Goal: Information Seeking & Learning: Check status

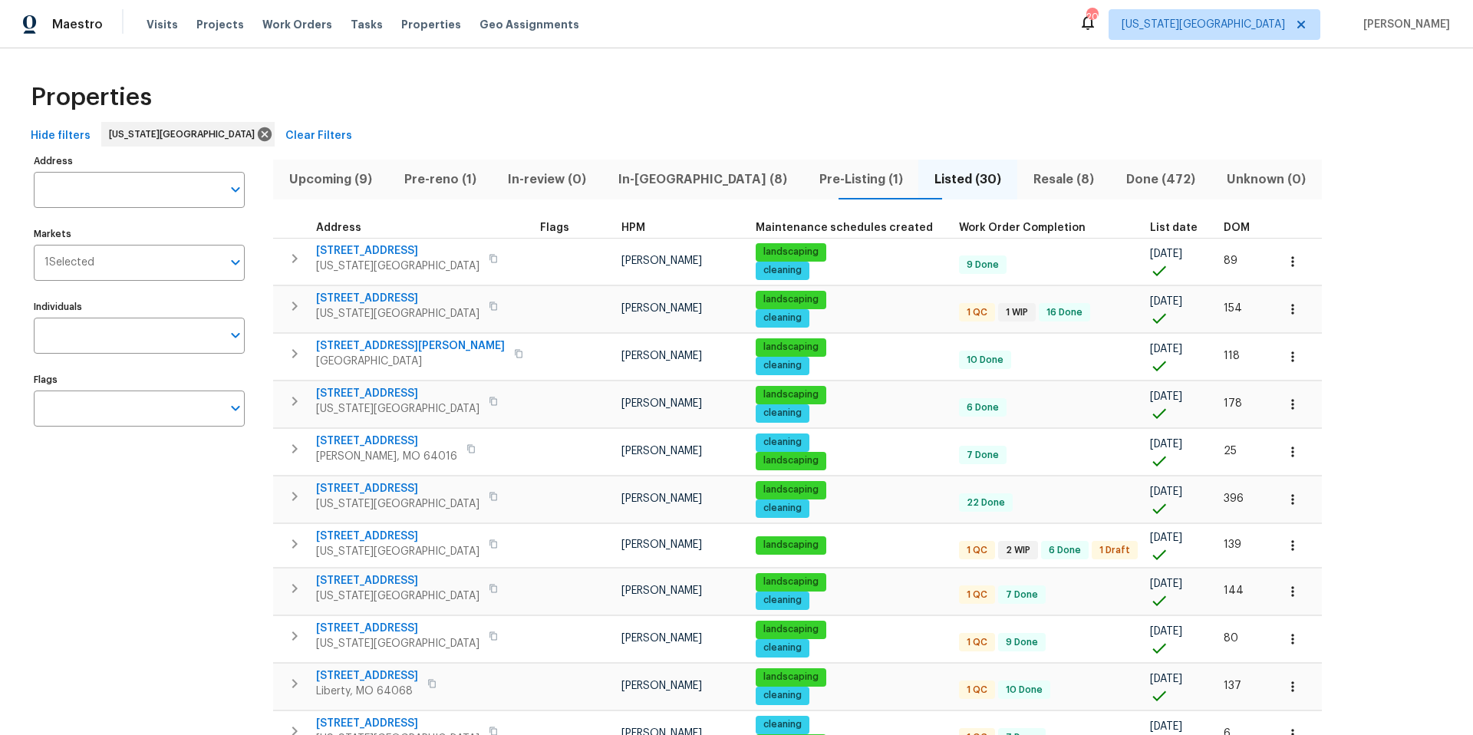
click at [109, 187] on input "Address" at bounding box center [128, 190] width 188 height 36
paste input "[STREET_ADDRESS]"
type input "[STREET_ADDRESS]"
click at [110, 226] on li "15405 E 40th St S Independence MO 64055" at bounding box center [138, 229] width 211 height 25
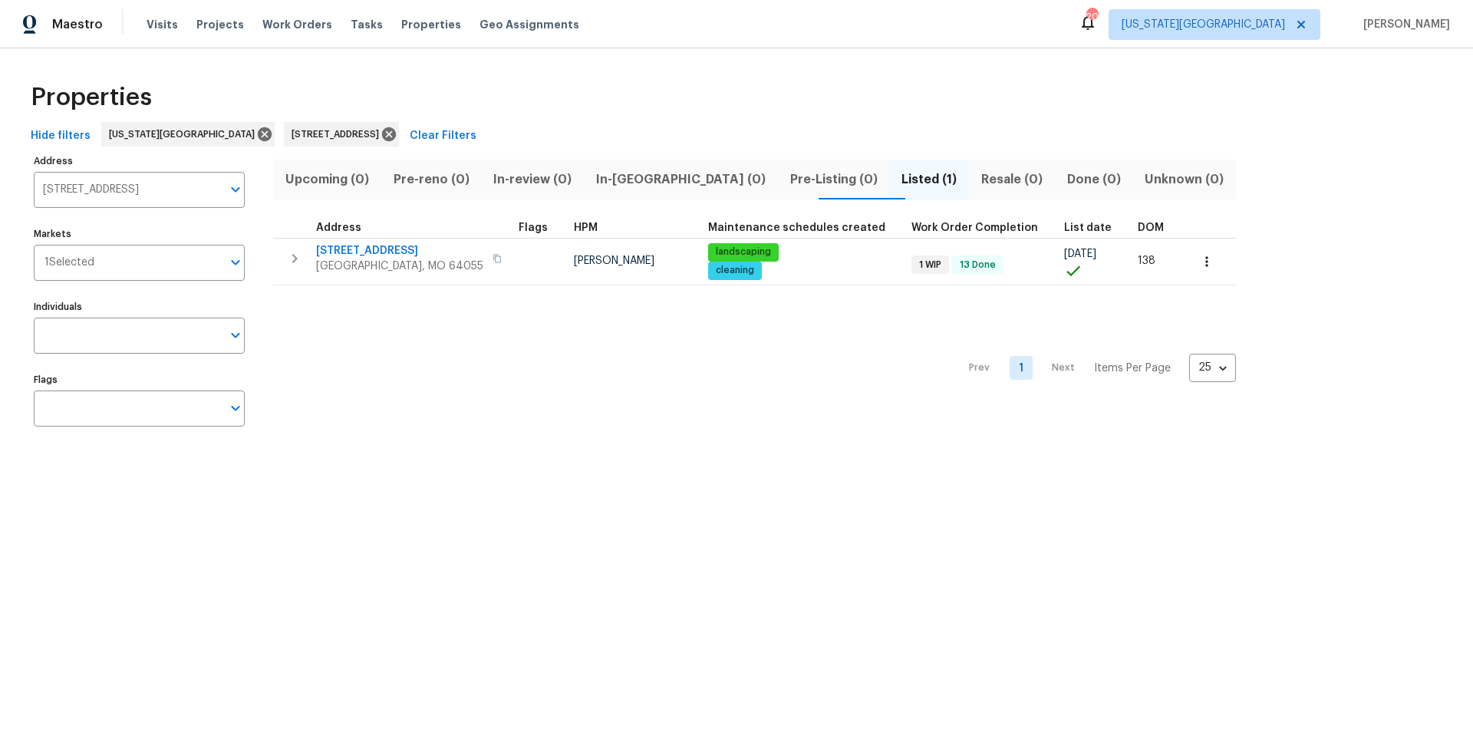
click at [898, 183] on span "Listed (1)" at bounding box center [928, 179] width 61 height 21
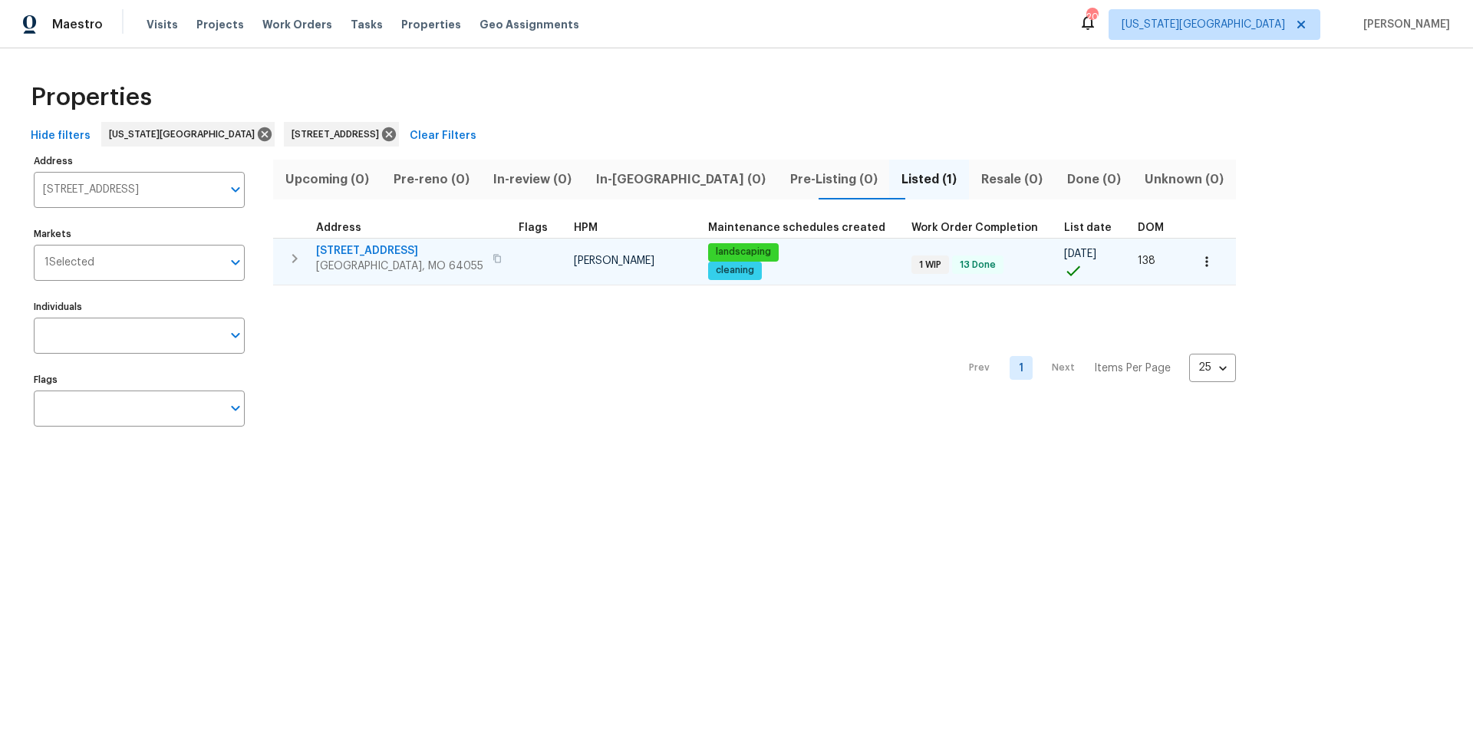
click at [403, 257] on span "[STREET_ADDRESS]" at bounding box center [399, 250] width 167 height 15
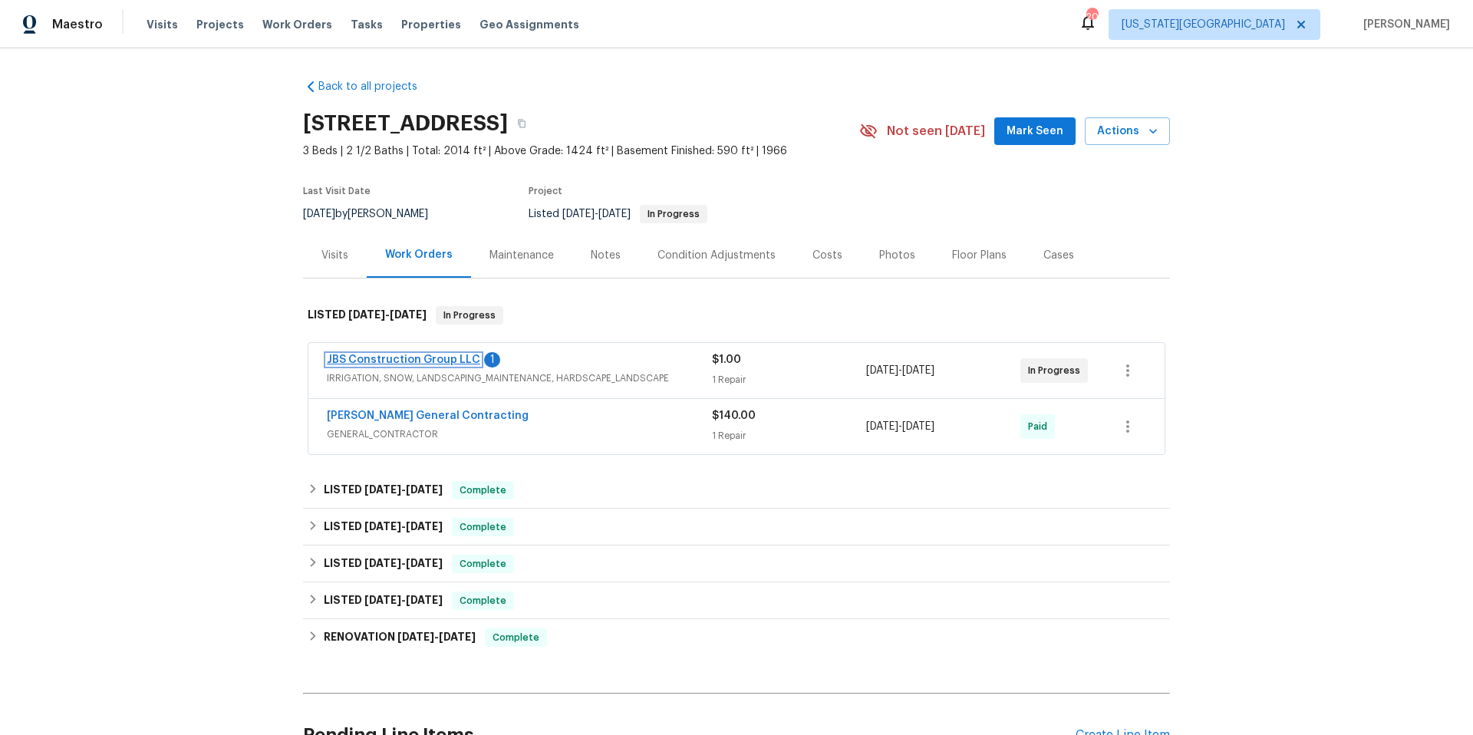
click at [397, 360] on link "JBS Construction Group LLC" at bounding box center [403, 359] width 153 height 11
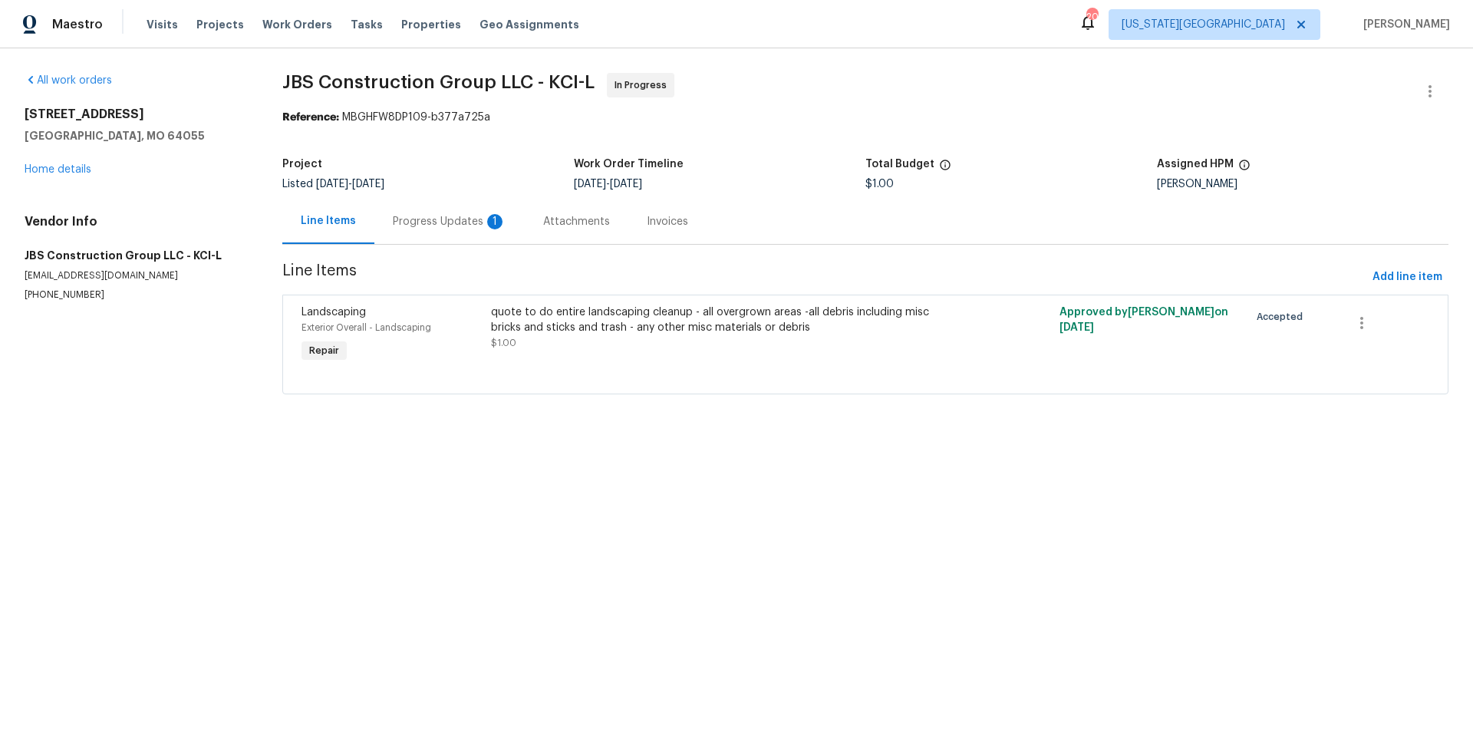
click at [420, 224] on div "Progress Updates 1" at bounding box center [450, 221] width 114 height 15
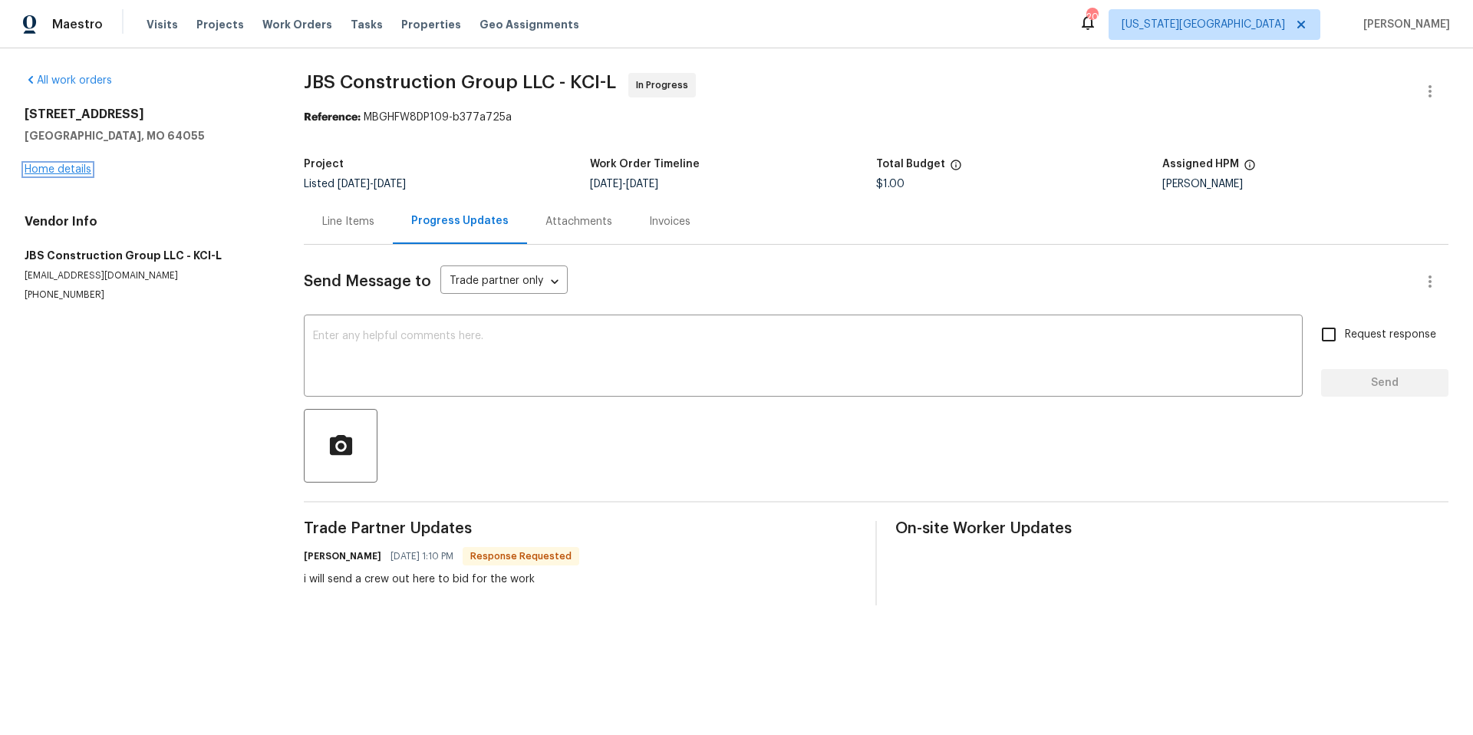
click at [65, 172] on link "Home details" at bounding box center [58, 169] width 67 height 11
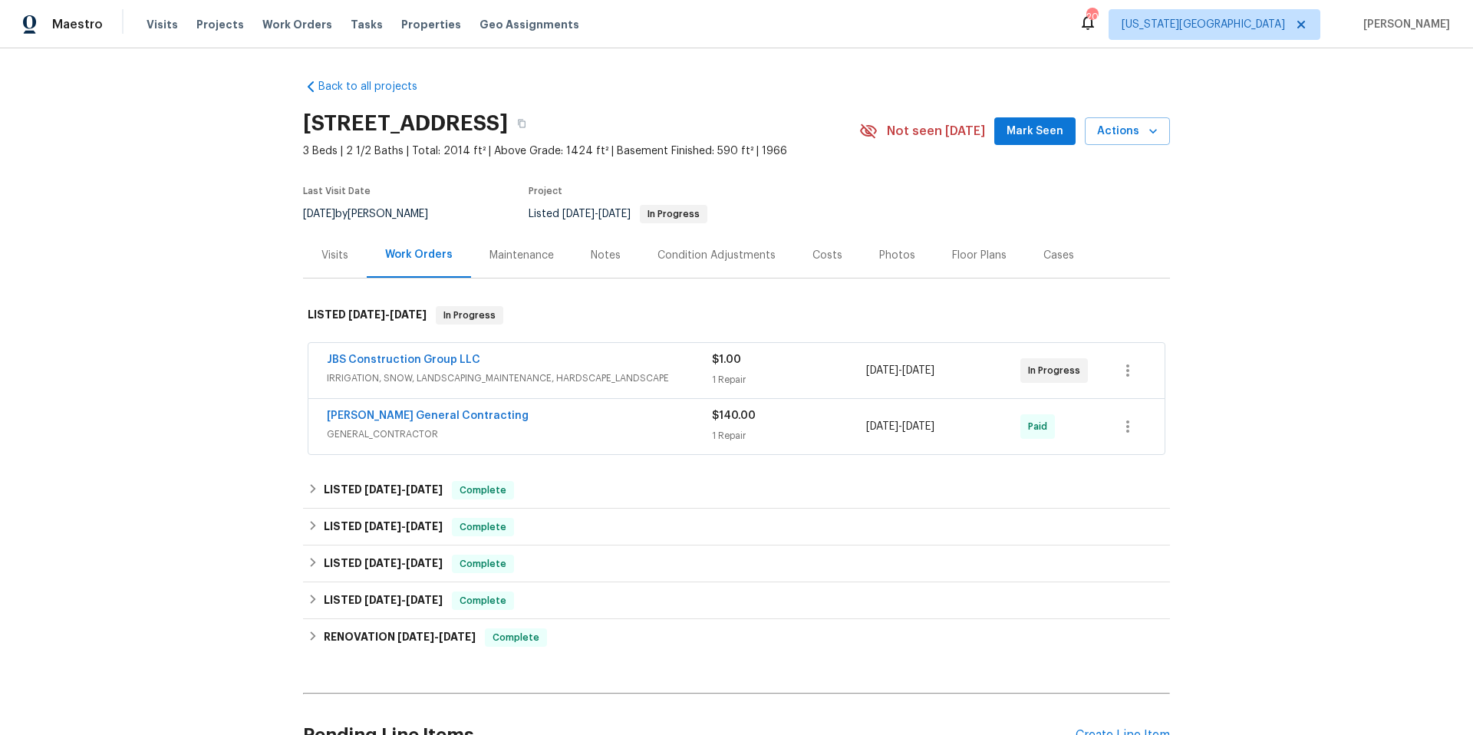
click at [375, 407] on div "Nicholson General Contracting GENERAL_CONTRACTOR $140.00 1 Repair 9/25/2025 - 9…" at bounding box center [736, 426] width 856 height 55
click at [375, 416] on link "Nicholson General Contracting" at bounding box center [428, 415] width 202 height 11
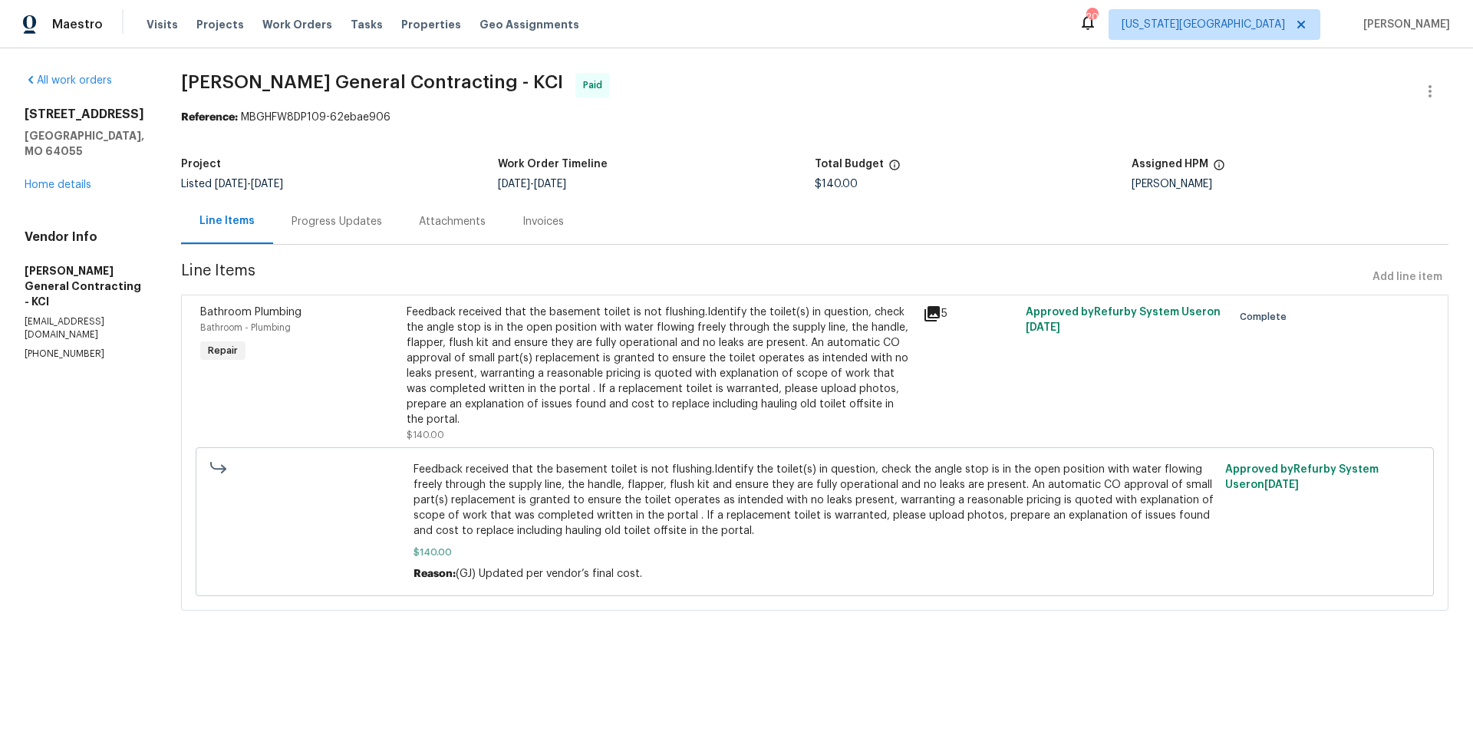
click at [351, 219] on div "Progress Updates" at bounding box center [336, 221] width 90 height 15
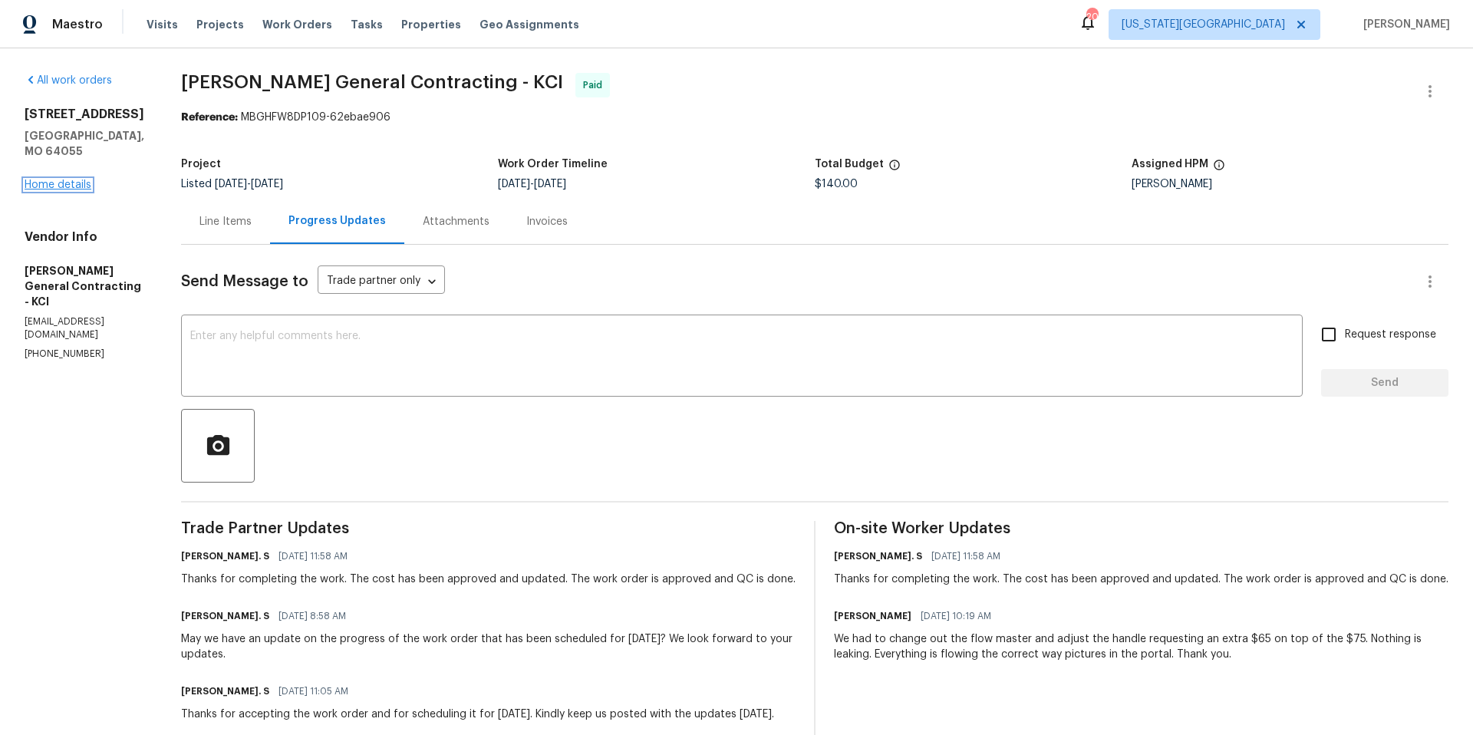
click at [64, 179] on link "Home details" at bounding box center [58, 184] width 67 height 11
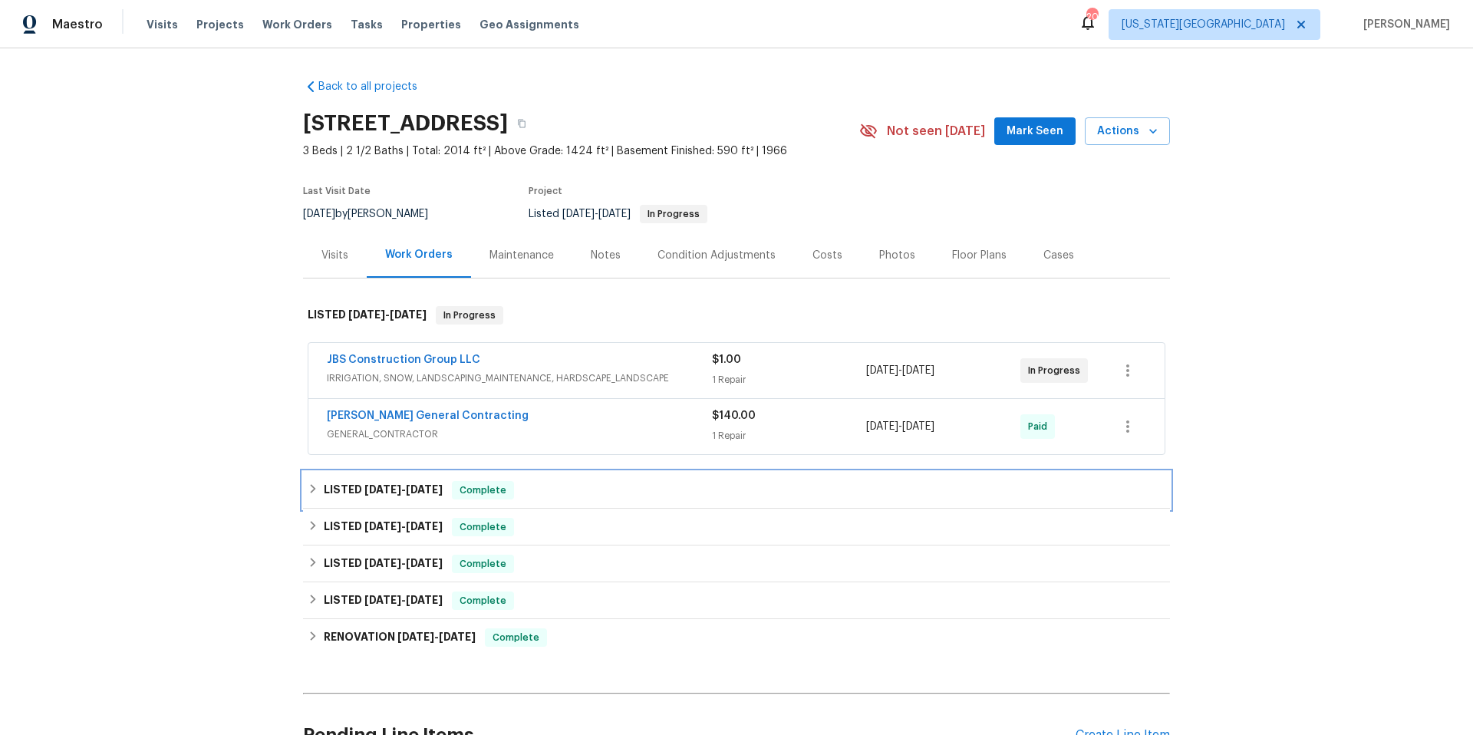
click at [344, 479] on div "LISTED 9/4/25 - 9/4/25 Complete" at bounding box center [736, 490] width 867 height 37
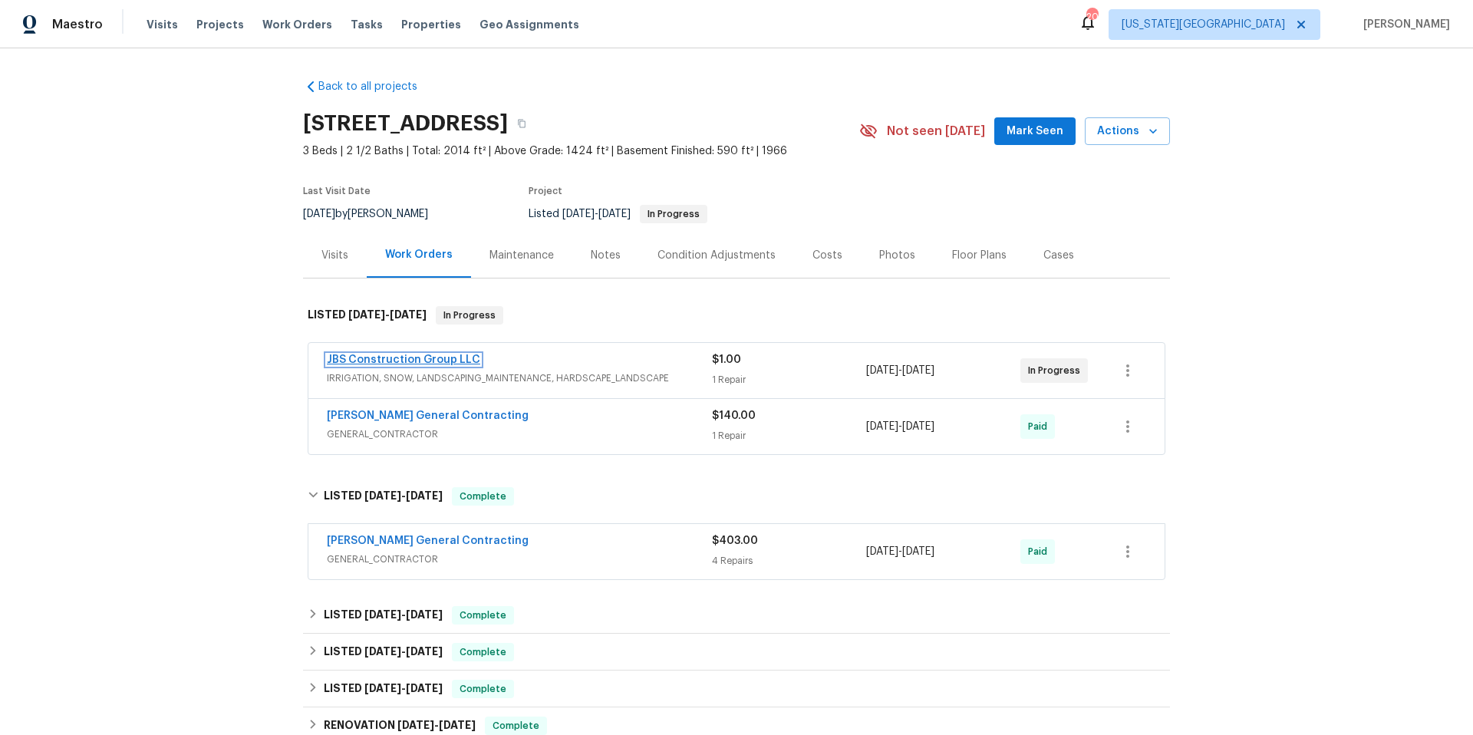
click at [444, 360] on link "JBS Construction Group LLC" at bounding box center [403, 359] width 153 height 11
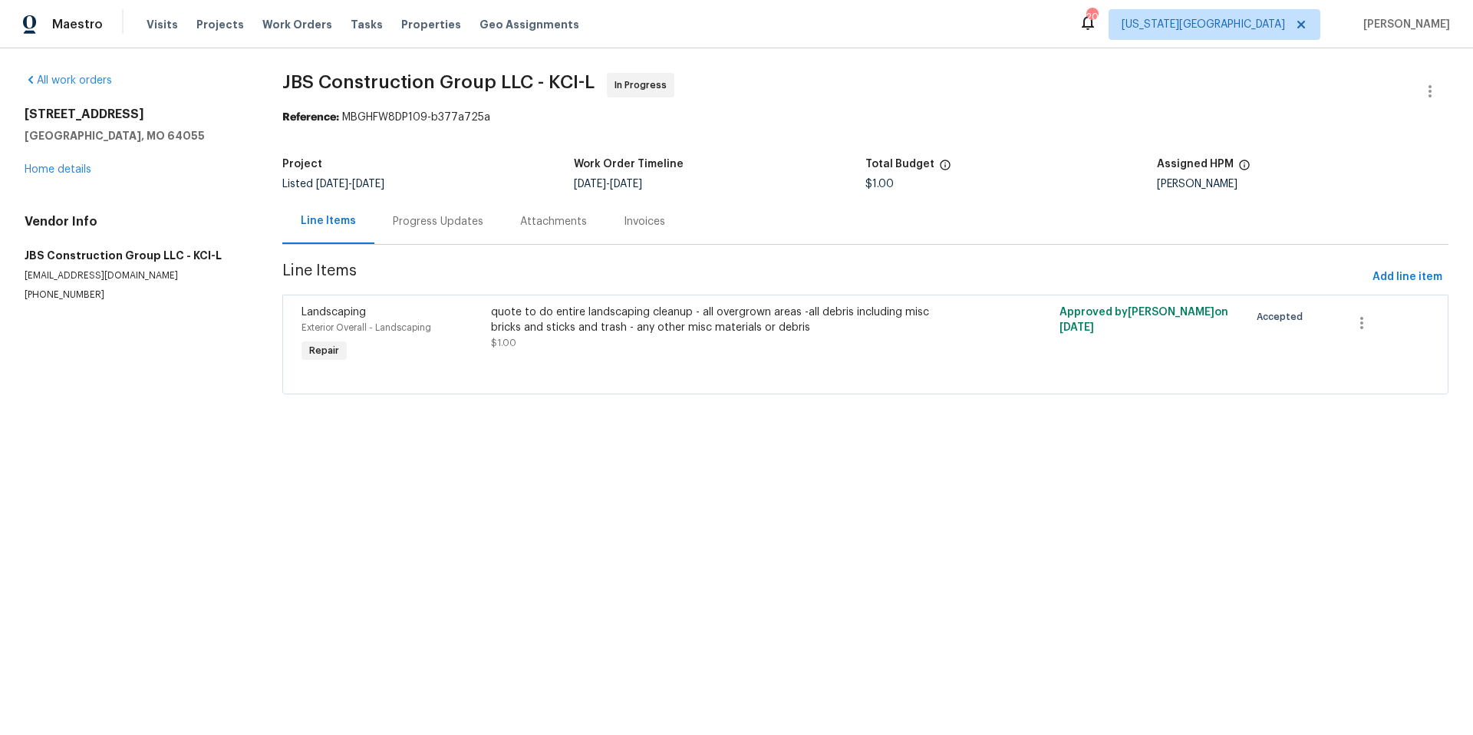
click at [461, 222] on div "Progress Updates" at bounding box center [438, 221] width 90 height 15
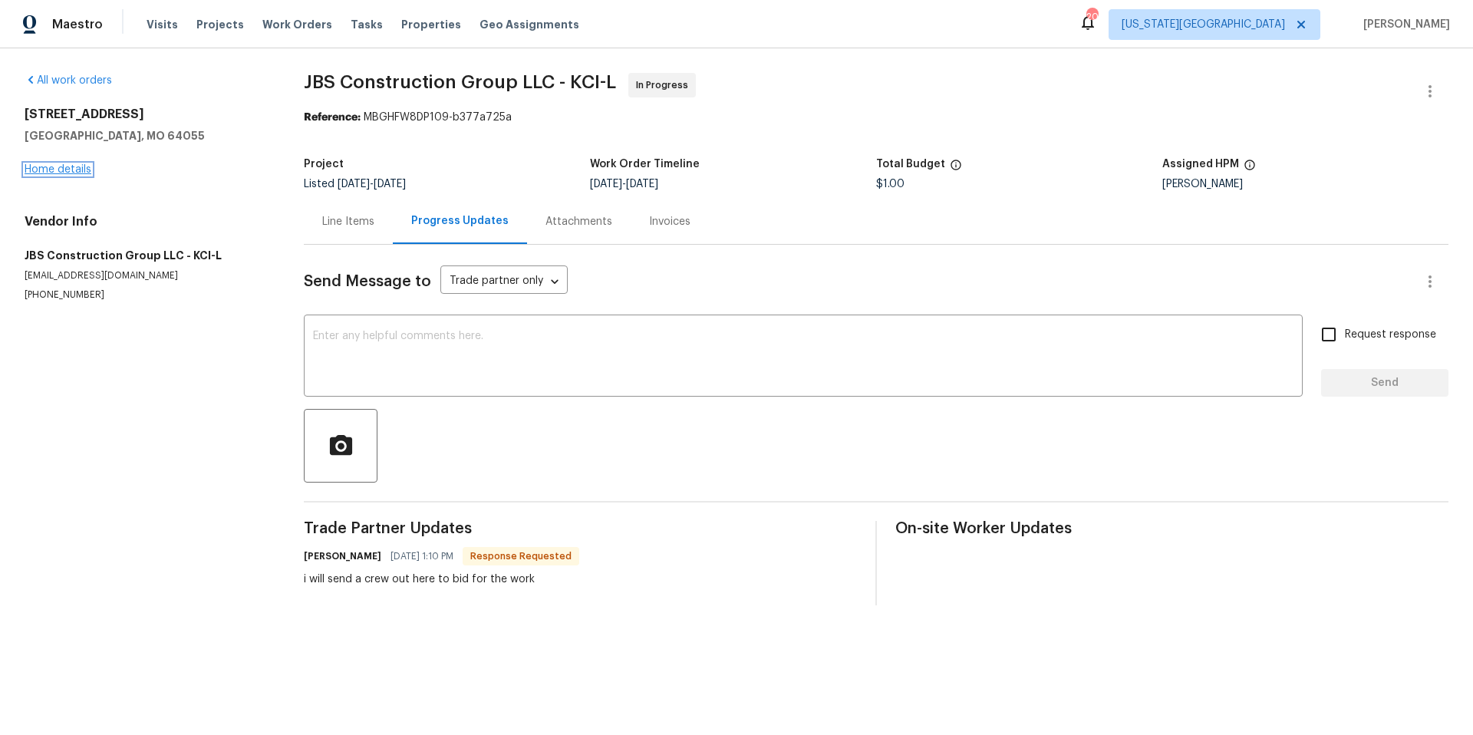
click at [65, 172] on link "Home details" at bounding box center [58, 169] width 67 height 11
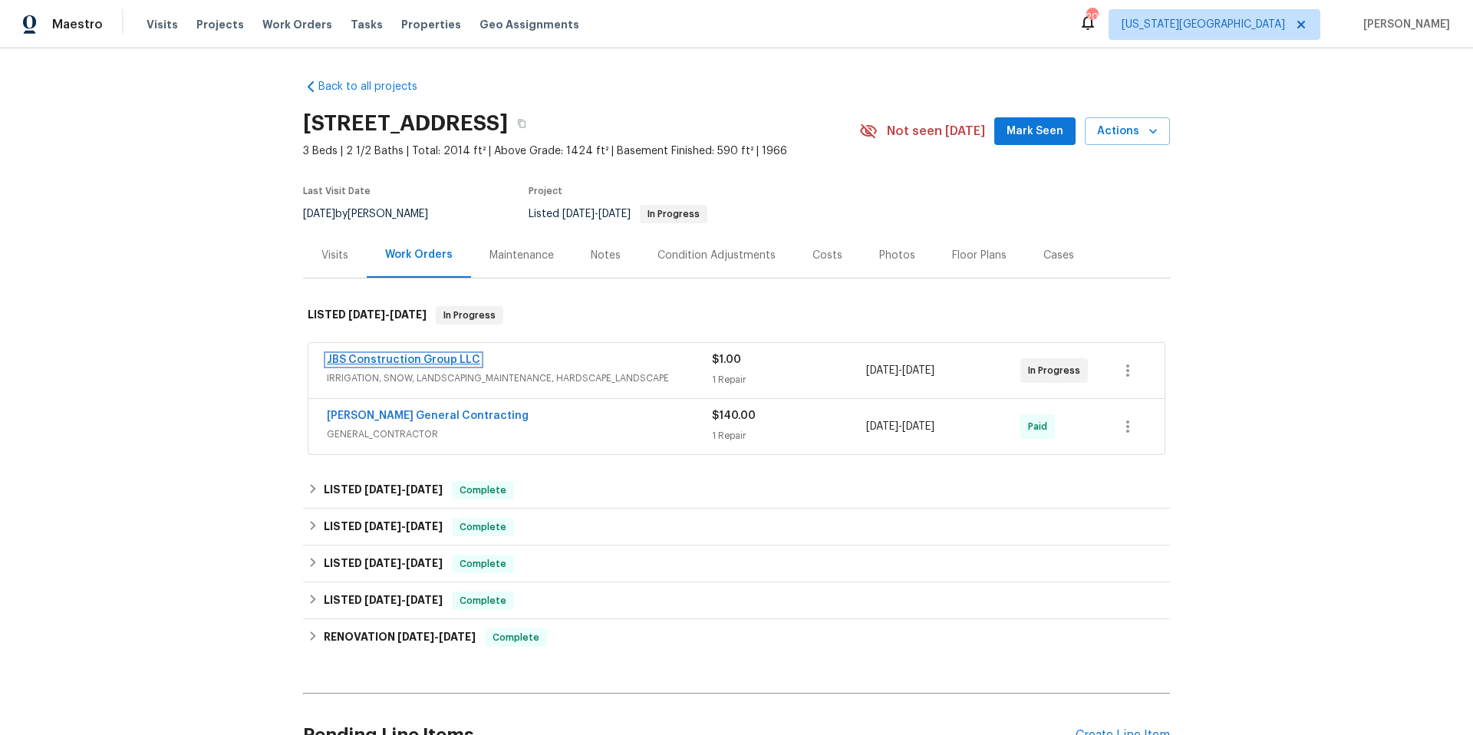
click at [404, 355] on link "JBS Construction Group LLC" at bounding box center [403, 359] width 153 height 11
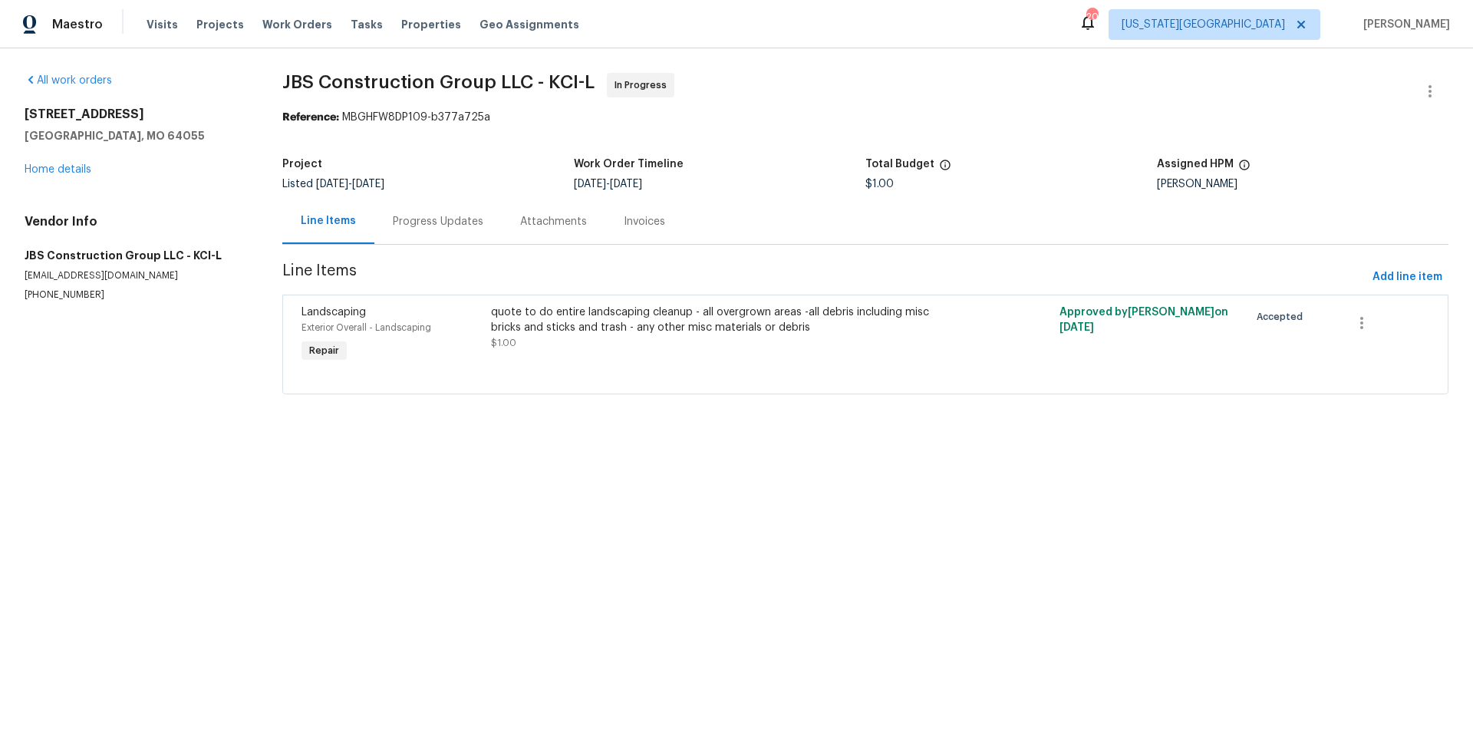
click at [80, 163] on div "15405 E 40th St S Independence, MO 64055 Home details" at bounding box center [135, 142] width 221 height 71
click at [77, 167] on link "Home details" at bounding box center [58, 169] width 67 height 11
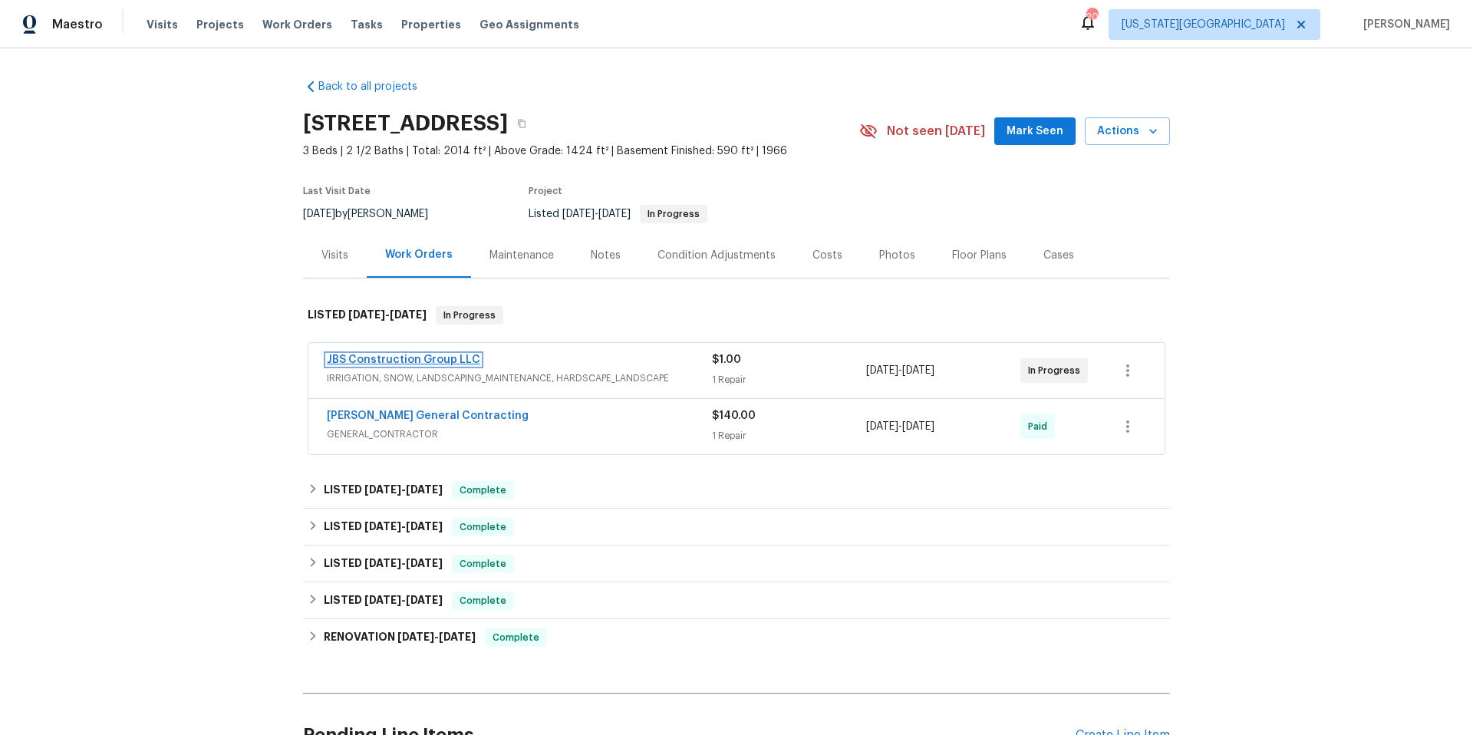
click at [379, 357] on link "JBS Construction Group LLC" at bounding box center [403, 359] width 153 height 11
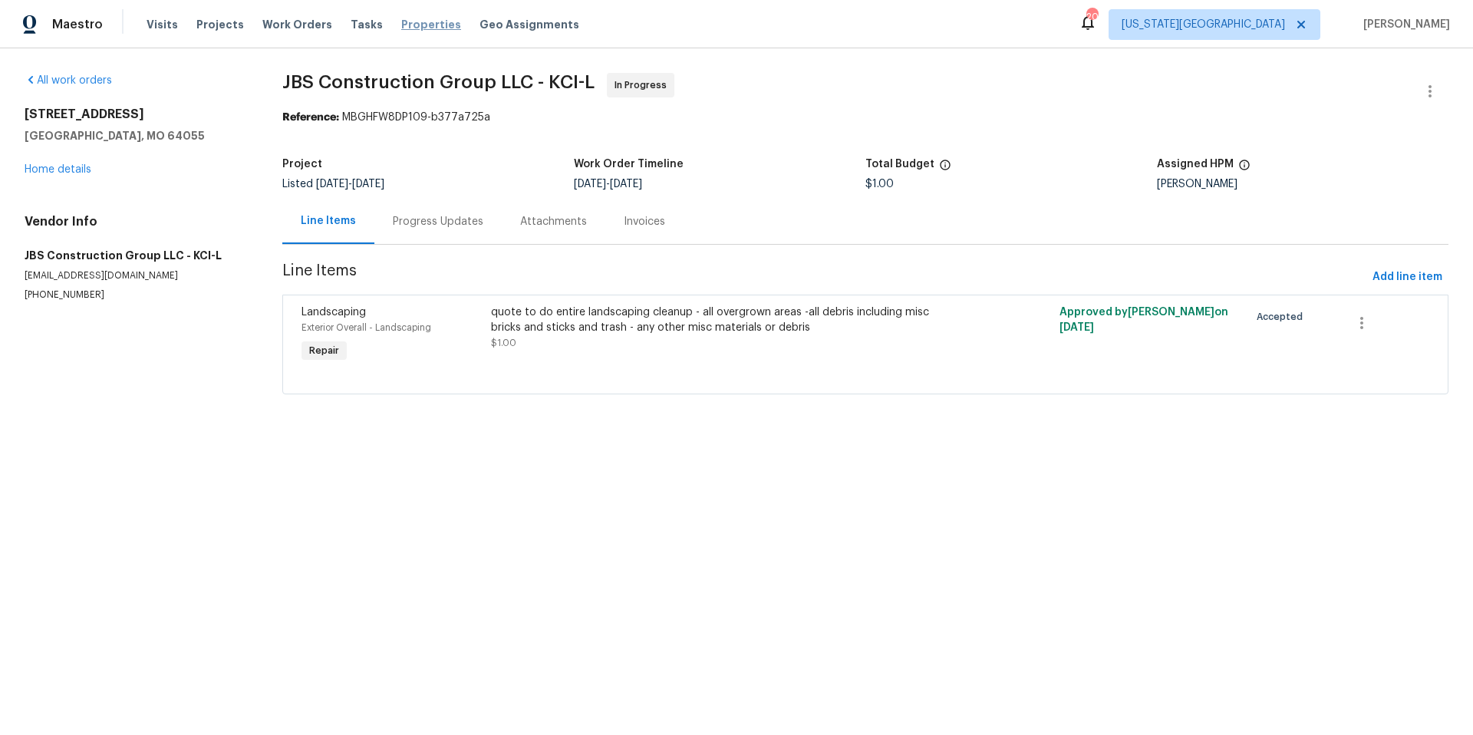
click at [401, 19] on span "Properties" at bounding box center [431, 24] width 60 height 15
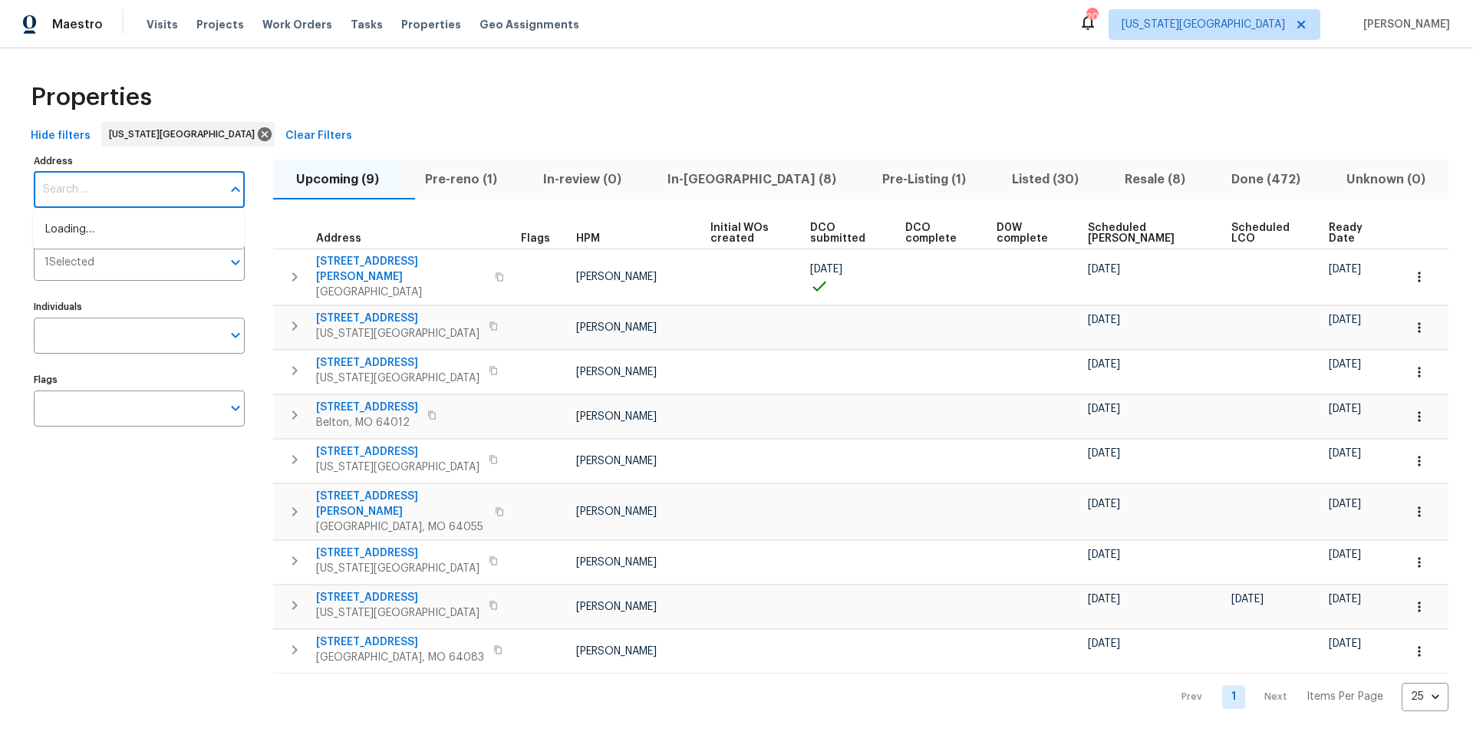
click at [76, 194] on input "Address" at bounding box center [128, 190] width 188 height 36
type input "8701 E 109th Ter, Kansas City, MO 64134"
click at [104, 242] on li "8701 E 109th Ter Kansas City MO 64134" at bounding box center [138, 229] width 211 height 25
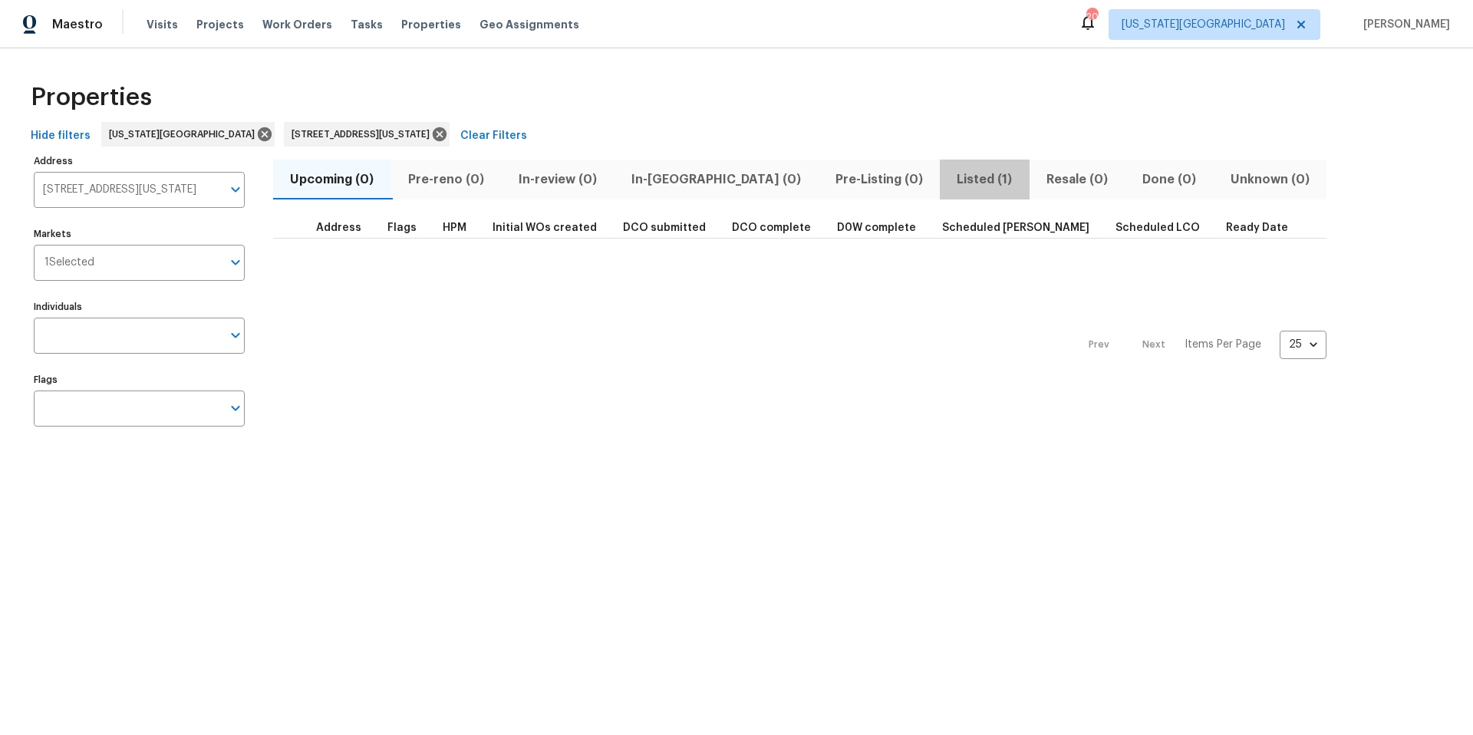
click at [949, 179] on span "Listed (1)" at bounding box center [984, 179] width 71 height 21
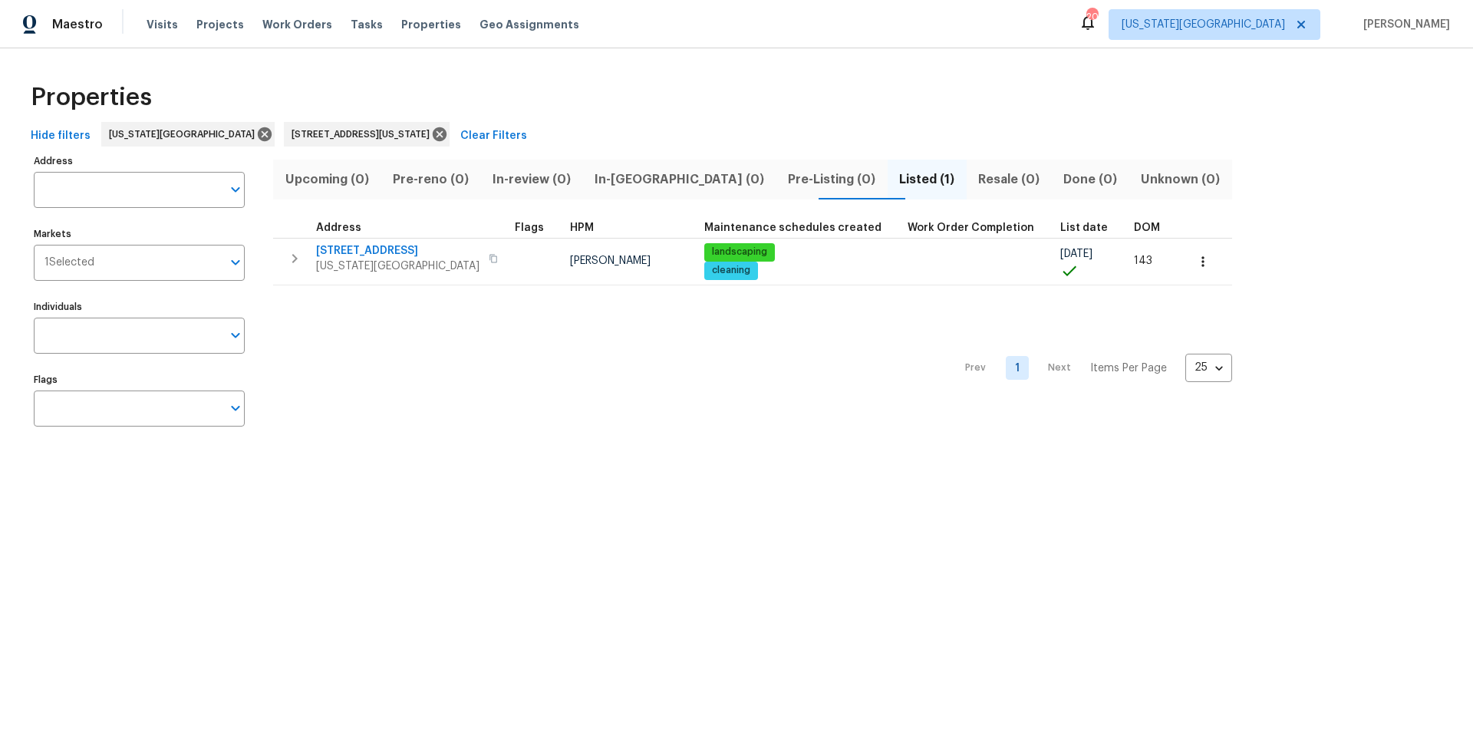
type input "8701 E 109th Ter Kansas City MO 64134"
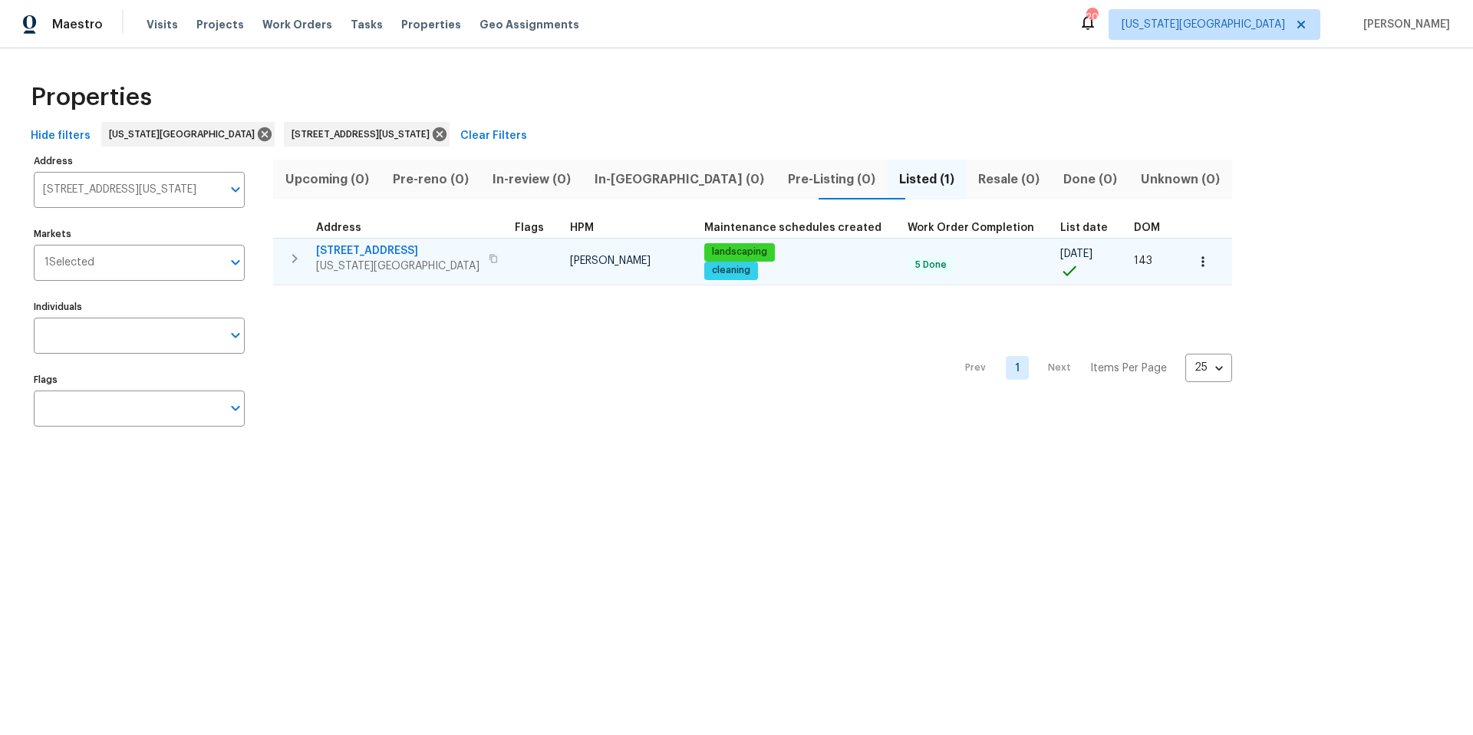
click at [386, 262] on span "Kansas City, MO 64134" at bounding box center [397, 265] width 163 height 15
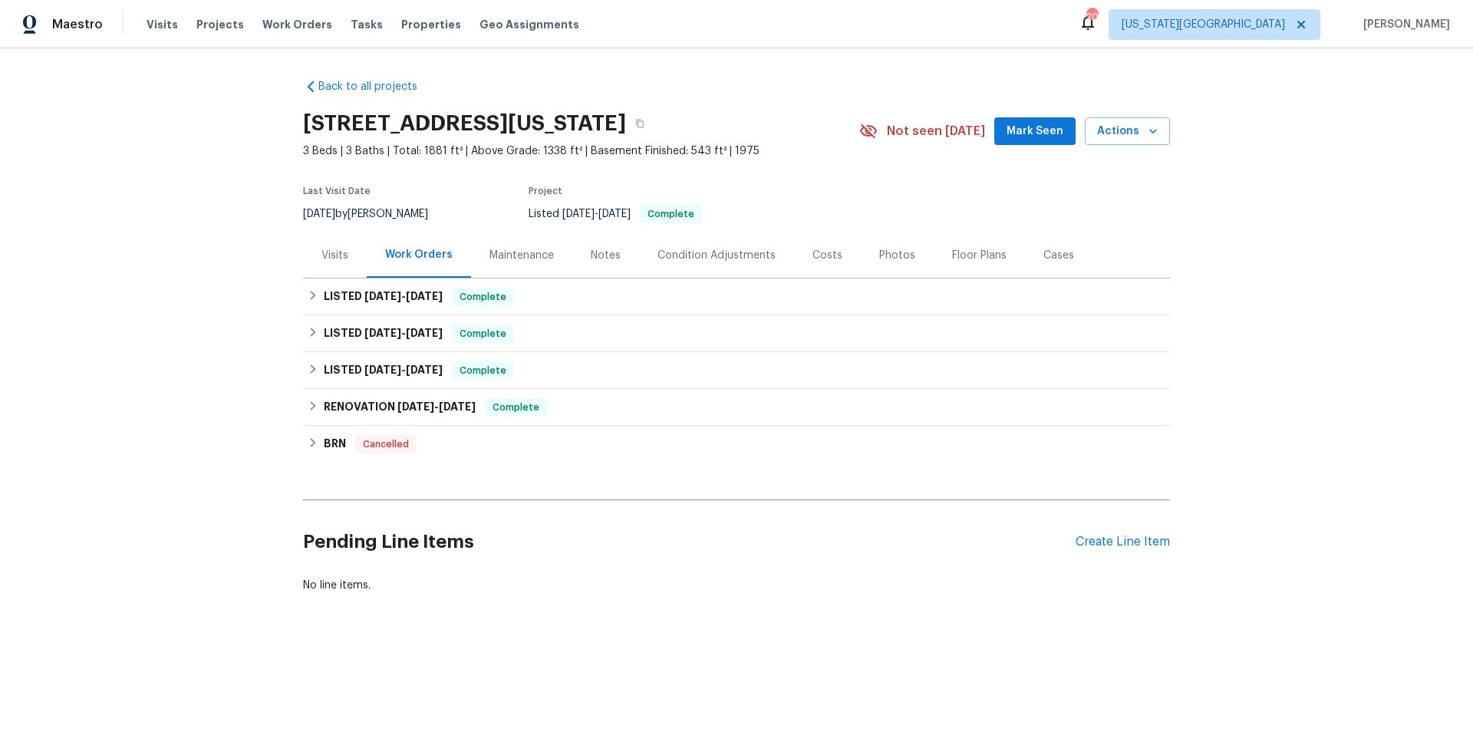
click at [335, 260] on div "Visits" at bounding box center [334, 255] width 27 height 15
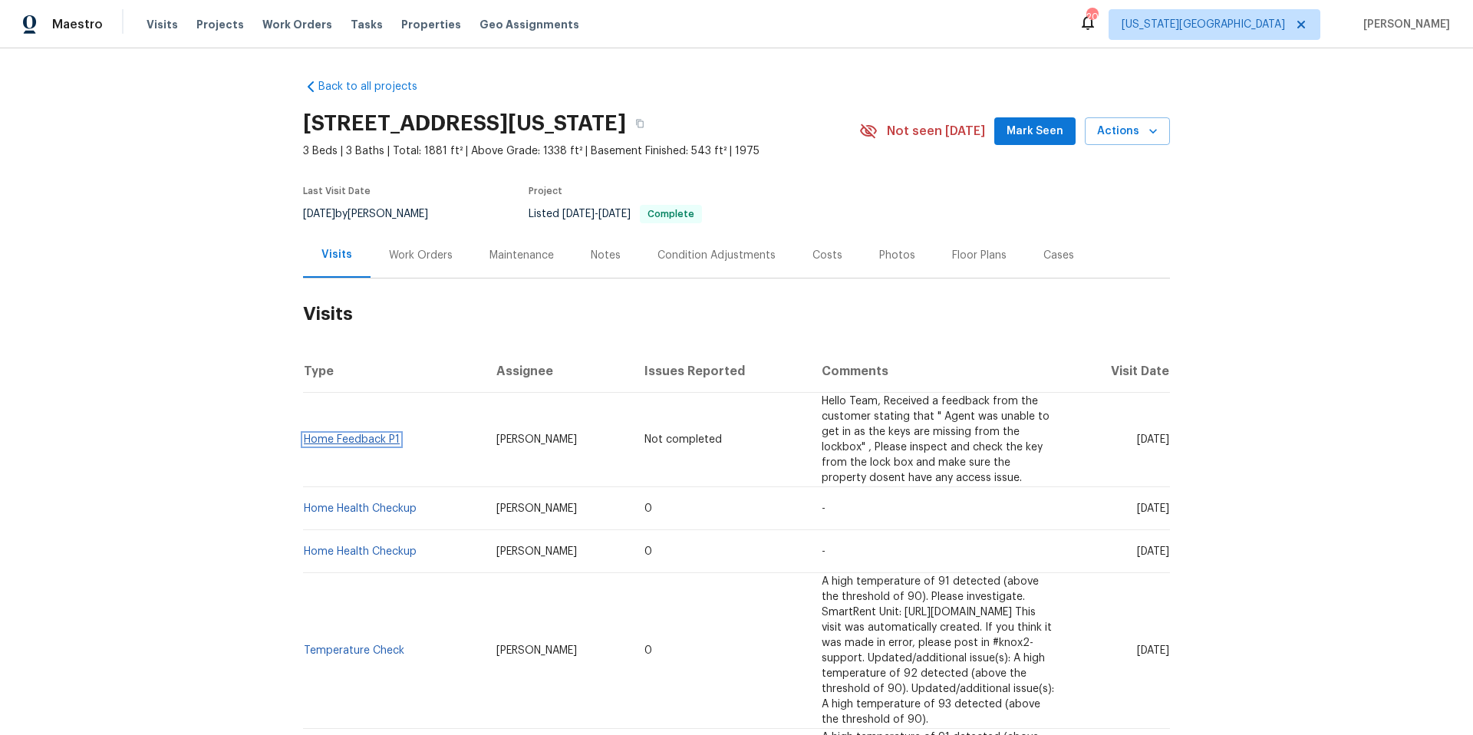
click at [368, 434] on link "Home Feedback P1" at bounding box center [352, 439] width 96 height 11
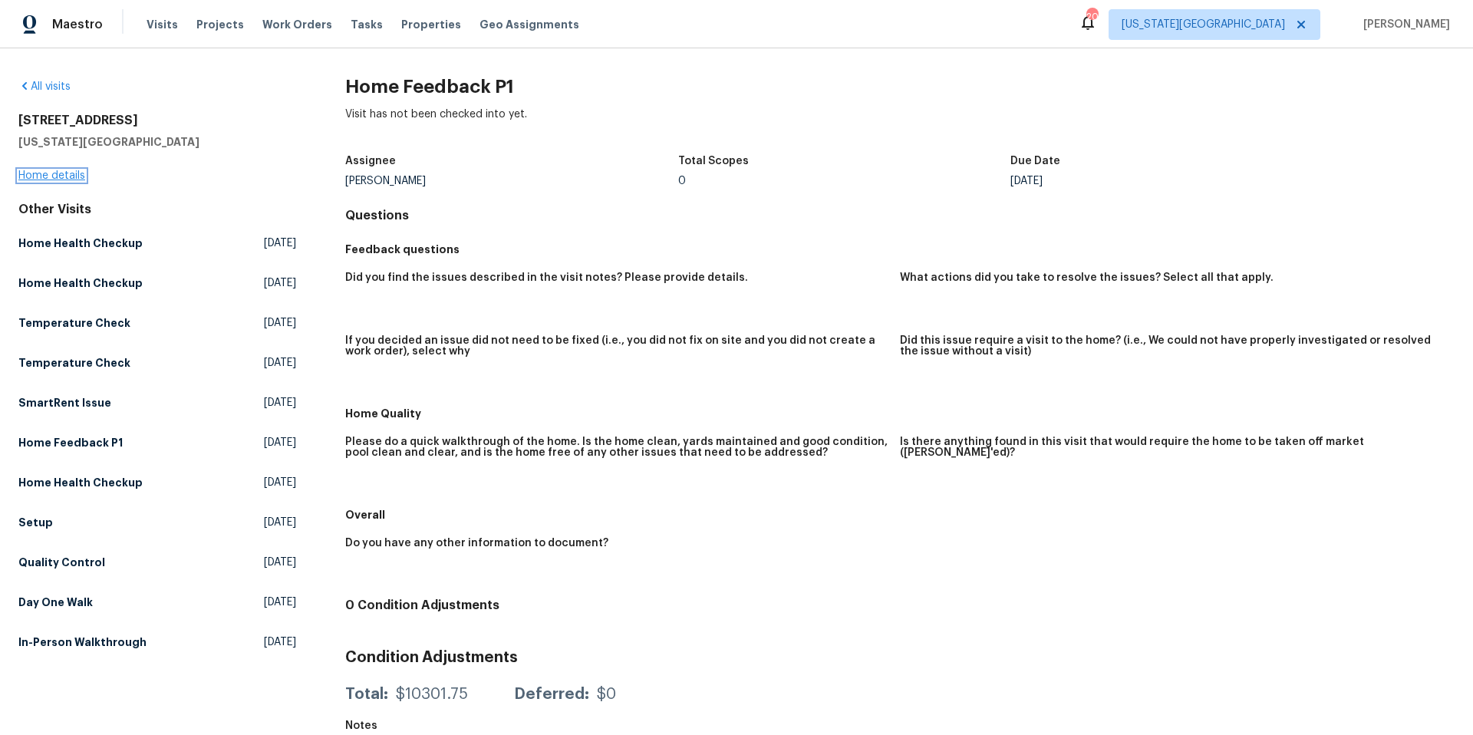
click at [55, 170] on link "Home details" at bounding box center [51, 175] width 67 height 11
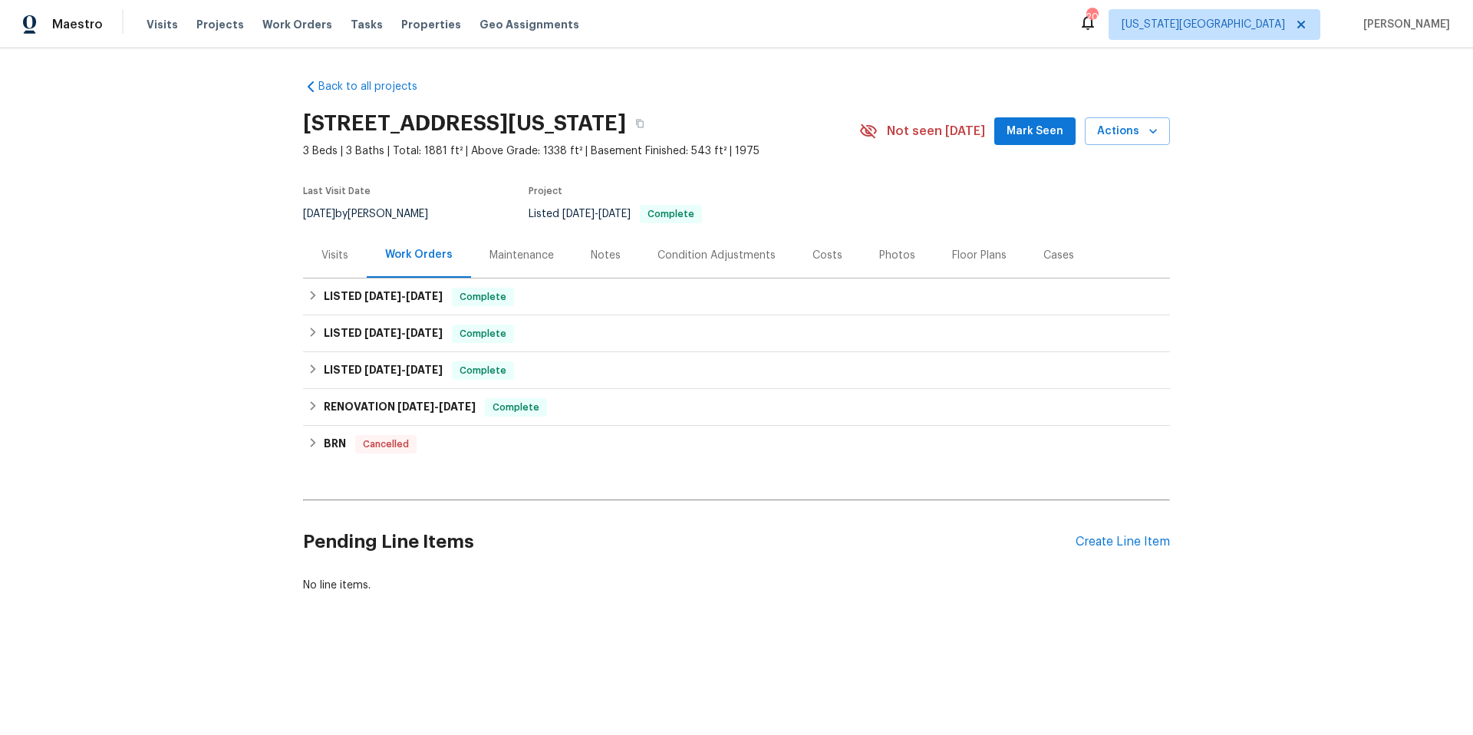
click at [331, 255] on div "Visits" at bounding box center [334, 255] width 27 height 15
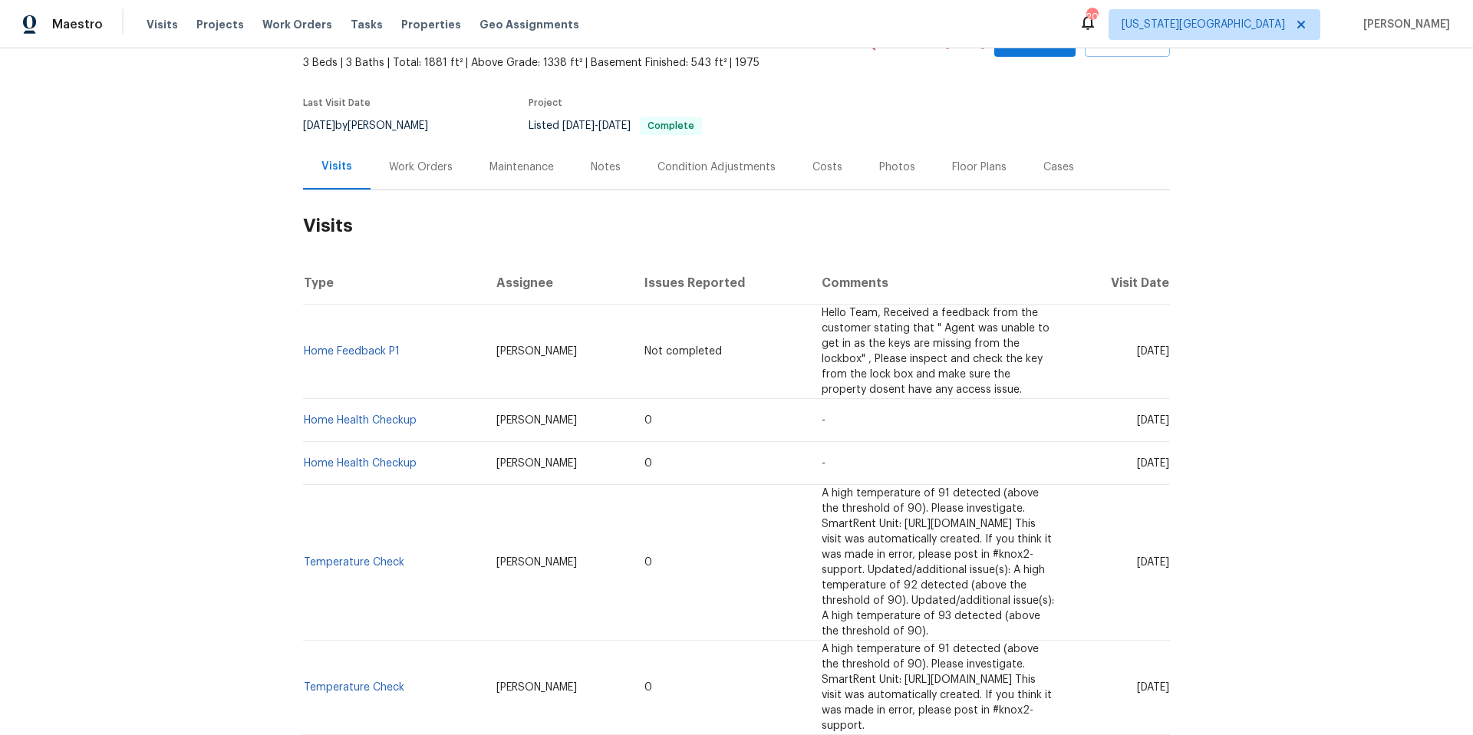
scroll to position [90, 0]
click at [350, 413] on link "Home Health Checkup" at bounding box center [360, 418] width 113 height 11
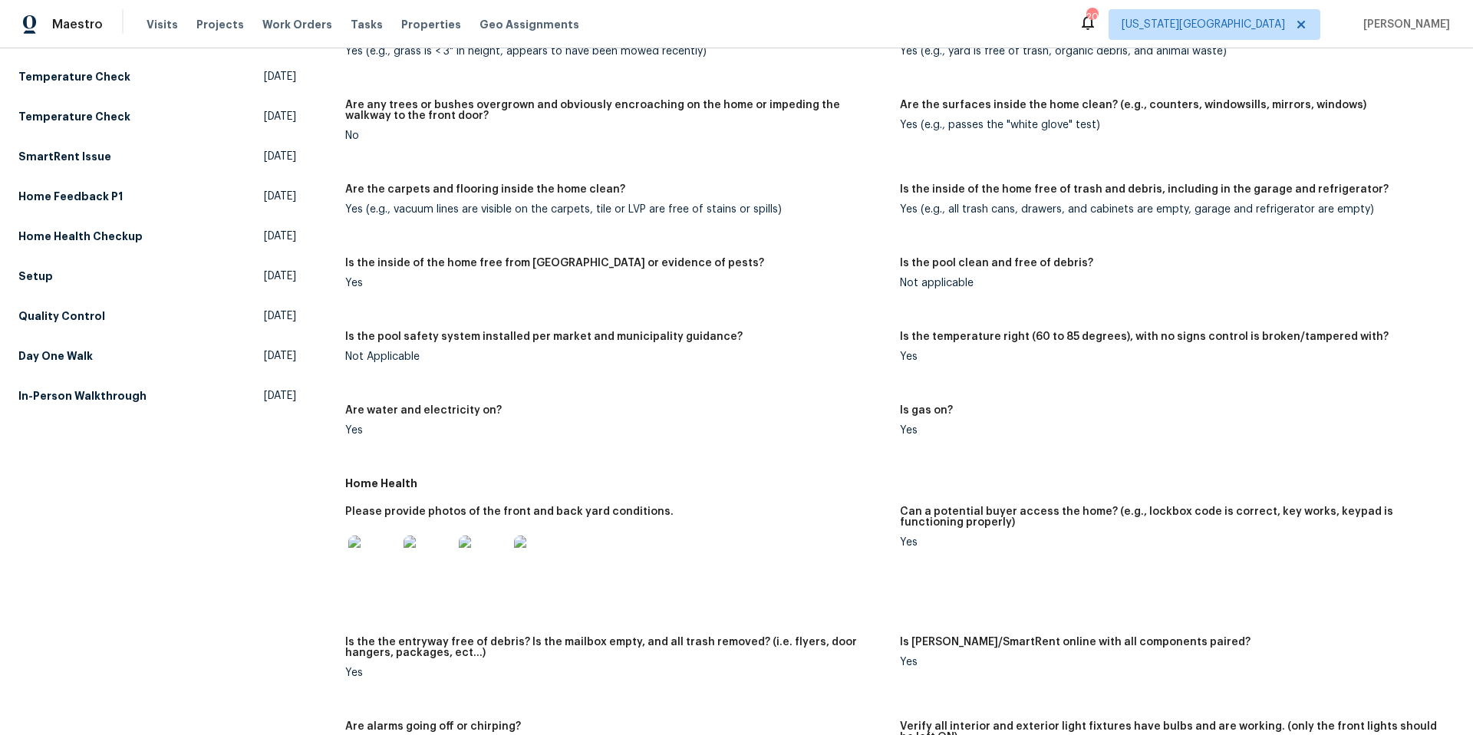
scroll to position [247, 0]
click at [382, 554] on img at bounding box center [372, 559] width 49 height 49
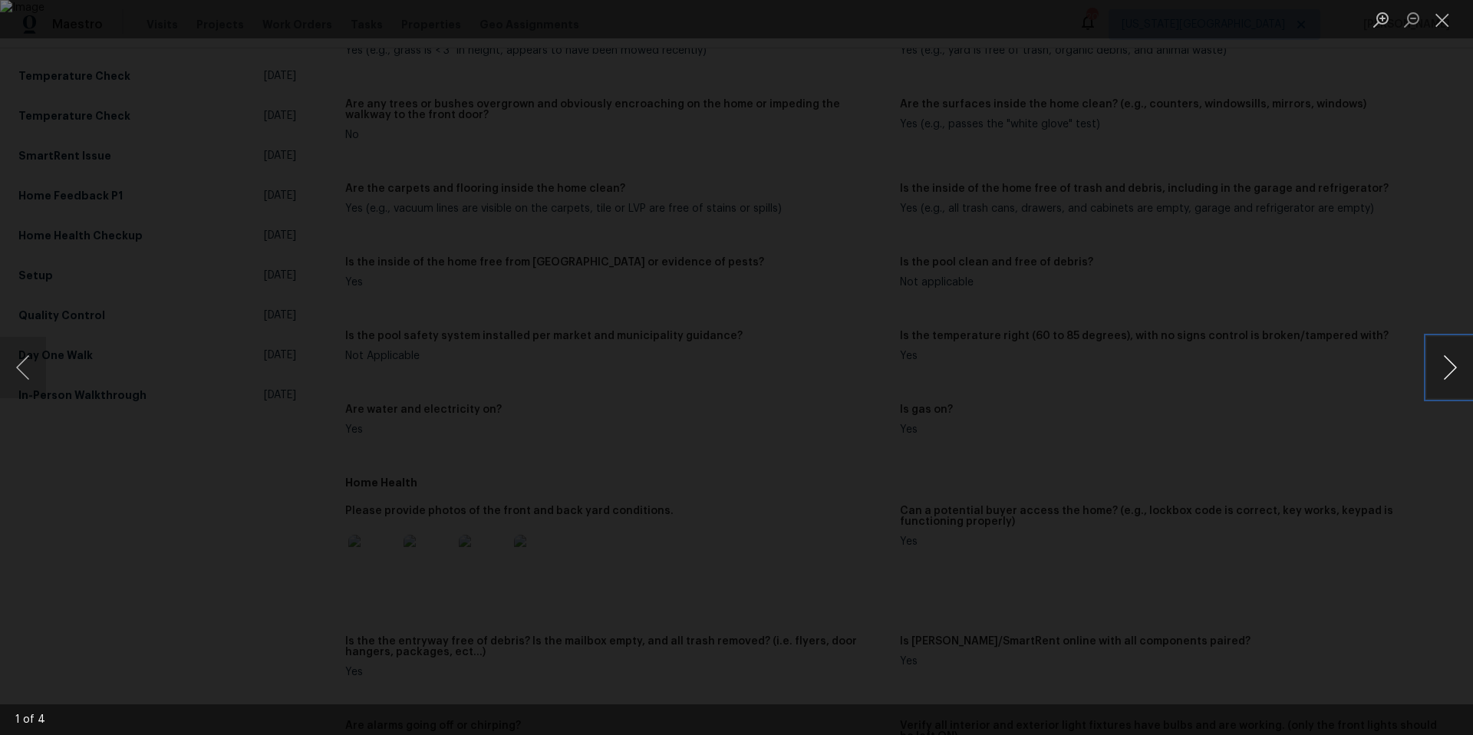
click at [1448, 366] on button "Next image" at bounding box center [1450, 367] width 46 height 61
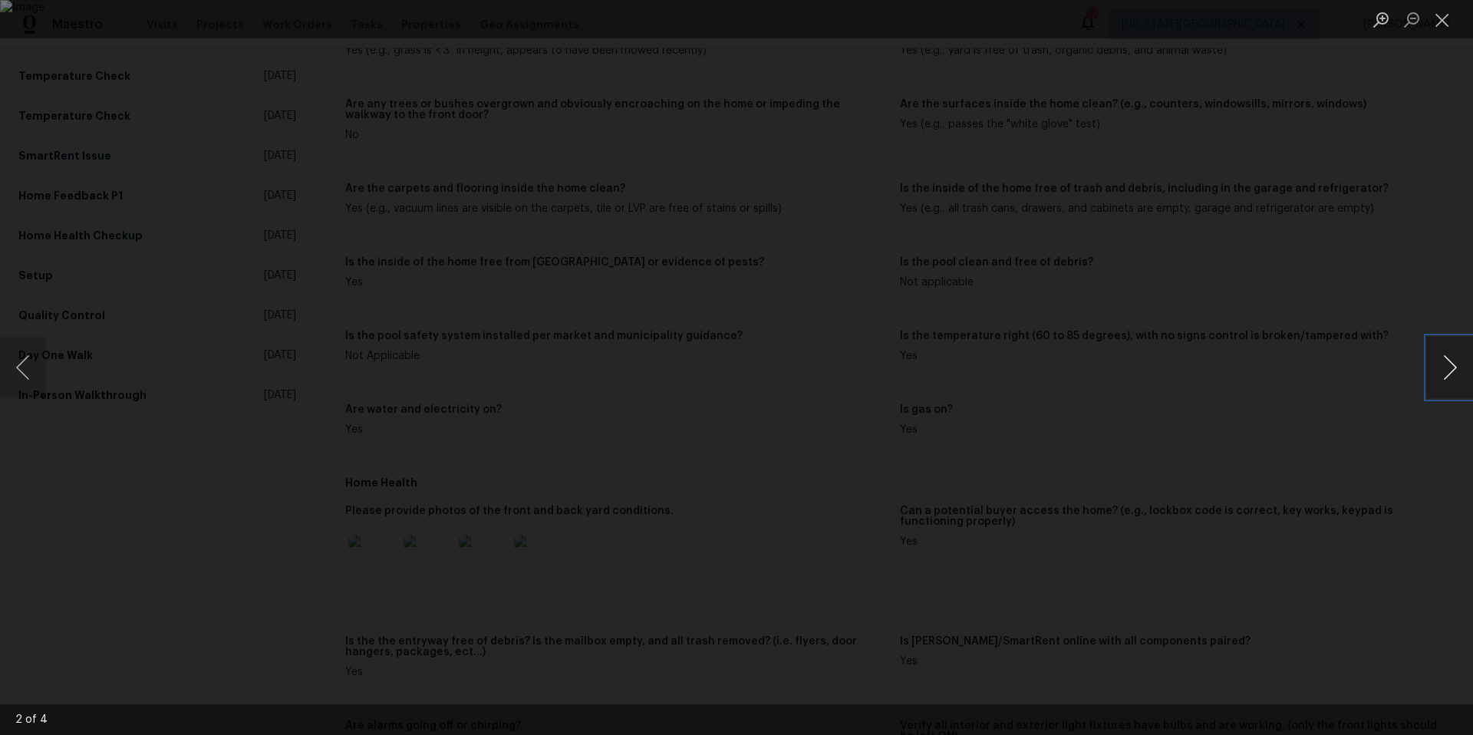
click at [1448, 366] on button "Next image" at bounding box center [1450, 367] width 46 height 61
click at [1341, 273] on div "Lightbox" at bounding box center [736, 367] width 1473 height 735
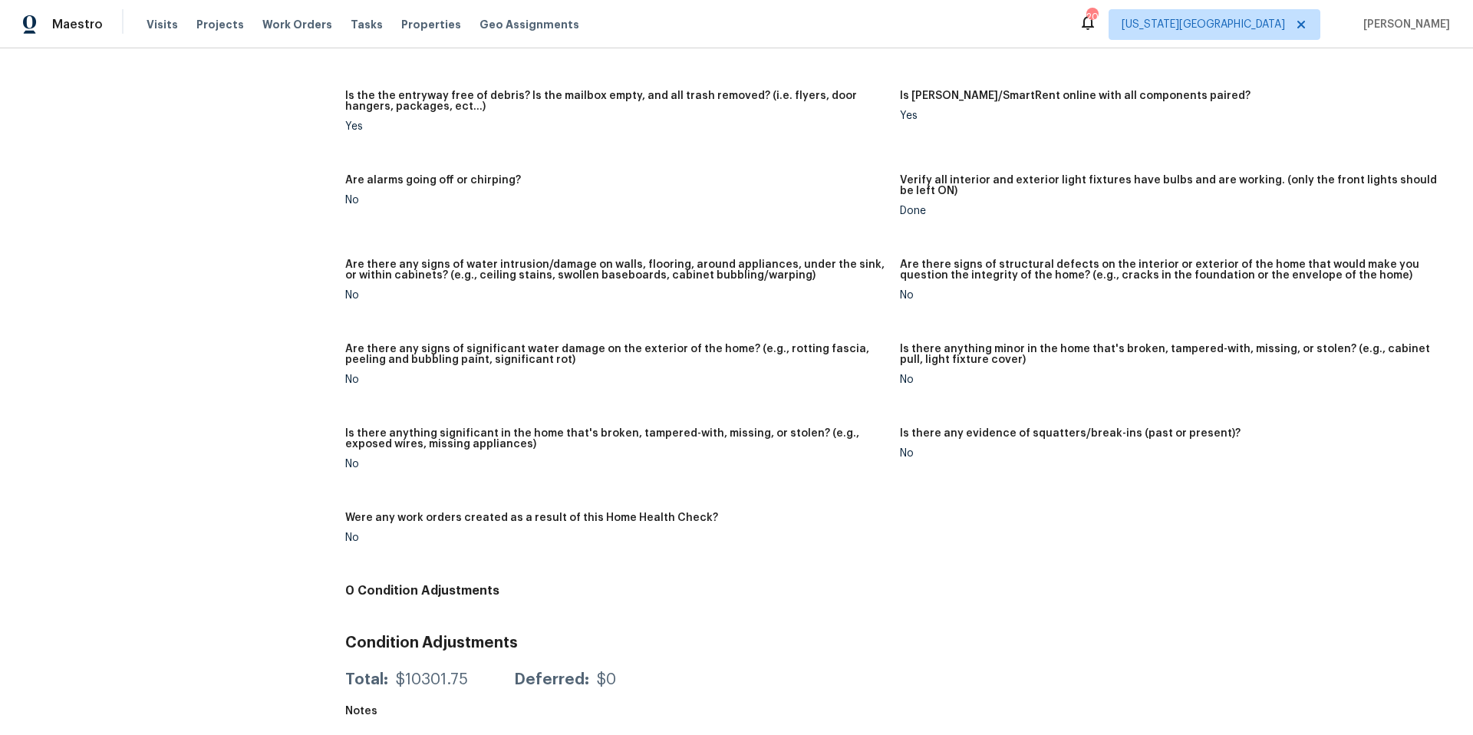
scroll to position [0, 0]
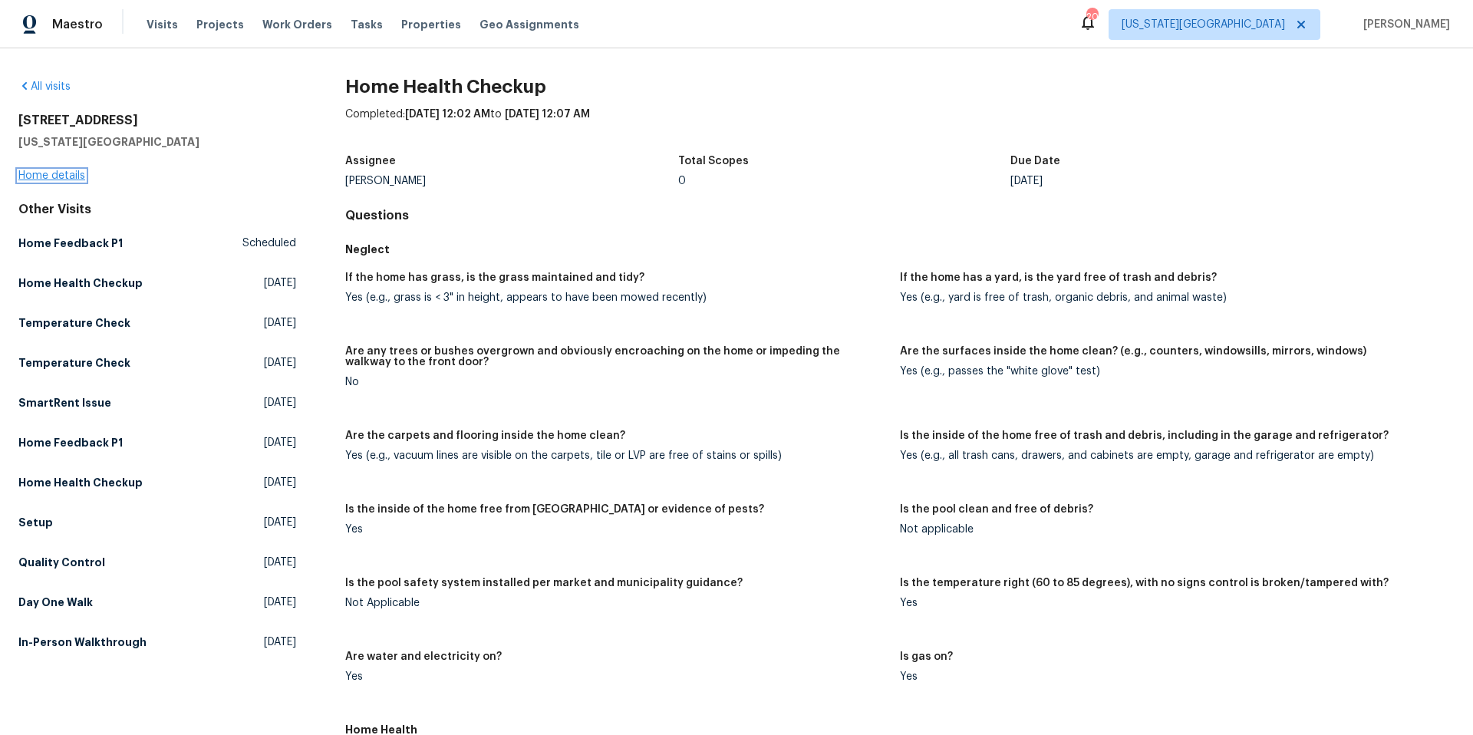
click at [45, 173] on link "Home details" at bounding box center [51, 175] width 67 height 11
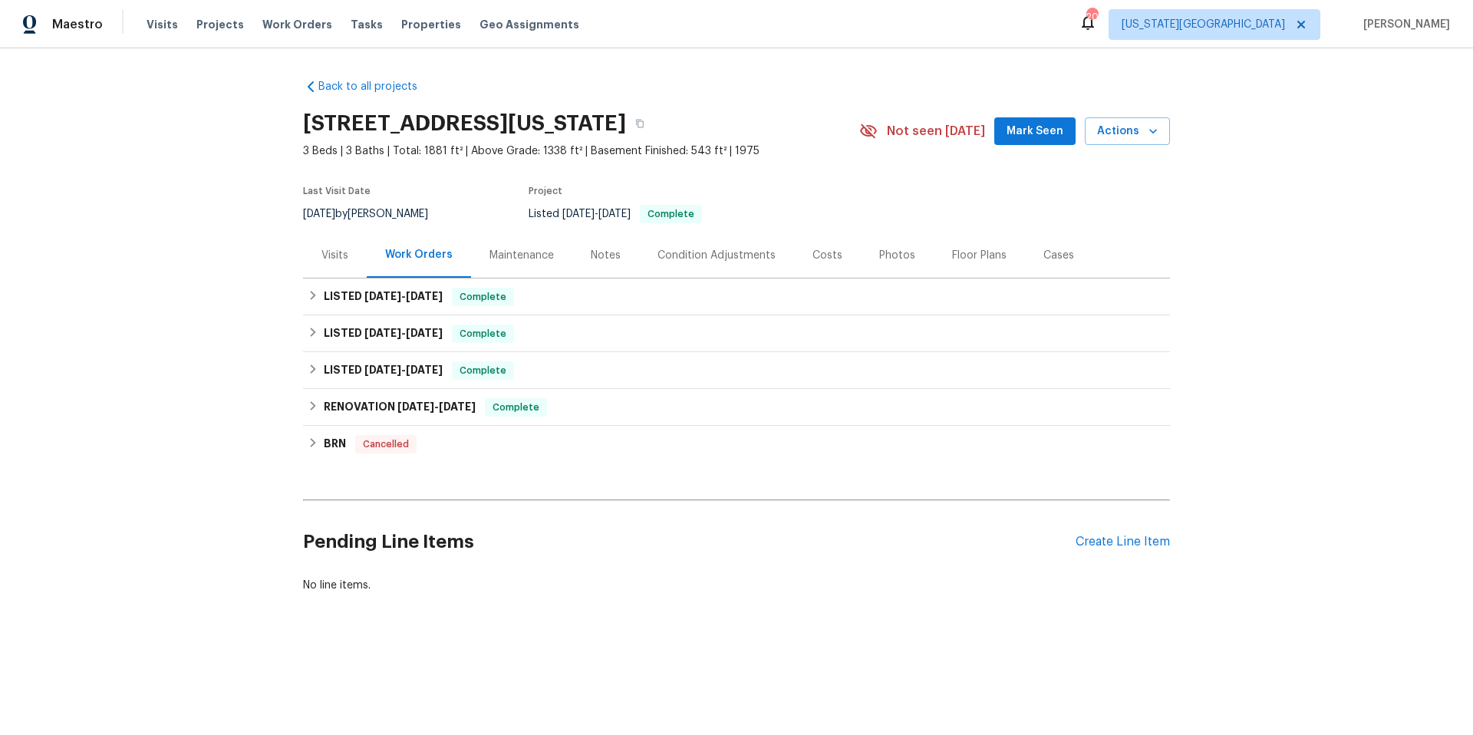
click at [341, 248] on div "Visits" at bounding box center [334, 255] width 27 height 15
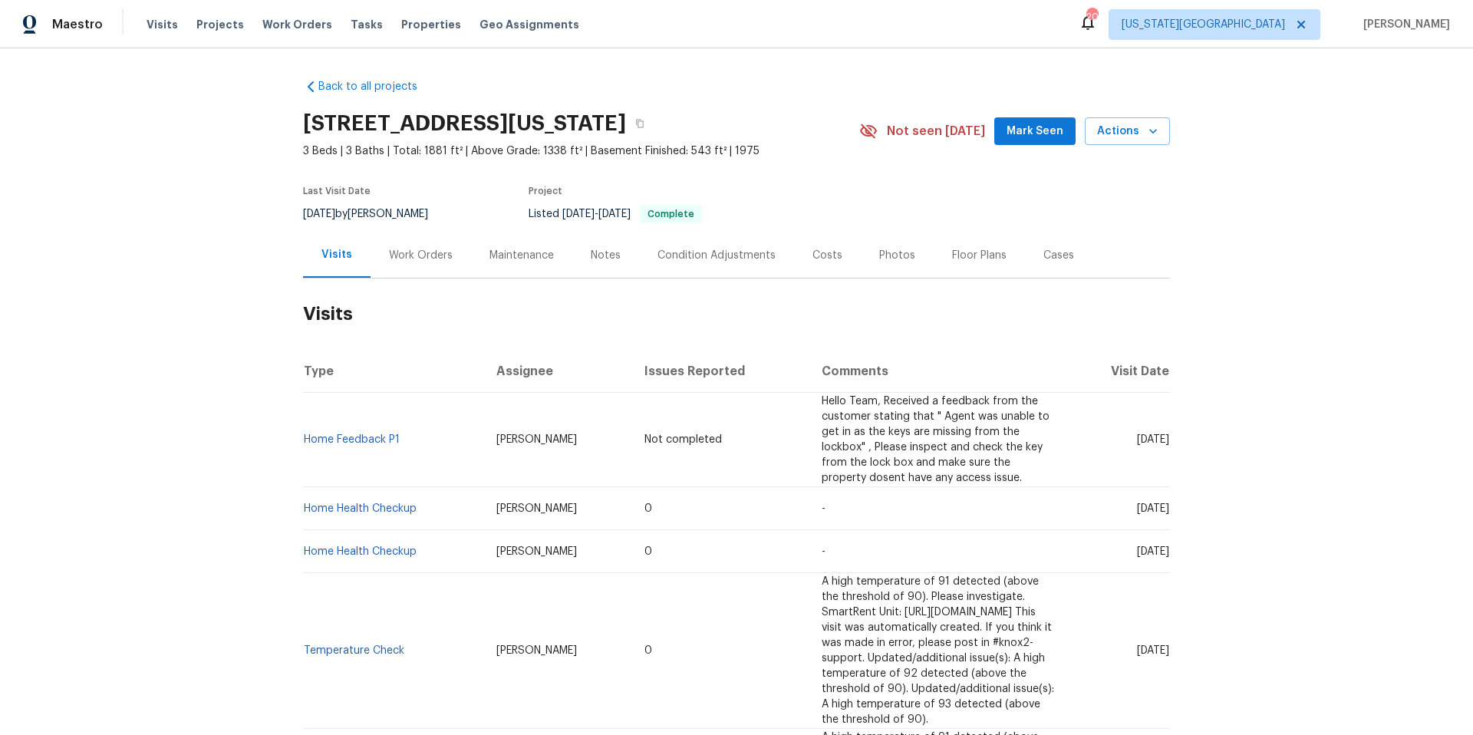
scroll to position [555, 0]
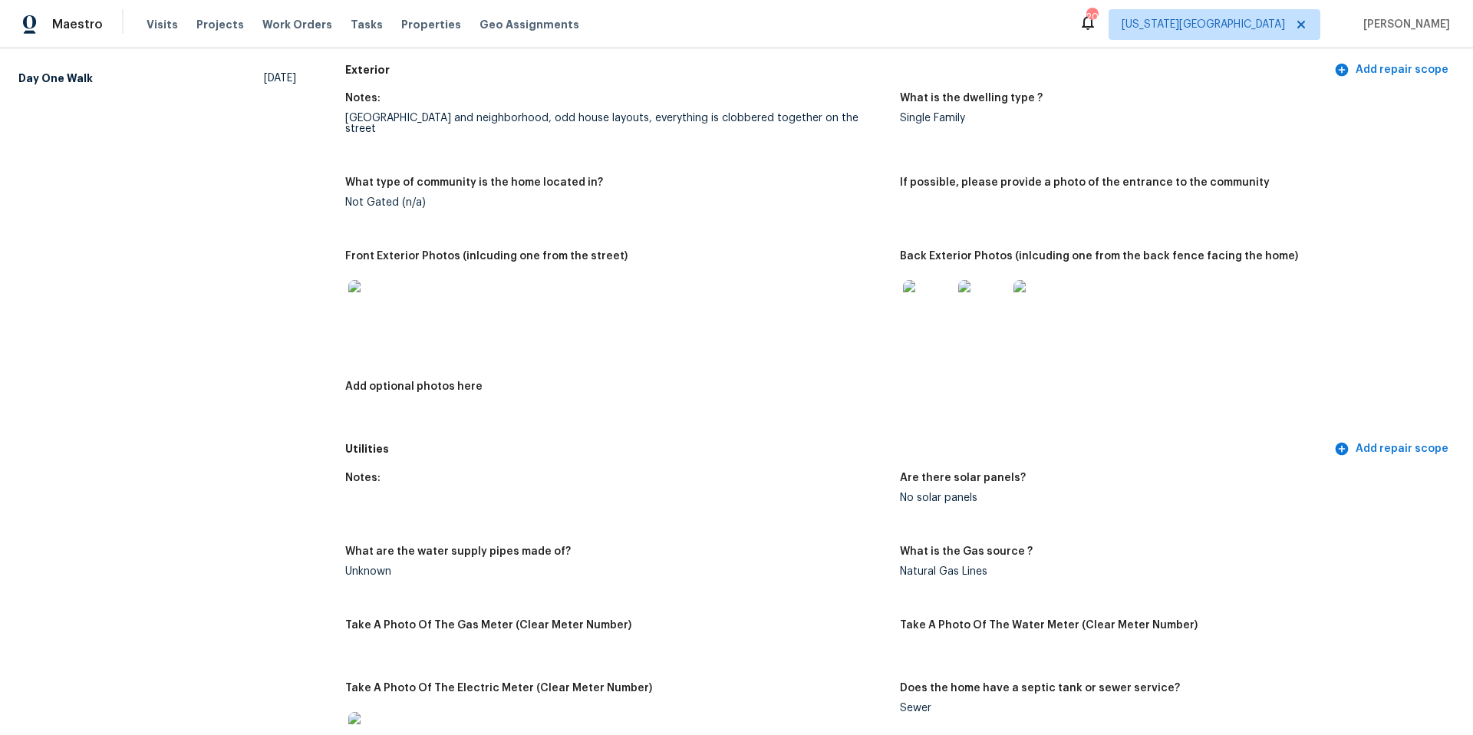
scroll to position [671, 0]
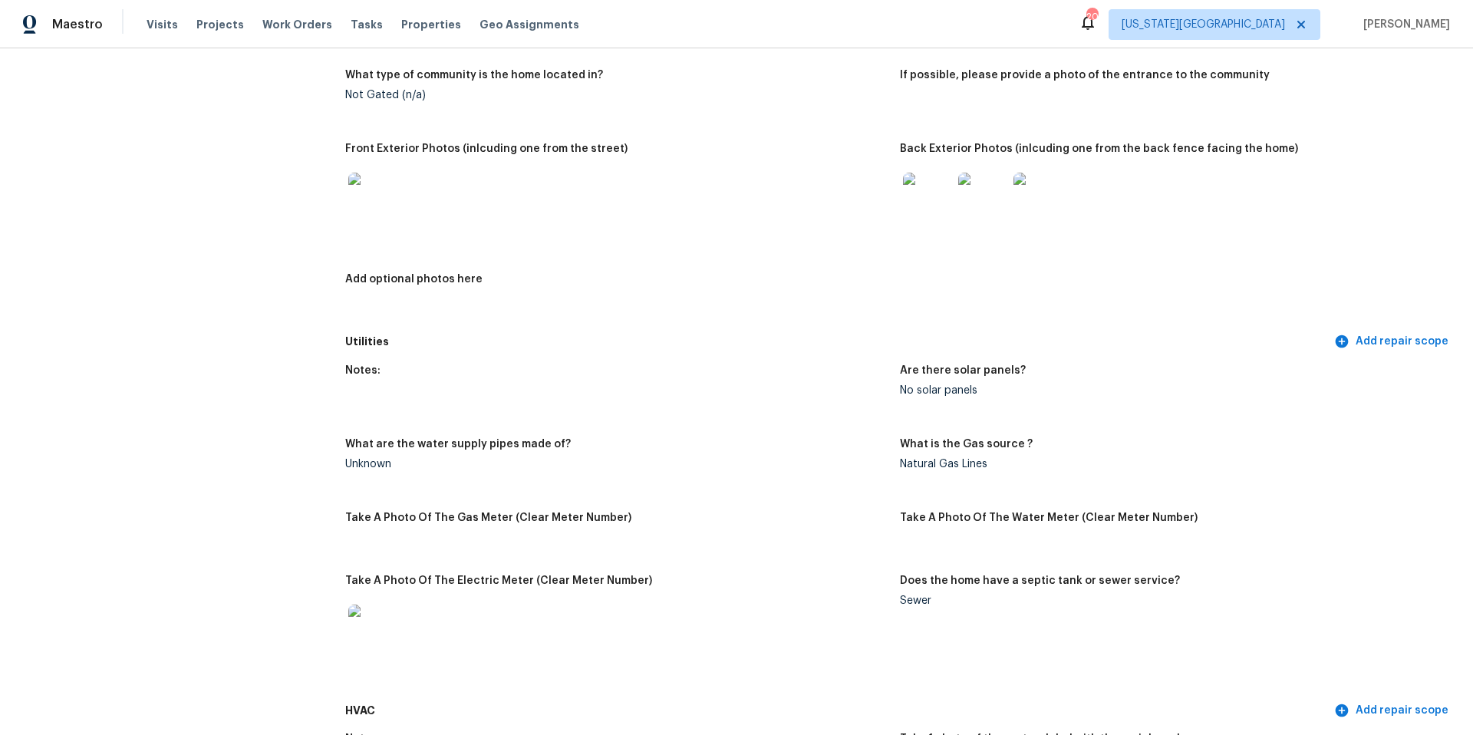
click at [925, 175] on img at bounding box center [927, 197] width 49 height 49
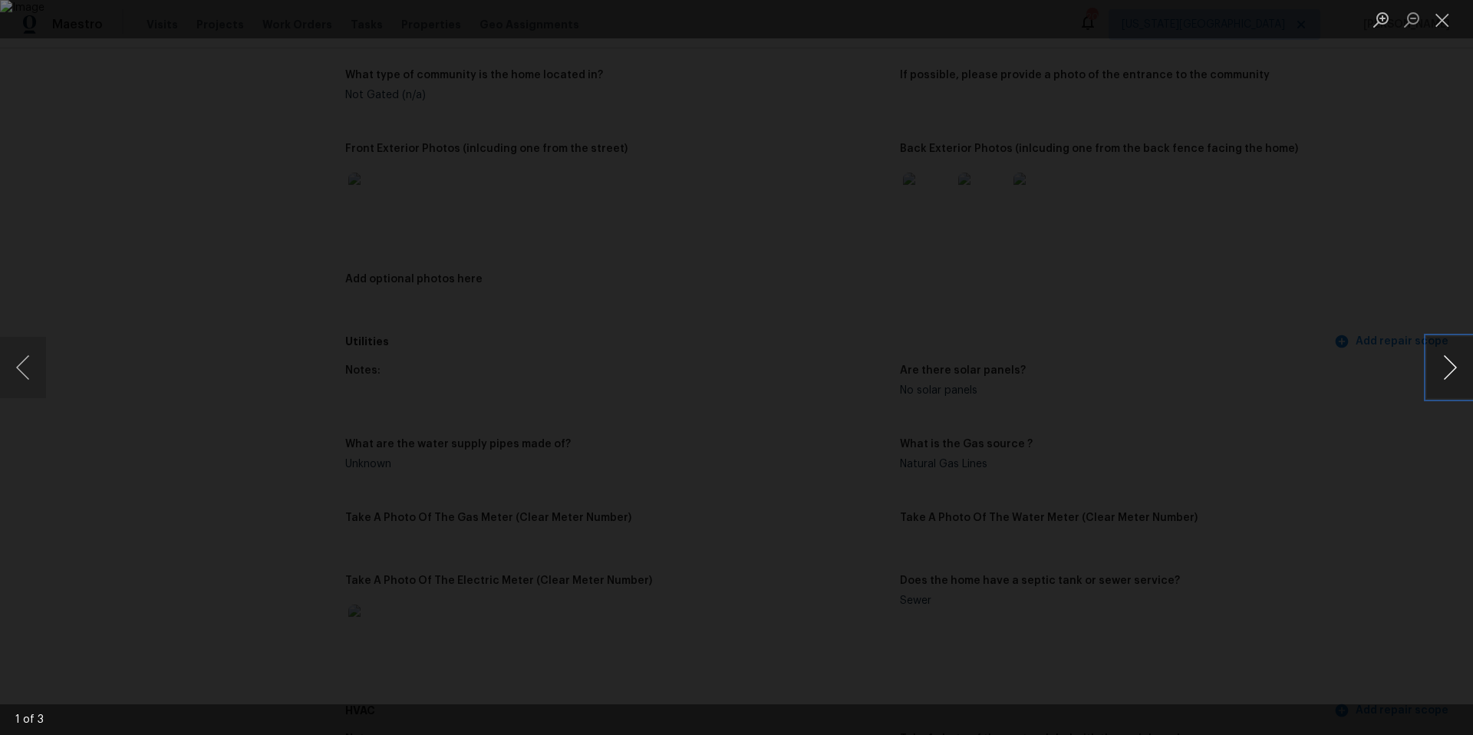
click at [1452, 370] on button "Next image" at bounding box center [1450, 367] width 46 height 61
click at [1423, 296] on div "Lightbox" at bounding box center [736, 367] width 1473 height 735
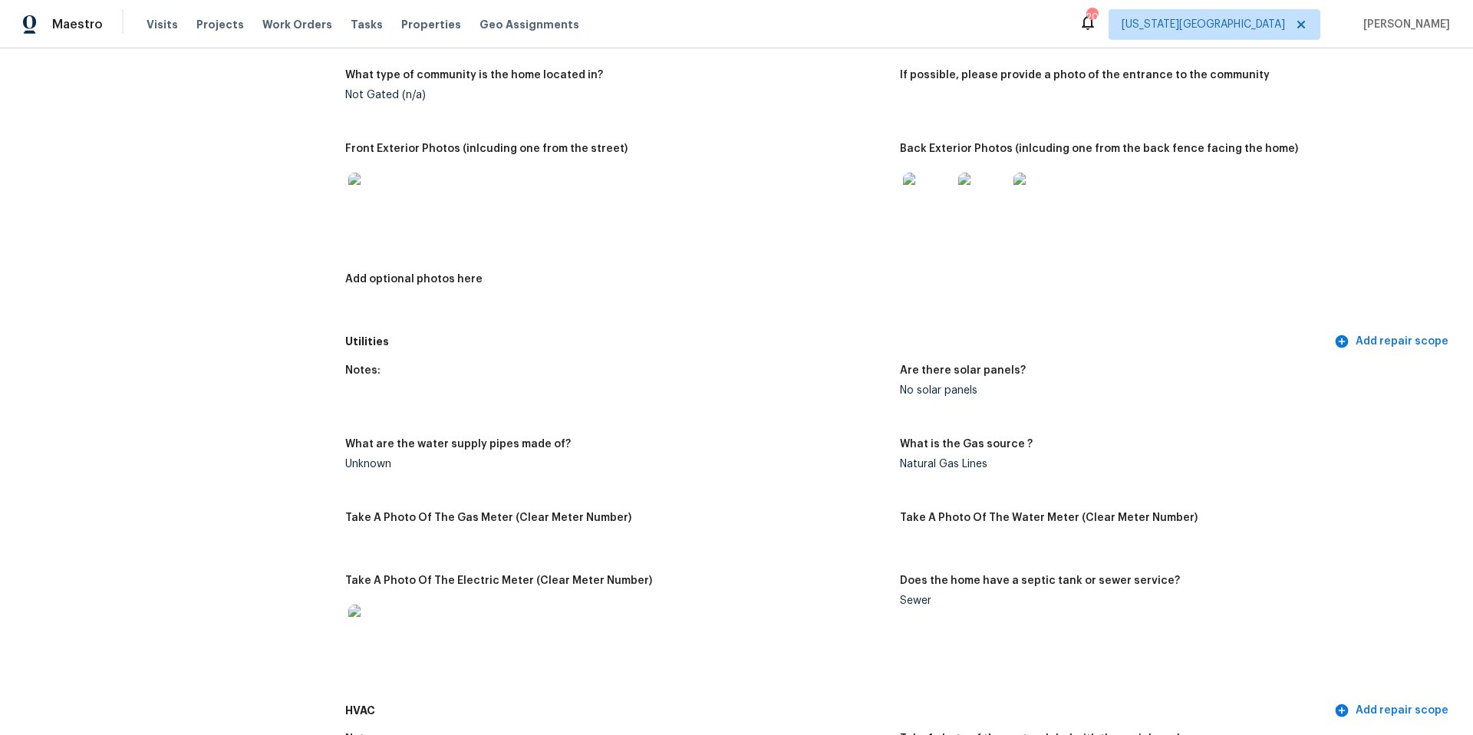
click at [360, 188] on img at bounding box center [372, 197] width 49 height 49
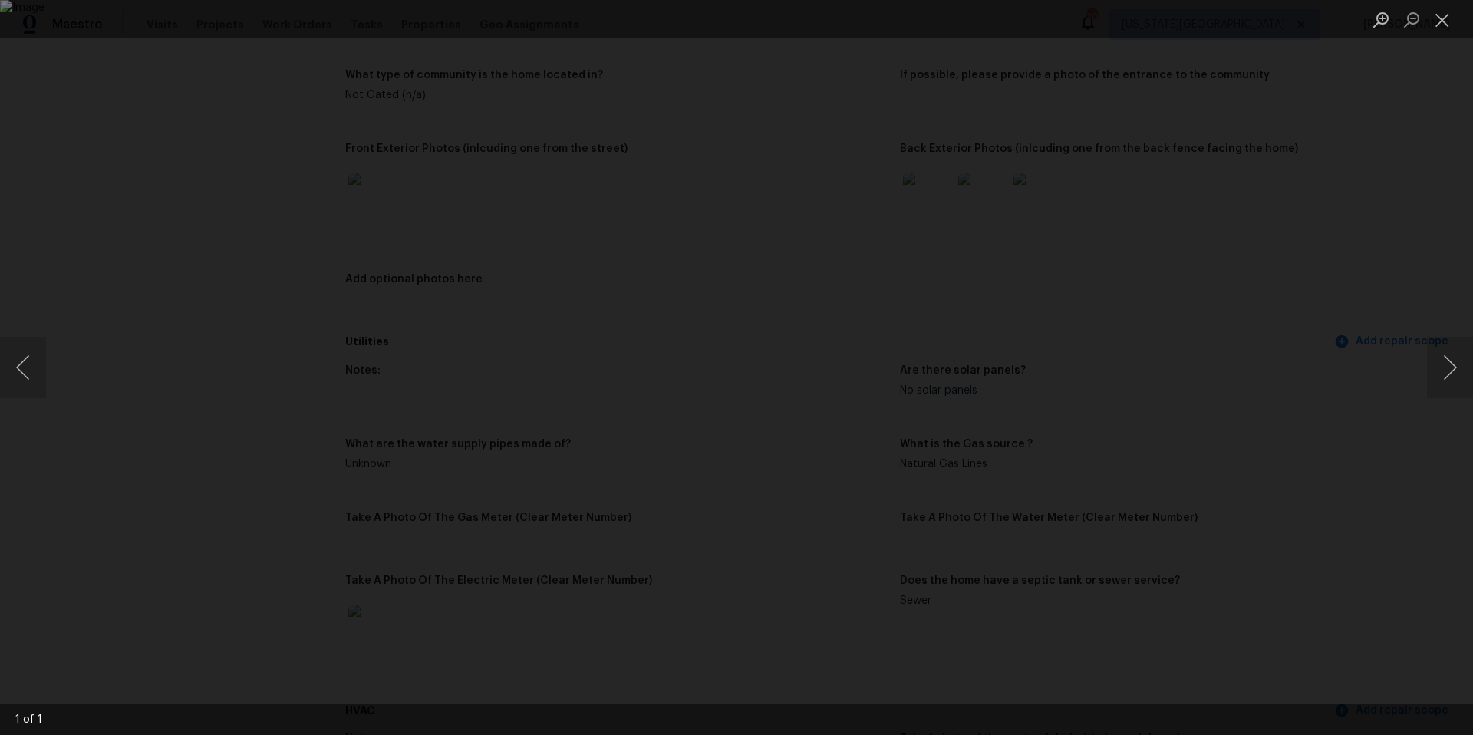
click at [1269, 218] on div "Lightbox" at bounding box center [736, 367] width 1473 height 735
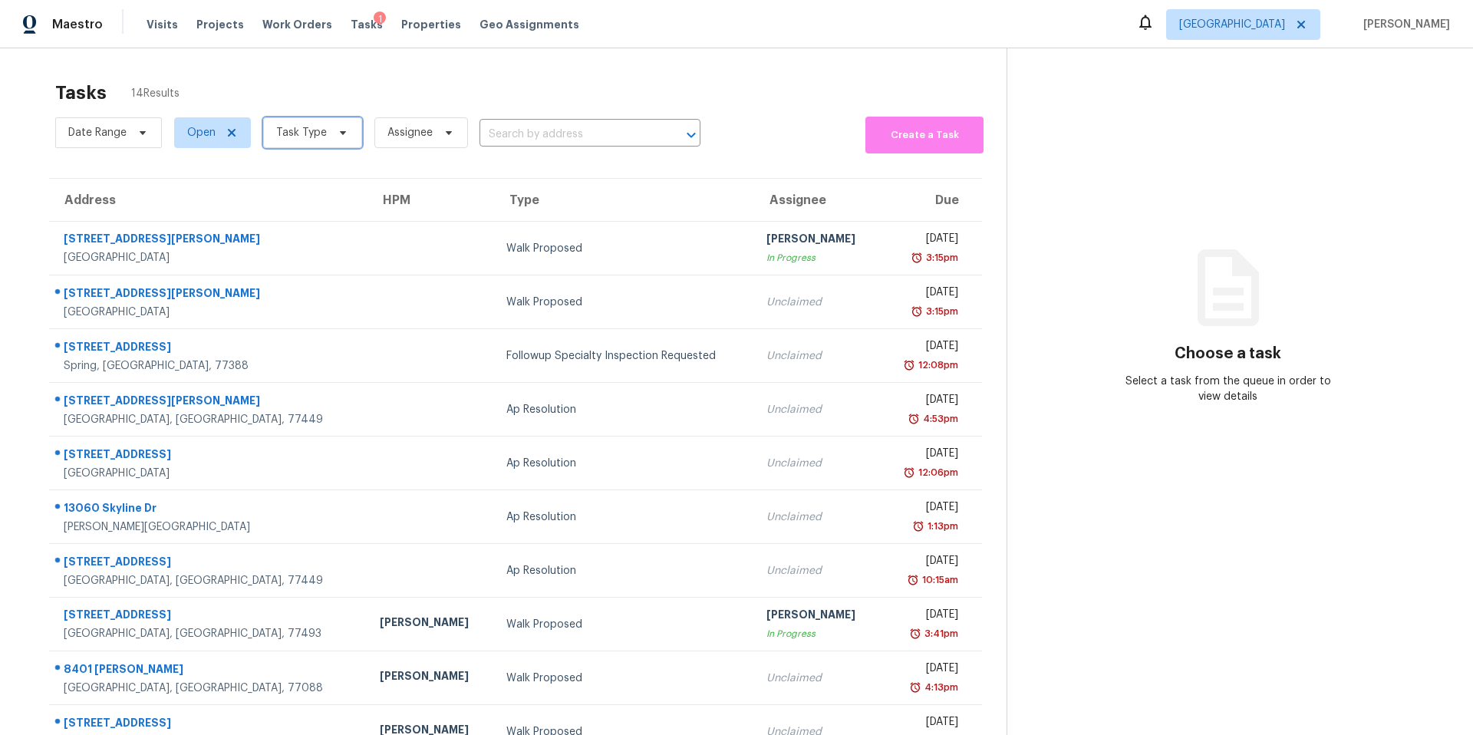
click at [291, 135] on span "Task Type" at bounding box center [301, 132] width 51 height 15
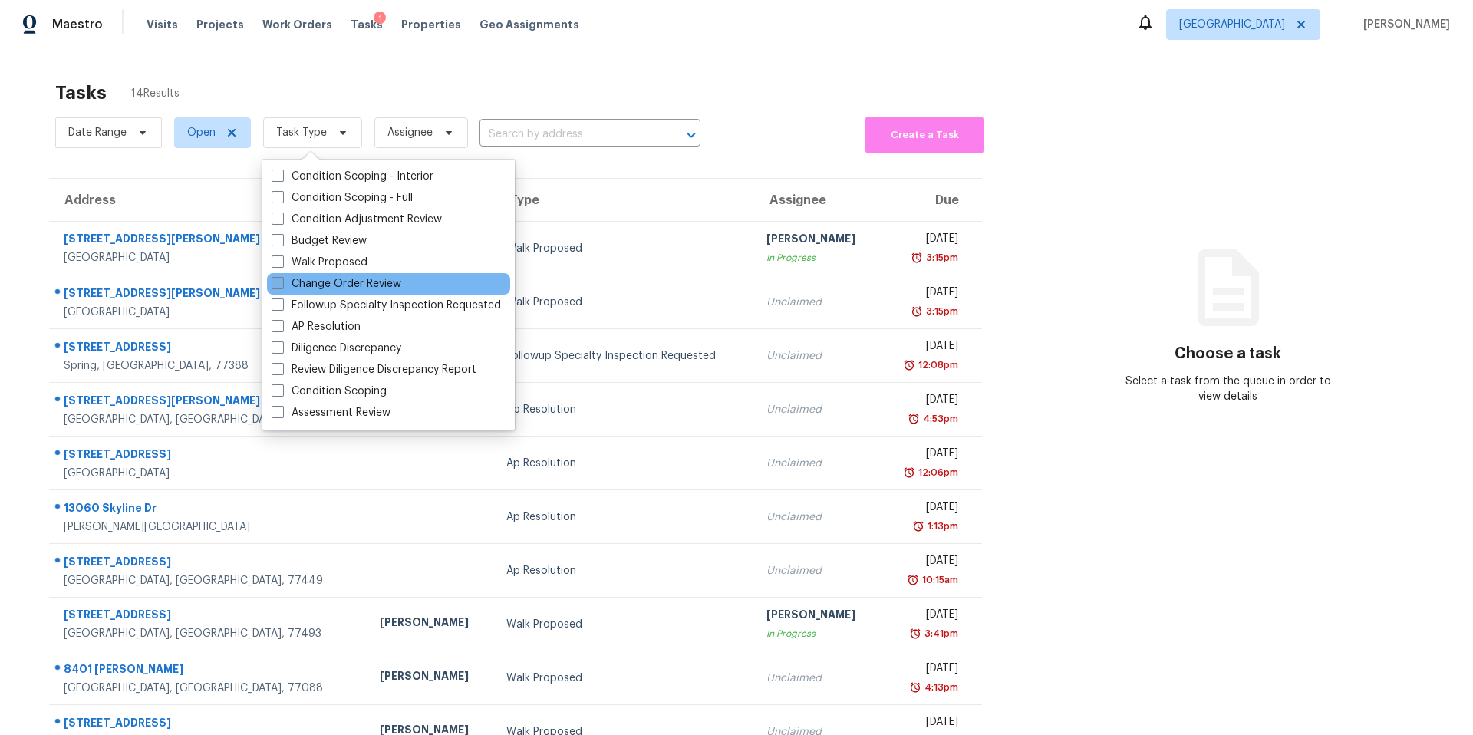
click at [301, 285] on label "Change Order Review" at bounding box center [336, 283] width 130 height 15
click at [281, 285] on input "Change Order Review" at bounding box center [276, 281] width 10 height 10
checkbox input "true"
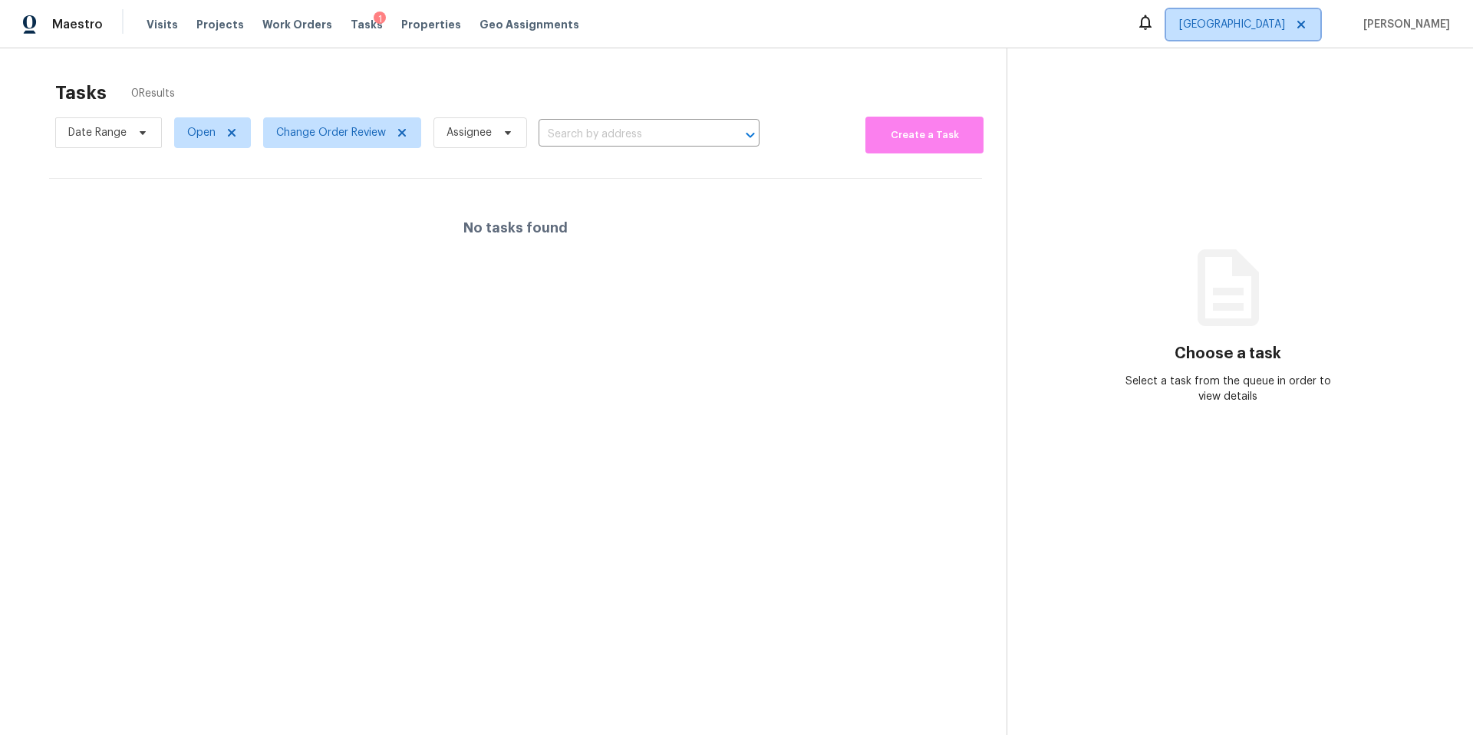
click at [1285, 21] on span "Houston" at bounding box center [1232, 24] width 106 height 15
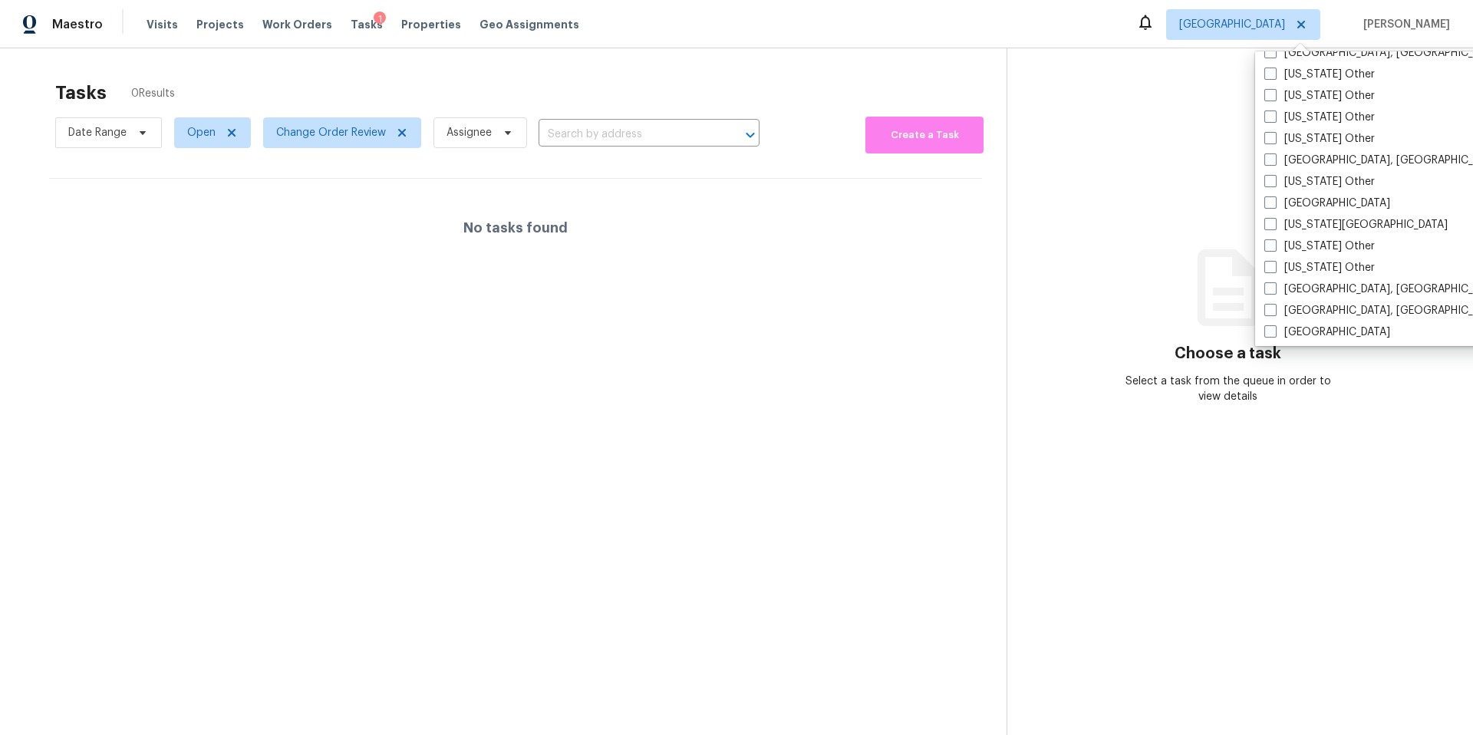
scroll to position [791, 0]
click at [1272, 222] on span at bounding box center [1270, 221] width 12 height 12
click at [1272, 222] on input "[US_STATE][GEOGRAPHIC_DATA]" at bounding box center [1269, 219] width 10 height 10
checkbox input "true"
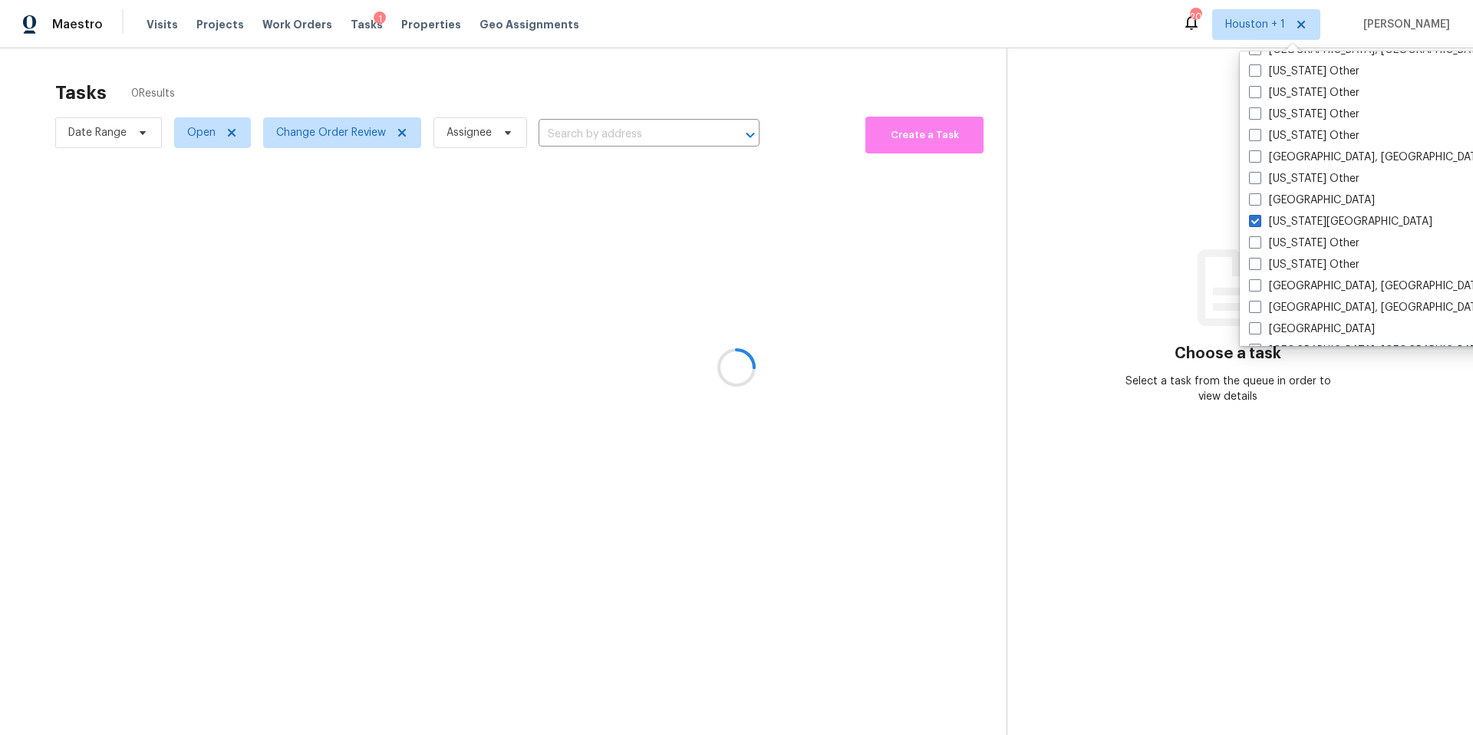
click at [980, 78] on div at bounding box center [736, 367] width 1473 height 735
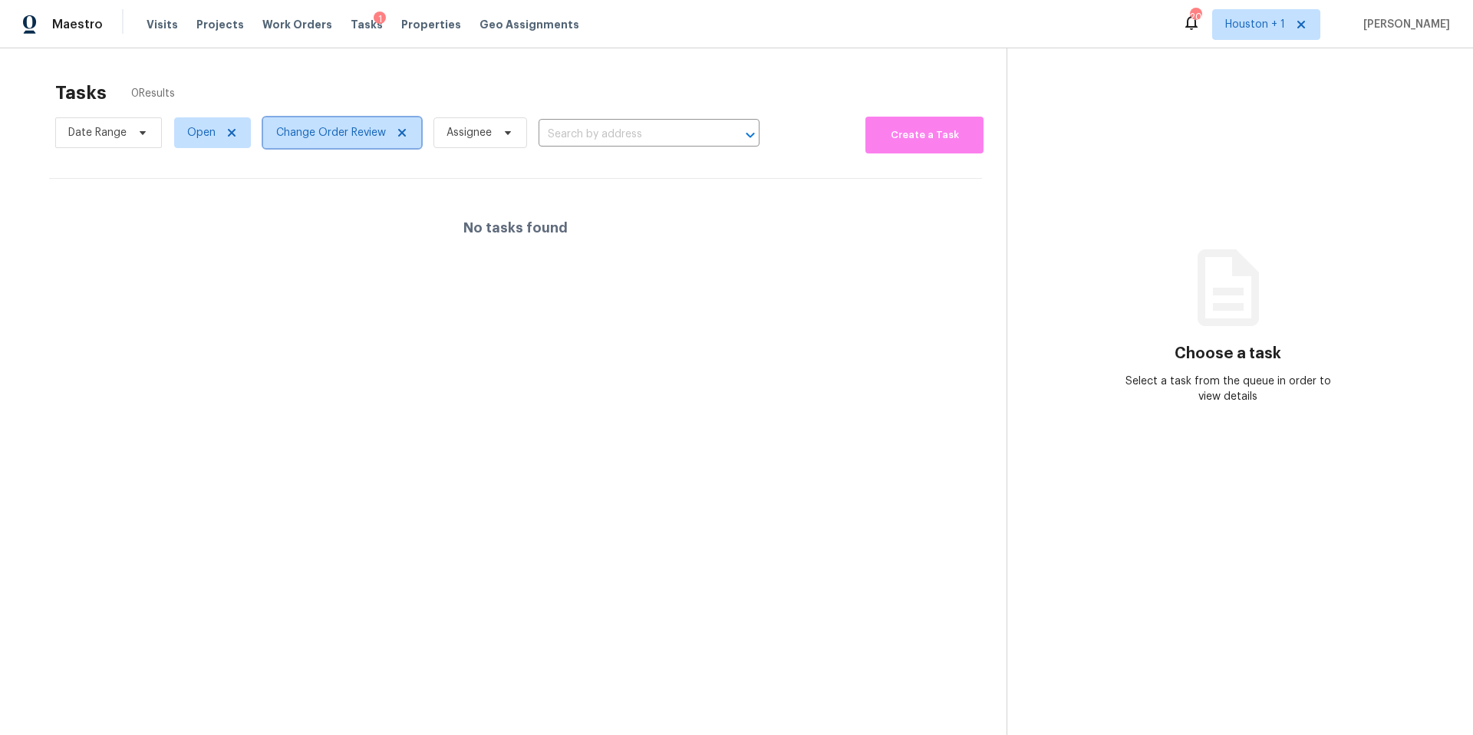
click at [299, 134] on span "Change Order Review" at bounding box center [331, 132] width 110 height 15
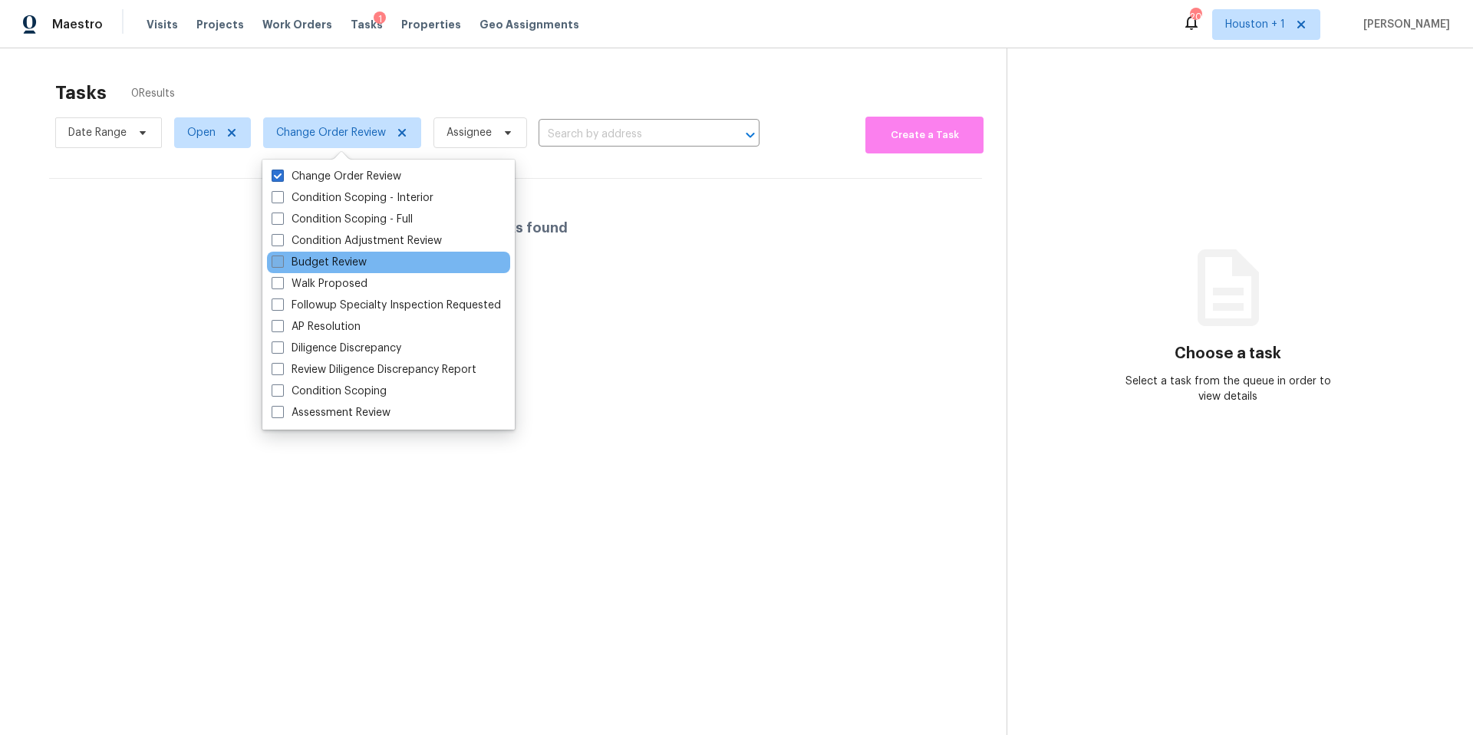
click at [308, 264] on label "Budget Review" at bounding box center [318, 262] width 95 height 15
click at [281, 264] on input "Budget Review" at bounding box center [276, 260] width 10 height 10
checkbox input "true"
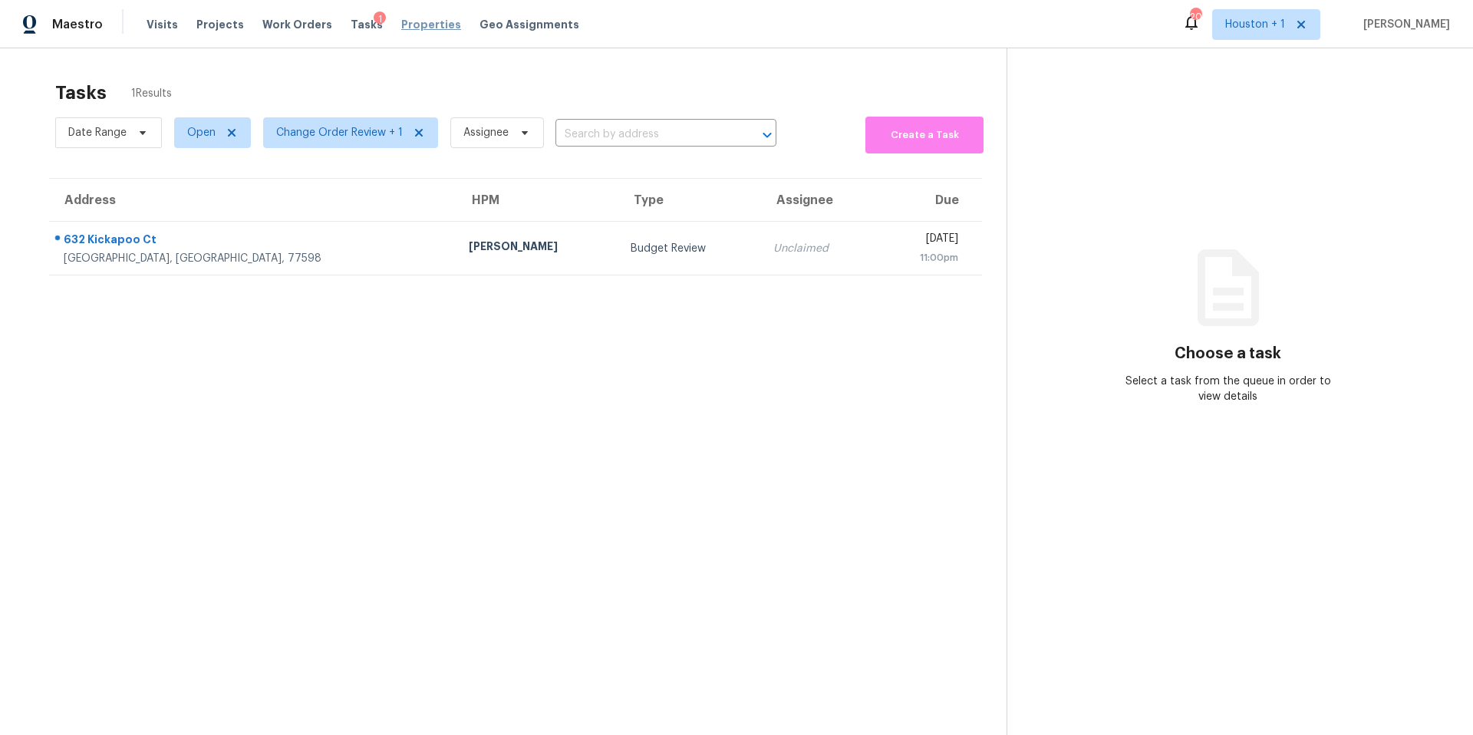
click at [408, 24] on span "Properties" at bounding box center [431, 24] width 60 height 15
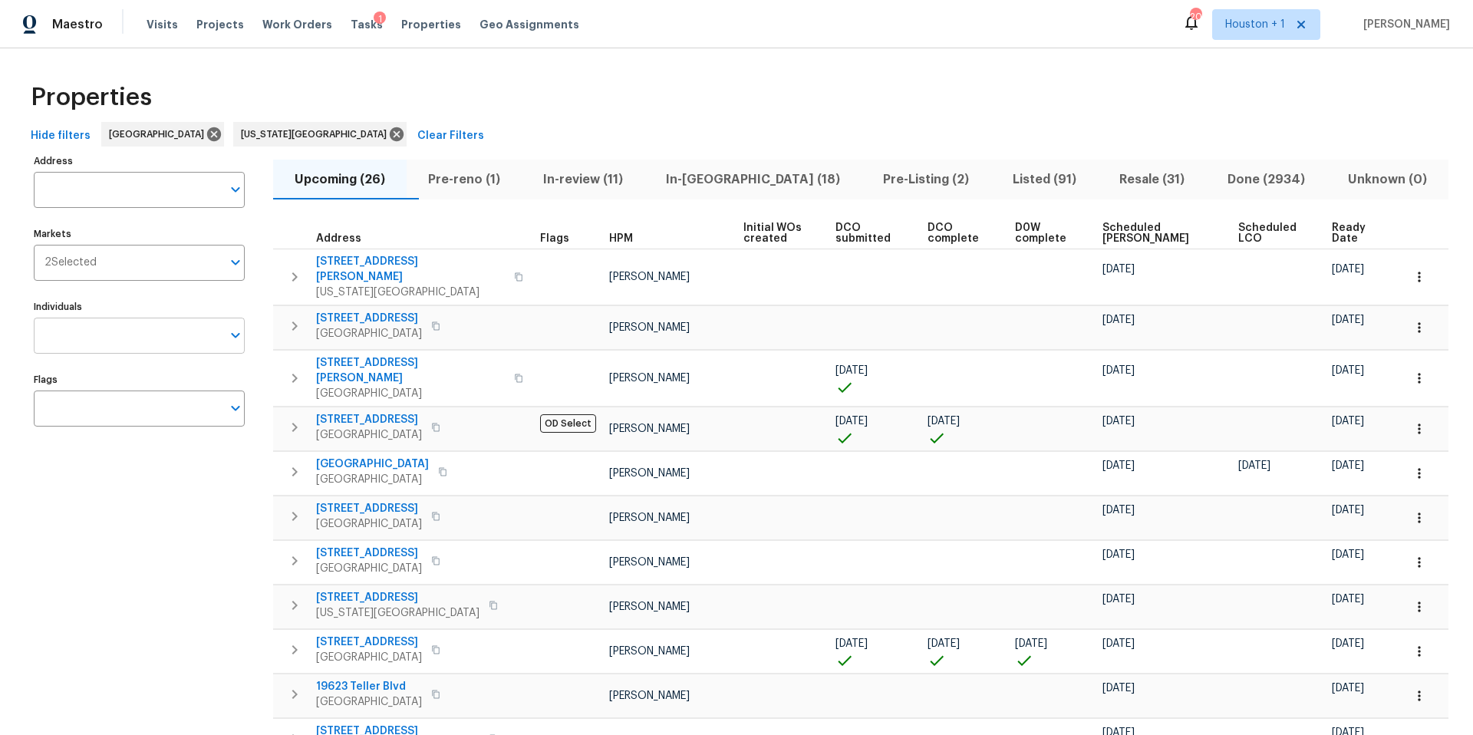
click at [107, 344] on input "Individuals" at bounding box center [128, 336] width 188 height 36
type input "stephen lacy"
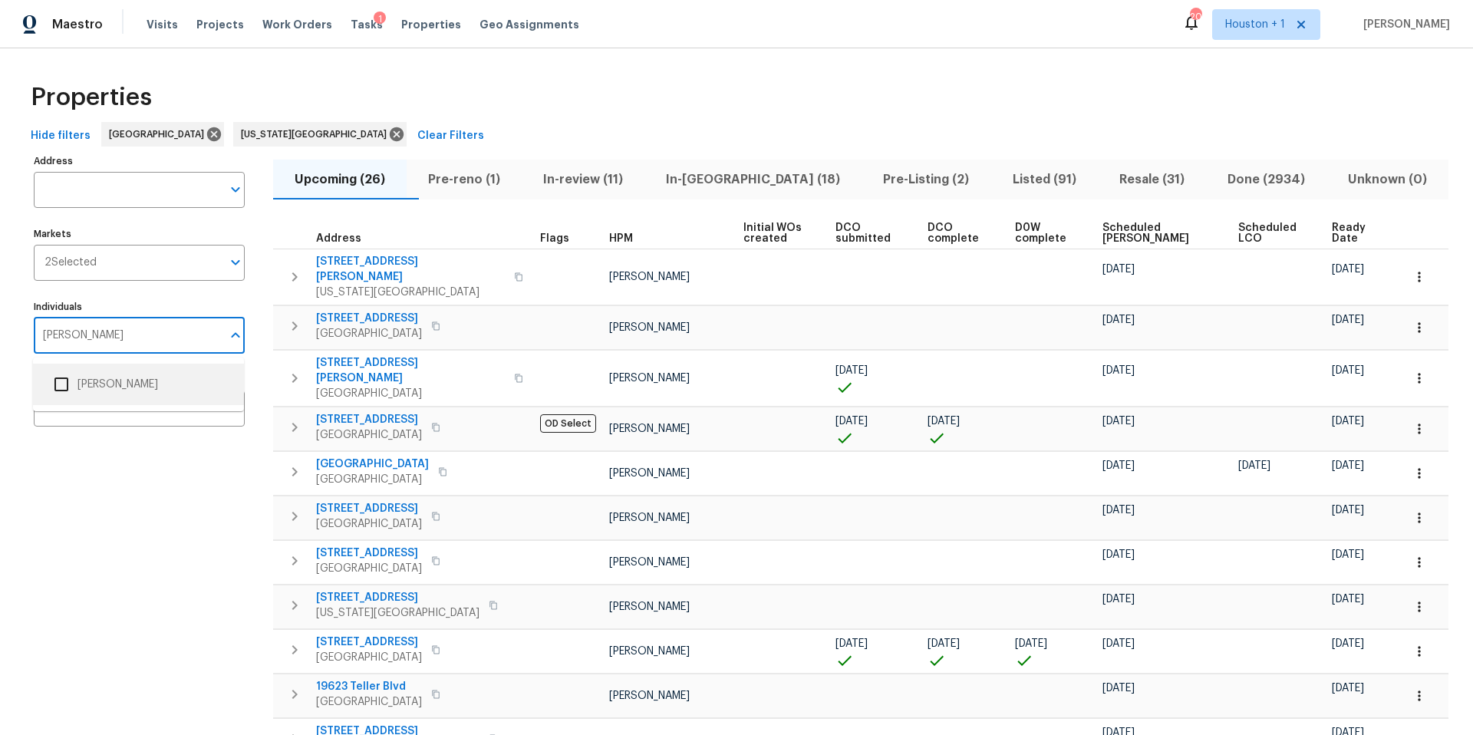
click at [94, 379] on li "[PERSON_NAME]" at bounding box center [138, 384] width 186 height 32
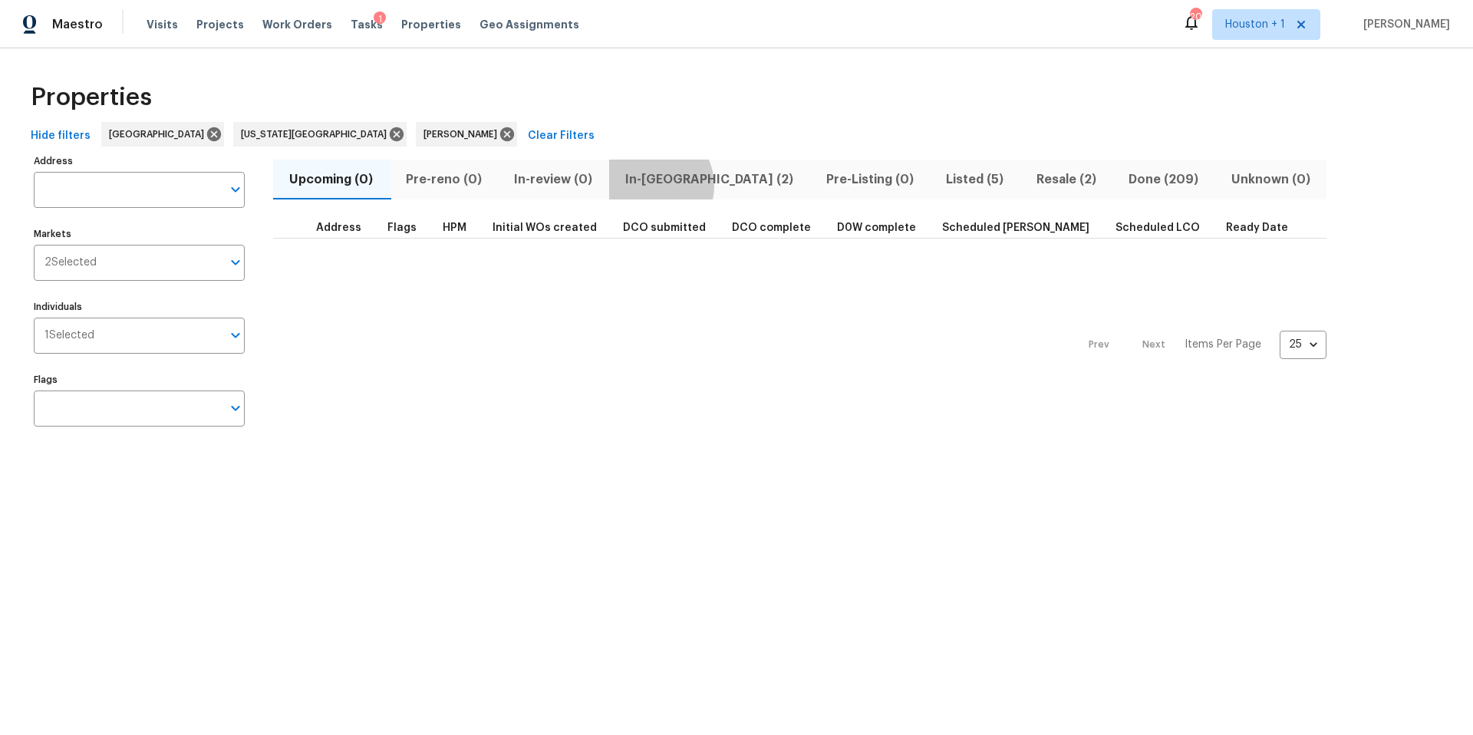
click at [654, 185] on span "In-reno (2)" at bounding box center [709, 179] width 183 height 21
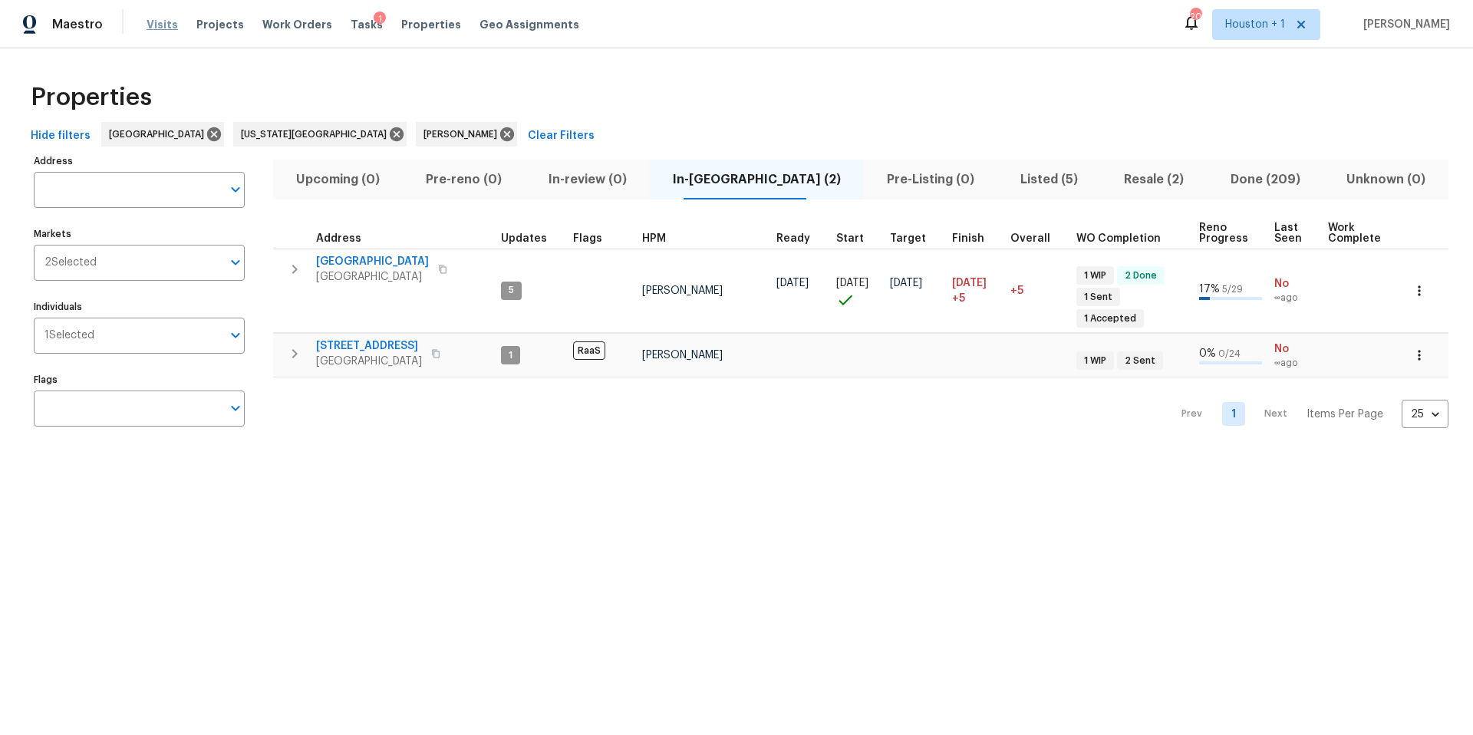
click at [156, 25] on span "Visits" at bounding box center [161, 24] width 31 height 15
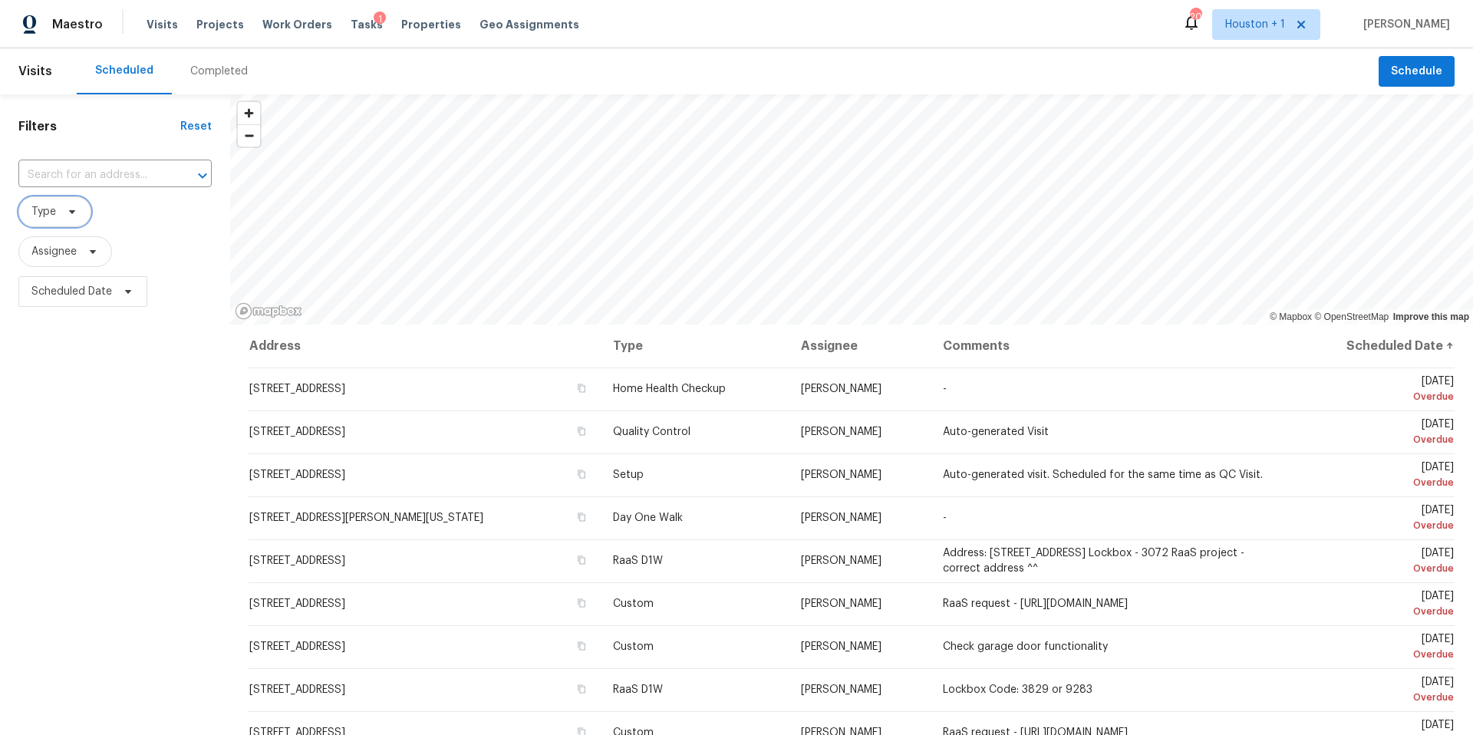
click at [67, 215] on icon at bounding box center [72, 212] width 12 height 12
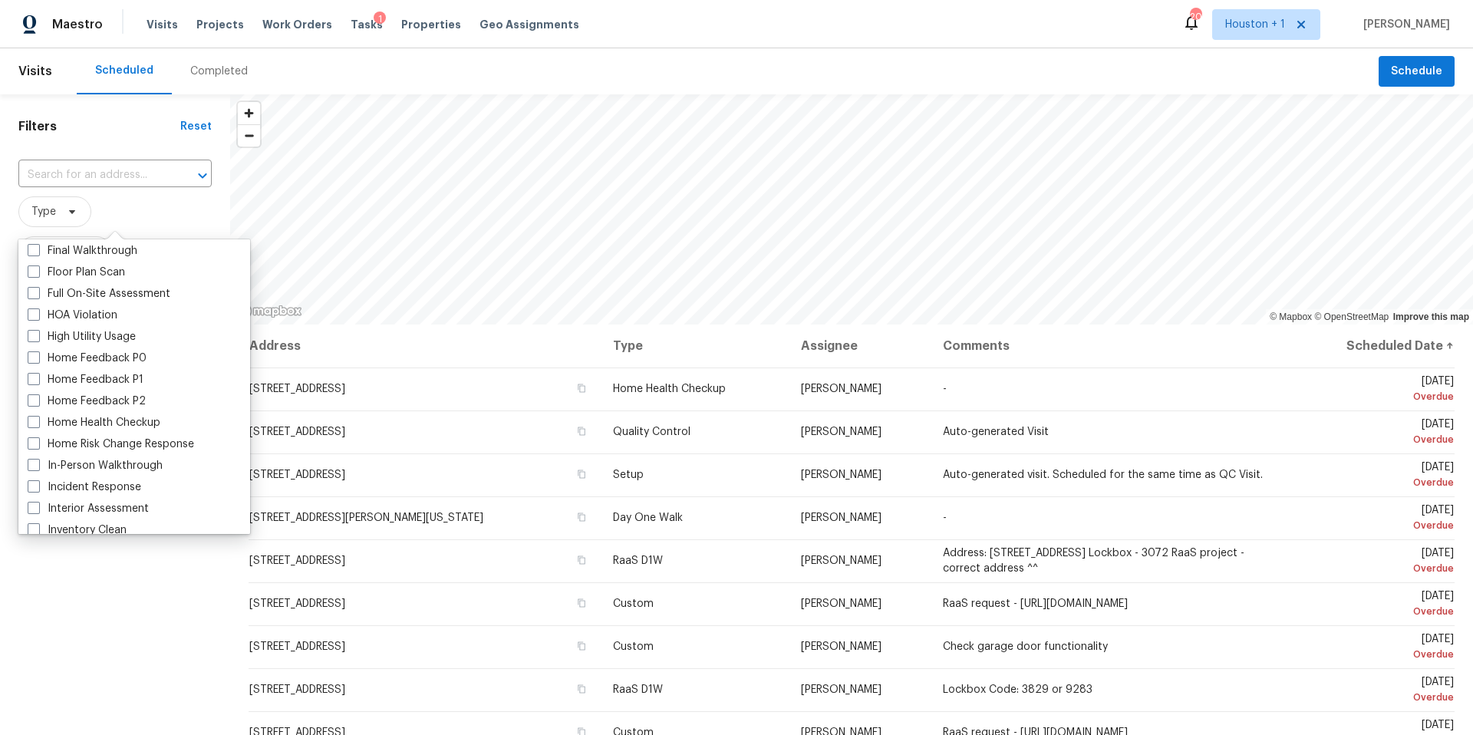
scroll to position [406, 0]
click at [62, 445] on label "In-Person Walkthrough" at bounding box center [95, 448] width 135 height 15
click at [38, 445] on input "In-Person Walkthrough" at bounding box center [33, 446] width 10 height 10
checkbox input "true"
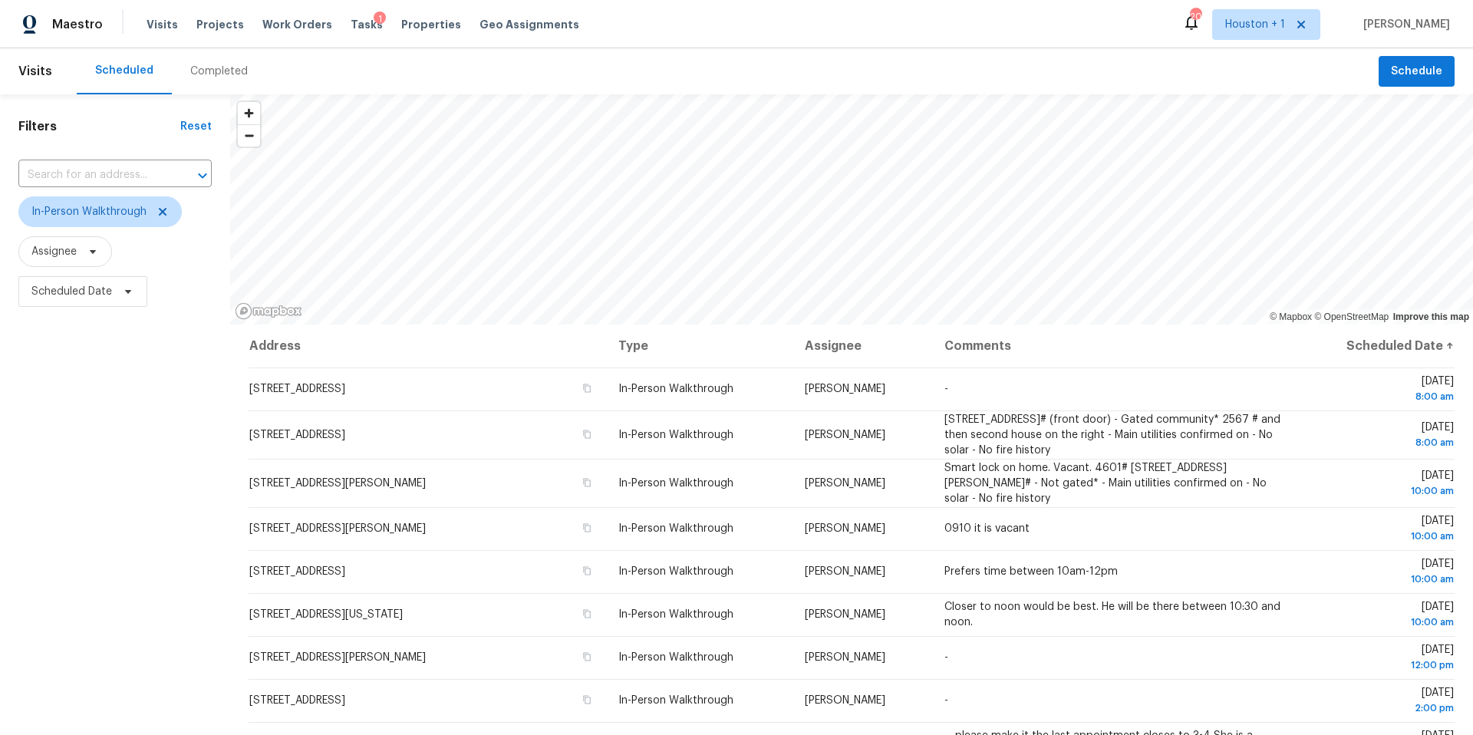
click at [107, 617] on div "Filters Reset ​ In-Person Walkthrough Assignee Scheduled Date" at bounding box center [115, 503] width 230 height 818
click at [120, 293] on span at bounding box center [125, 291] width 17 height 12
select select "9"
select select "2025"
select select "10"
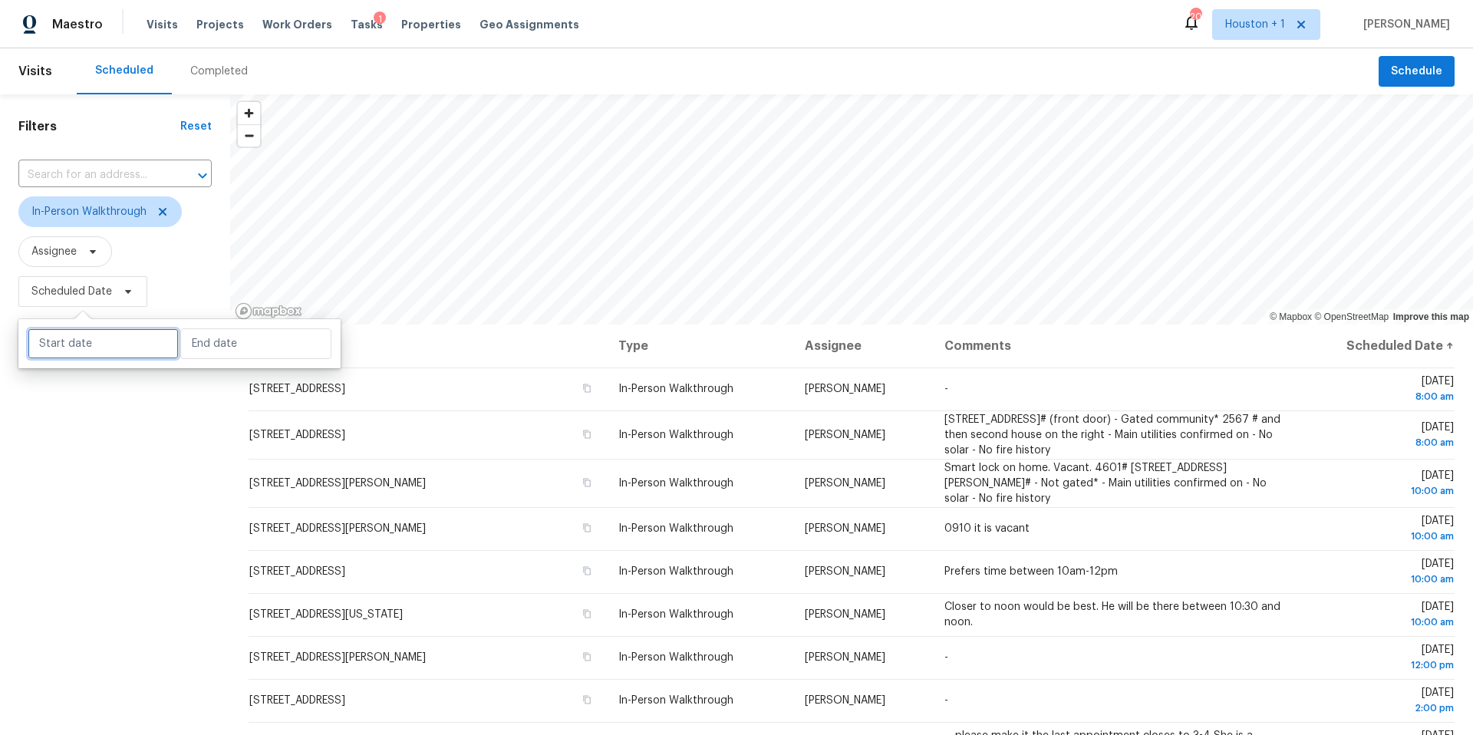
select select "2025"
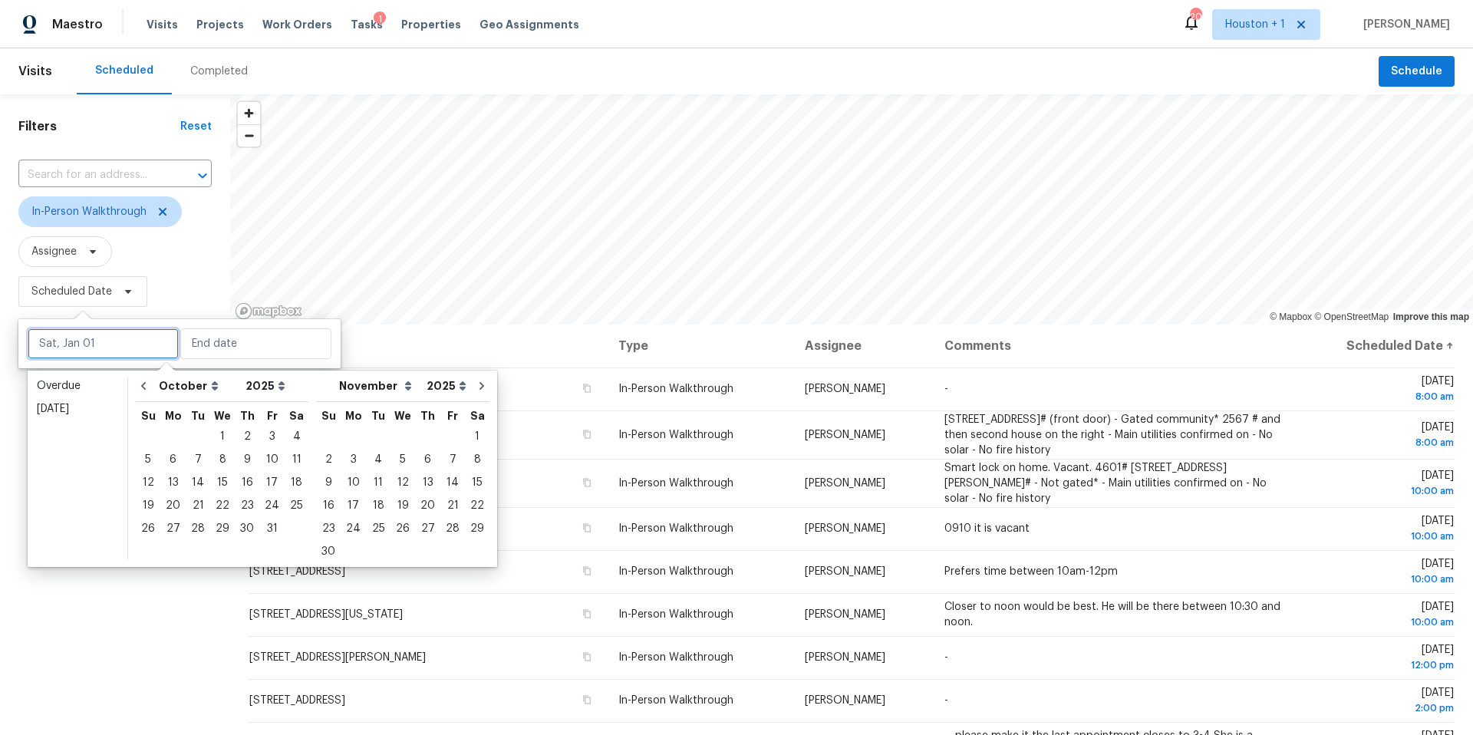
click at [110, 337] on input "text" at bounding box center [103, 343] width 151 height 31
click at [176, 458] on div "6" at bounding box center [172, 459] width 25 height 21
type input "Mon, Oct 06"
click at [192, 457] on div "7" at bounding box center [198, 459] width 25 height 21
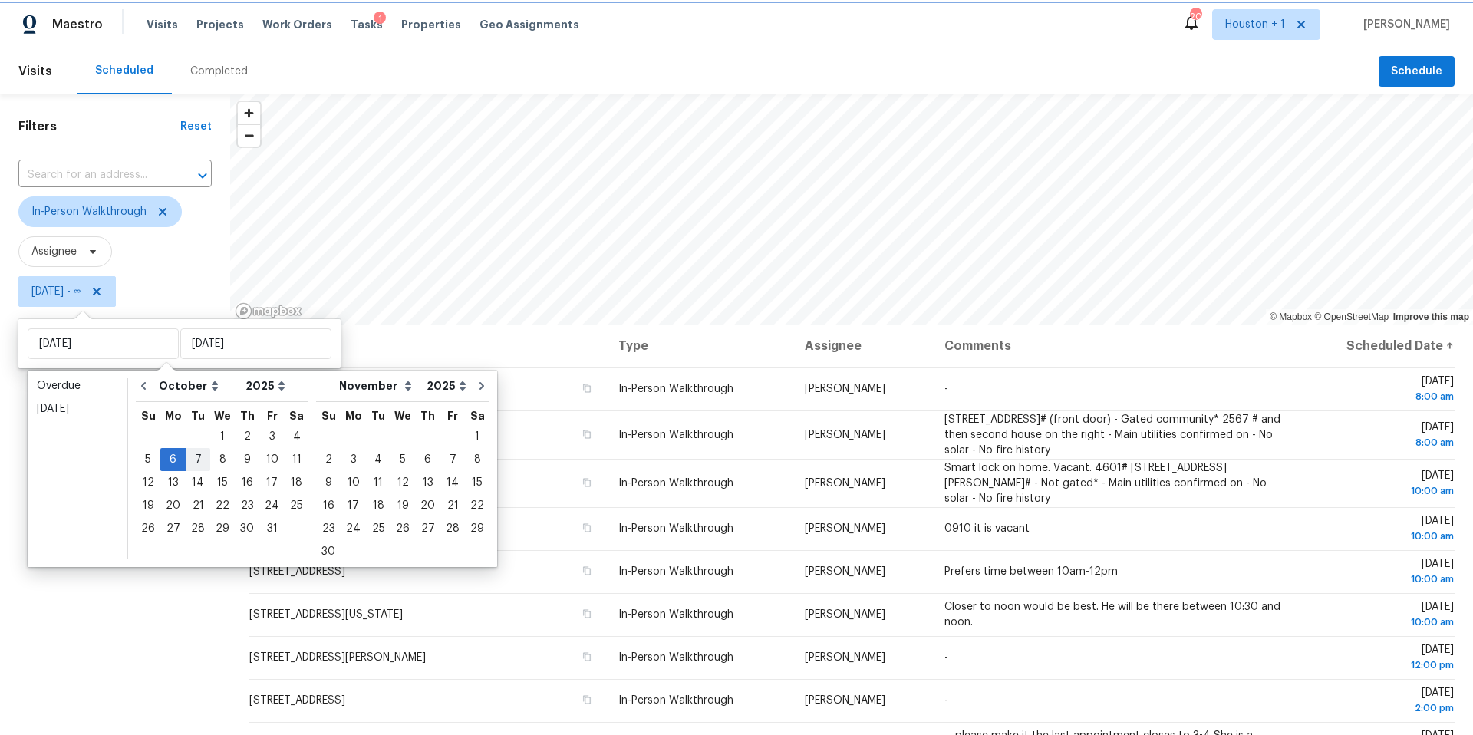
type input "[DATE]"
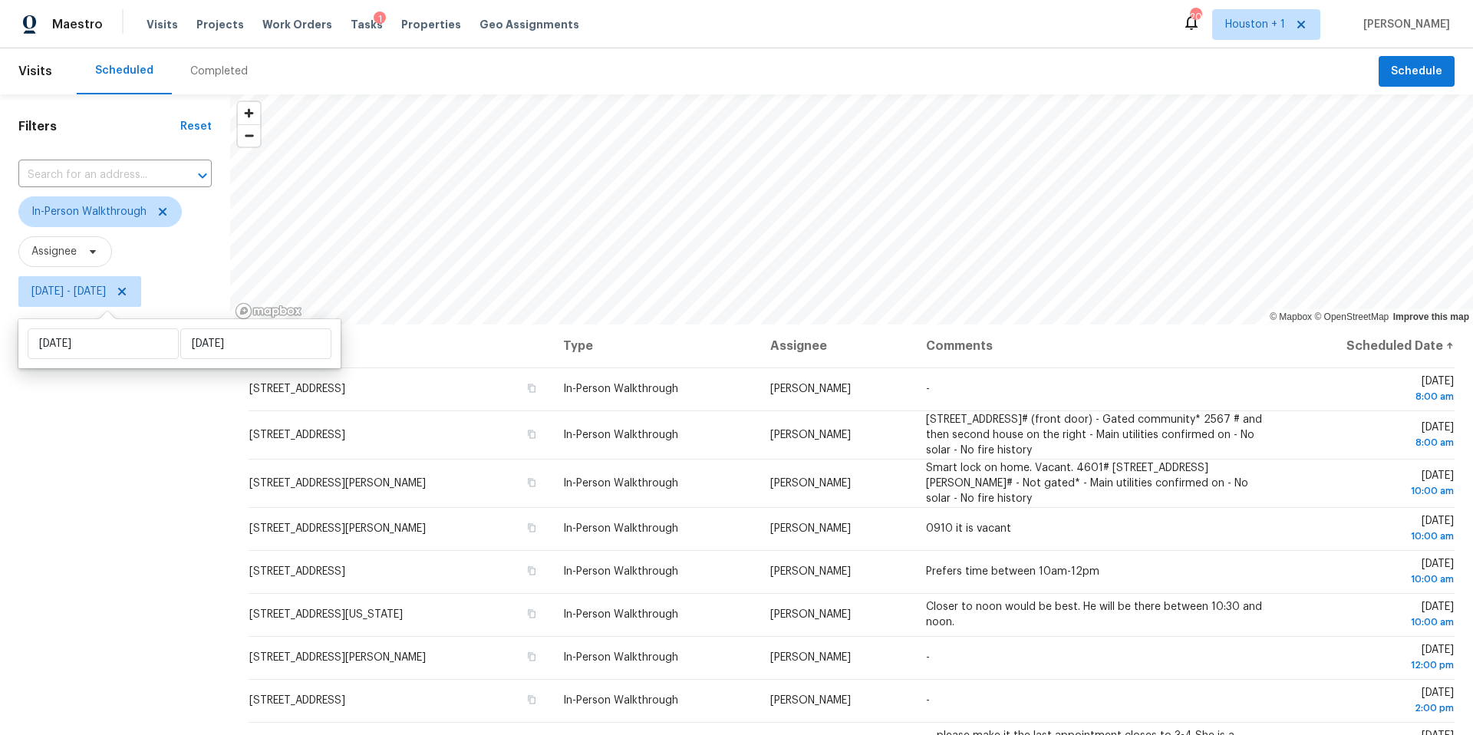
click at [137, 547] on div "Filters Reset ​ In-Person Walkthrough Assignee Mon, Oct 06 - Tue, Oct 07" at bounding box center [115, 503] width 230 height 818
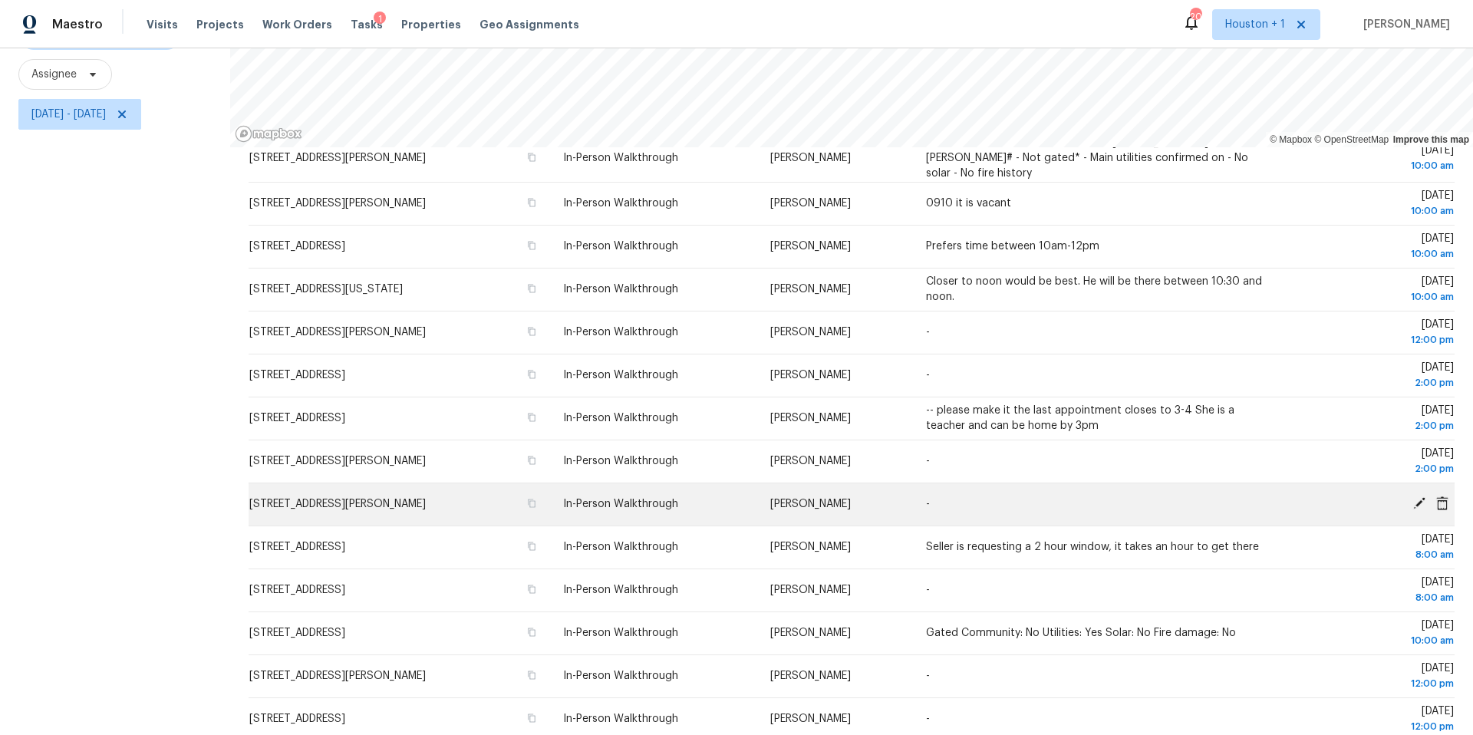
scroll to position [166, 0]
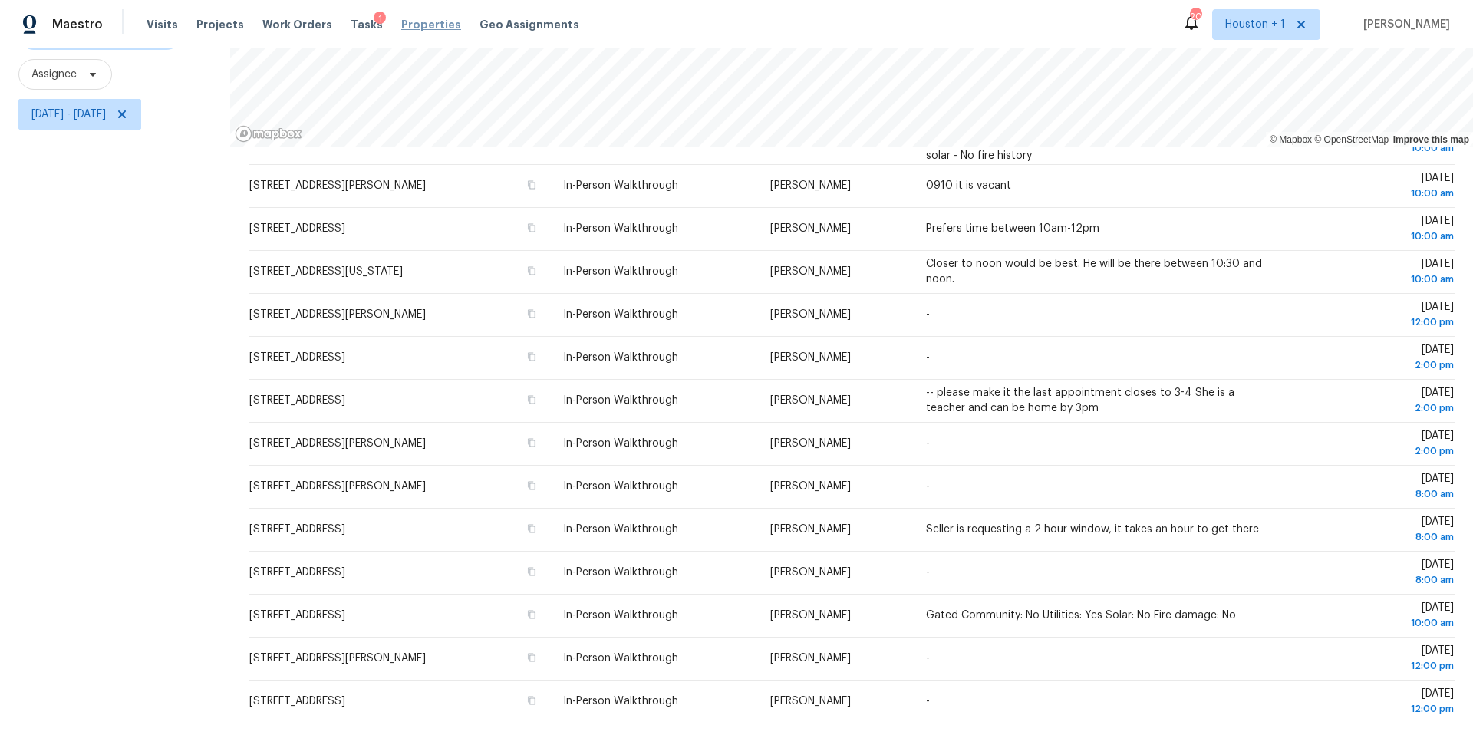
click at [424, 27] on span "Properties" at bounding box center [431, 24] width 60 height 15
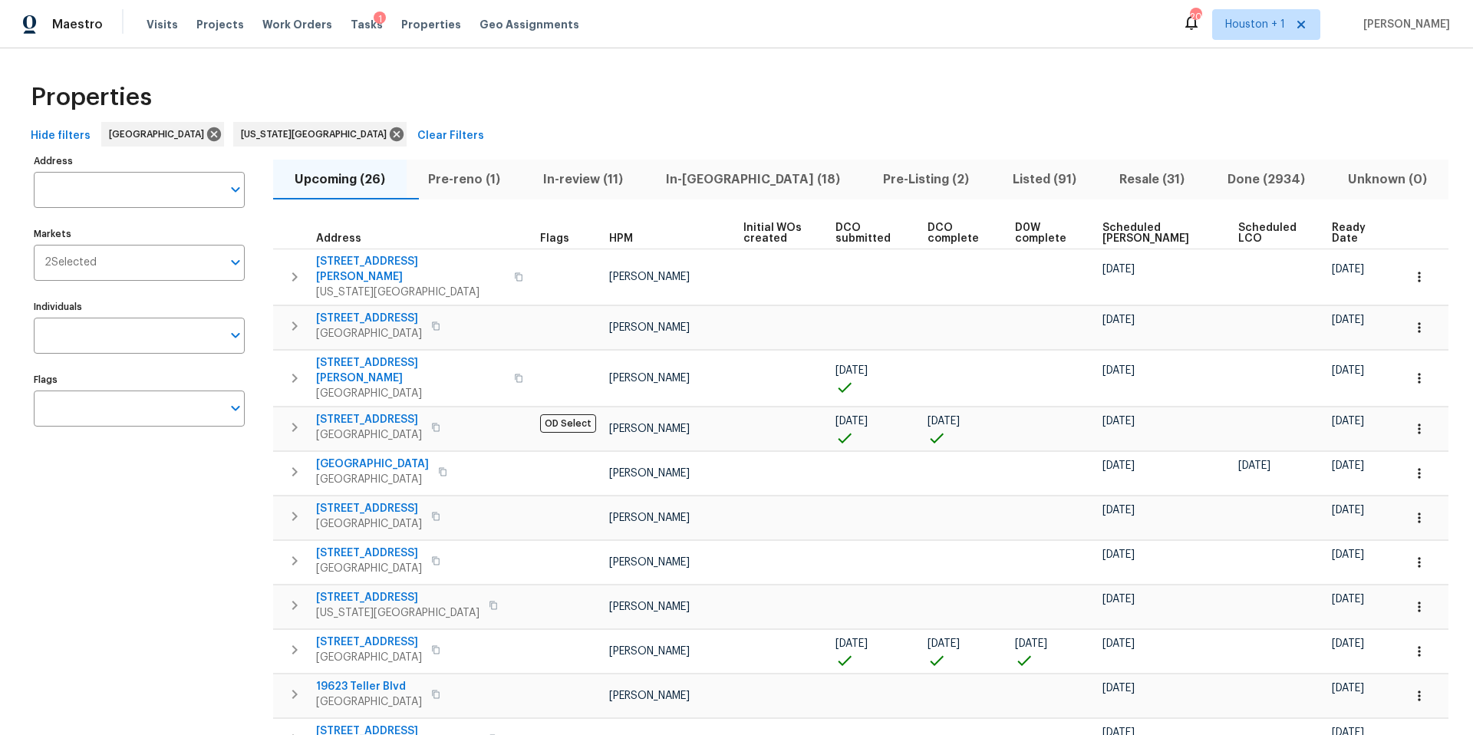
click at [735, 179] on span "In-[GEOGRAPHIC_DATA] (18)" at bounding box center [752, 179] width 199 height 21
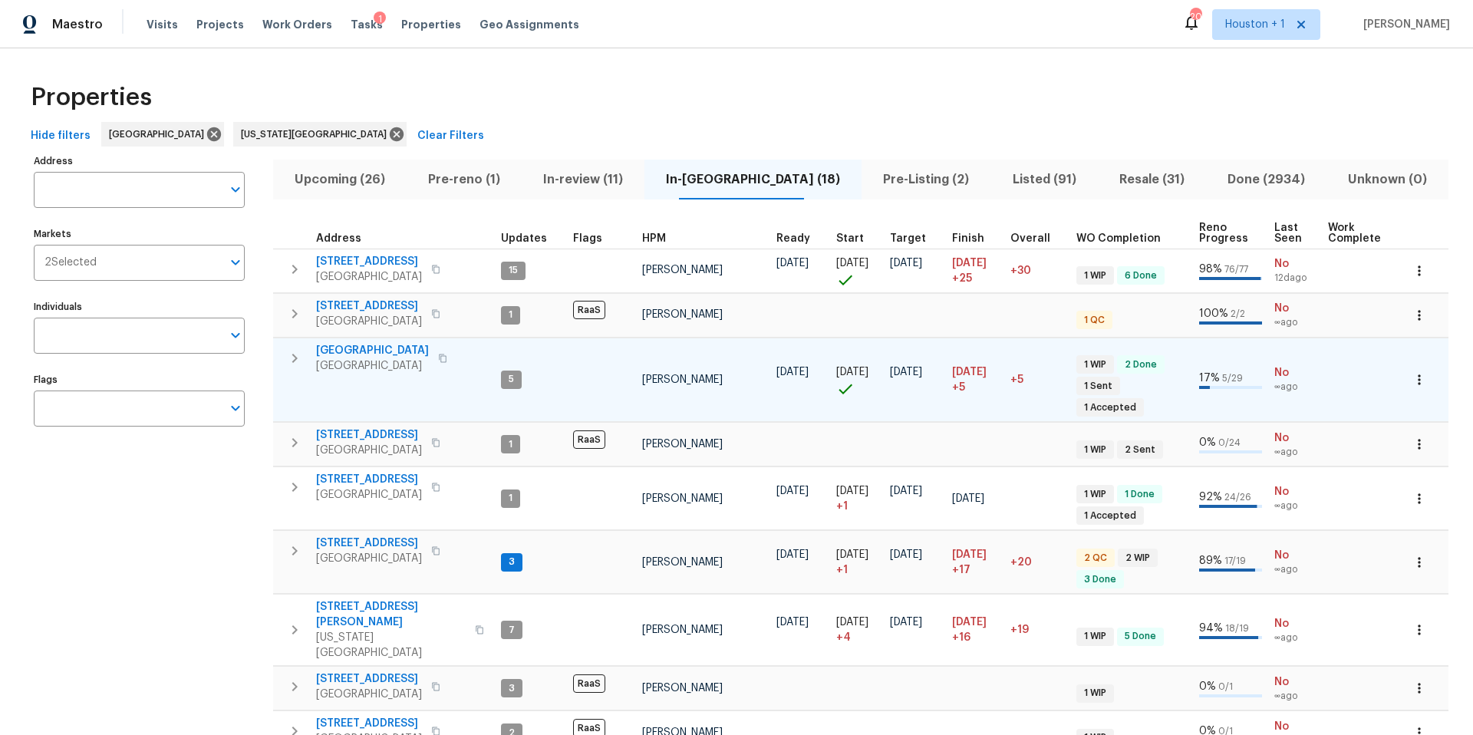
click at [416, 350] on span "1410 Waterside Village Dr" at bounding box center [372, 350] width 113 height 15
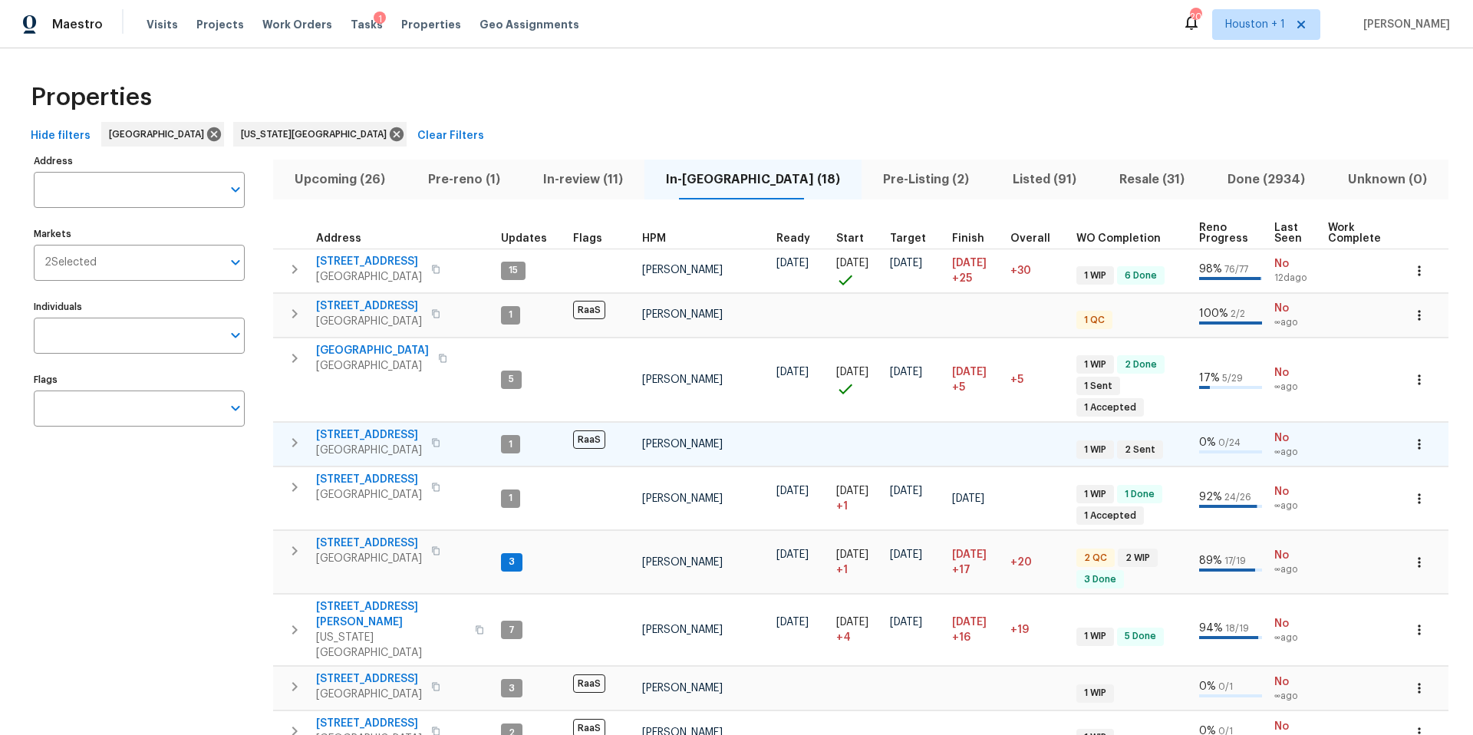
click at [382, 427] on span "1014 Bahia Vista Dr" at bounding box center [369, 434] width 106 height 15
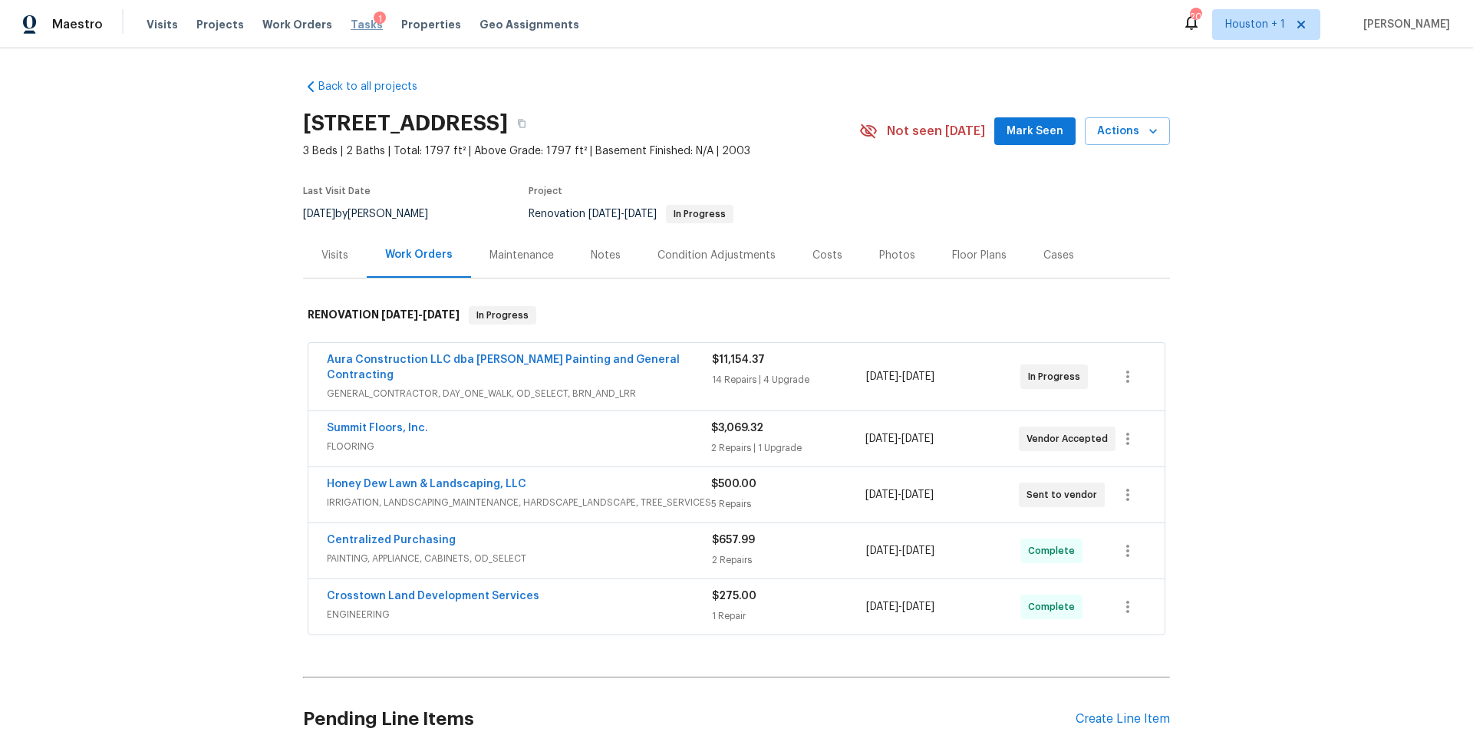
click at [350, 21] on span "Tasks" at bounding box center [366, 24] width 32 height 11
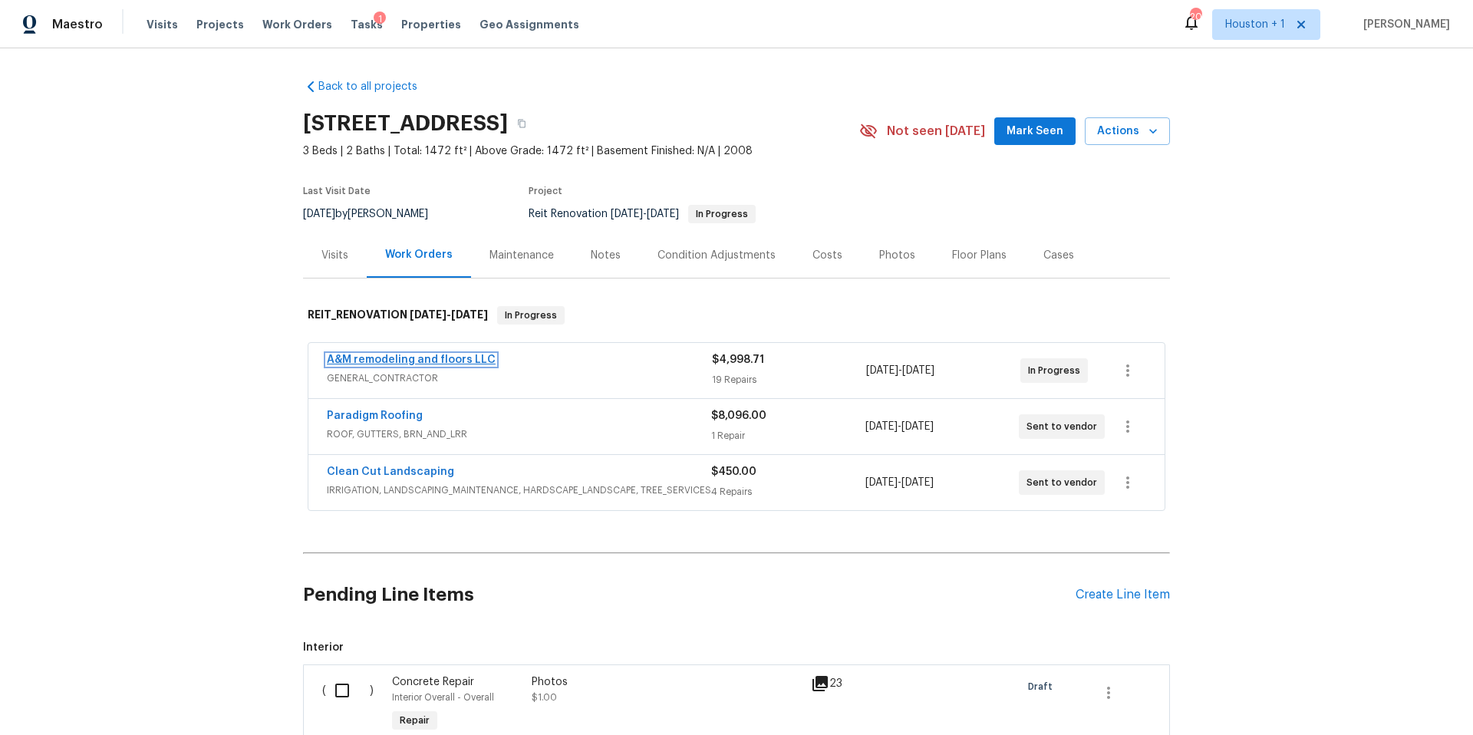
click at [438, 358] on link "A&M remodeling and floors LLC" at bounding box center [411, 359] width 169 height 11
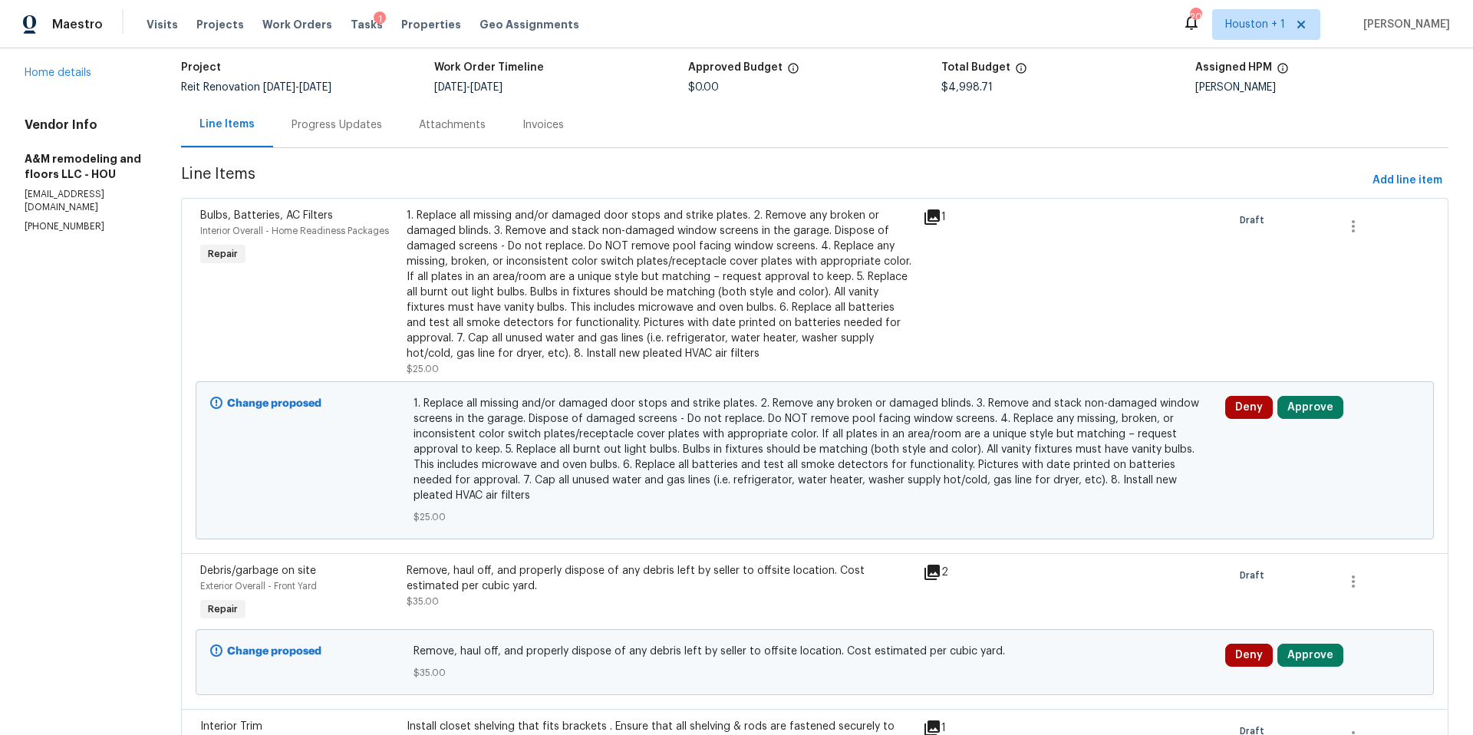
scroll to position [113, 0]
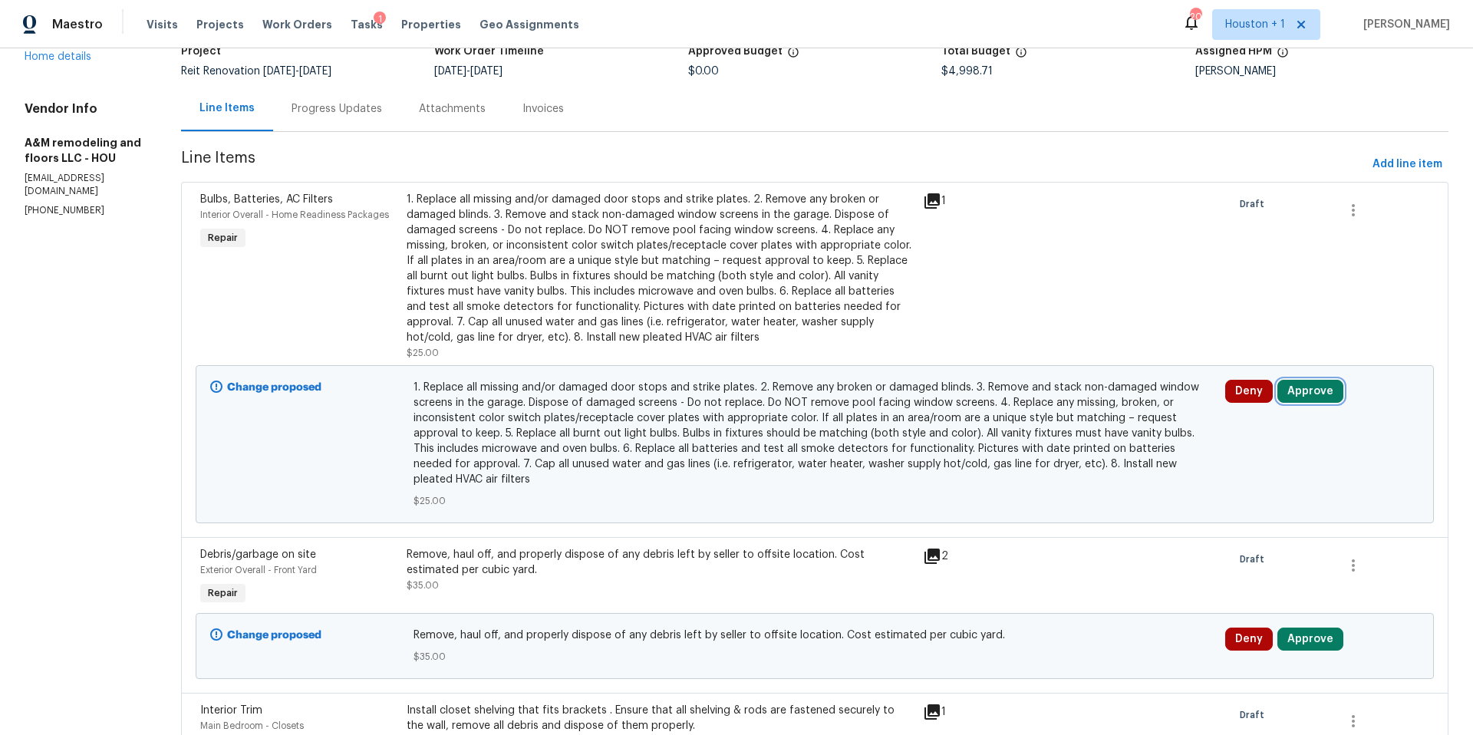
click at [1299, 389] on button "Approve" at bounding box center [1310, 391] width 66 height 23
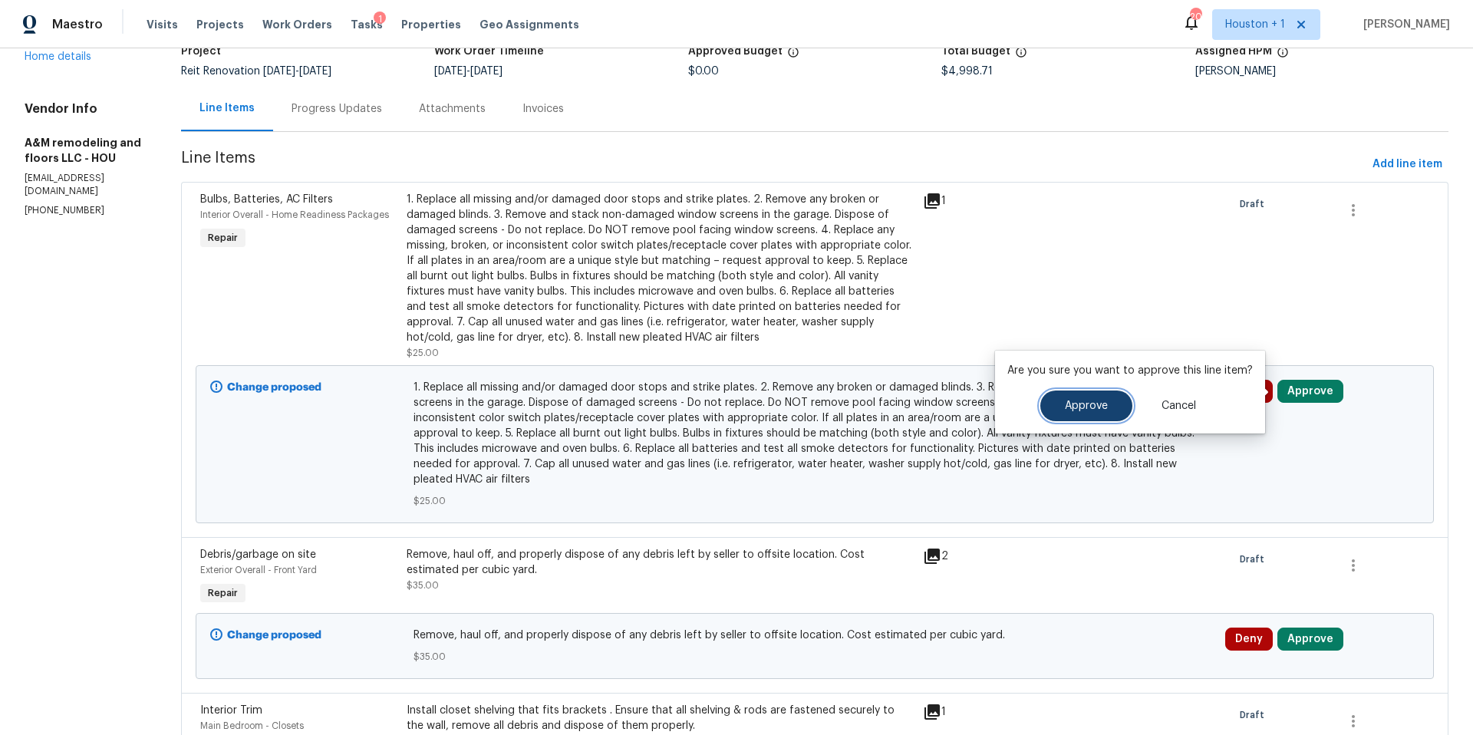
click at [1098, 415] on button "Approve" at bounding box center [1086, 405] width 92 height 31
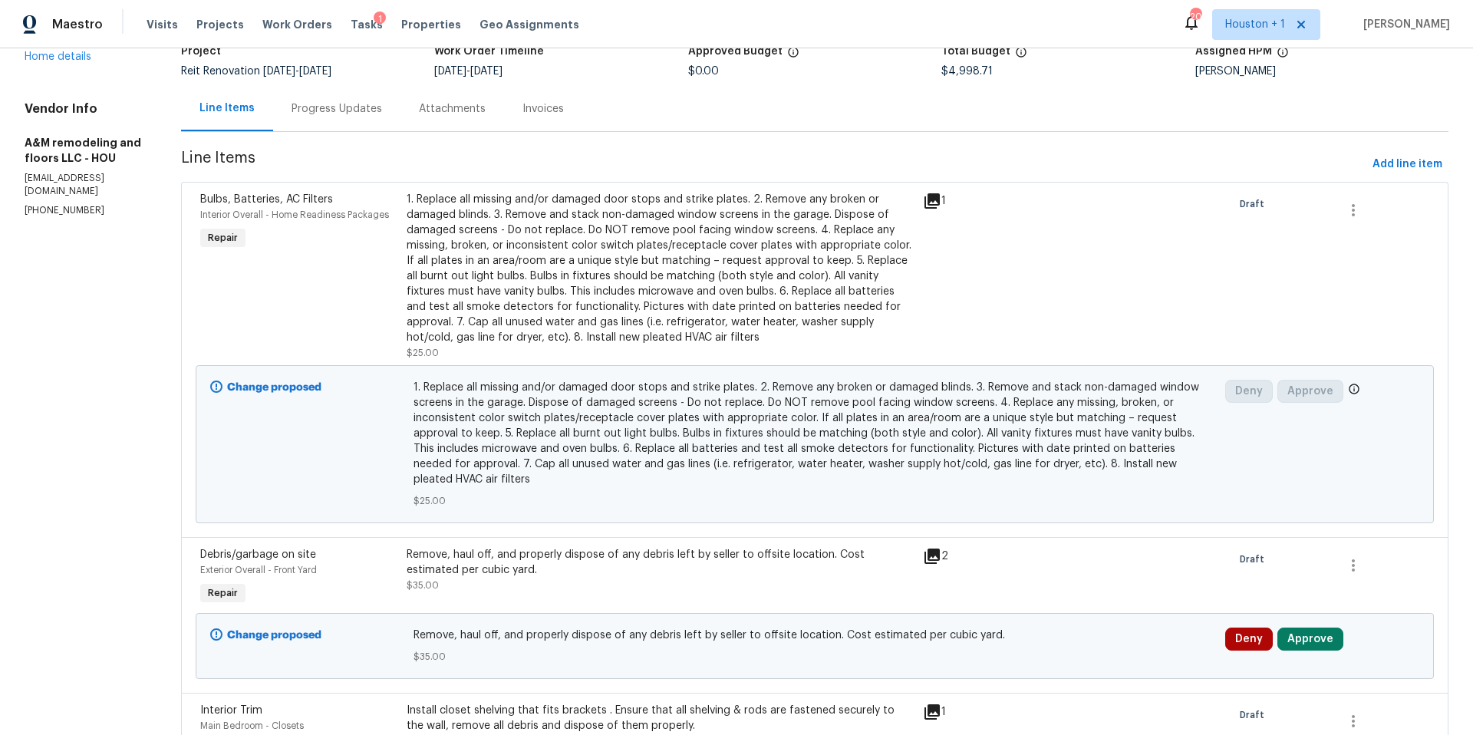
scroll to position [0, 0]
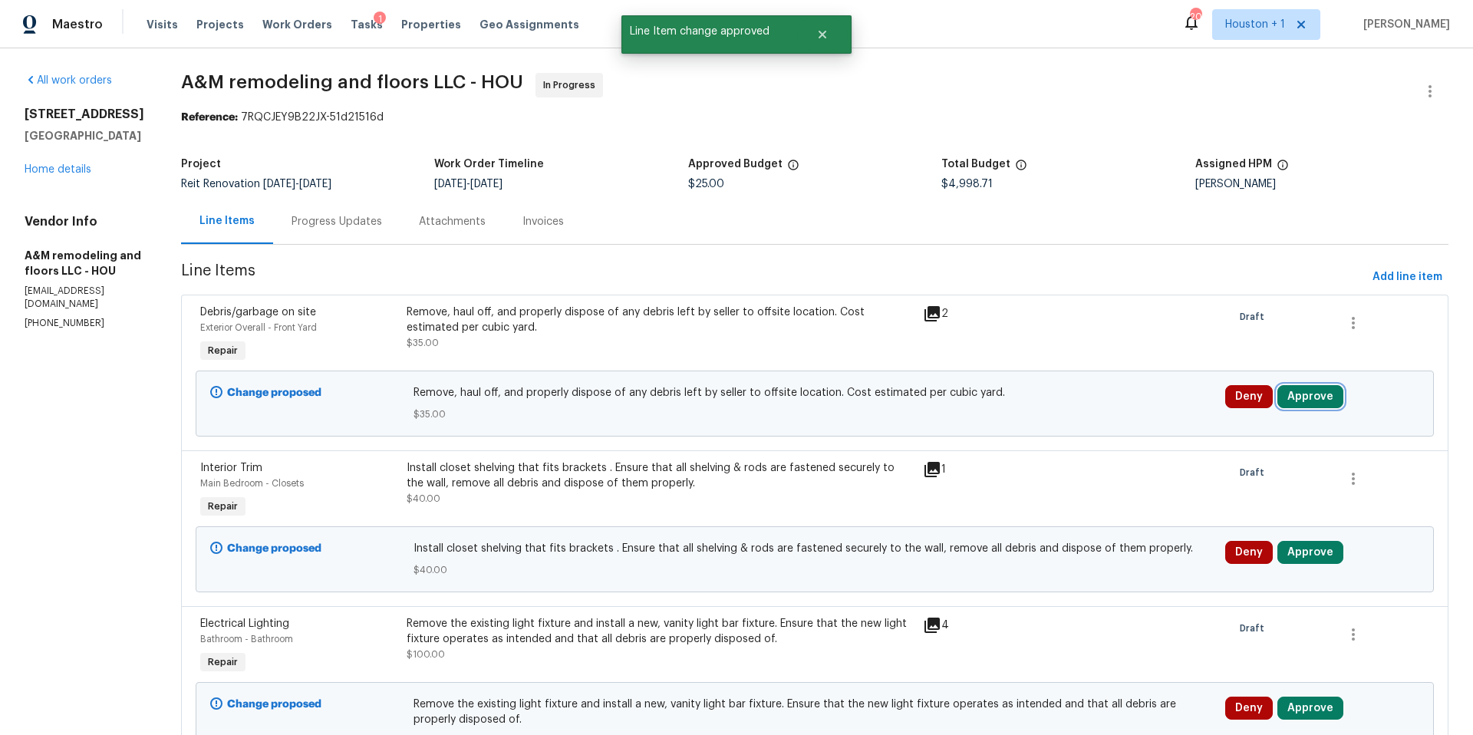
click at [1293, 397] on button "Approve" at bounding box center [1310, 396] width 66 height 23
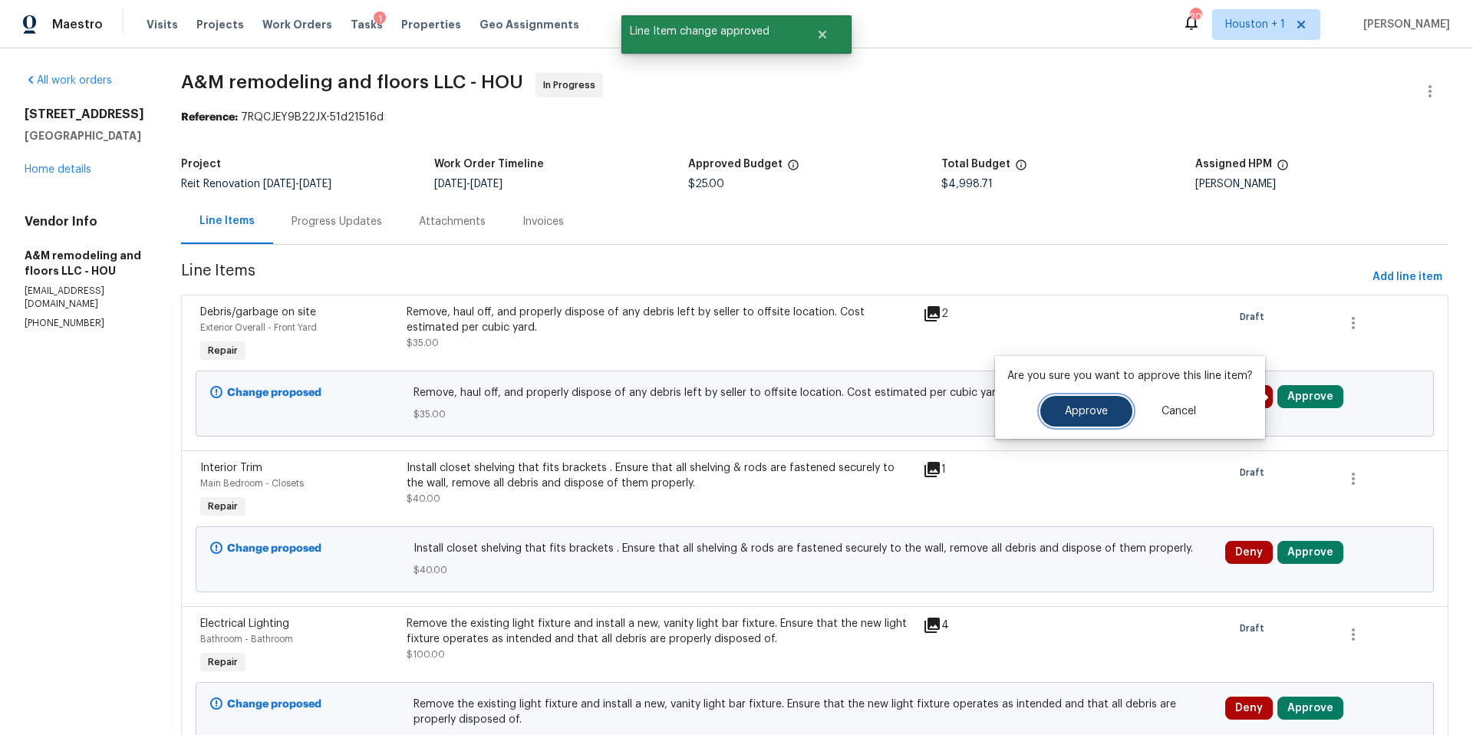
click at [1126, 414] on button "Approve" at bounding box center [1086, 411] width 92 height 31
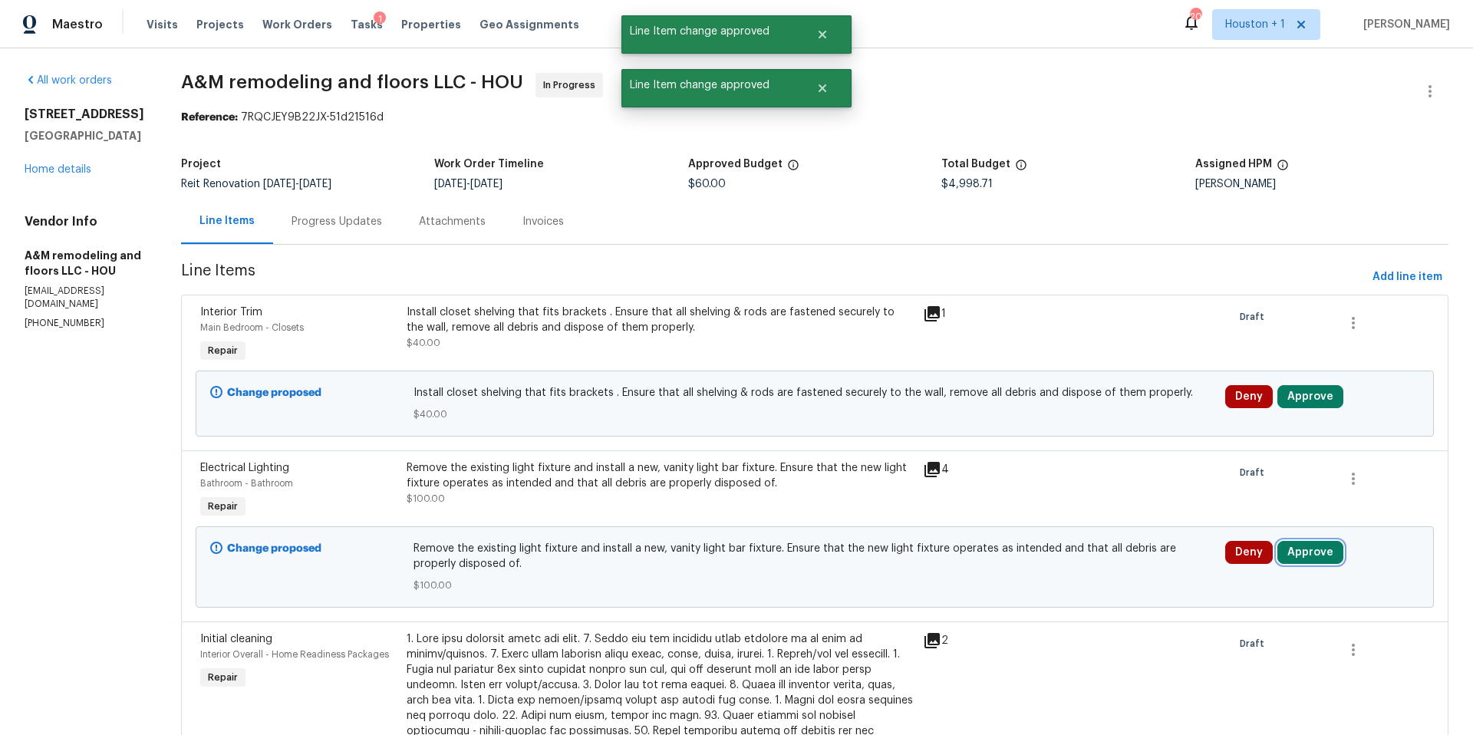
click at [1298, 550] on button "Approve" at bounding box center [1310, 552] width 66 height 23
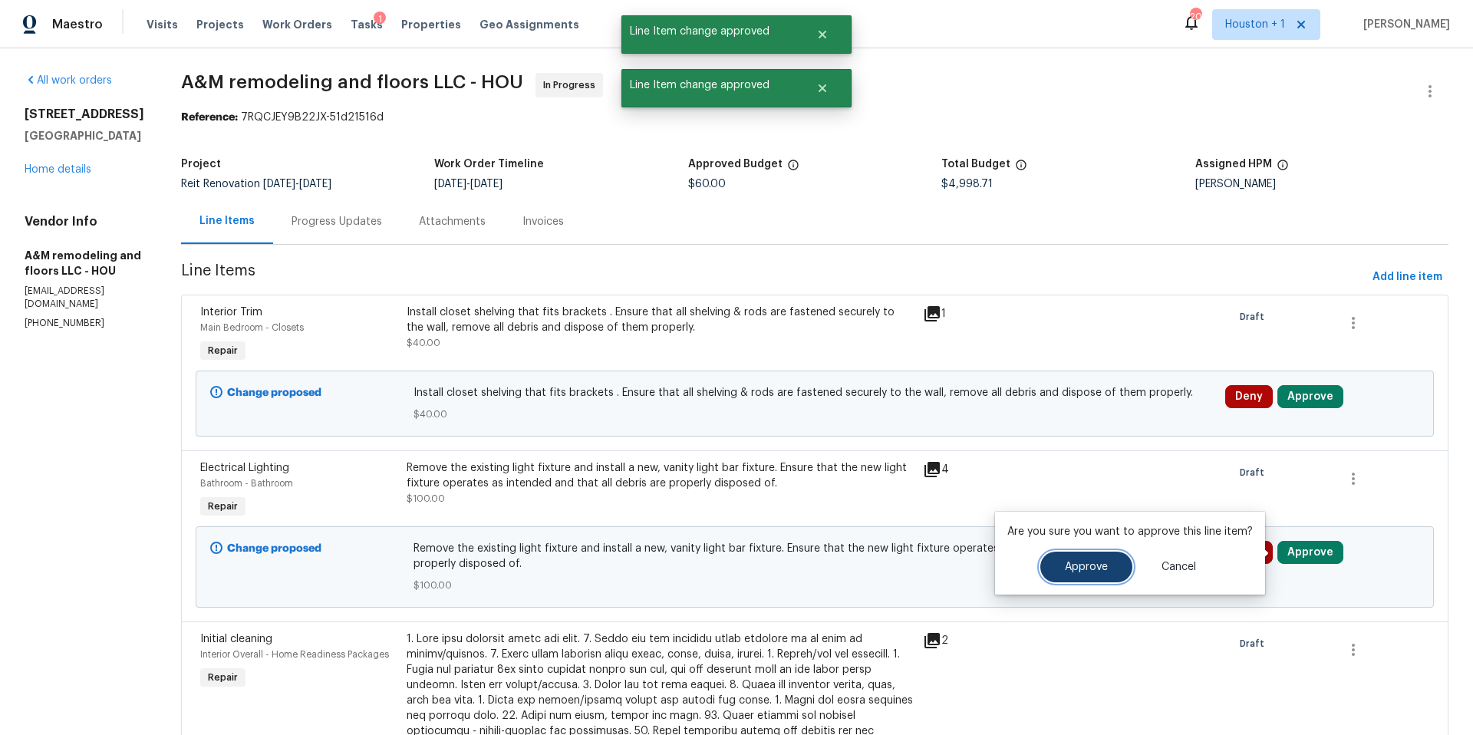
click at [1084, 566] on span "Approve" at bounding box center [1086, 567] width 43 height 12
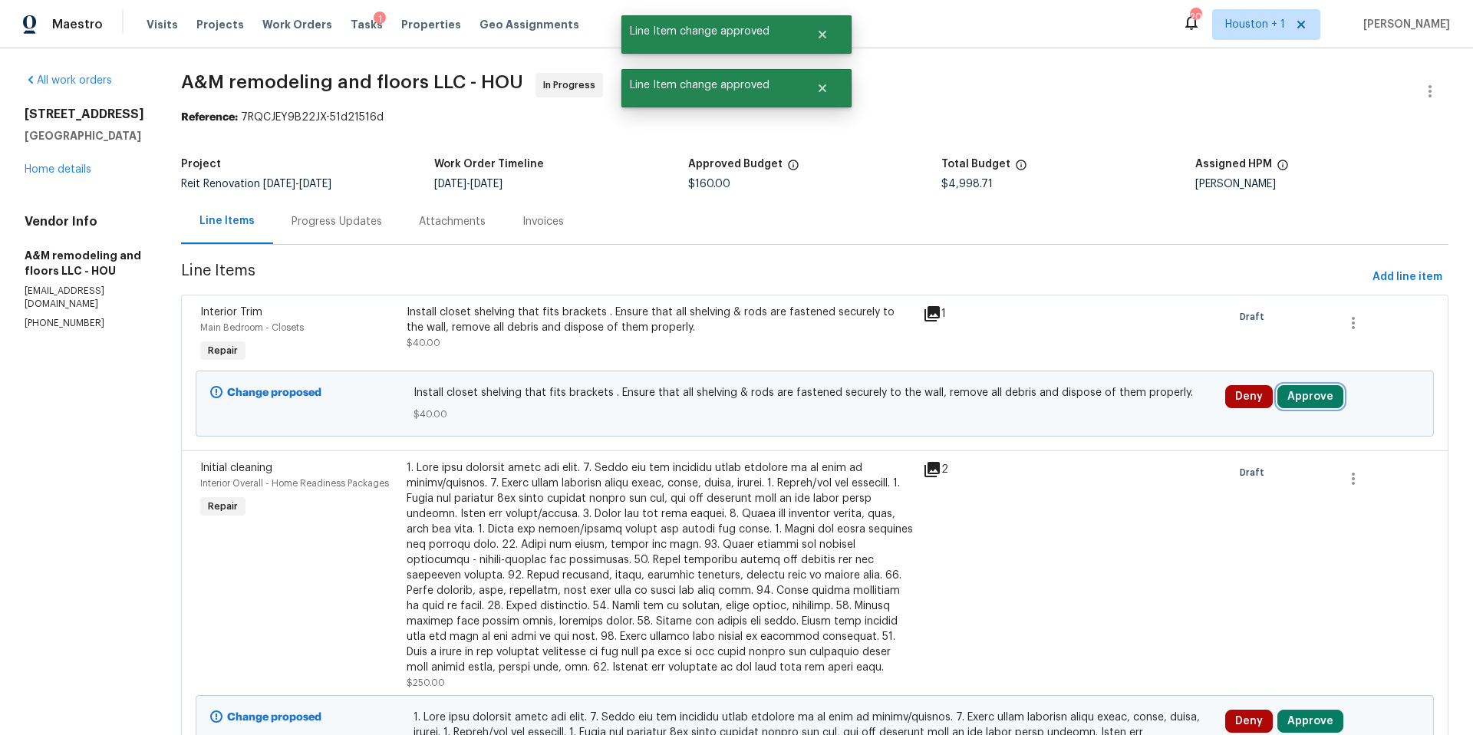
click at [1299, 395] on button "Approve" at bounding box center [1310, 396] width 66 height 23
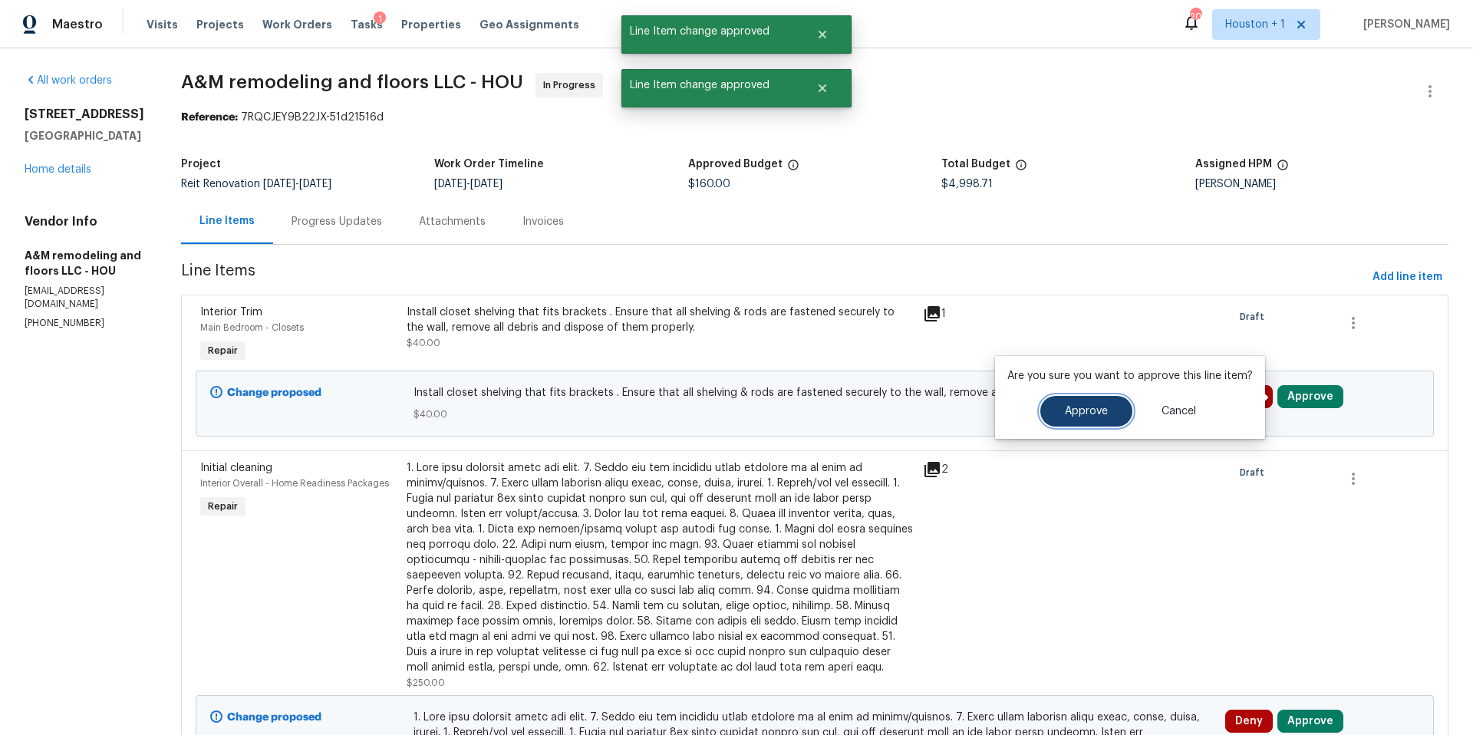
click at [1076, 420] on button "Approve" at bounding box center [1086, 411] width 92 height 31
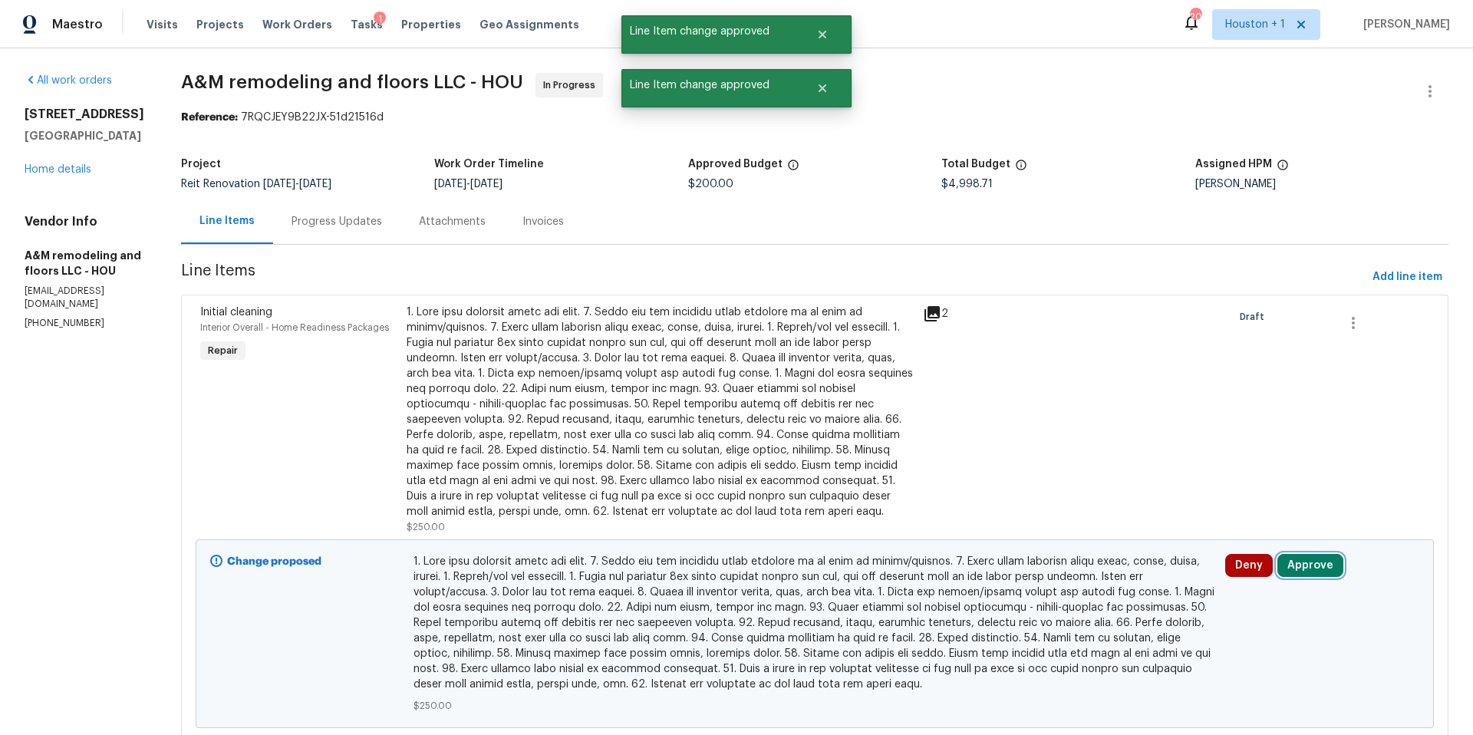
click at [1314, 569] on button "Approve" at bounding box center [1310, 565] width 66 height 23
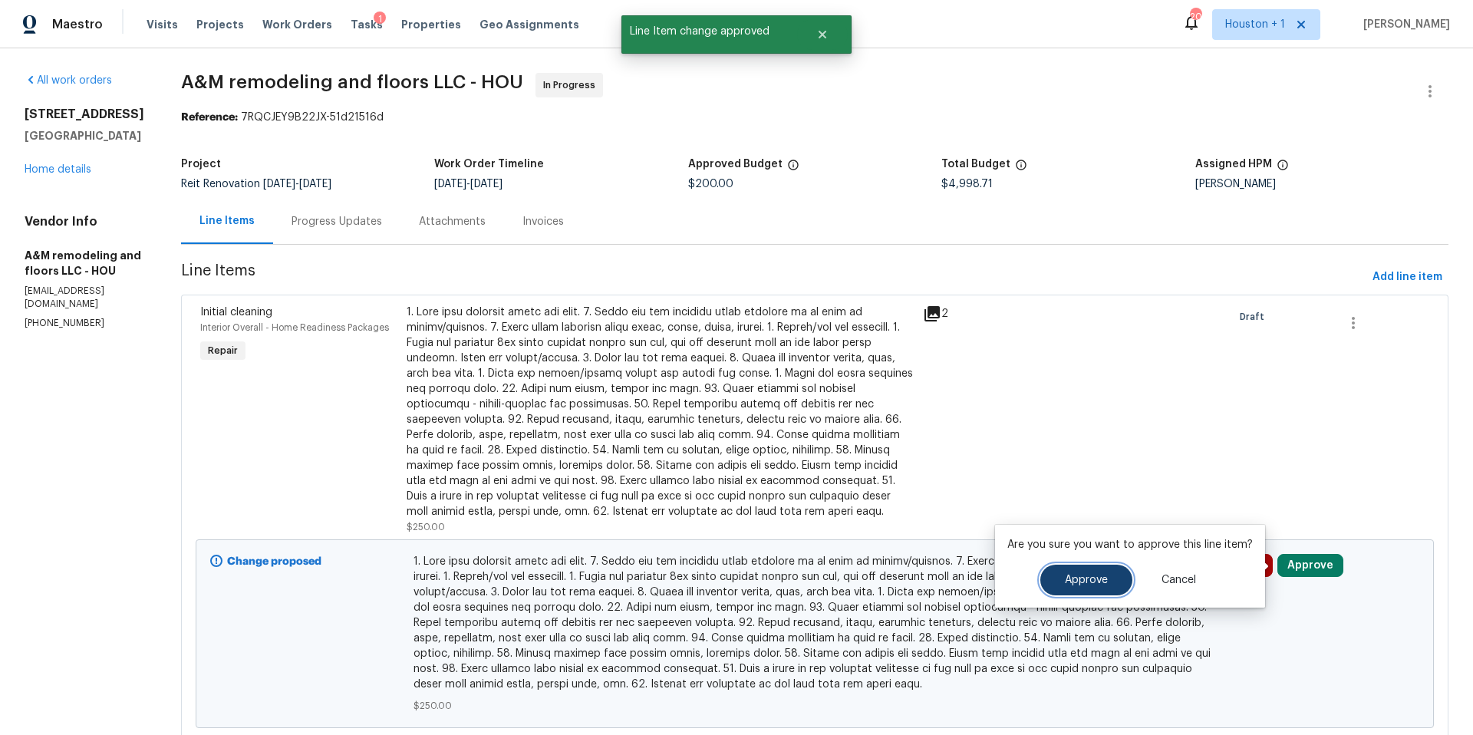
click at [1093, 585] on span "Approve" at bounding box center [1086, 580] width 43 height 12
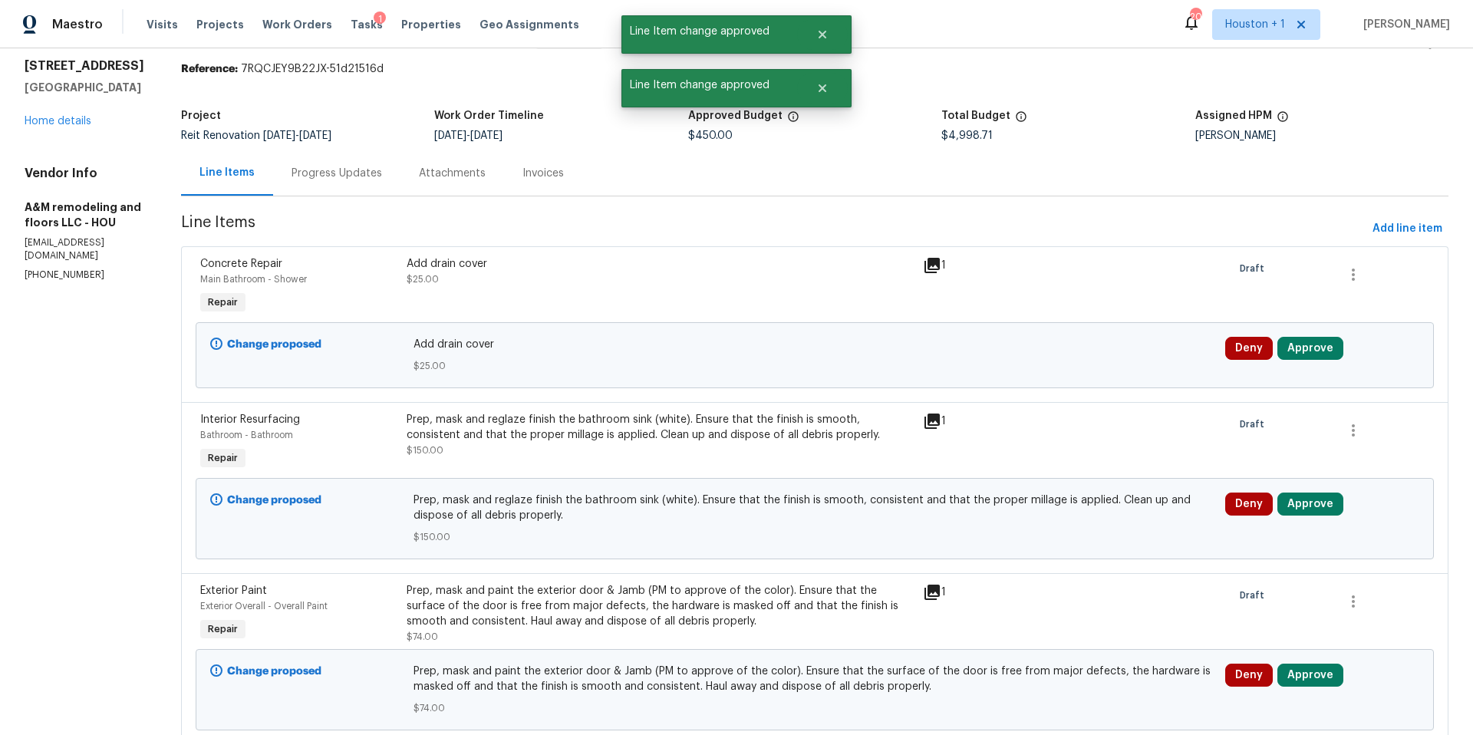
scroll to position [377, 0]
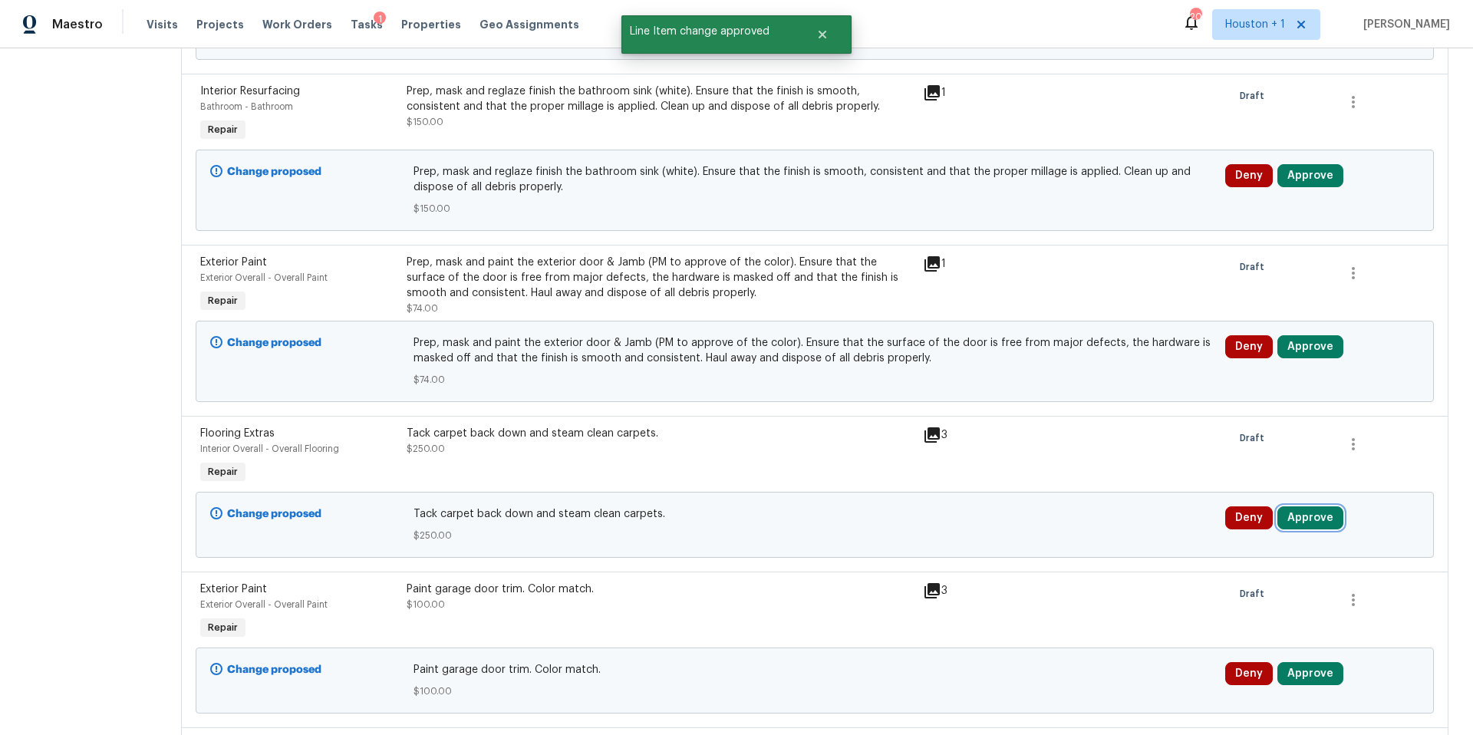
click at [1313, 526] on button "Approve" at bounding box center [1310, 517] width 66 height 23
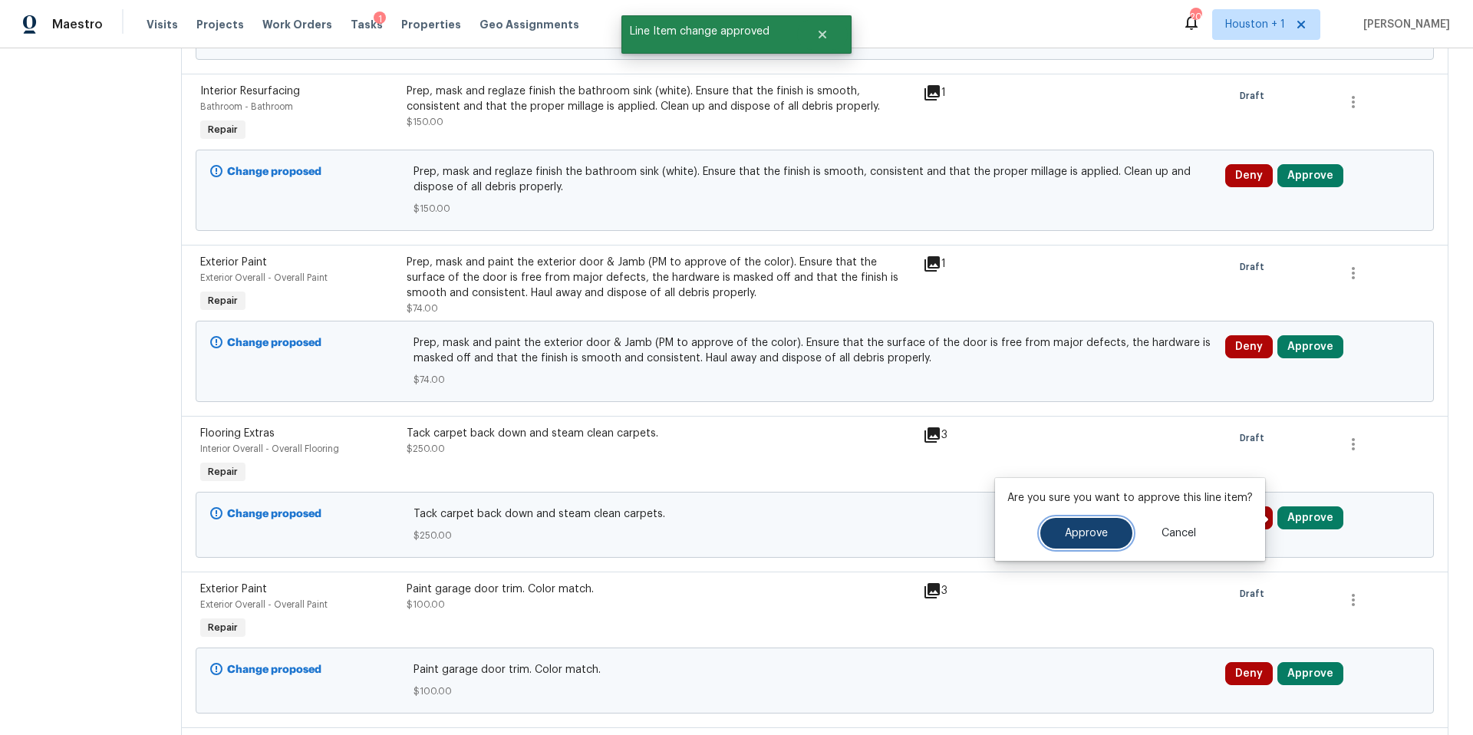
click at [1065, 534] on span "Approve" at bounding box center [1086, 534] width 43 height 12
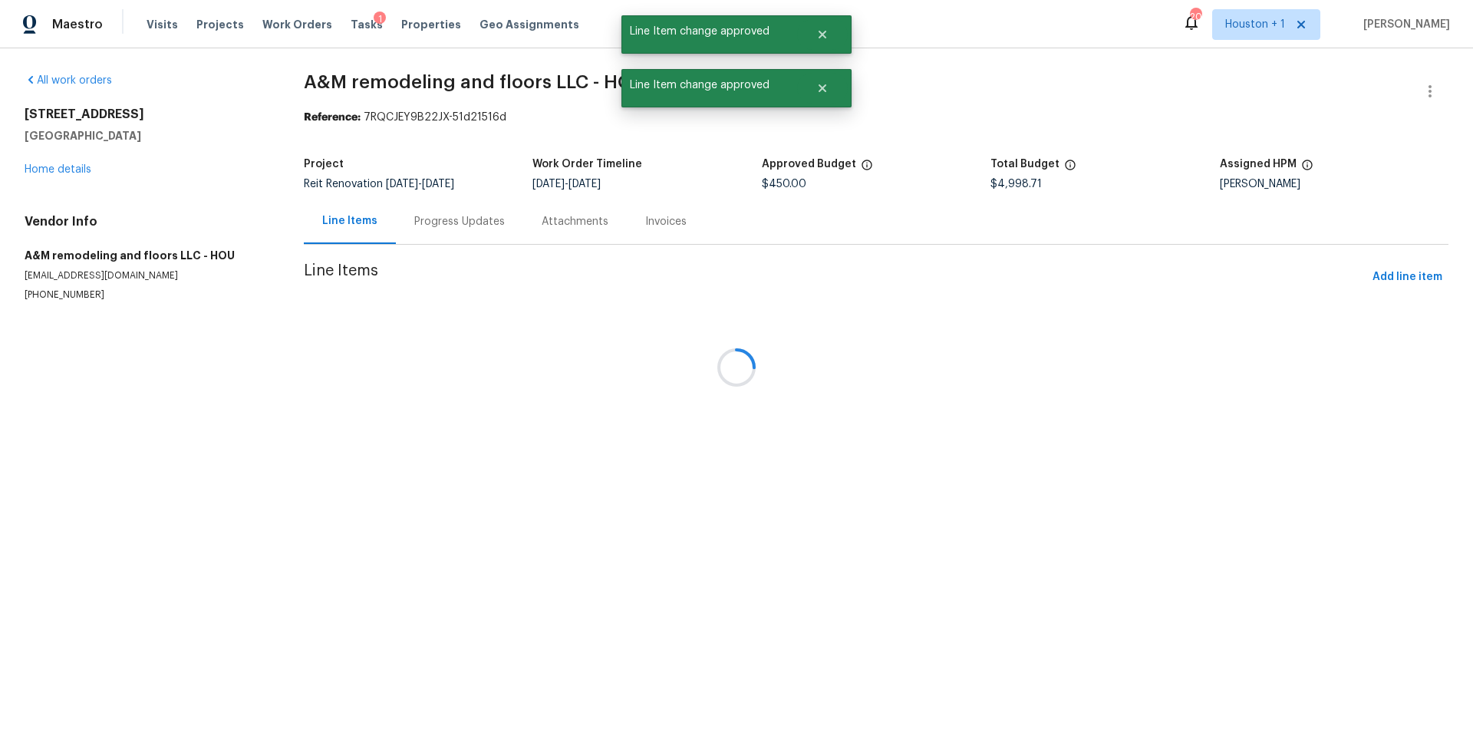
scroll to position [0, 0]
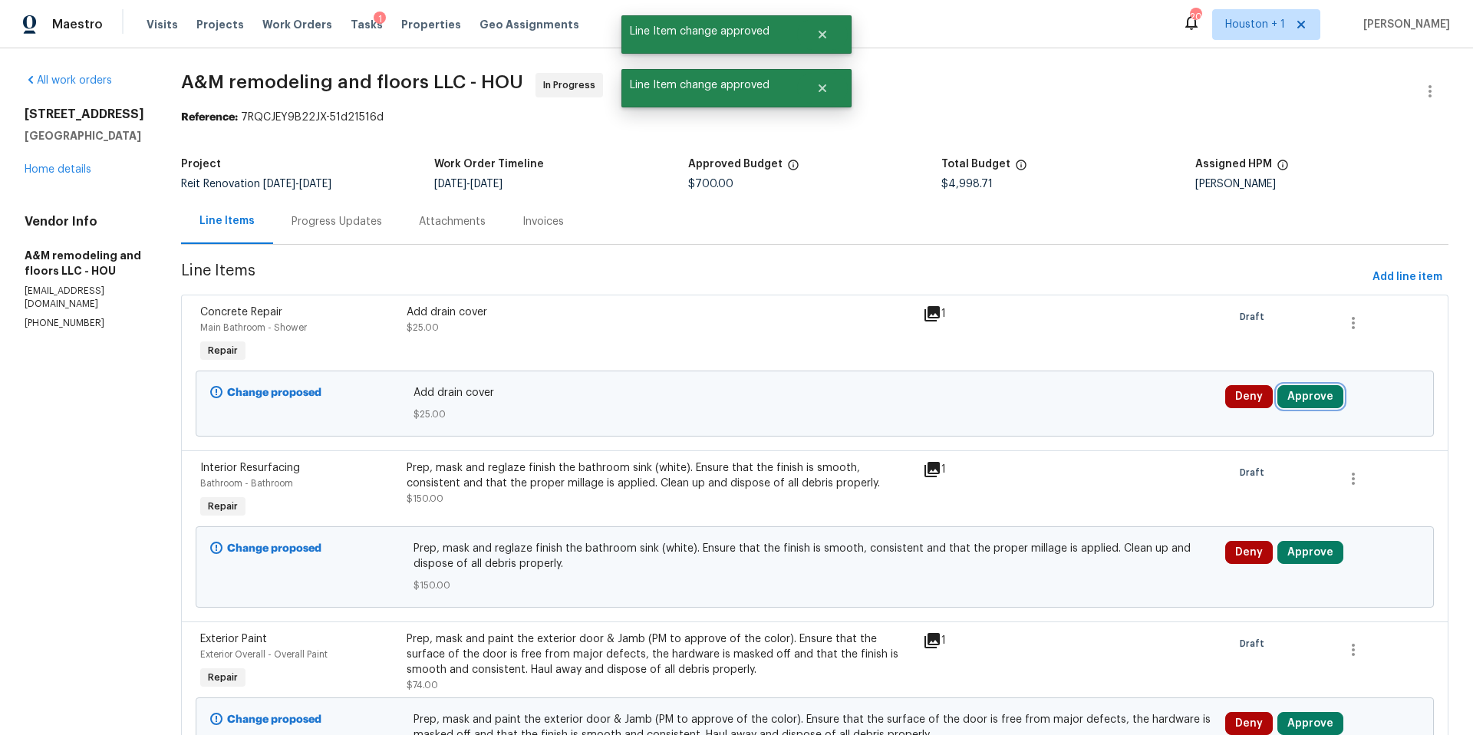
click at [1313, 399] on button "Approve" at bounding box center [1310, 396] width 66 height 23
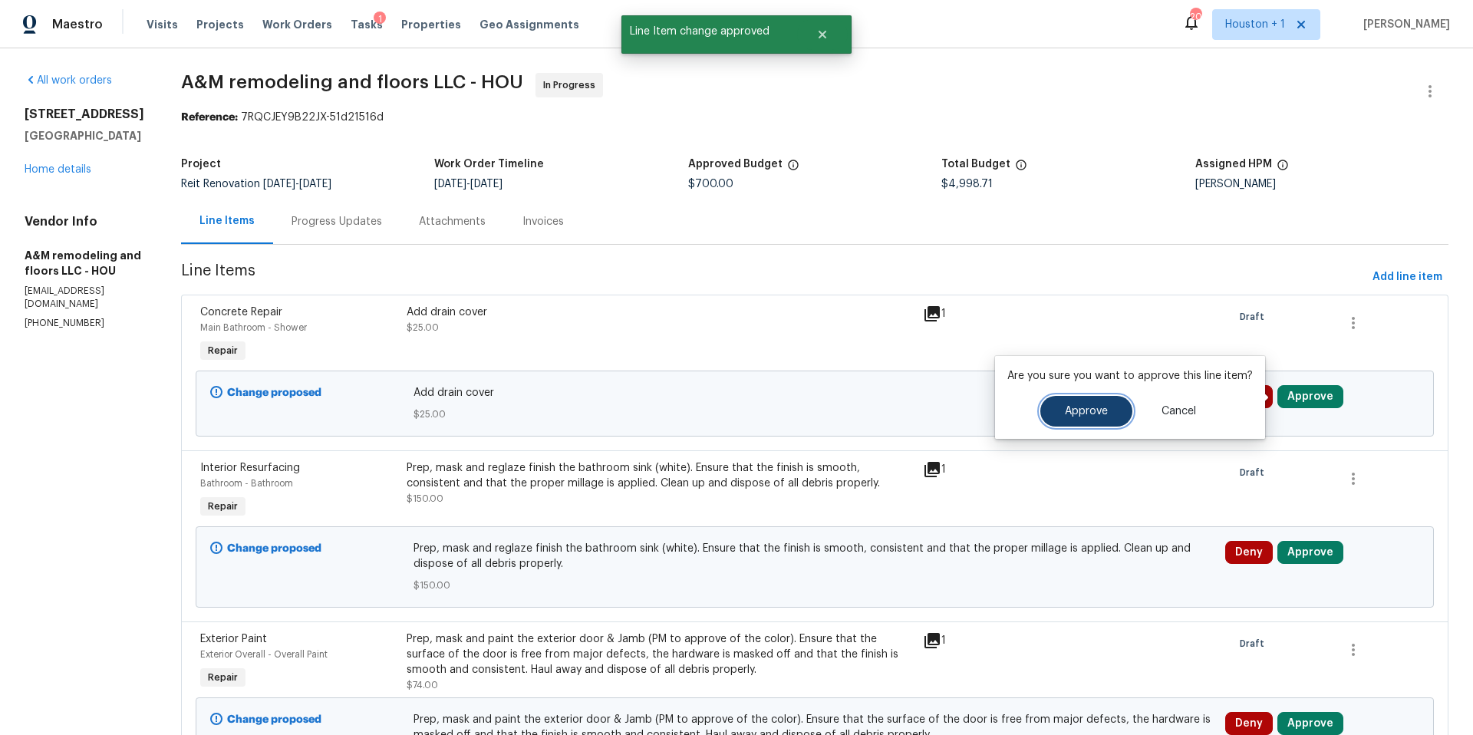
click at [1097, 408] on span "Approve" at bounding box center [1086, 412] width 43 height 12
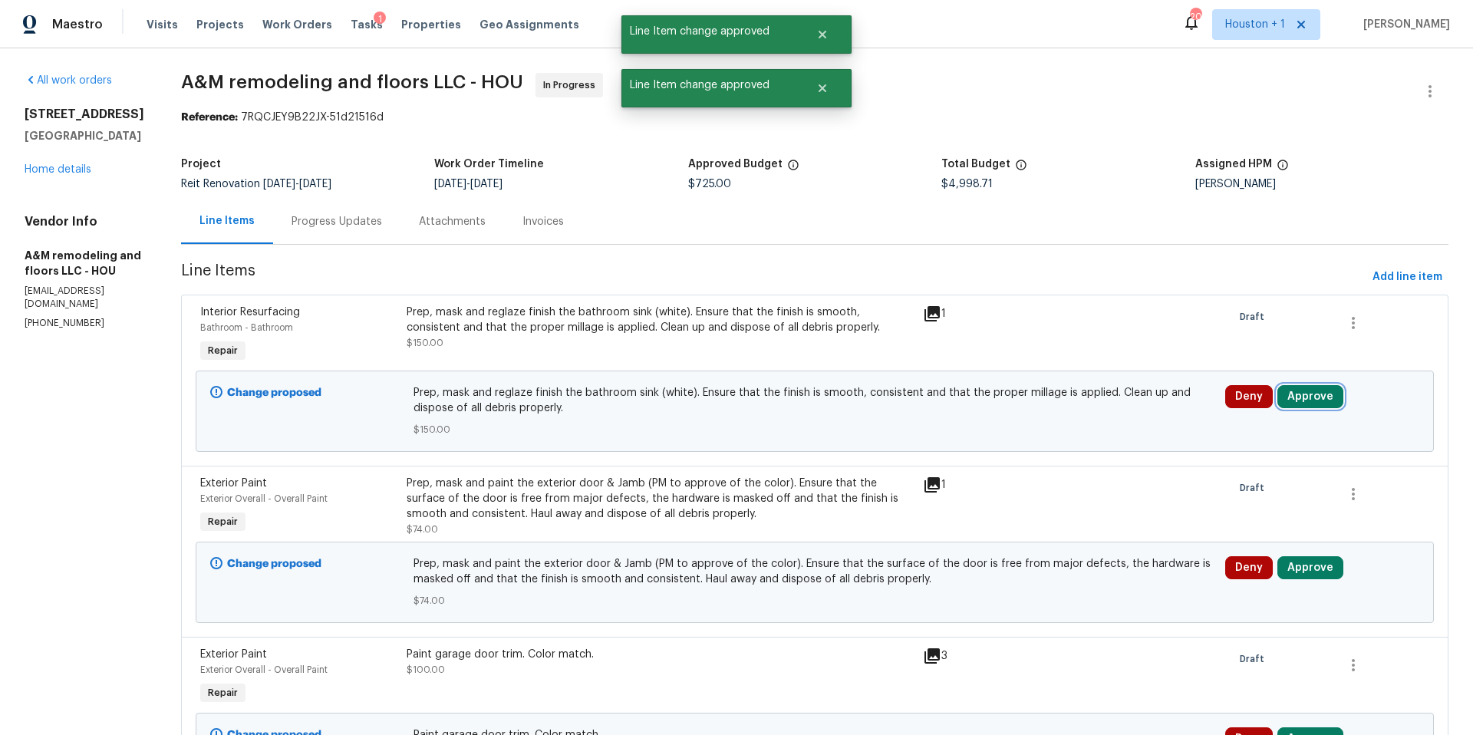
click at [1305, 402] on button "Approve" at bounding box center [1310, 396] width 66 height 23
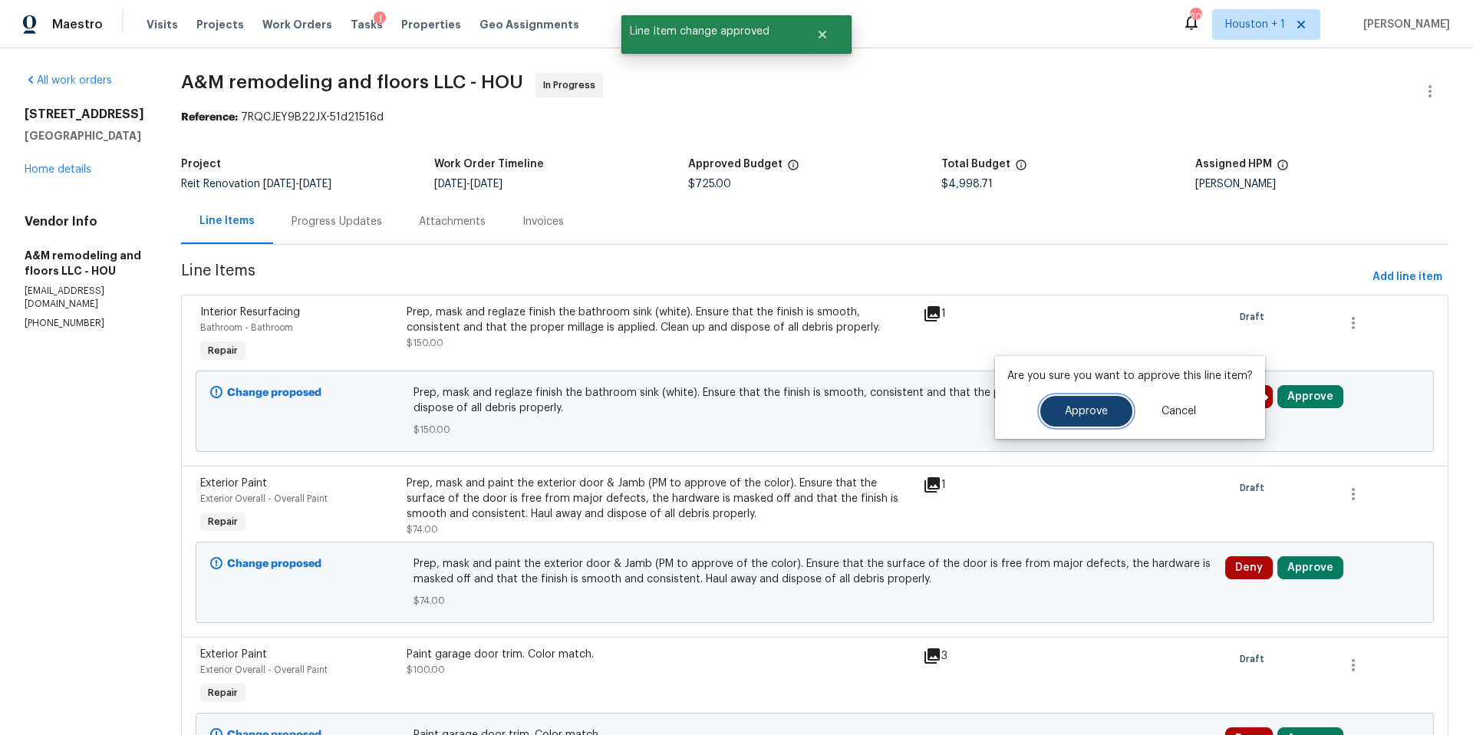
click at [1091, 410] on span "Approve" at bounding box center [1086, 412] width 43 height 12
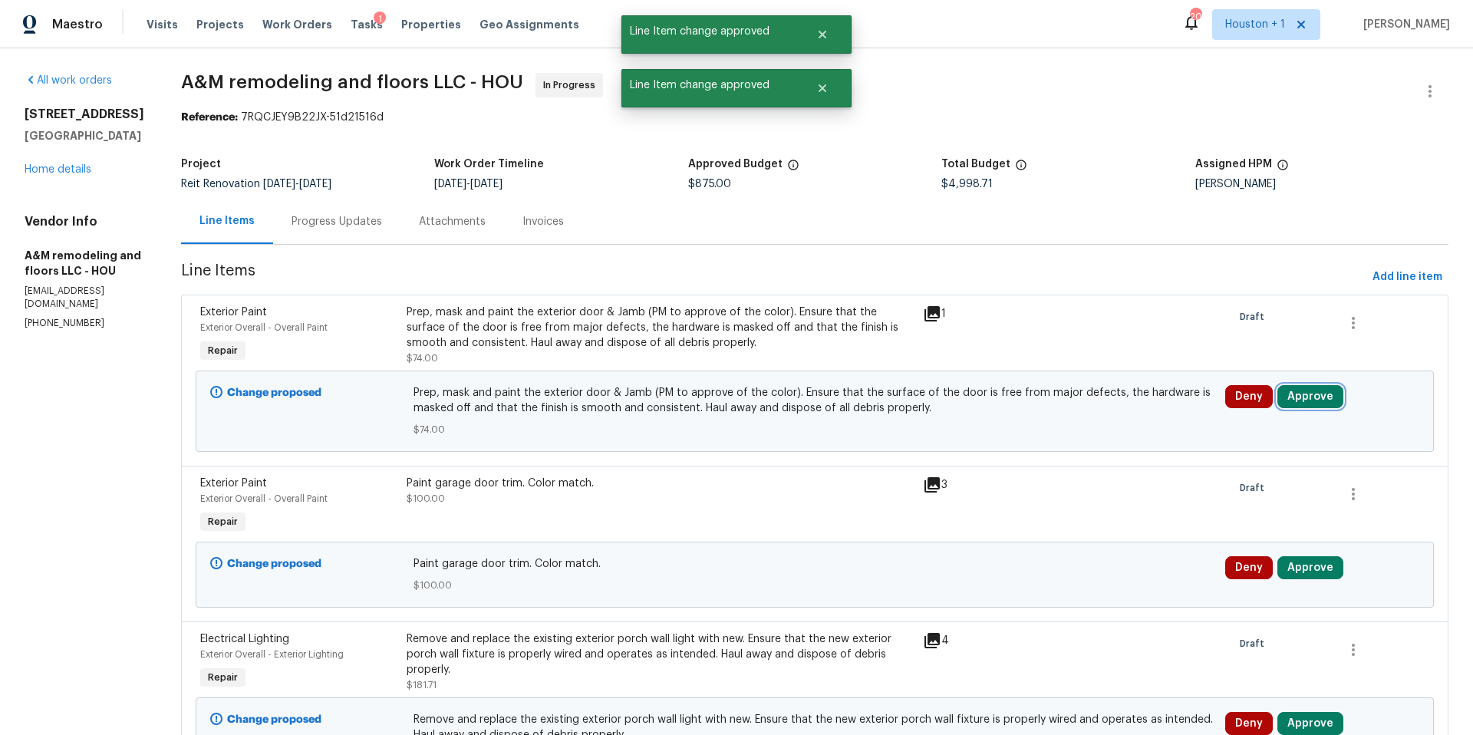
click at [1314, 393] on button "Approve" at bounding box center [1310, 396] width 66 height 23
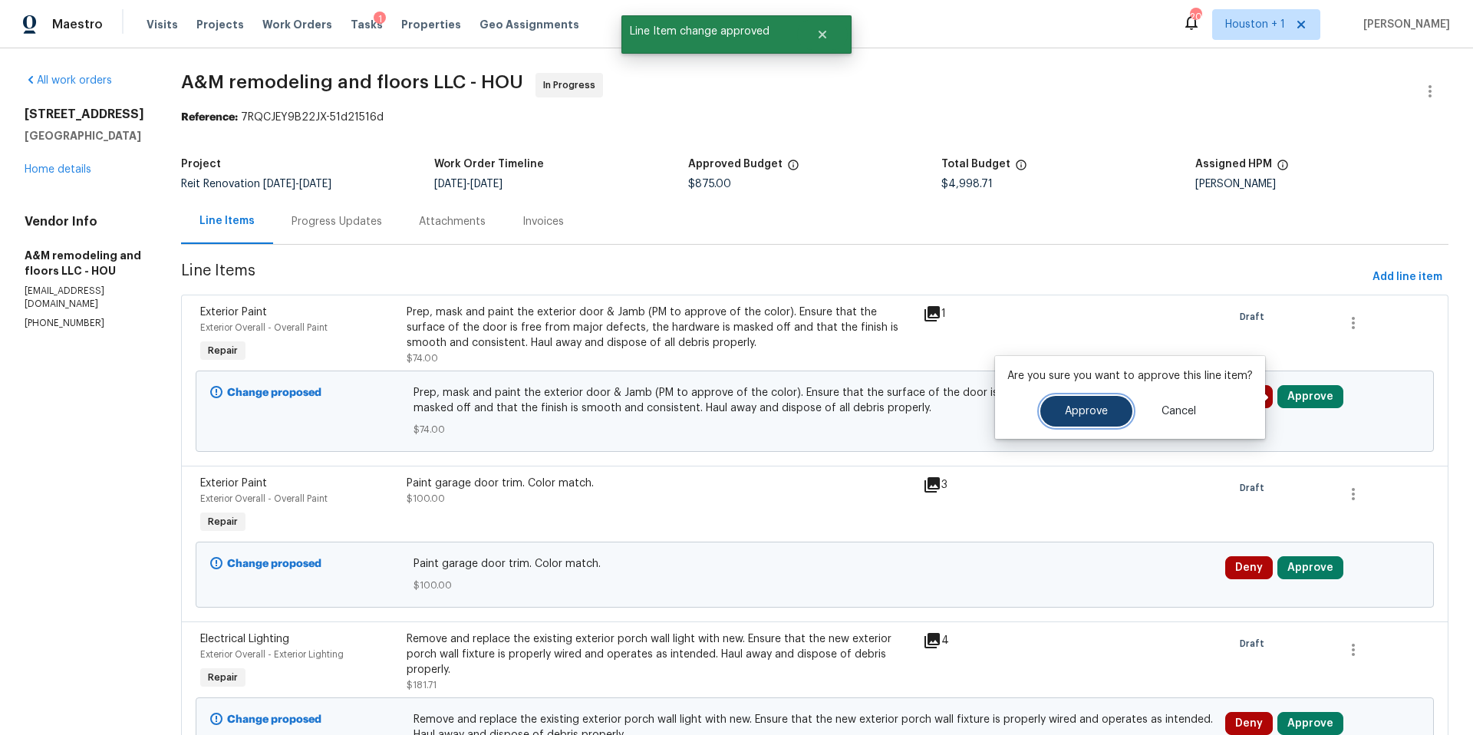
click at [1082, 413] on span "Approve" at bounding box center [1086, 412] width 43 height 12
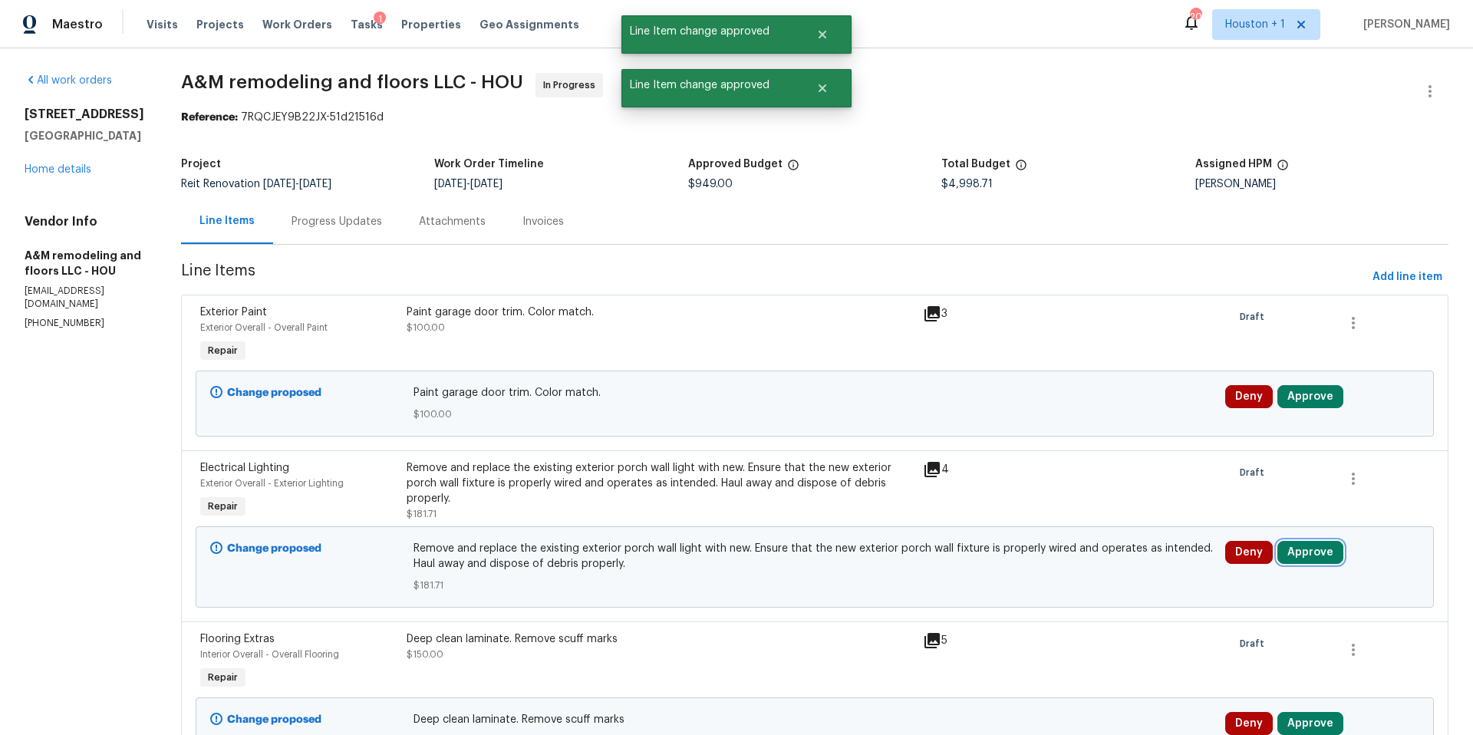
click at [1298, 558] on button "Approve" at bounding box center [1310, 552] width 66 height 23
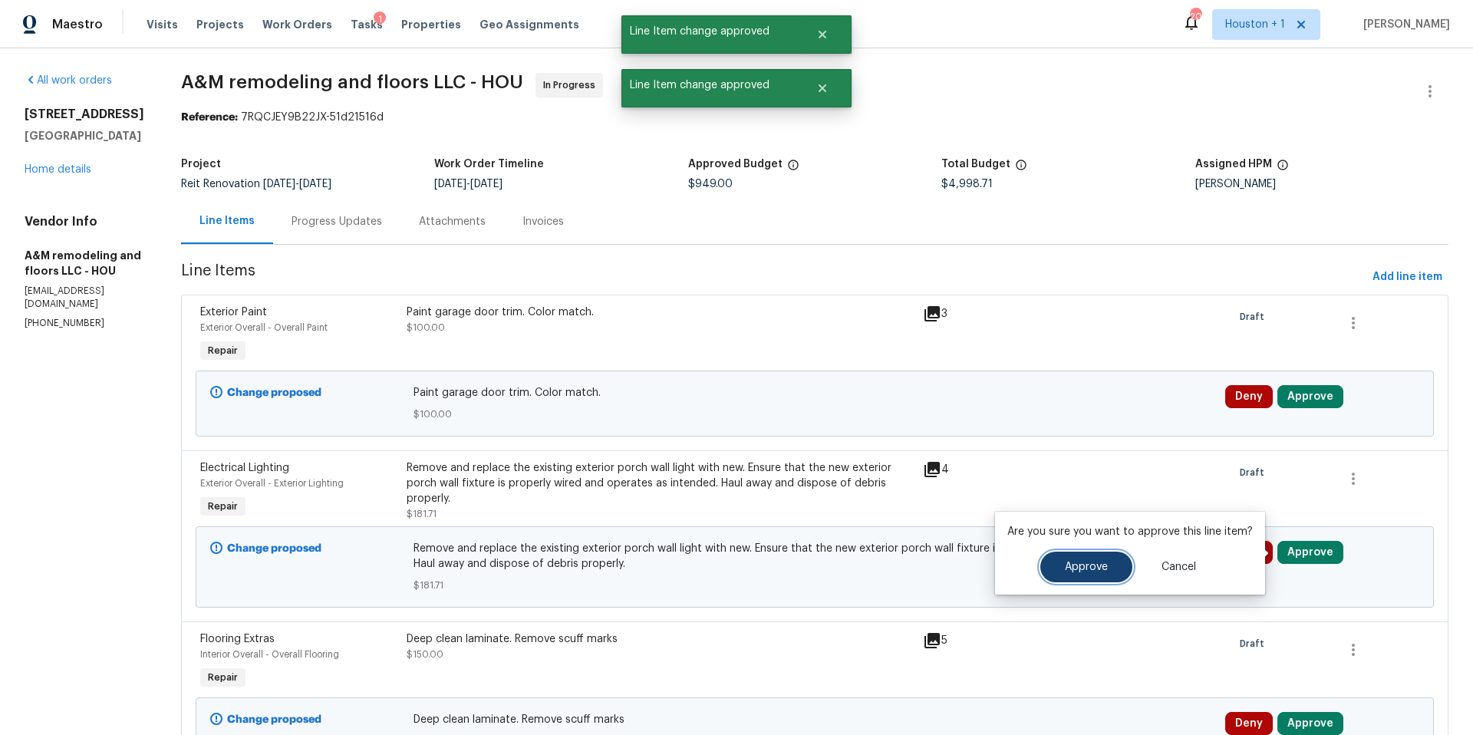
click at [1104, 564] on button "Approve" at bounding box center [1086, 566] width 92 height 31
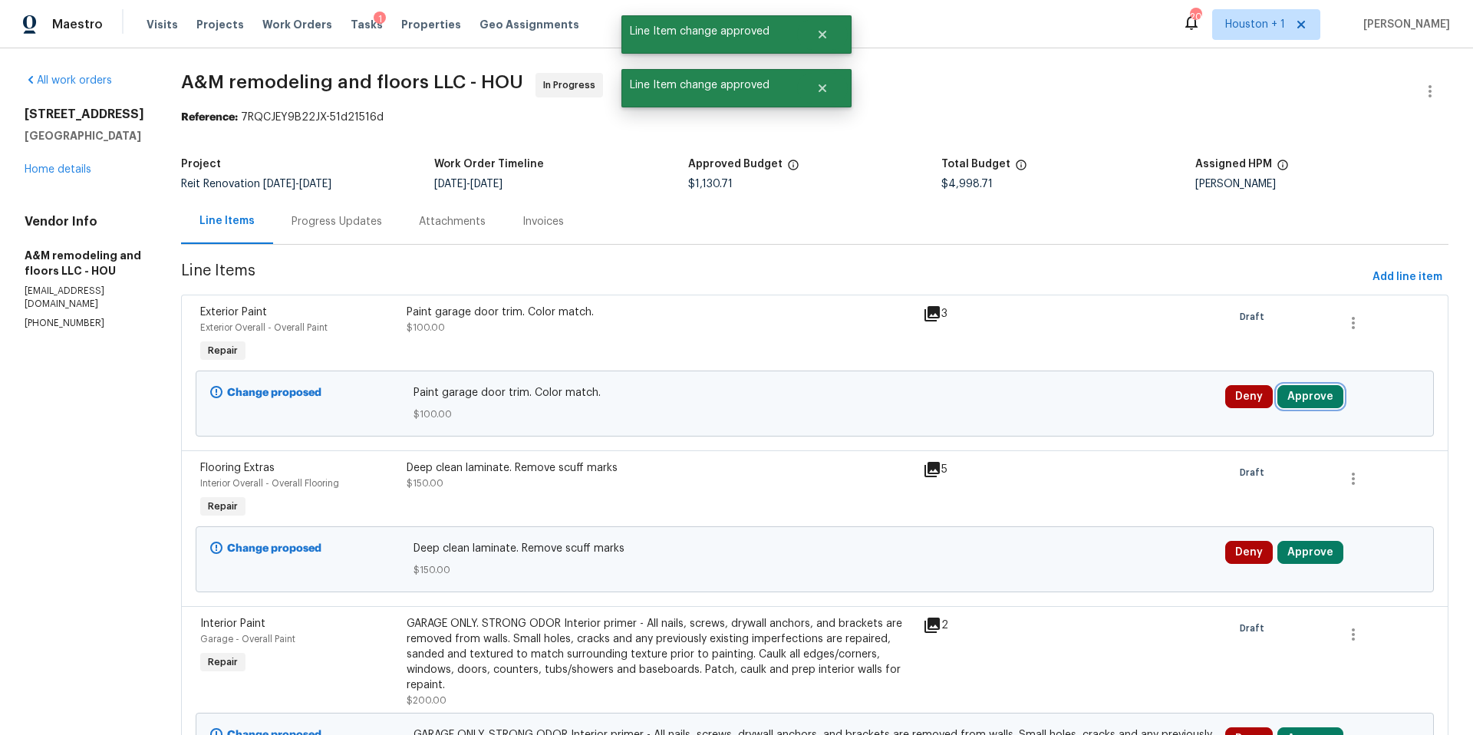
click at [1309, 394] on button "Approve" at bounding box center [1310, 396] width 66 height 23
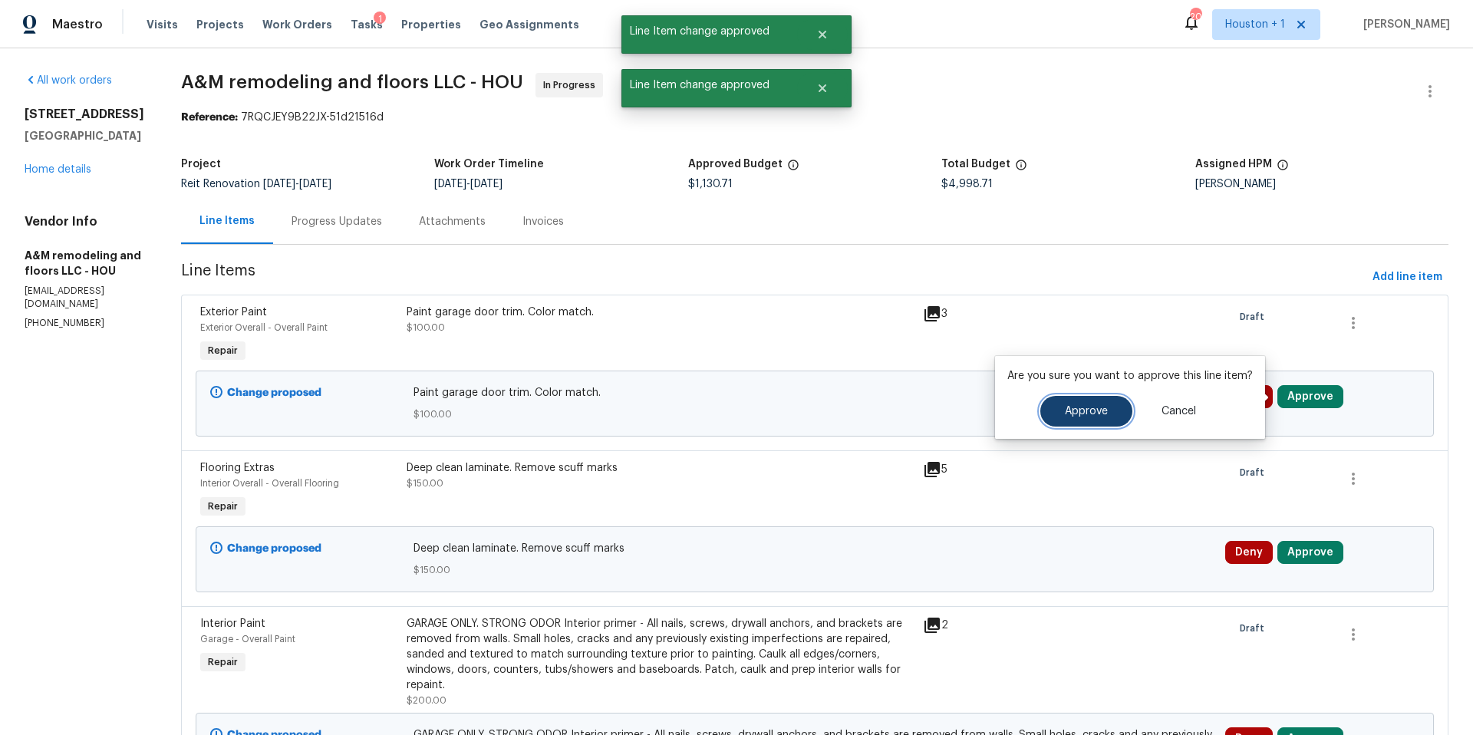
click at [1094, 416] on span "Approve" at bounding box center [1086, 412] width 43 height 12
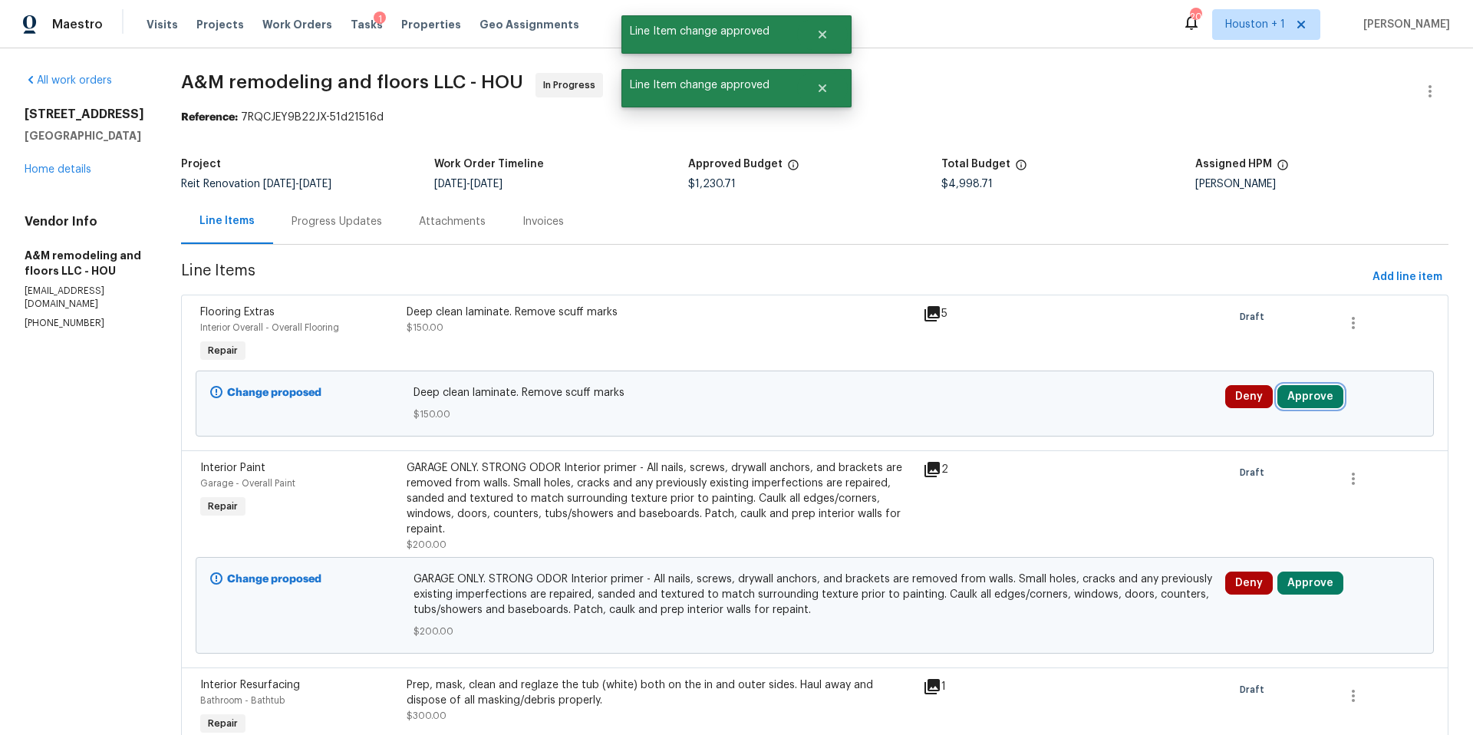
click at [1316, 396] on button "Approve" at bounding box center [1310, 396] width 66 height 23
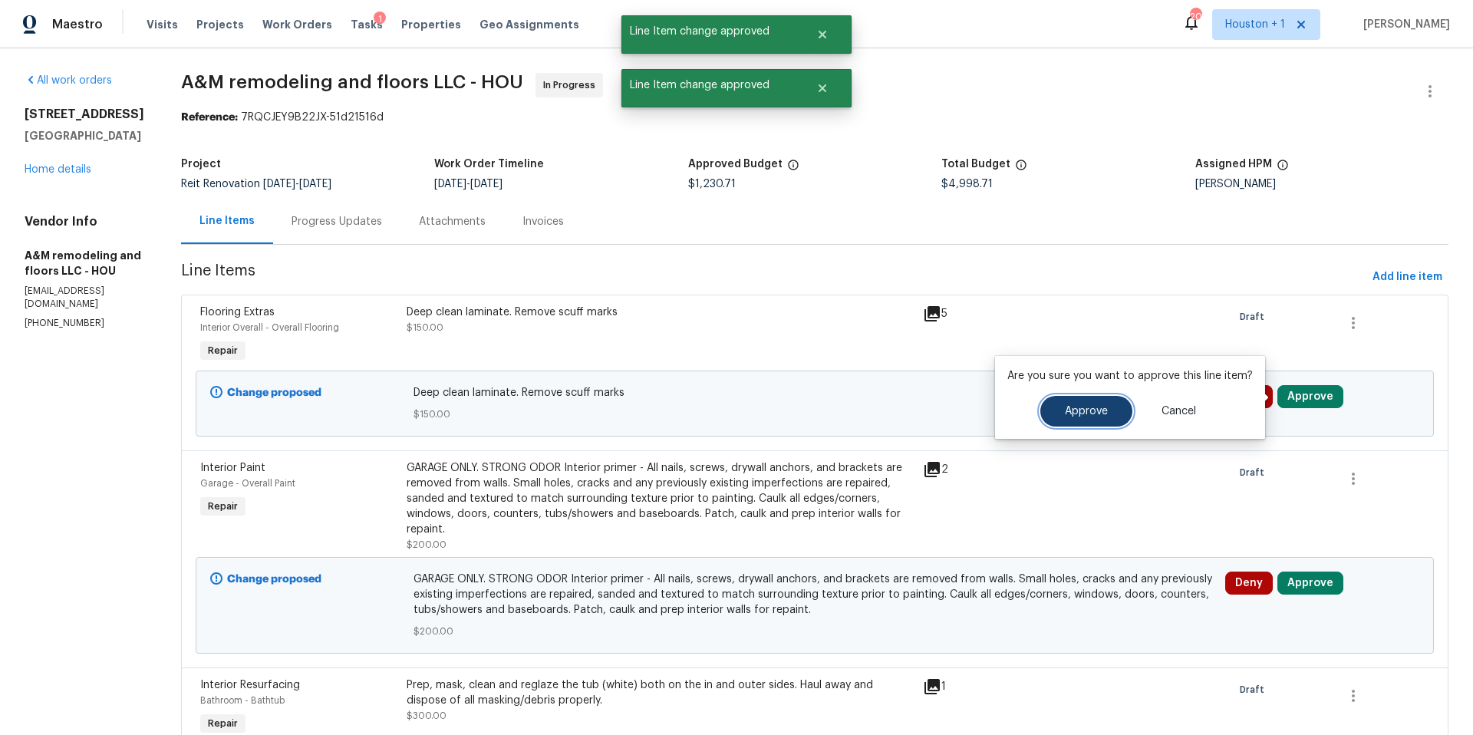
click at [1081, 406] on span "Approve" at bounding box center [1086, 412] width 43 height 12
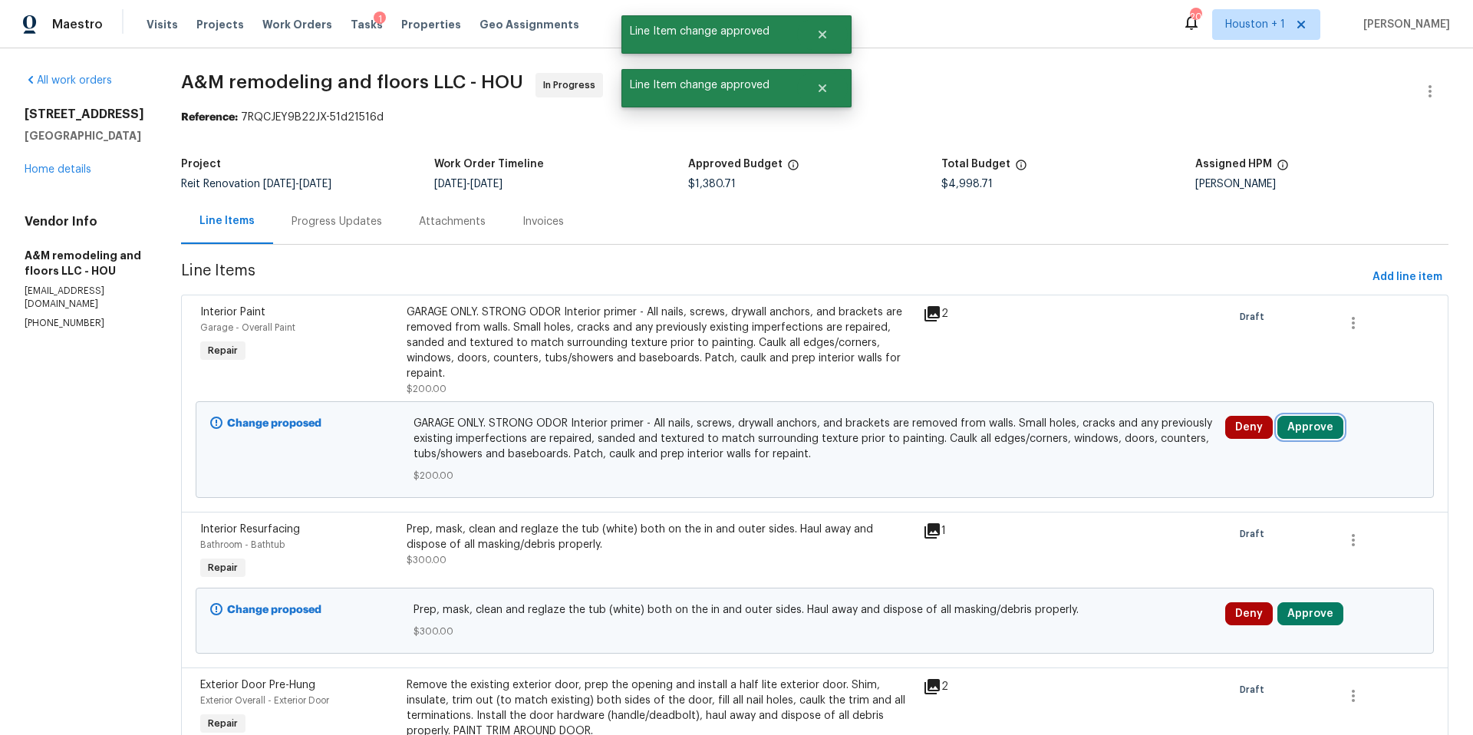
click at [1303, 421] on button "Approve" at bounding box center [1310, 427] width 66 height 23
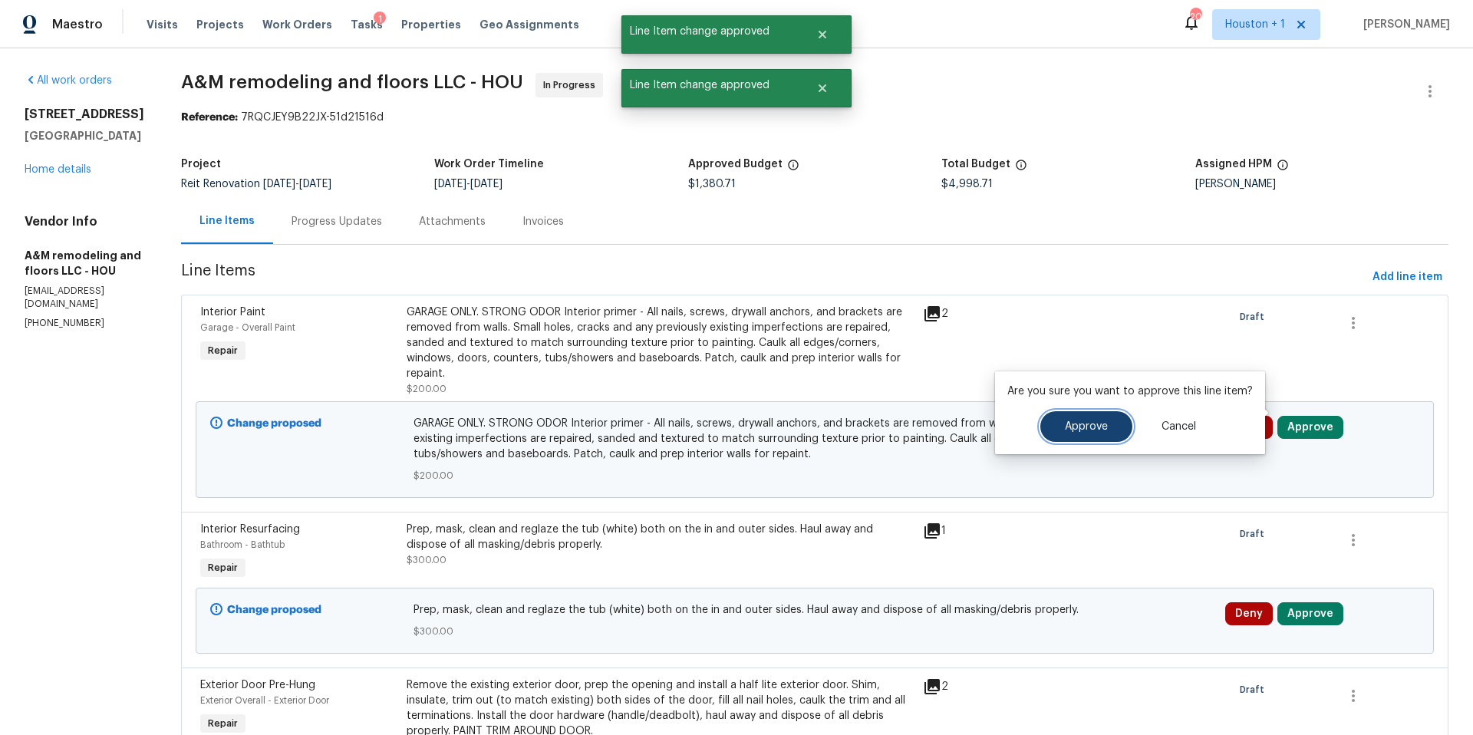
click at [1071, 429] on span "Approve" at bounding box center [1086, 427] width 43 height 12
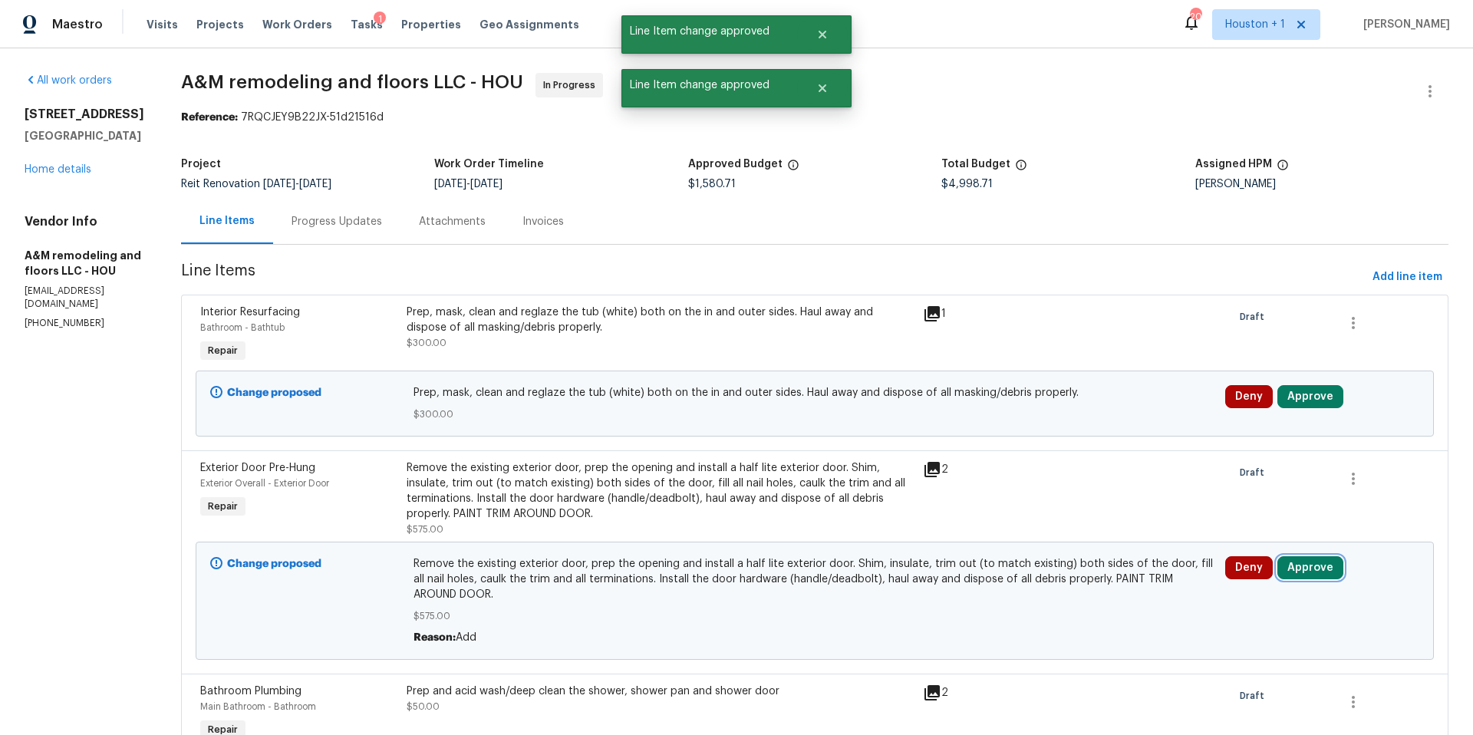
click at [1305, 569] on button "Approve" at bounding box center [1310, 567] width 66 height 23
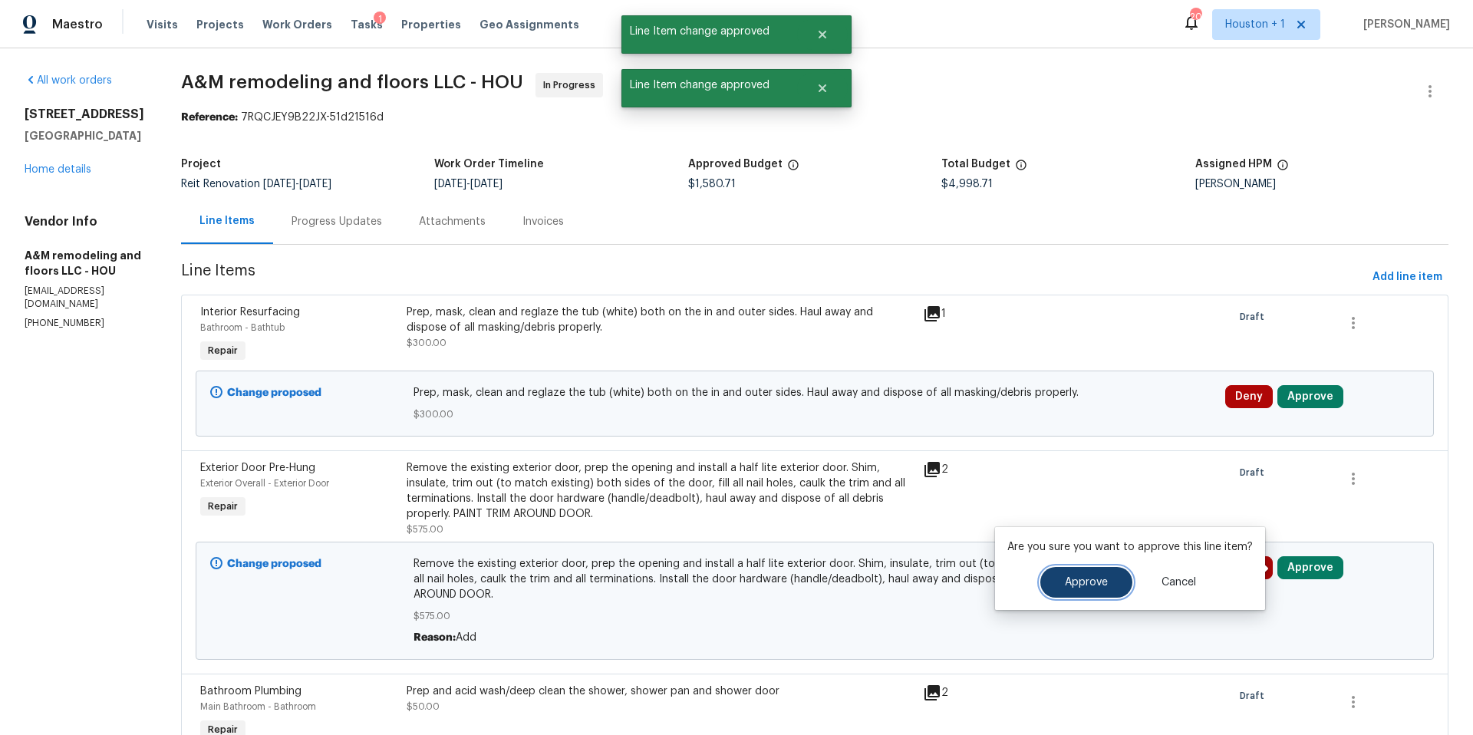
click at [1092, 571] on button "Approve" at bounding box center [1086, 582] width 92 height 31
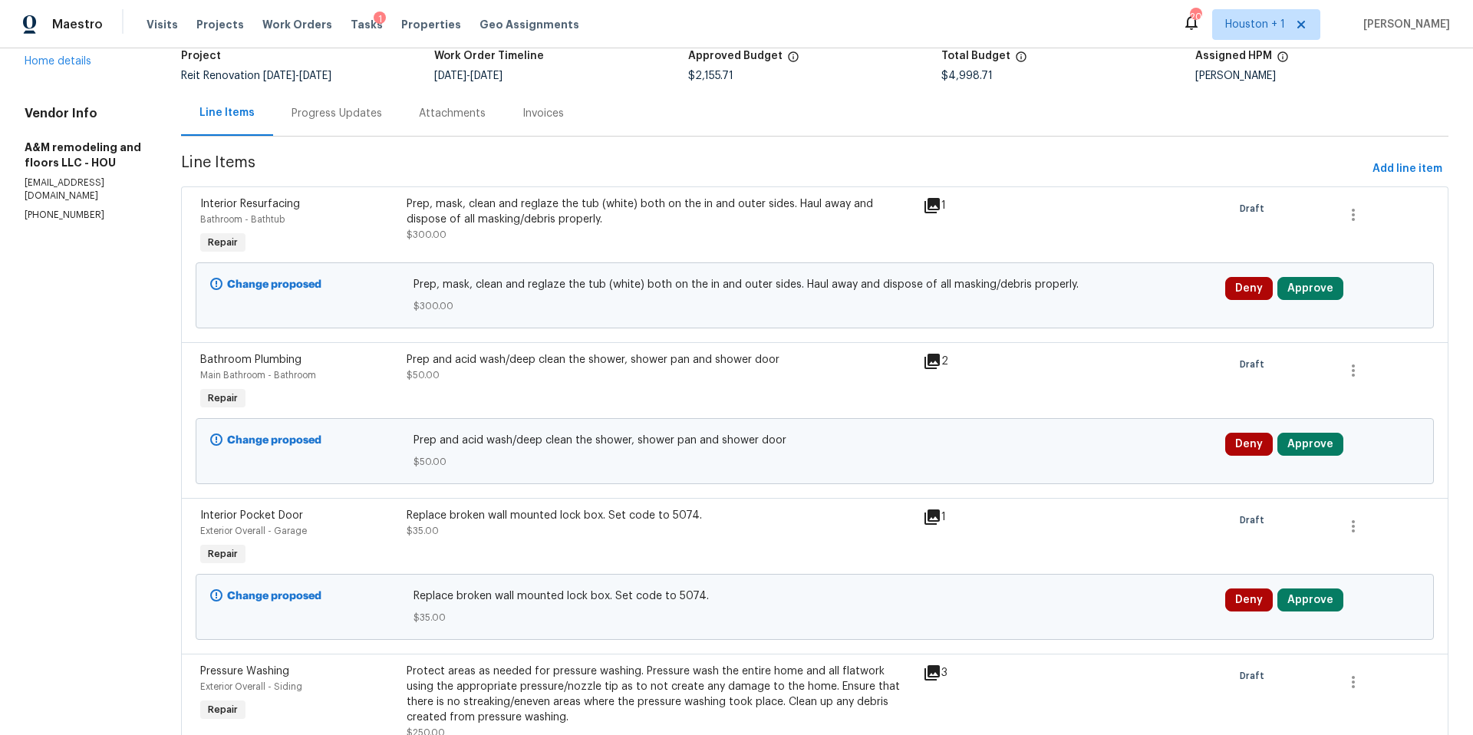
scroll to position [110, 0]
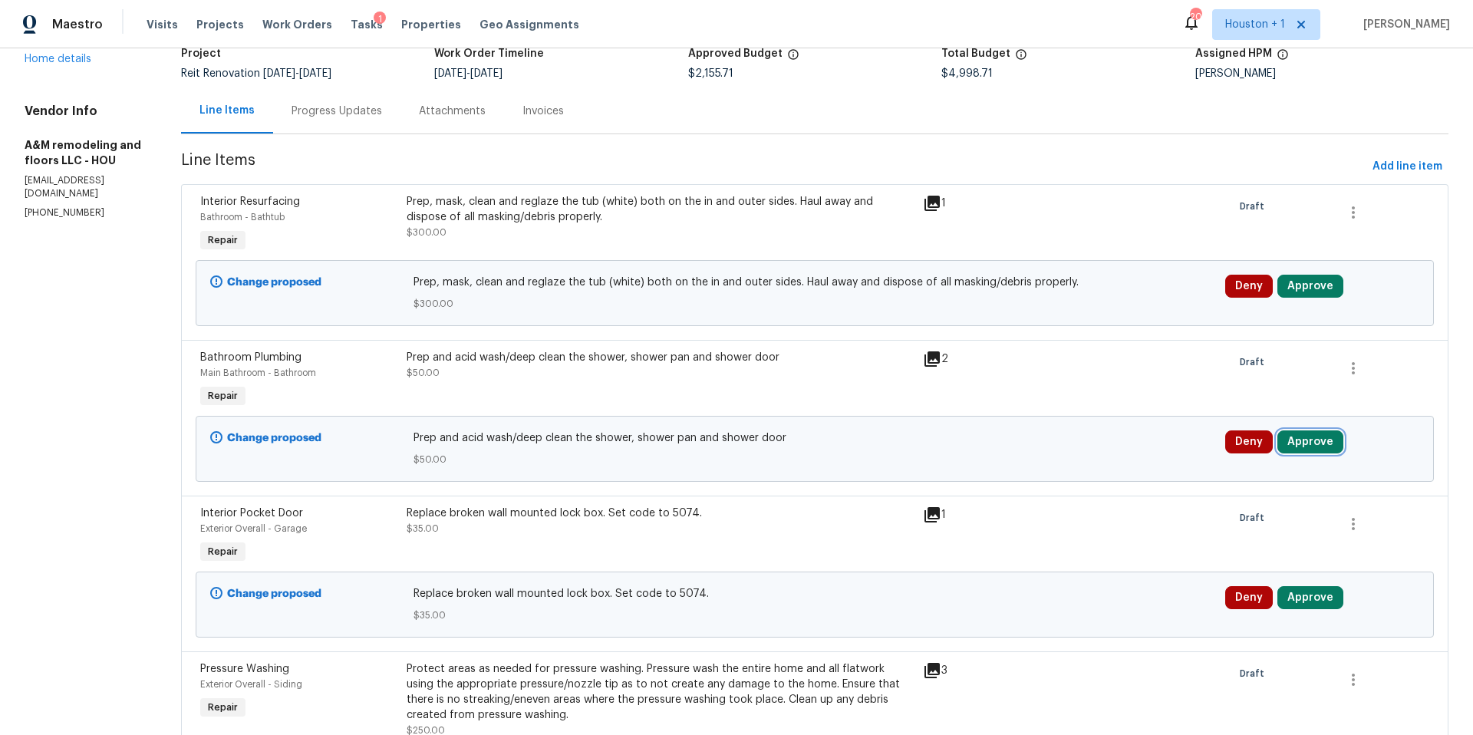
click at [1296, 435] on button "Approve" at bounding box center [1310, 441] width 66 height 23
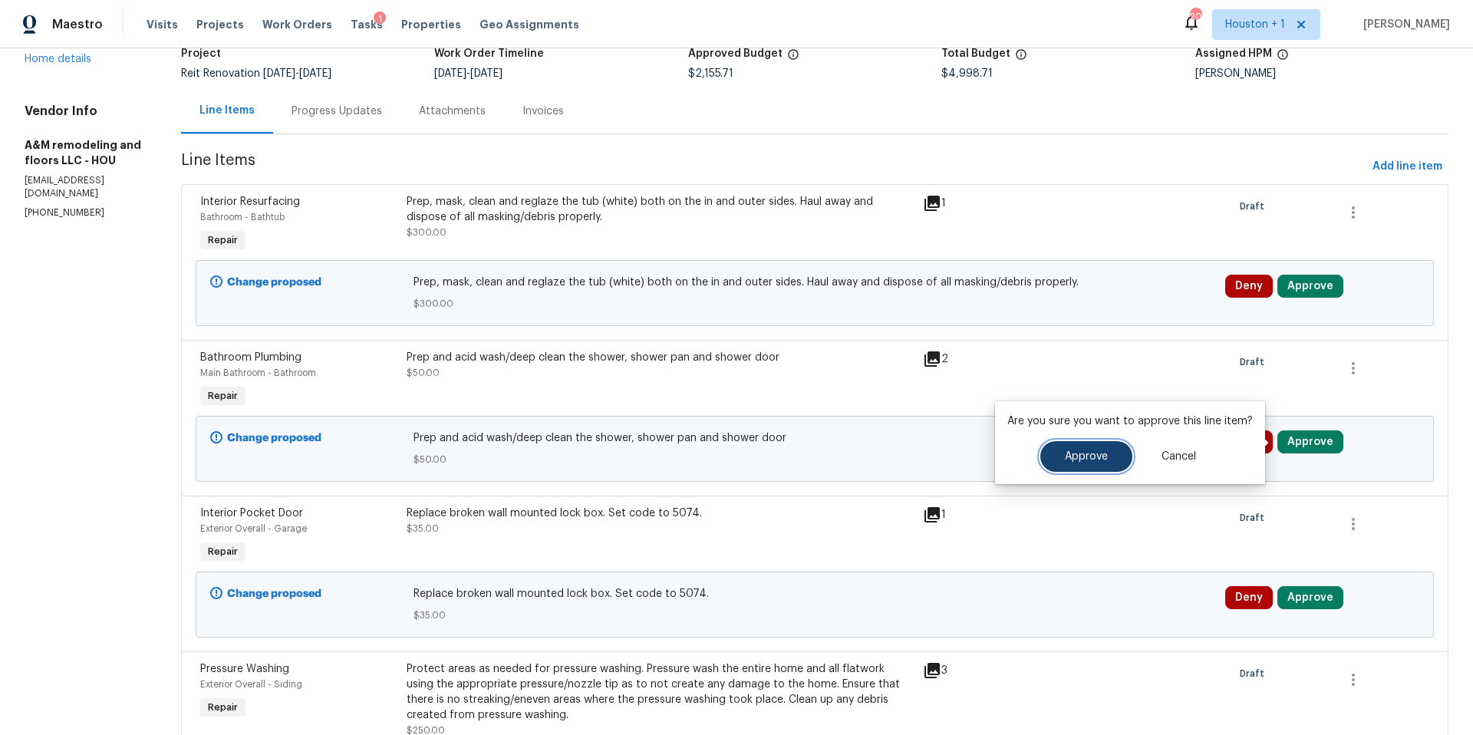
click at [1102, 453] on span "Approve" at bounding box center [1086, 457] width 43 height 12
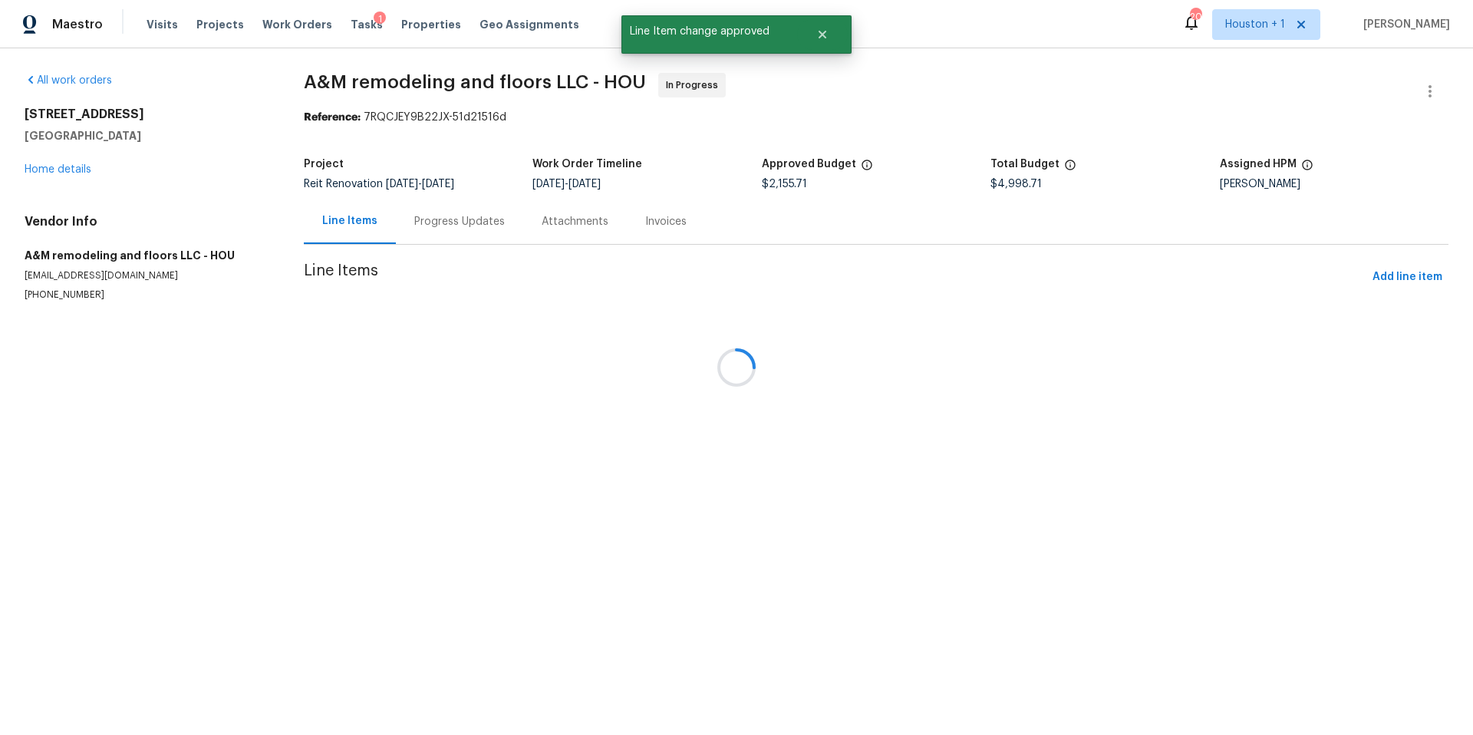
scroll to position [0, 0]
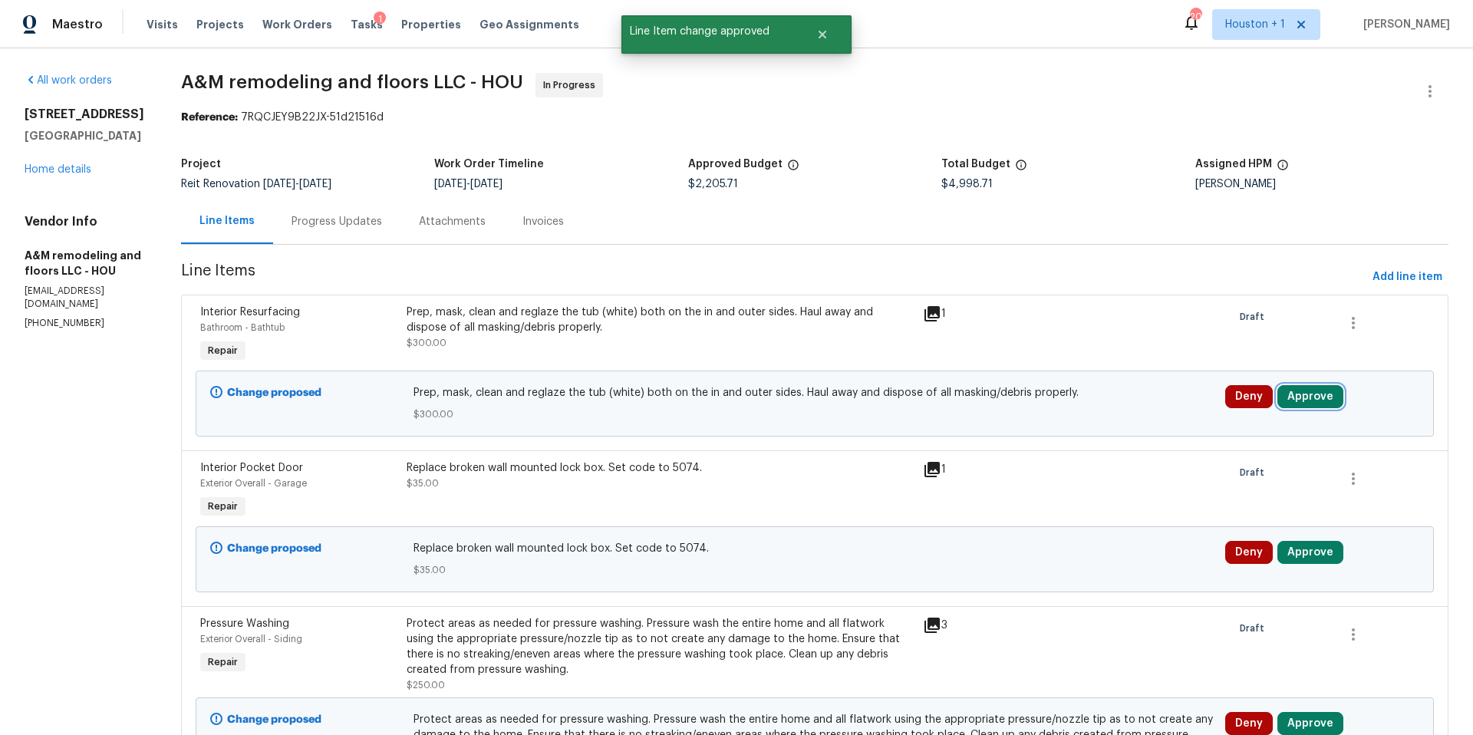
click at [1298, 397] on button "Approve" at bounding box center [1310, 396] width 66 height 23
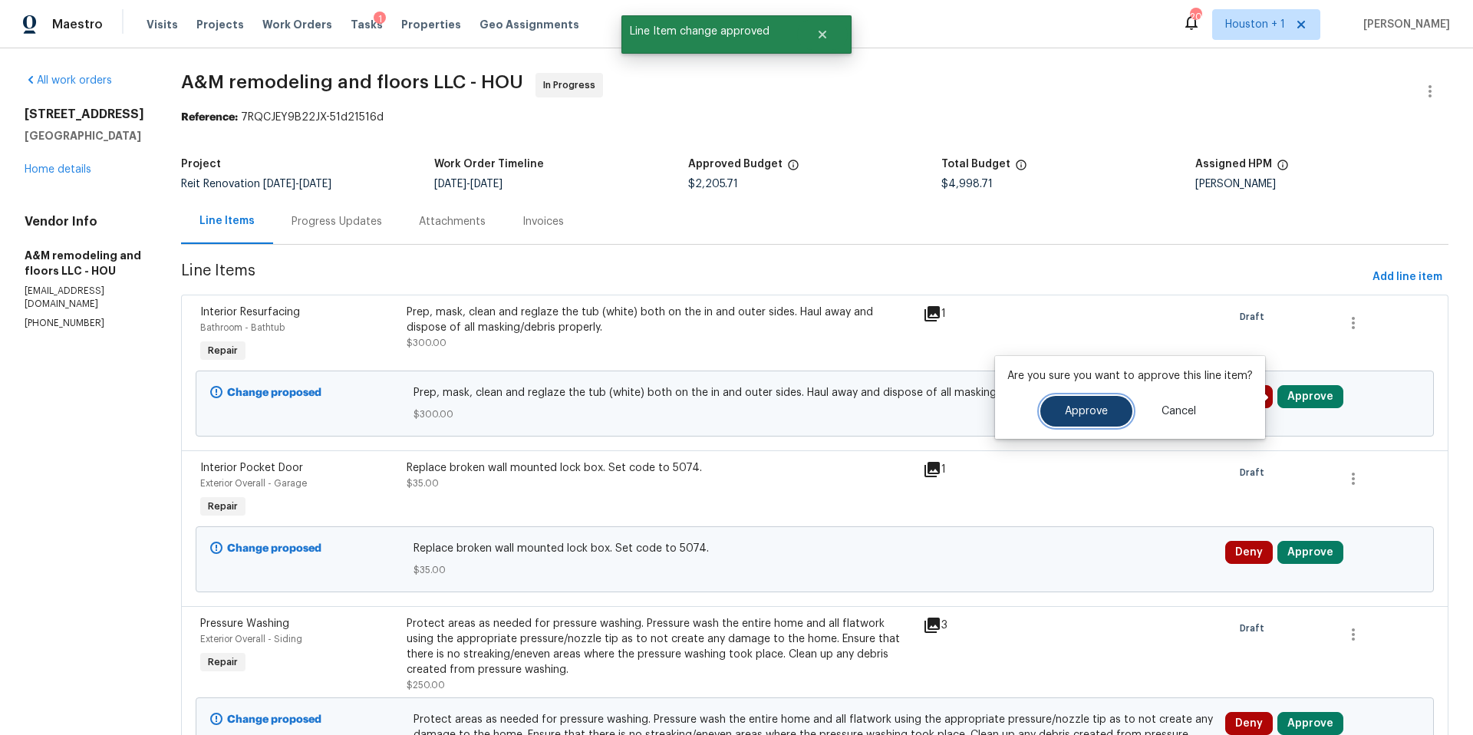
click at [1084, 418] on button "Approve" at bounding box center [1086, 411] width 92 height 31
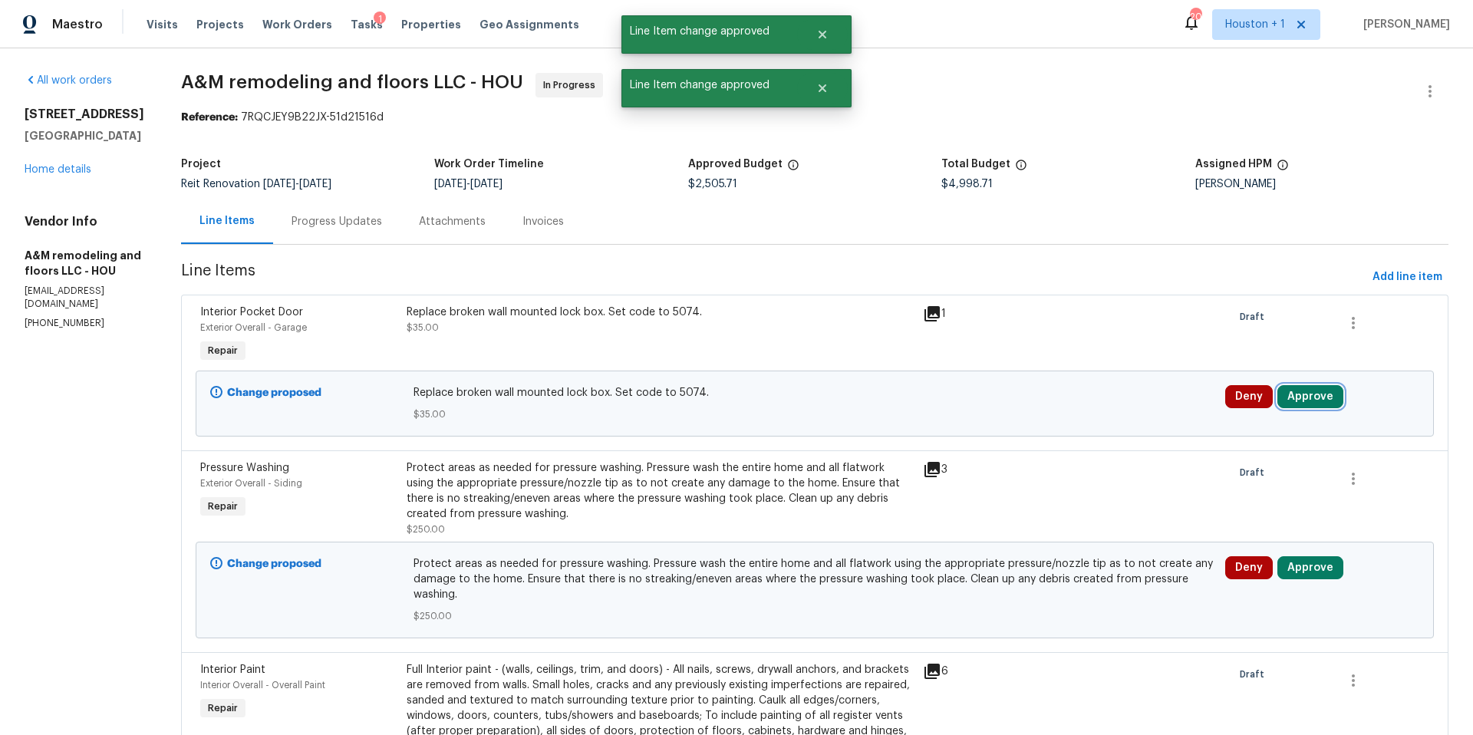
click at [1291, 394] on button "Approve" at bounding box center [1310, 396] width 66 height 23
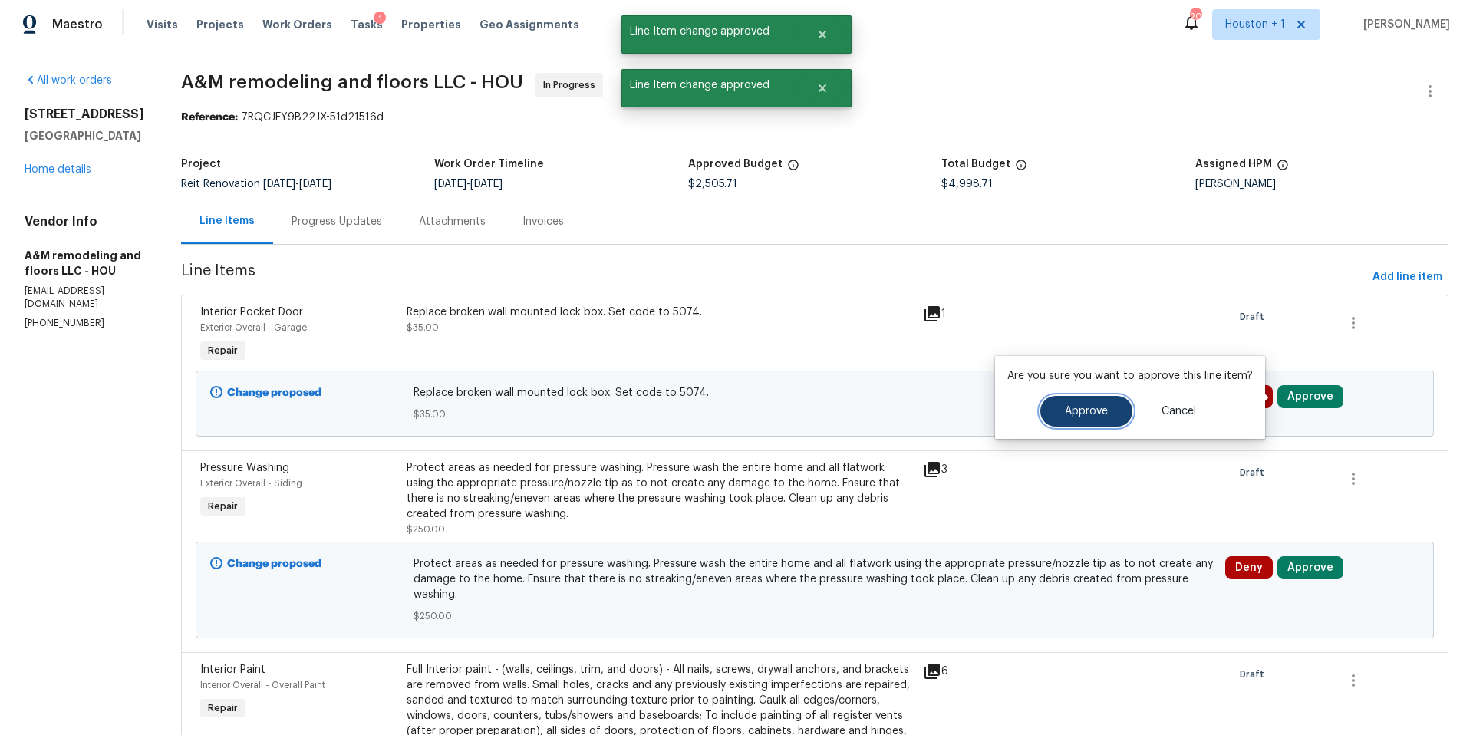
click at [1103, 410] on span "Approve" at bounding box center [1086, 412] width 43 height 12
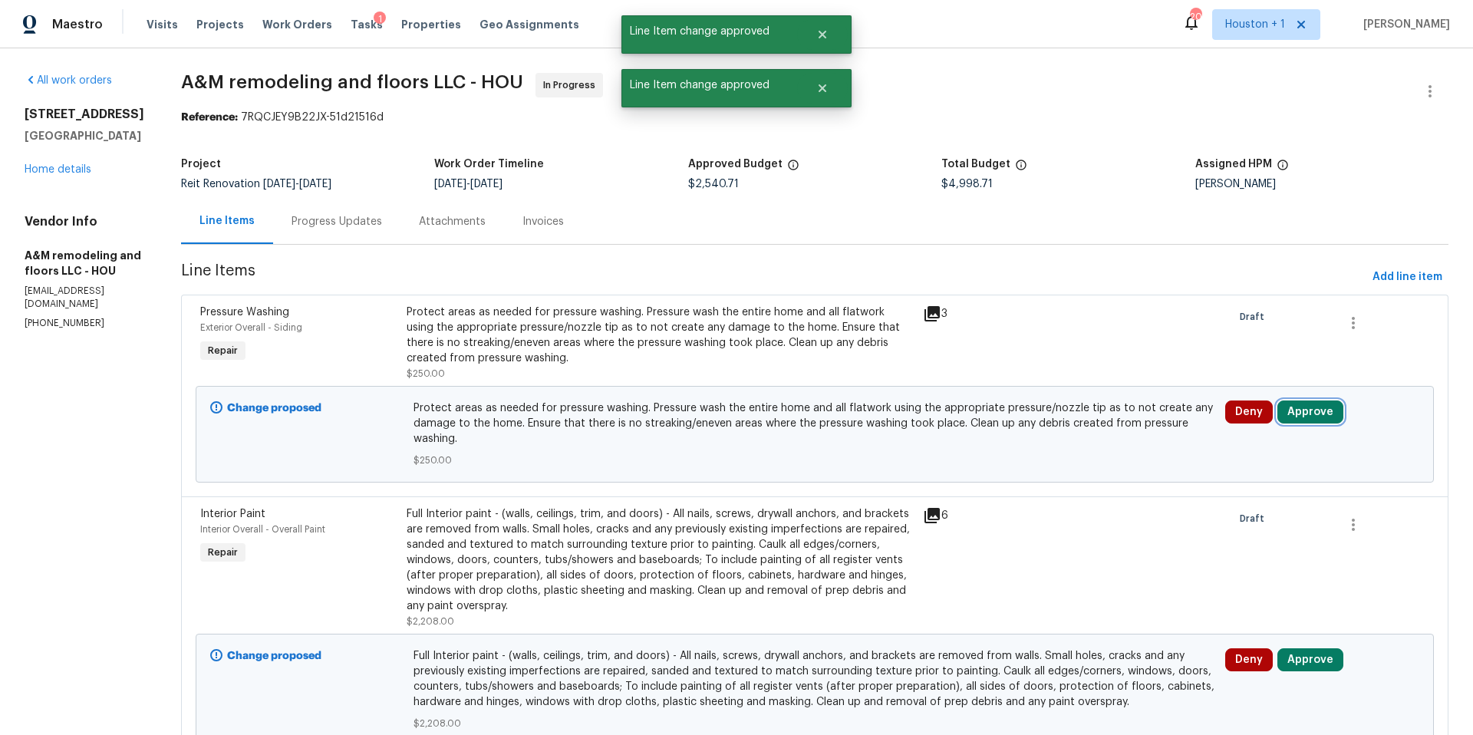
click at [1301, 415] on button "Approve" at bounding box center [1310, 411] width 66 height 23
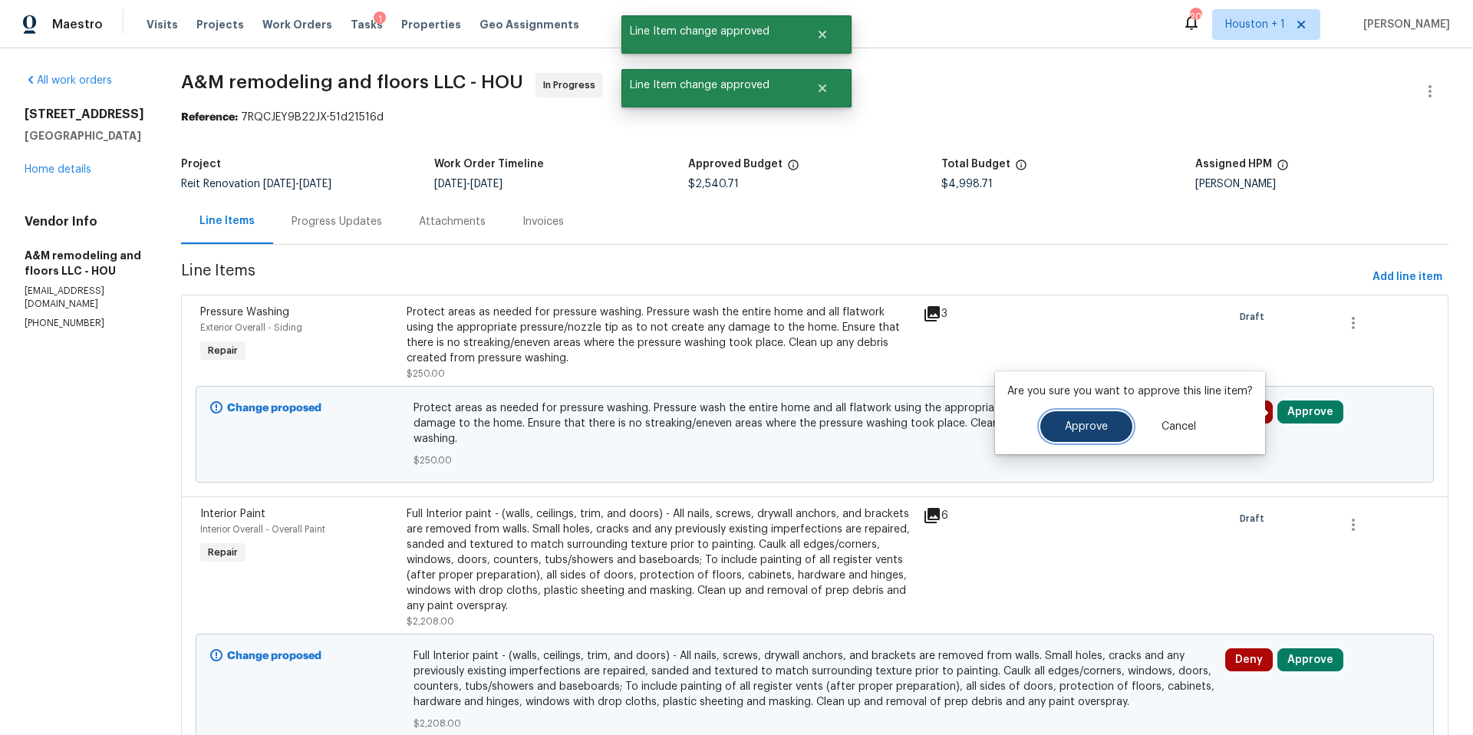
click at [1075, 429] on span "Approve" at bounding box center [1086, 427] width 43 height 12
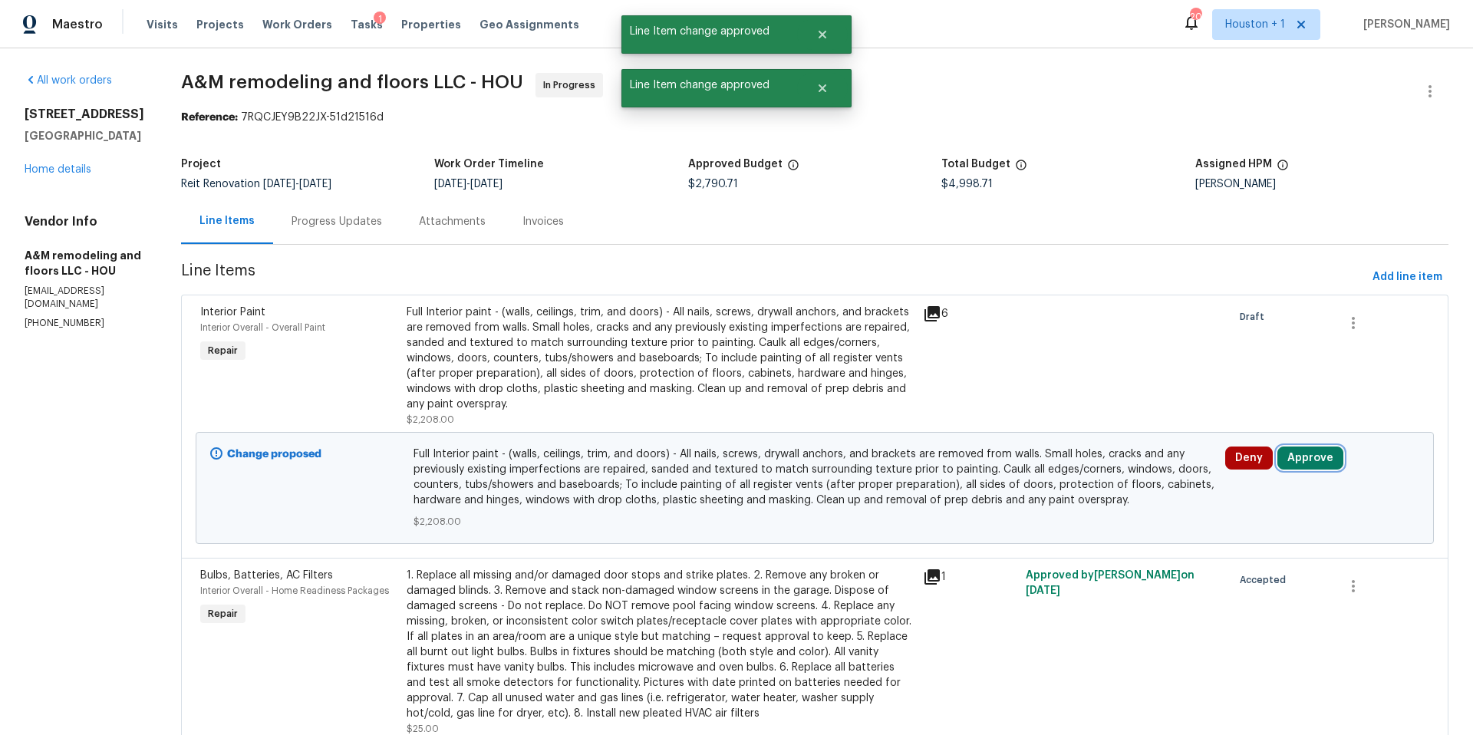
click at [1298, 446] on button "Approve" at bounding box center [1310, 457] width 66 height 23
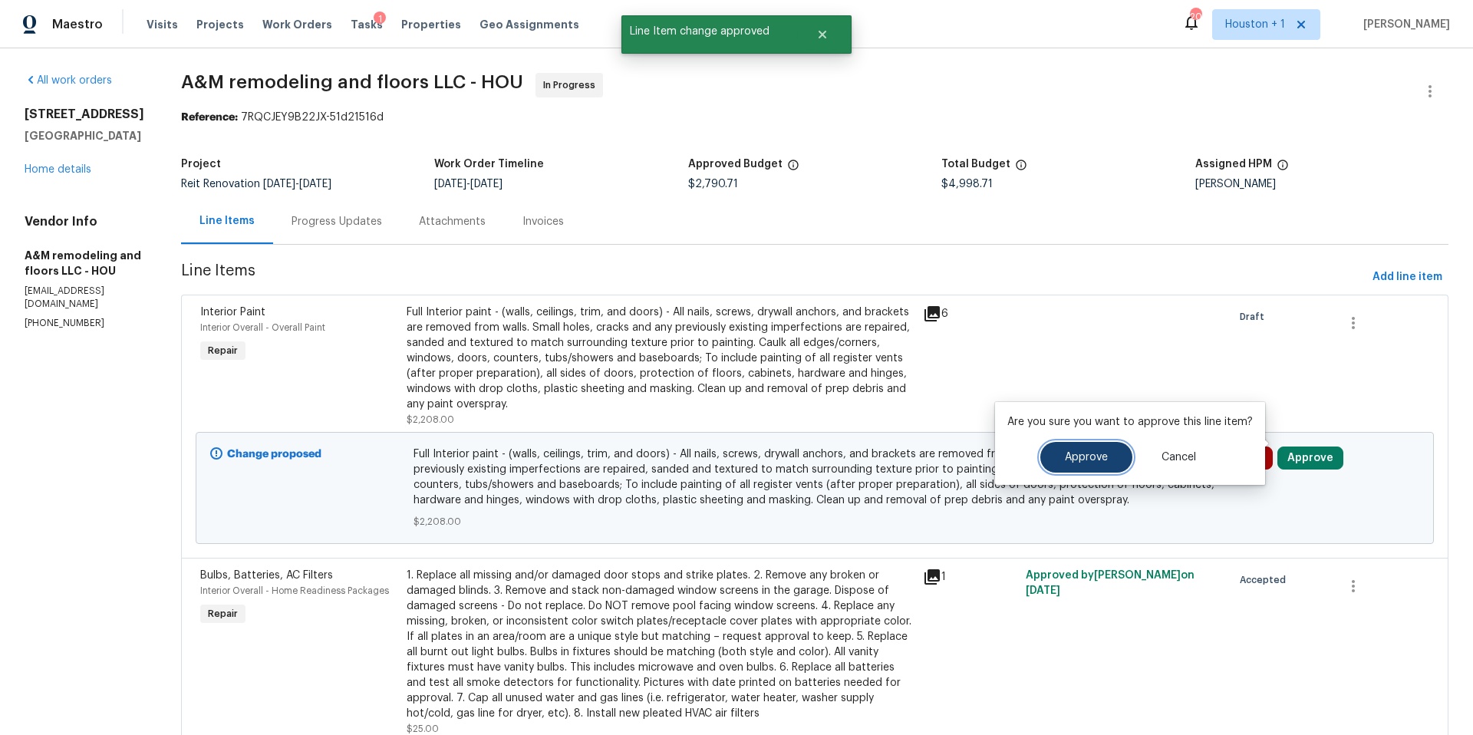
click at [1091, 456] on span "Approve" at bounding box center [1086, 458] width 43 height 12
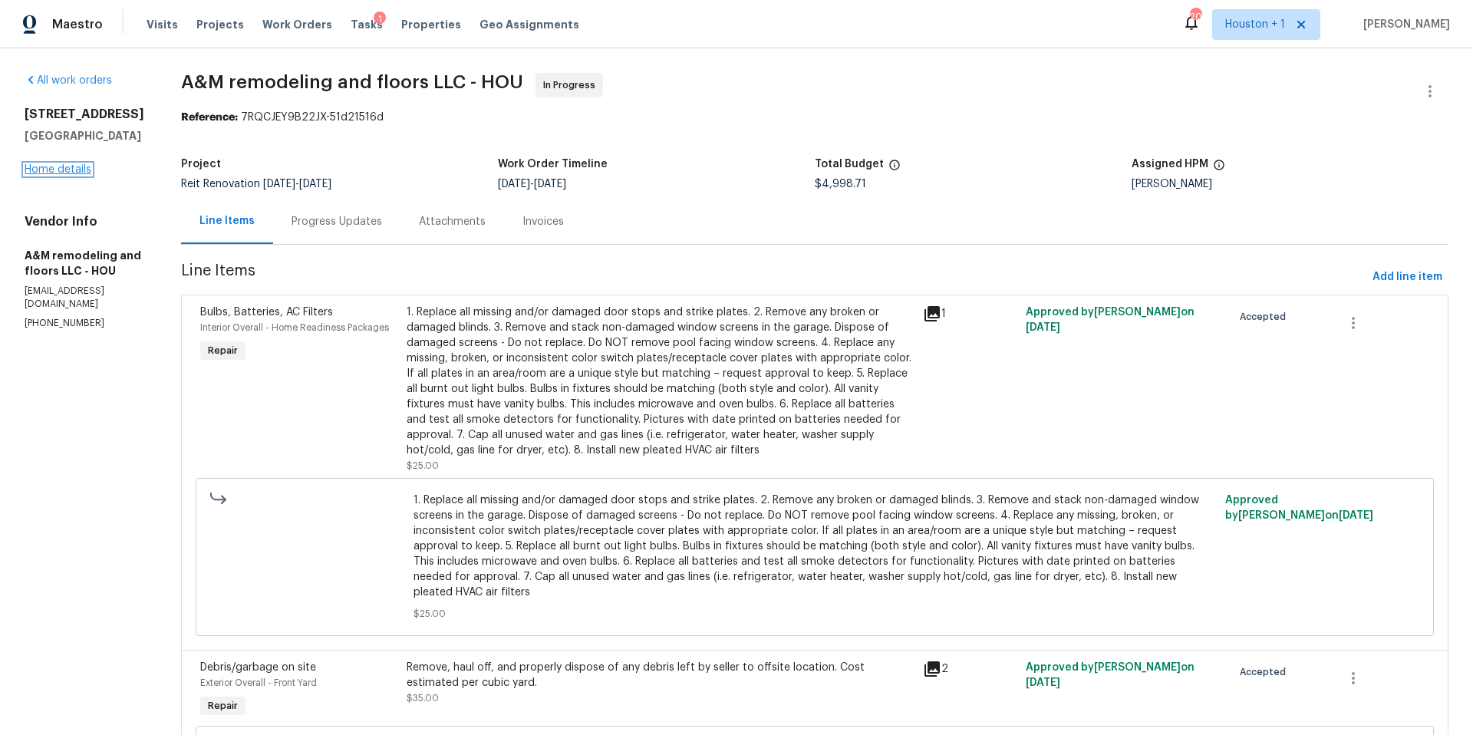
click at [79, 175] on link "Home details" at bounding box center [58, 169] width 67 height 11
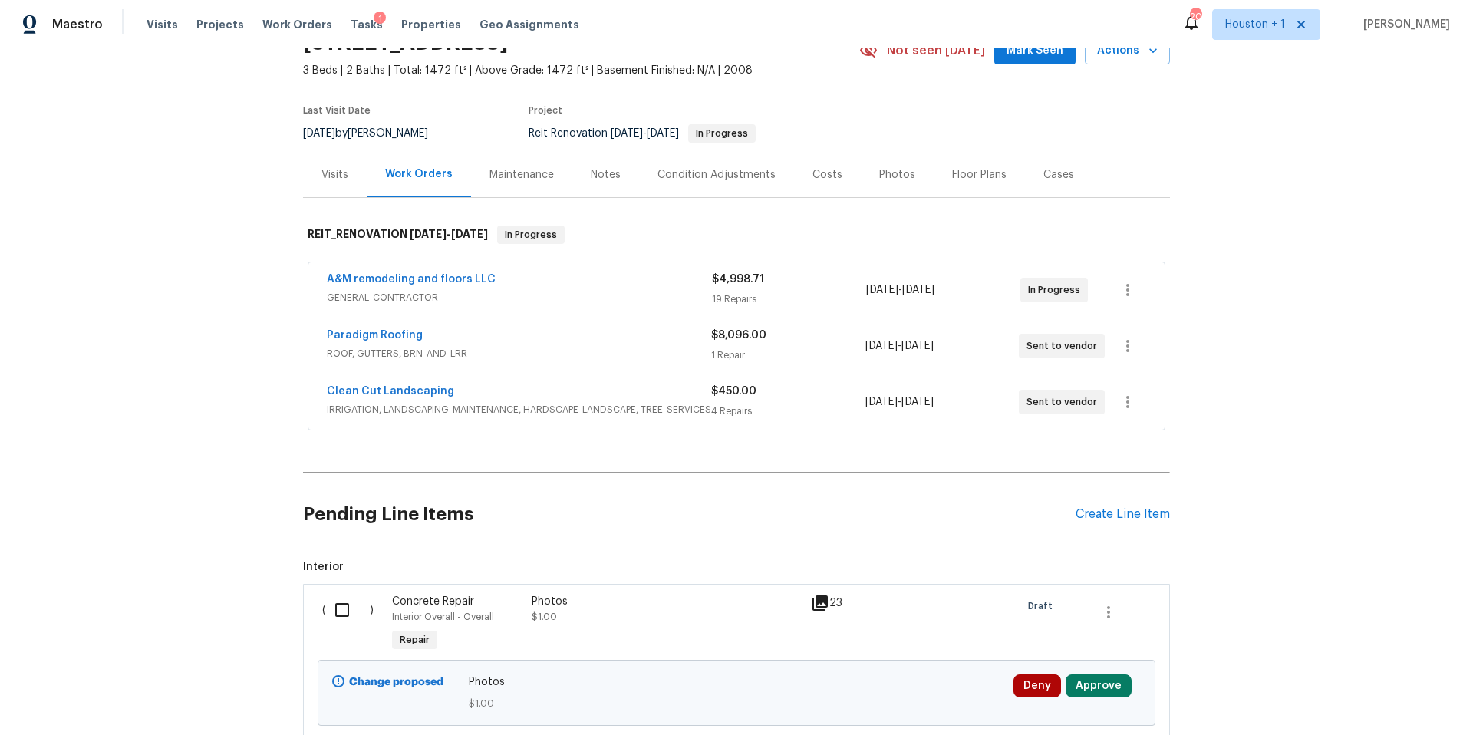
scroll to position [121, 0]
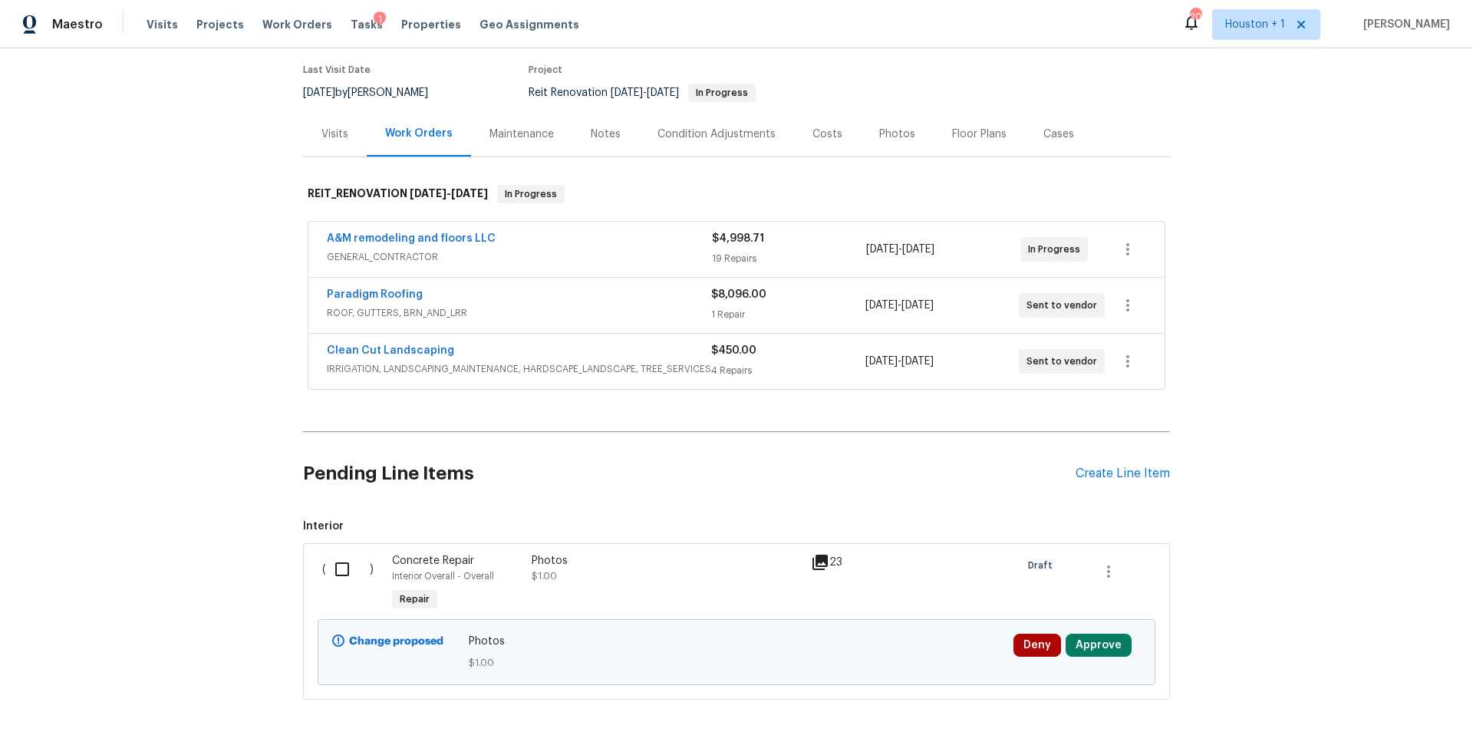
click at [823, 564] on icon at bounding box center [820, 562] width 18 height 18
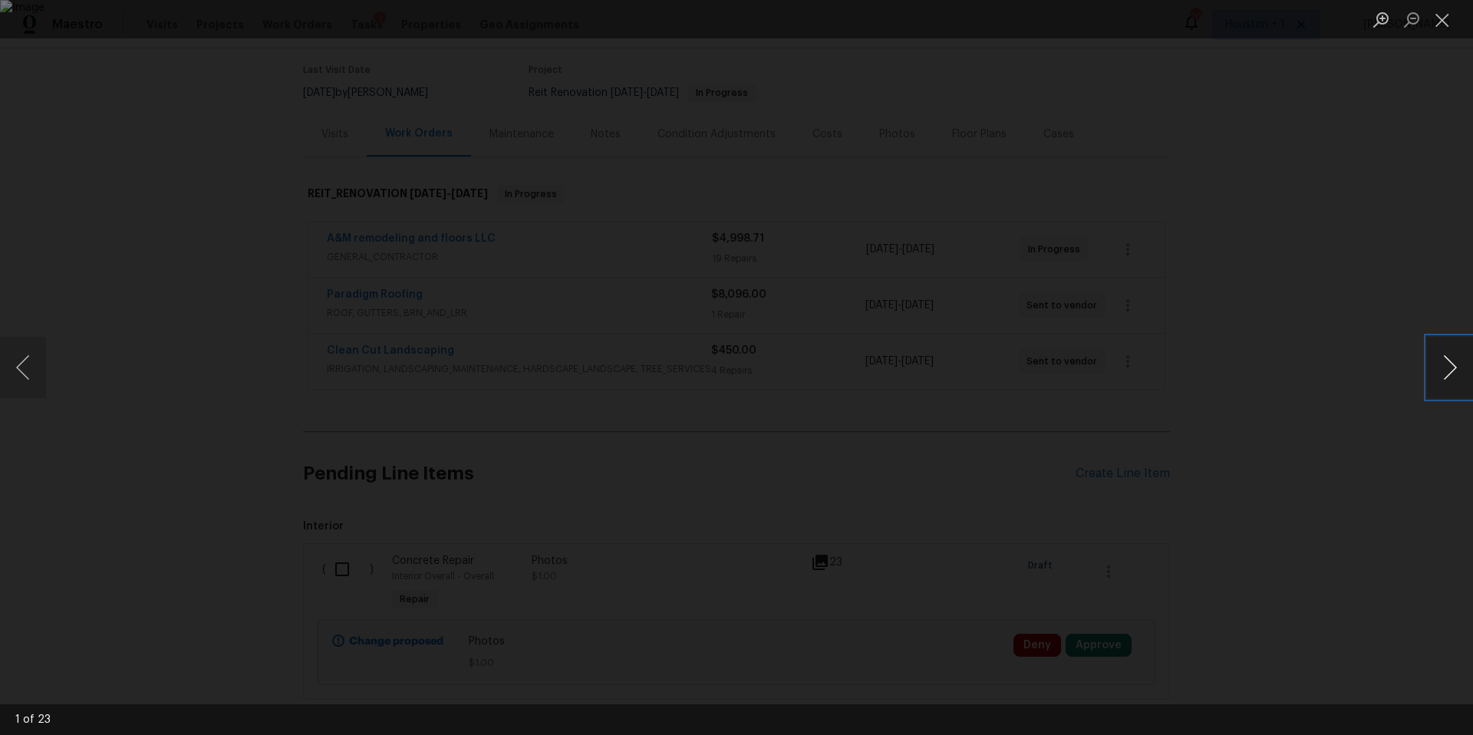
click at [1449, 370] on button "Next image" at bounding box center [1450, 367] width 46 height 61
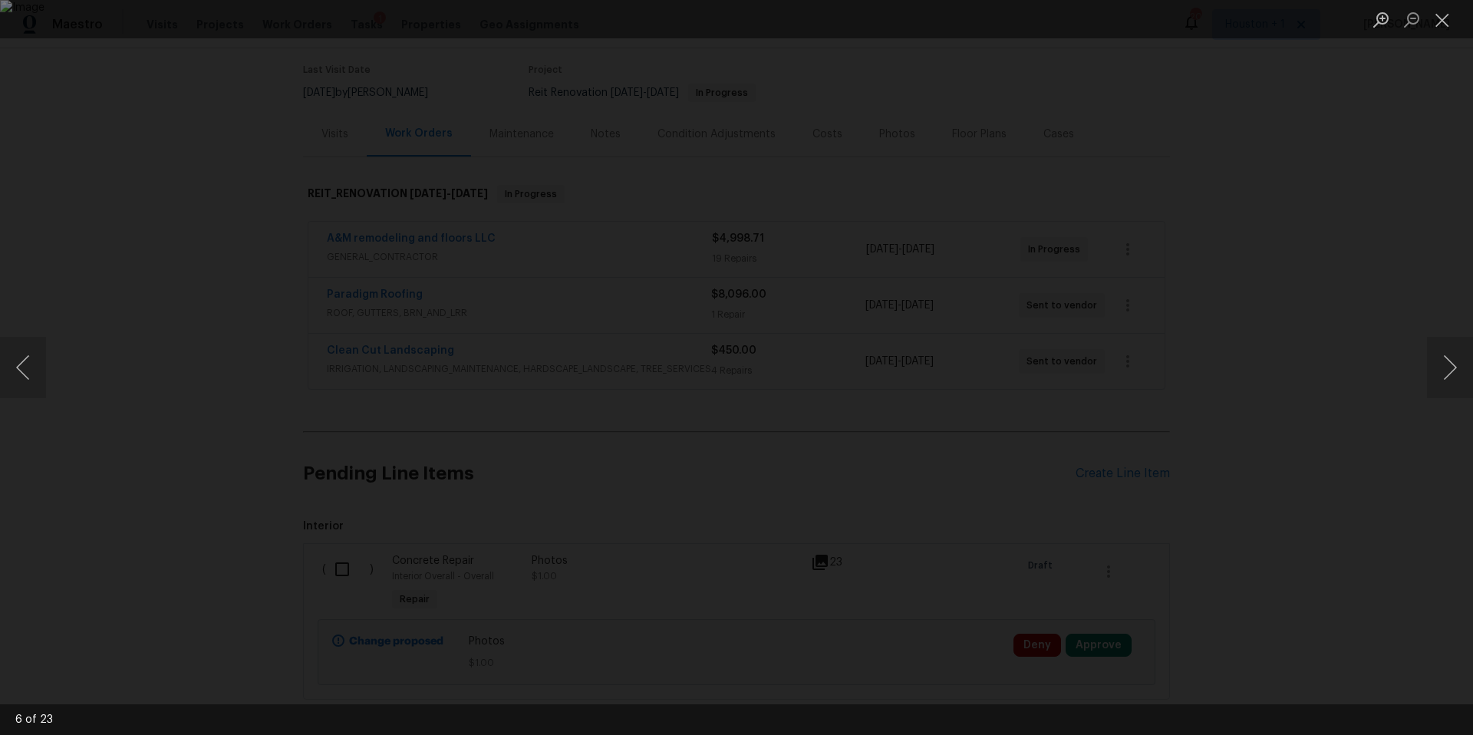
click at [1373, 349] on div "Lightbox" at bounding box center [736, 367] width 1473 height 735
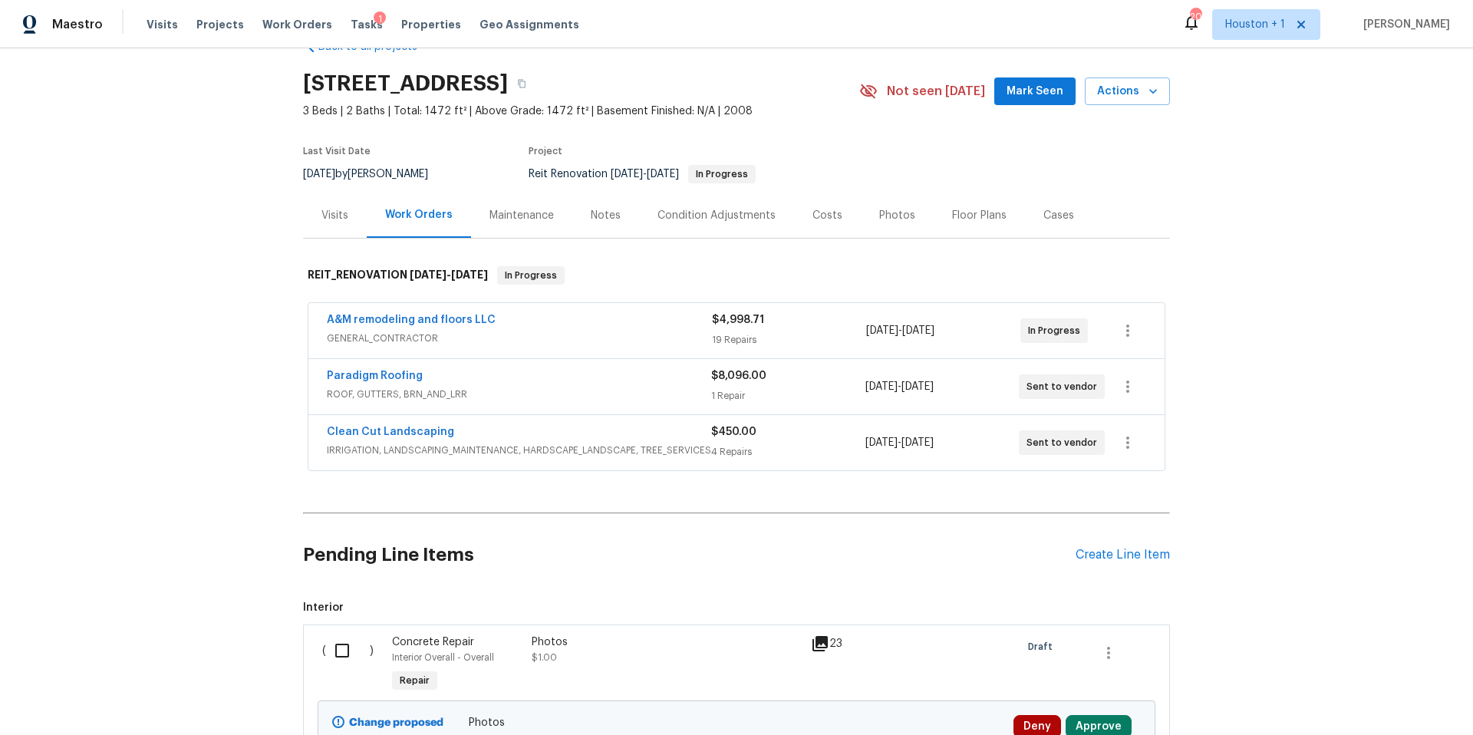
scroll to position [0, 0]
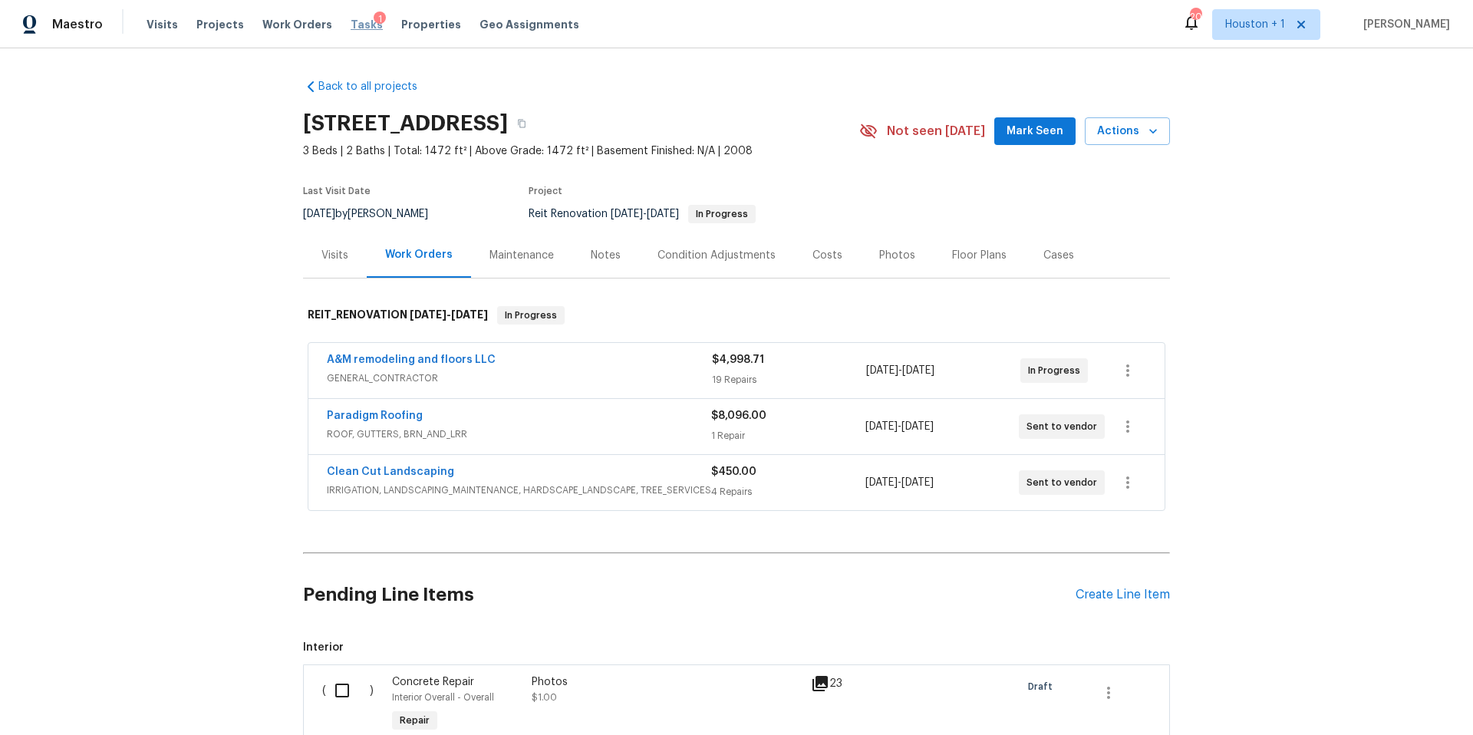
click at [356, 22] on span "Tasks" at bounding box center [366, 24] width 32 height 11
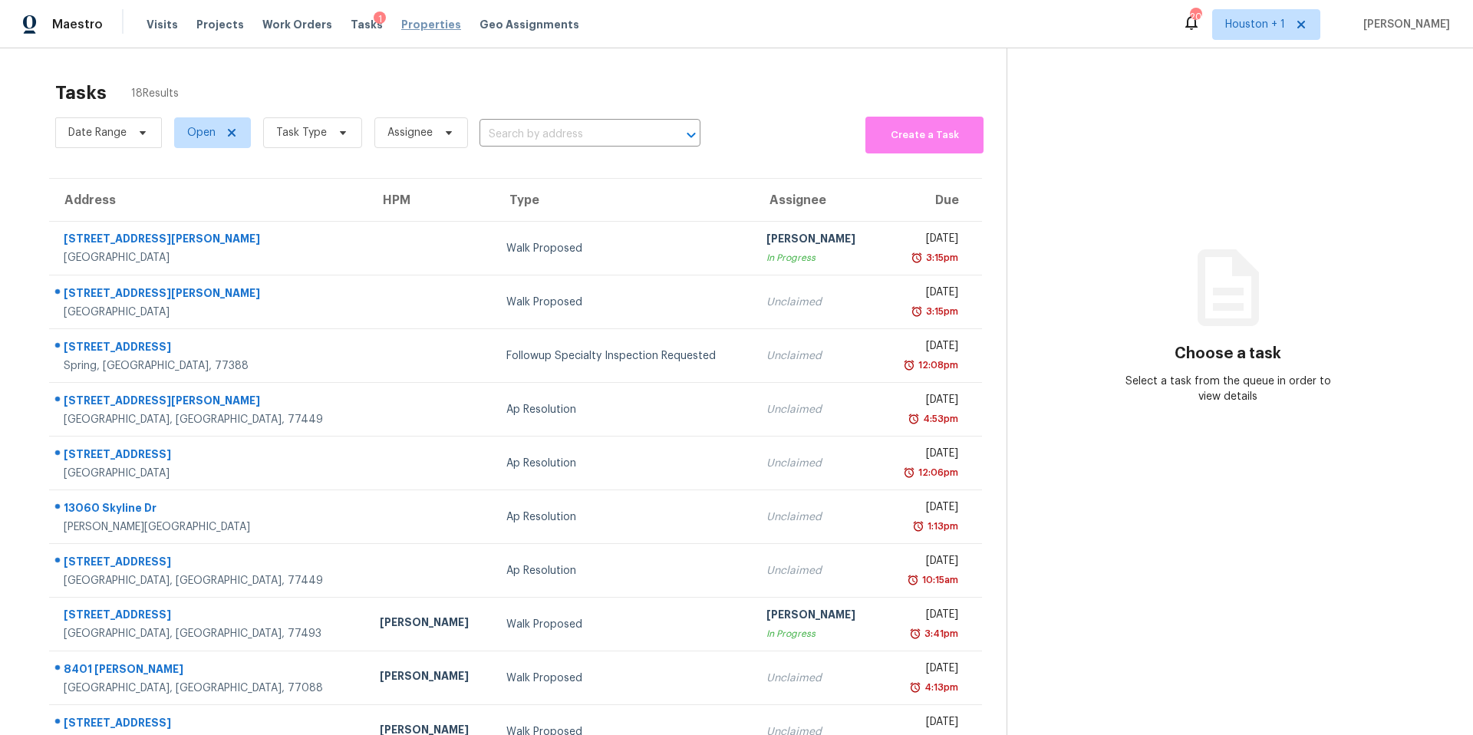
click at [406, 25] on span "Properties" at bounding box center [431, 24] width 60 height 15
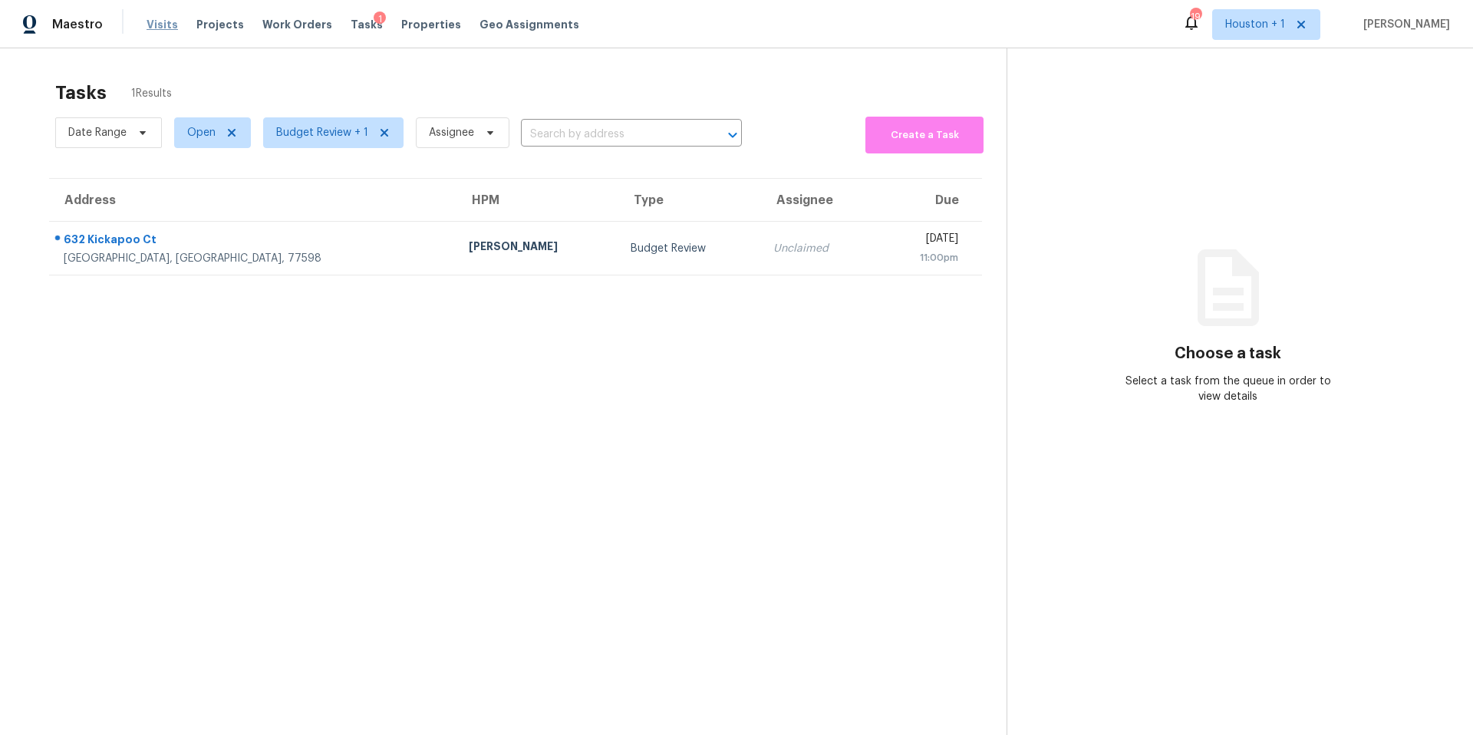
click at [151, 27] on span "Visits" at bounding box center [161, 24] width 31 height 15
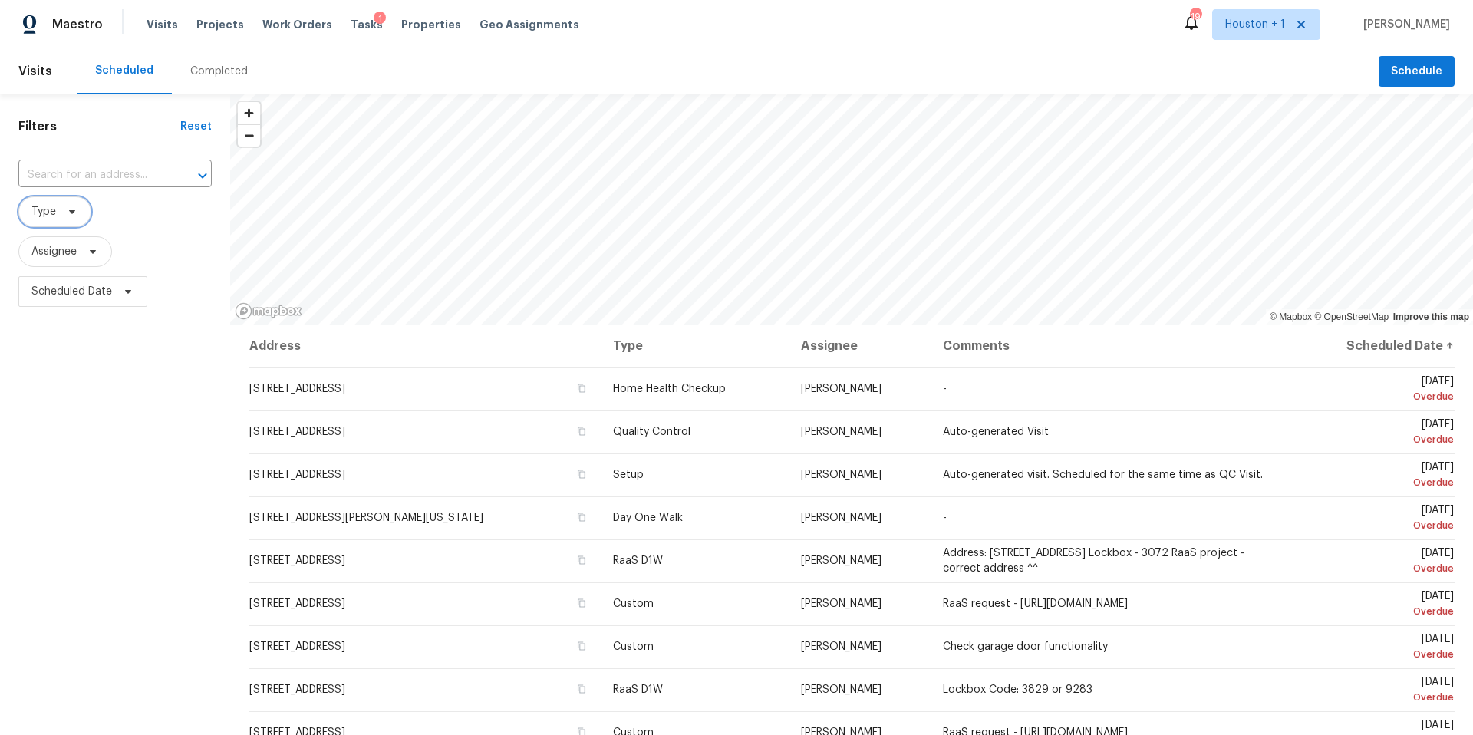
click at [71, 216] on icon at bounding box center [72, 212] width 12 height 12
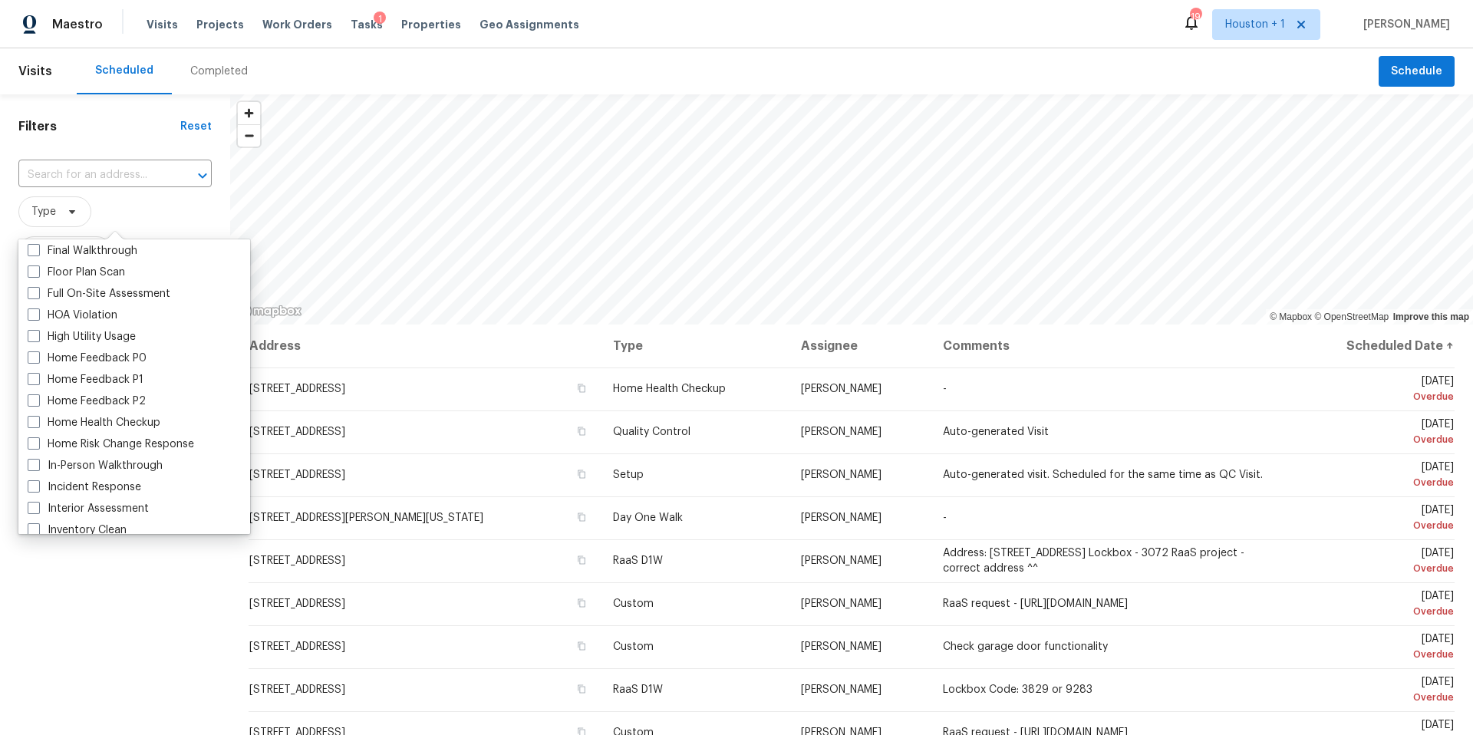
scroll to position [403, 0]
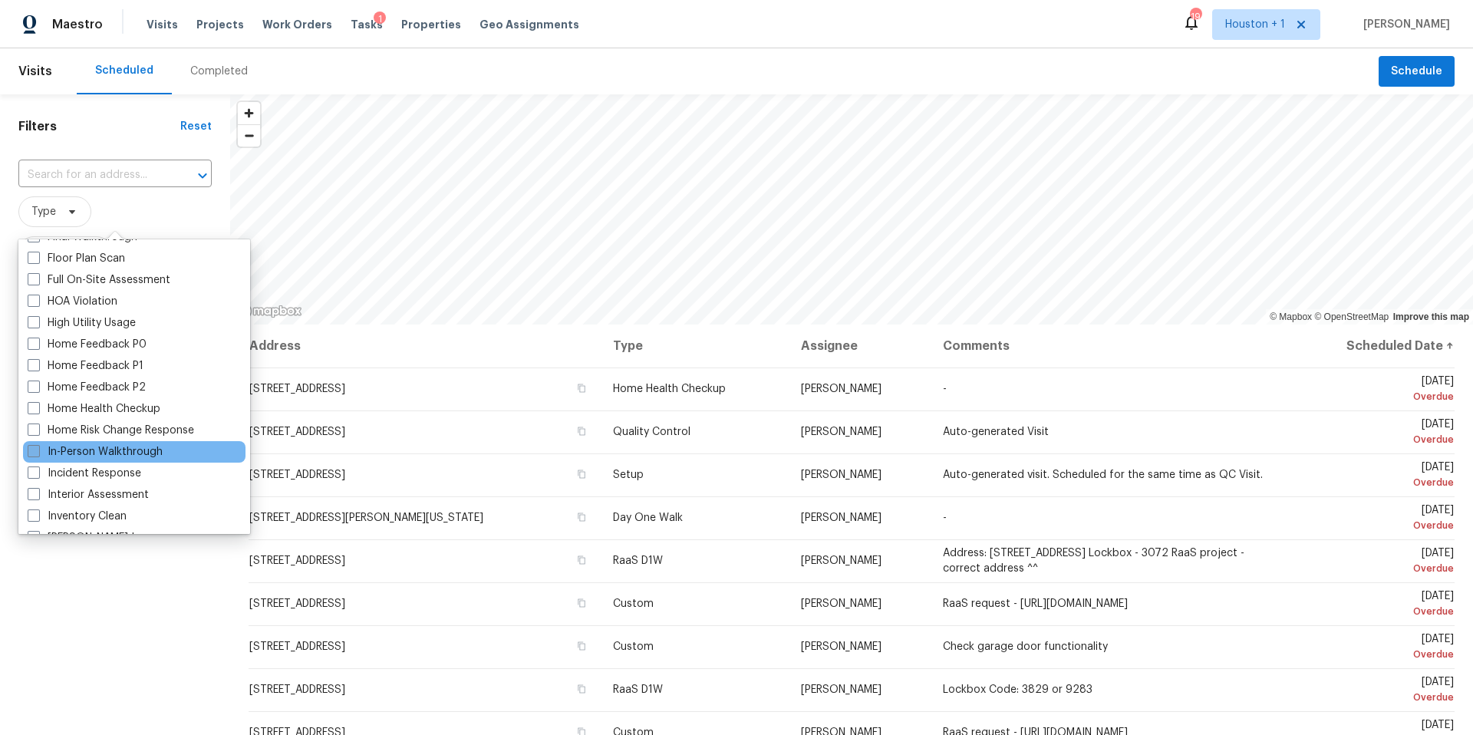
click at [63, 455] on label "In-Person Walkthrough" at bounding box center [95, 451] width 135 height 15
click at [38, 454] on input "In-Person Walkthrough" at bounding box center [33, 449] width 10 height 10
checkbox input "true"
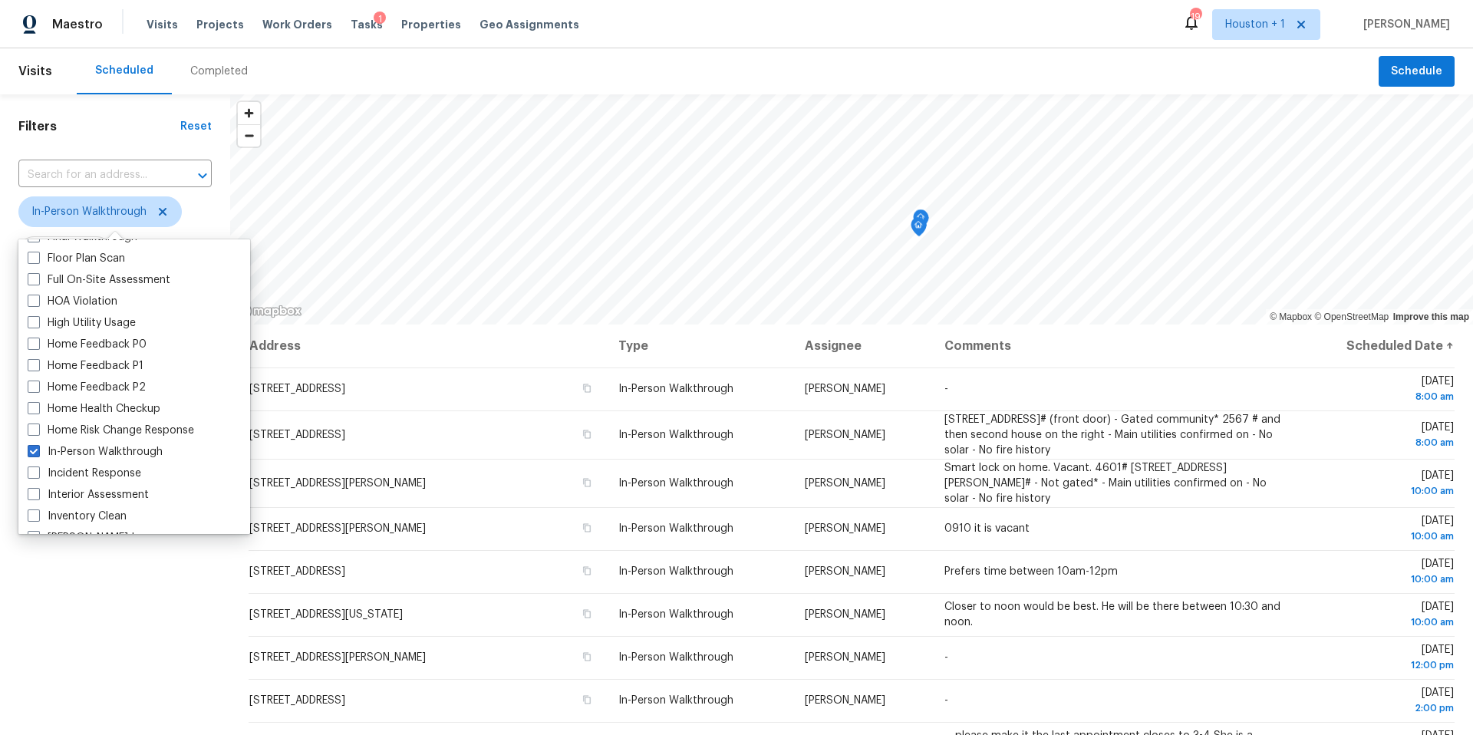
click at [95, 605] on div "Filters Reset ​ In-Person Walkthrough Assignee Scheduled Date" at bounding box center [115, 503] width 230 height 818
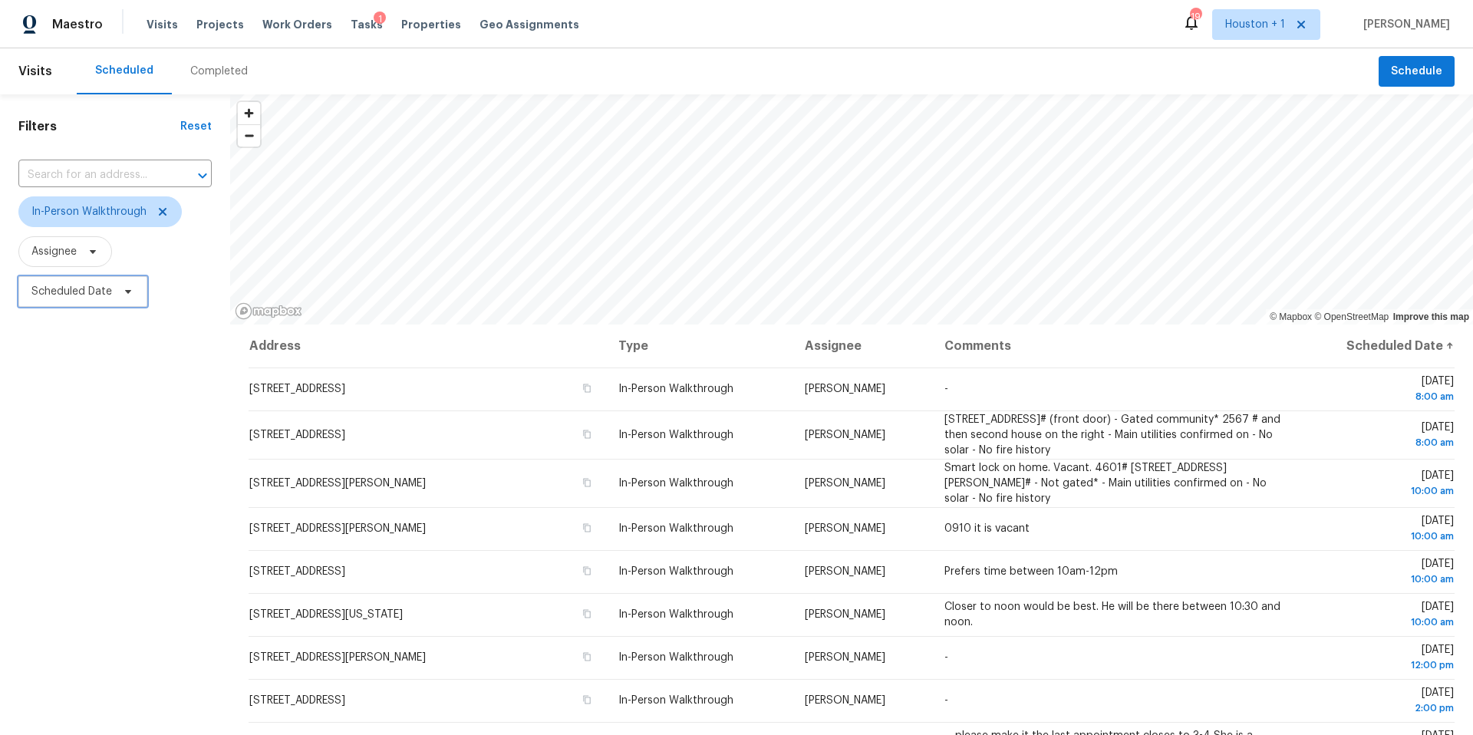
click at [123, 289] on icon at bounding box center [128, 291] width 12 height 12
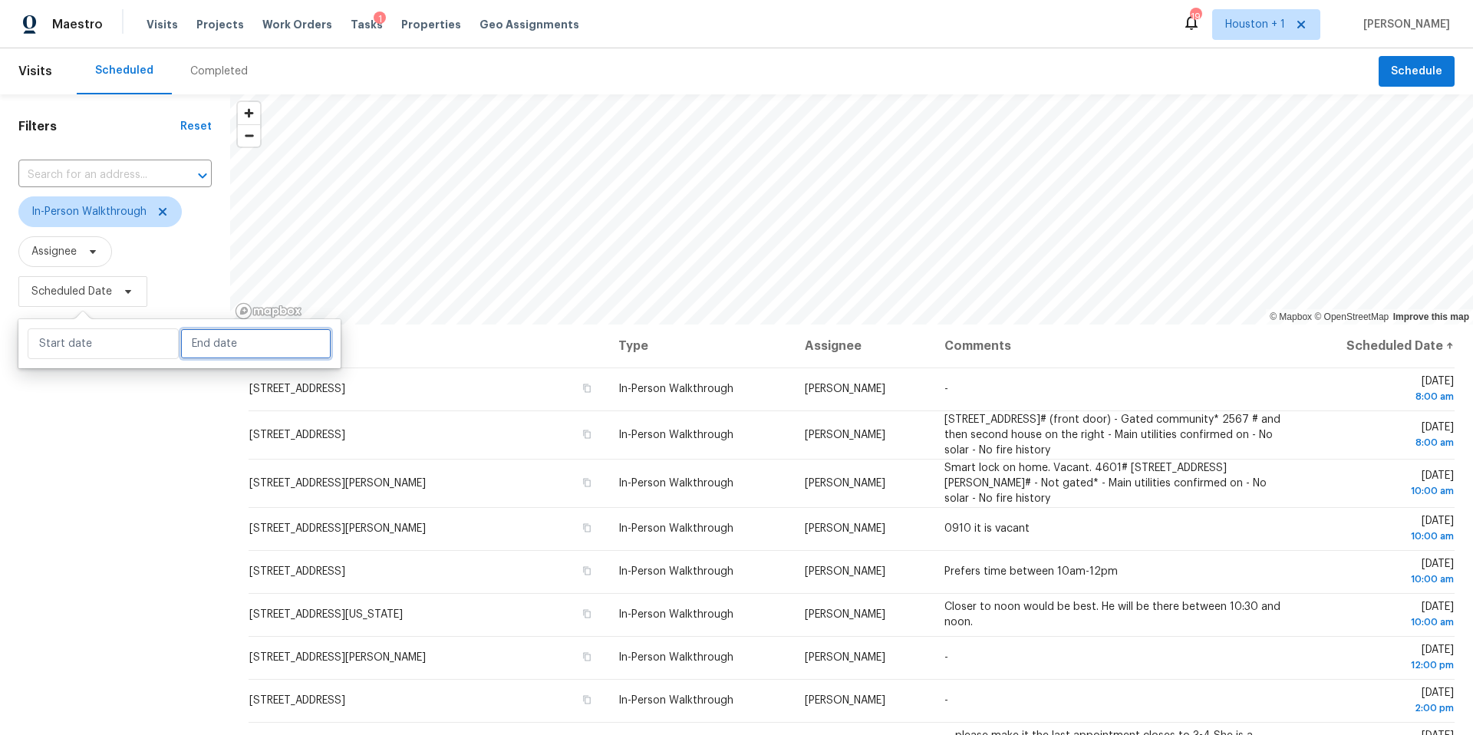
click at [196, 341] on input "text" at bounding box center [255, 343] width 151 height 31
select select "9"
select select "2025"
select select "10"
select select "2025"
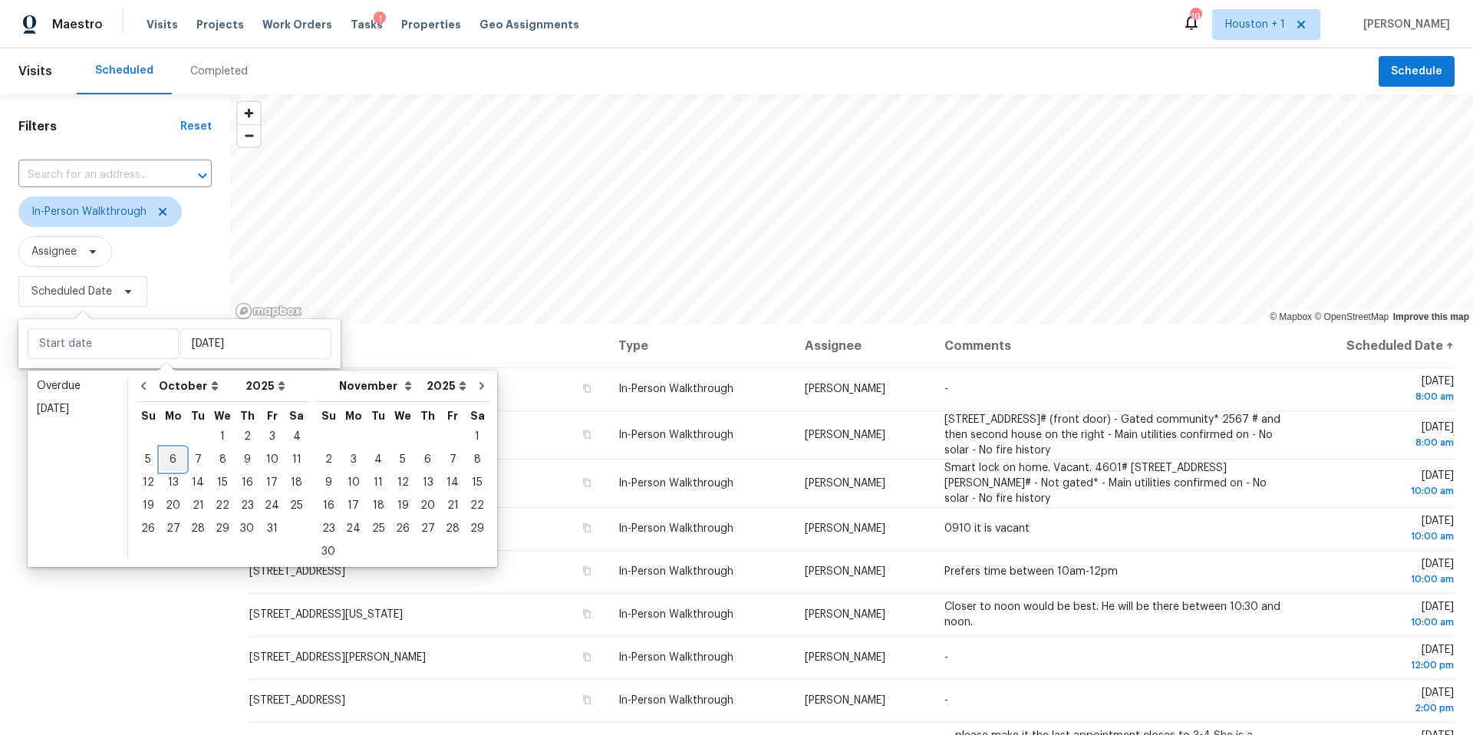
click at [174, 459] on div "6" at bounding box center [172, 459] width 25 height 21
type input "Mon, Oct 06"
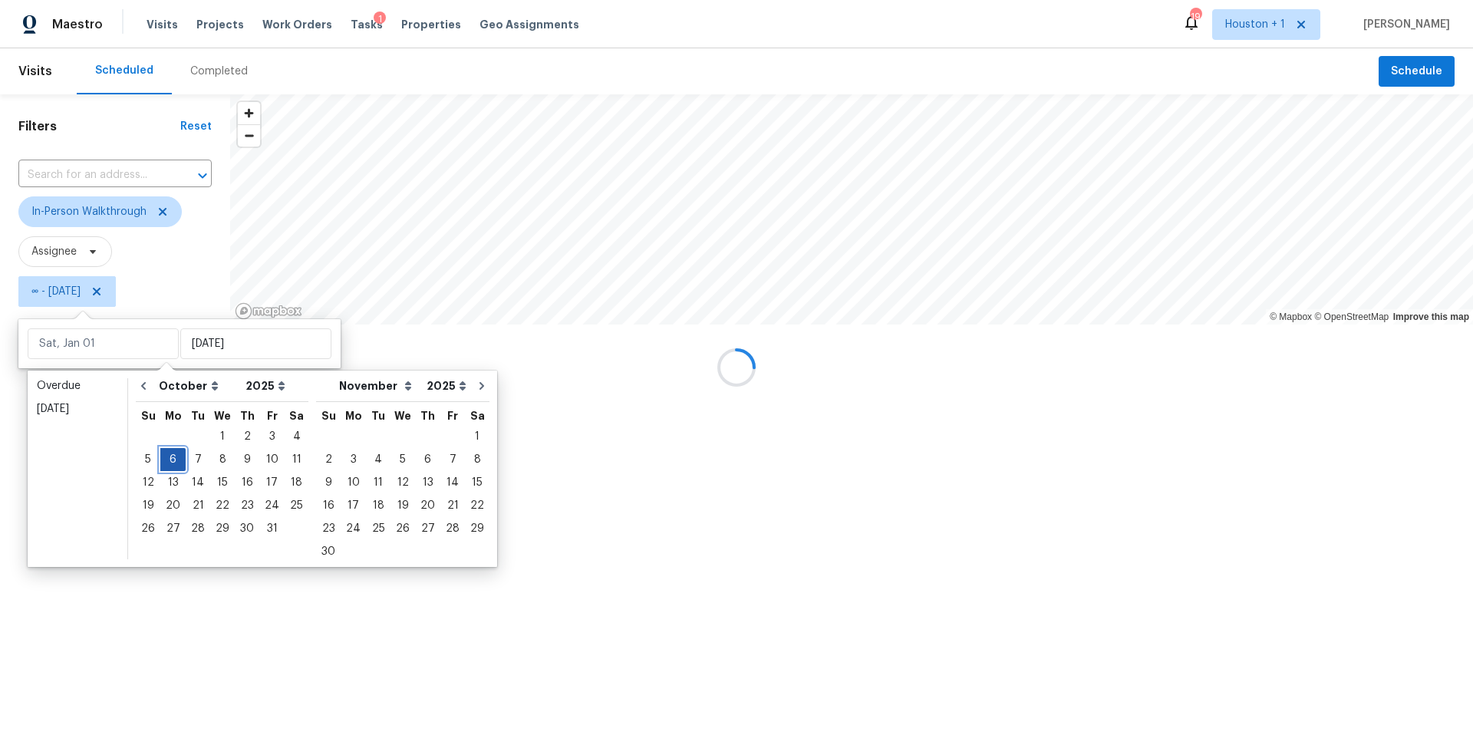
click at [174, 459] on div "6" at bounding box center [172, 459] width 25 height 21
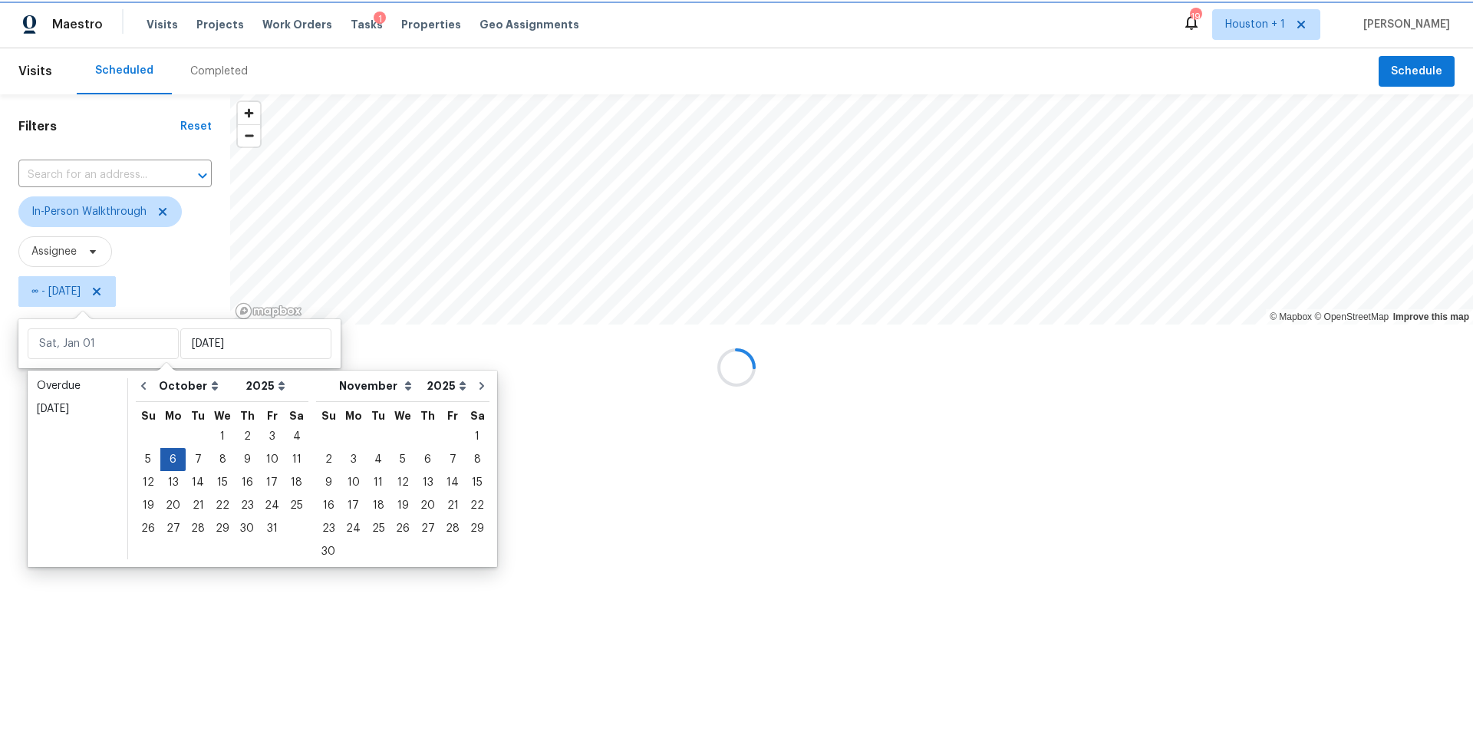
type input "Mon, Oct 06"
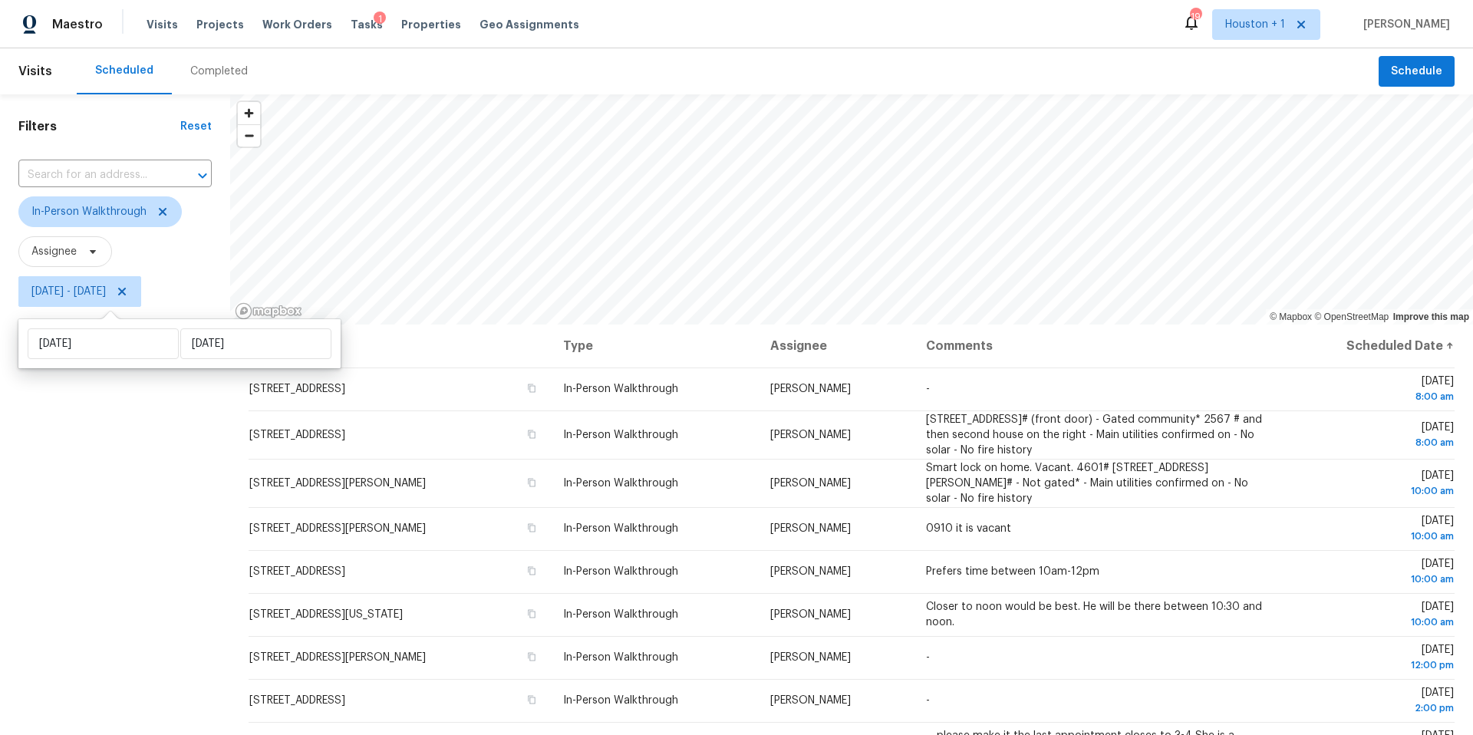
click at [87, 522] on div "Filters Reset ​ In-Person Walkthrough Assignee Mon, Oct 06 - Mon, Oct 06" at bounding box center [115, 503] width 230 height 818
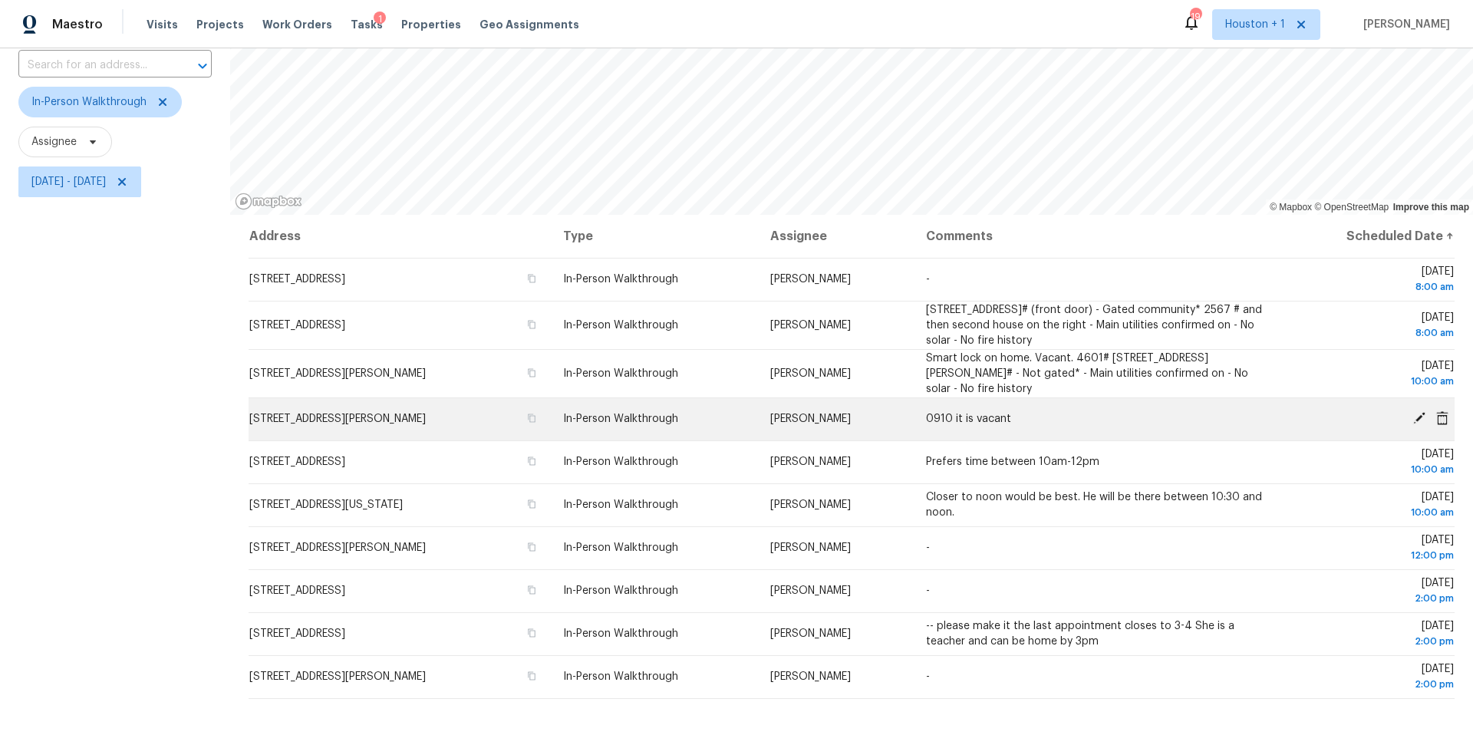
scroll to position [118, 0]
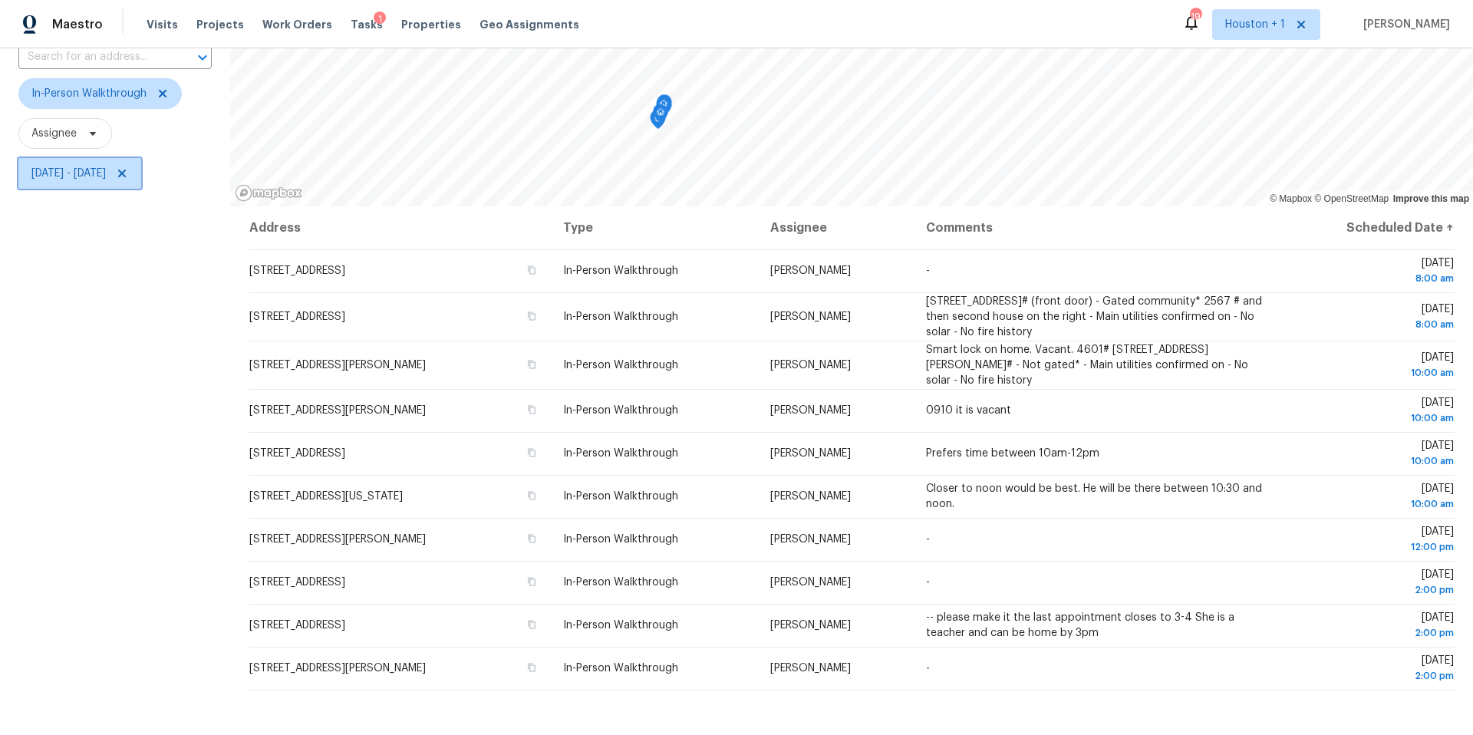
click at [141, 166] on span "Mon, Oct 06 - Mon, Oct 06" at bounding box center [79, 173] width 123 height 31
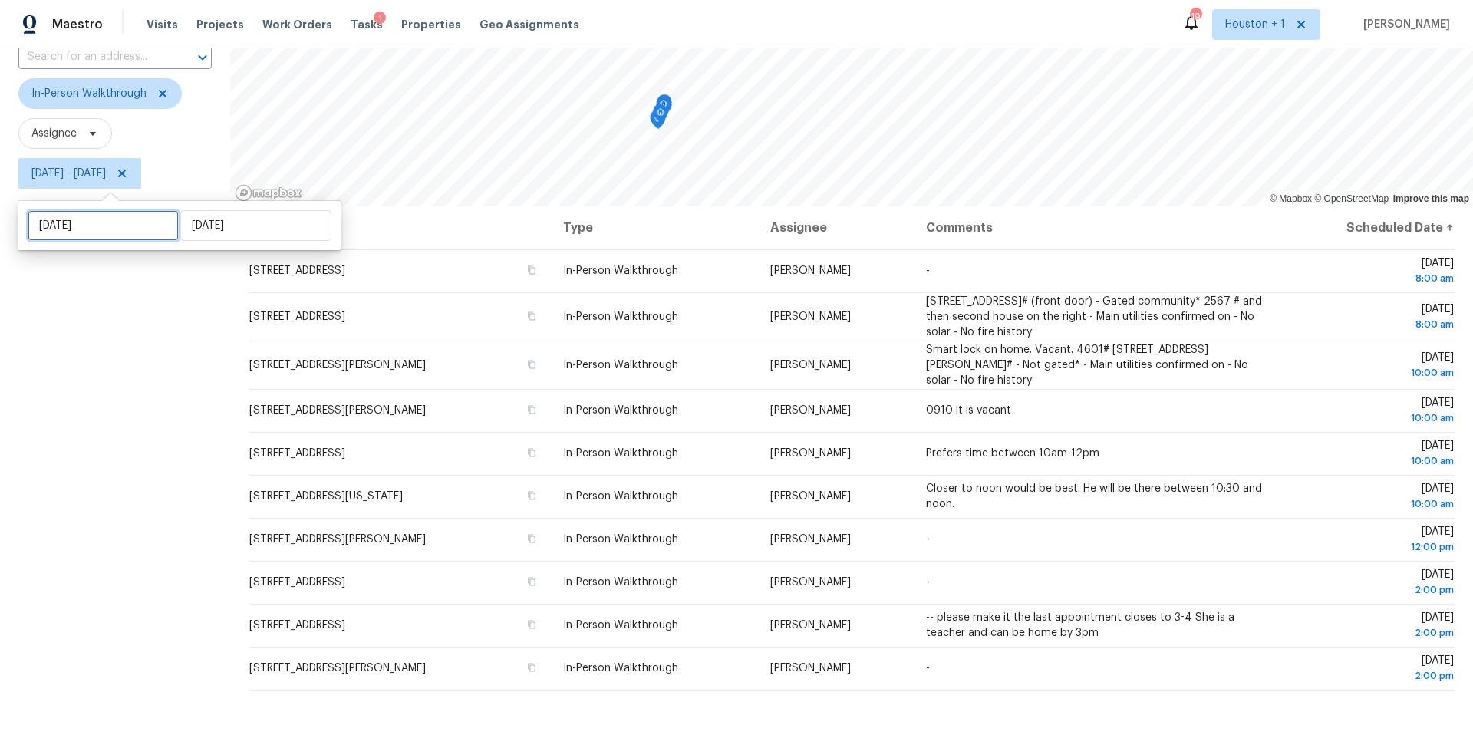
select select "9"
select select "2025"
select select "10"
select select "2025"
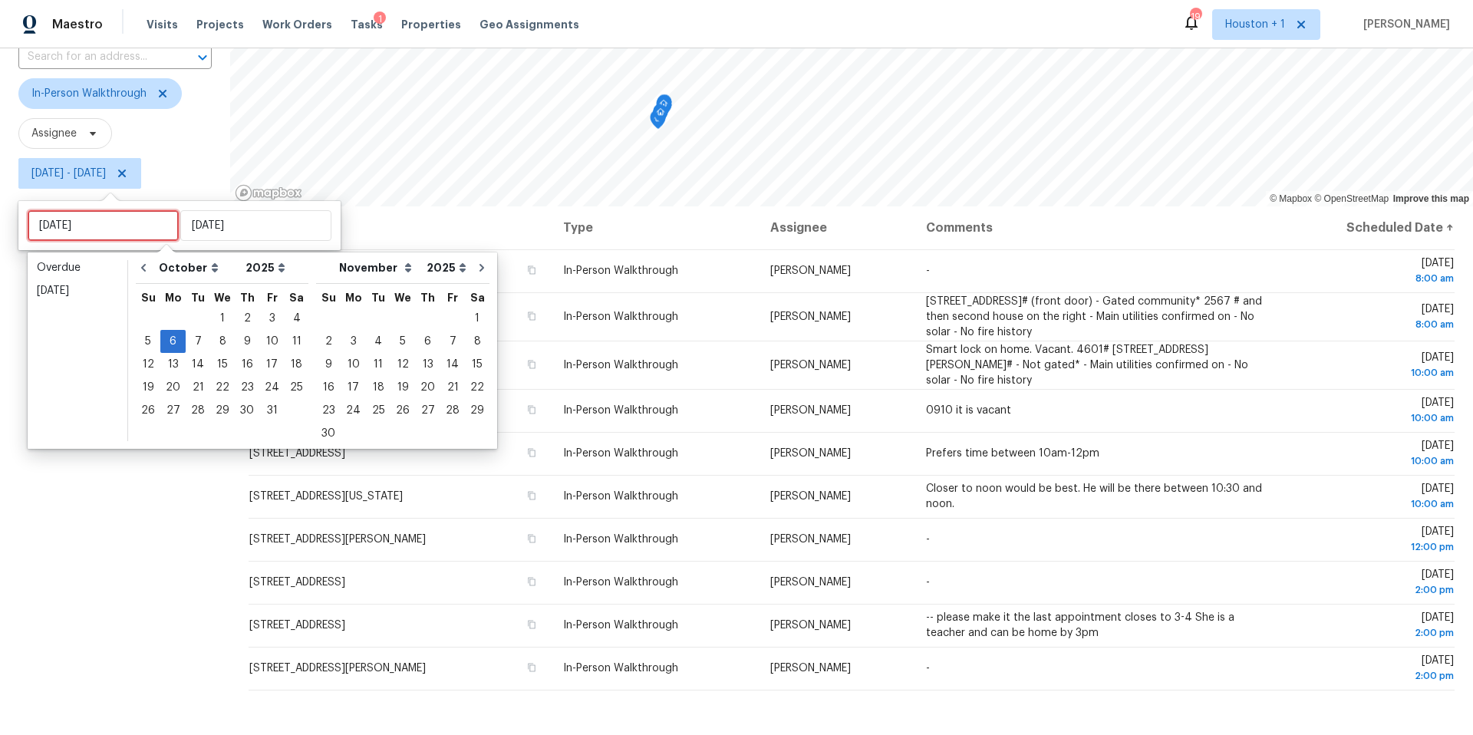
click at [152, 224] on input "Mon, Oct 06" at bounding box center [103, 225] width 151 height 31
type input "Tue, Oct 07"
click at [197, 342] on div "7" at bounding box center [198, 341] width 25 height 21
type input "Tue, Oct 07"
type input "Mon, Oct 06"
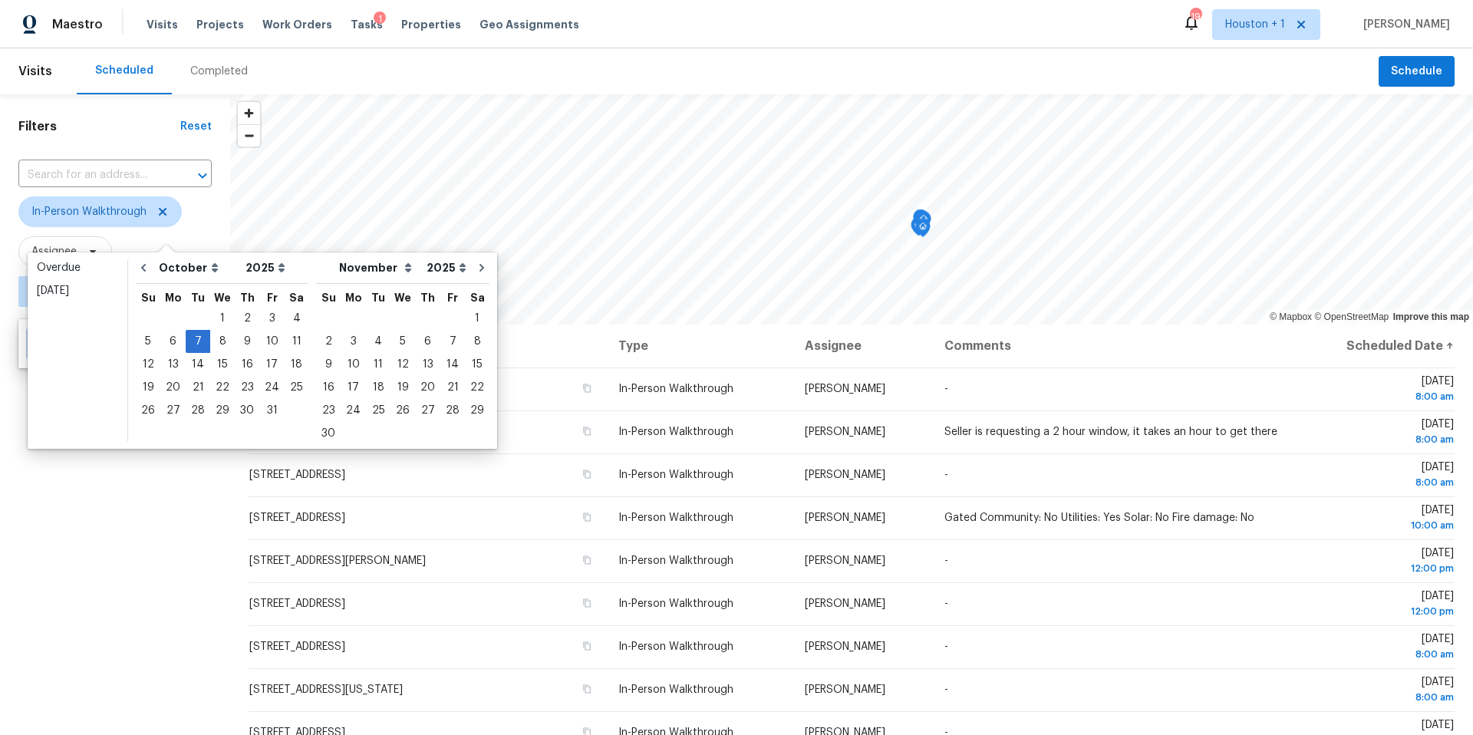
type input "Wed, Oct 01"
type input "Tue, Oct 07"
type input "Wed, Oct 01"
type input "Tue, Oct 07"
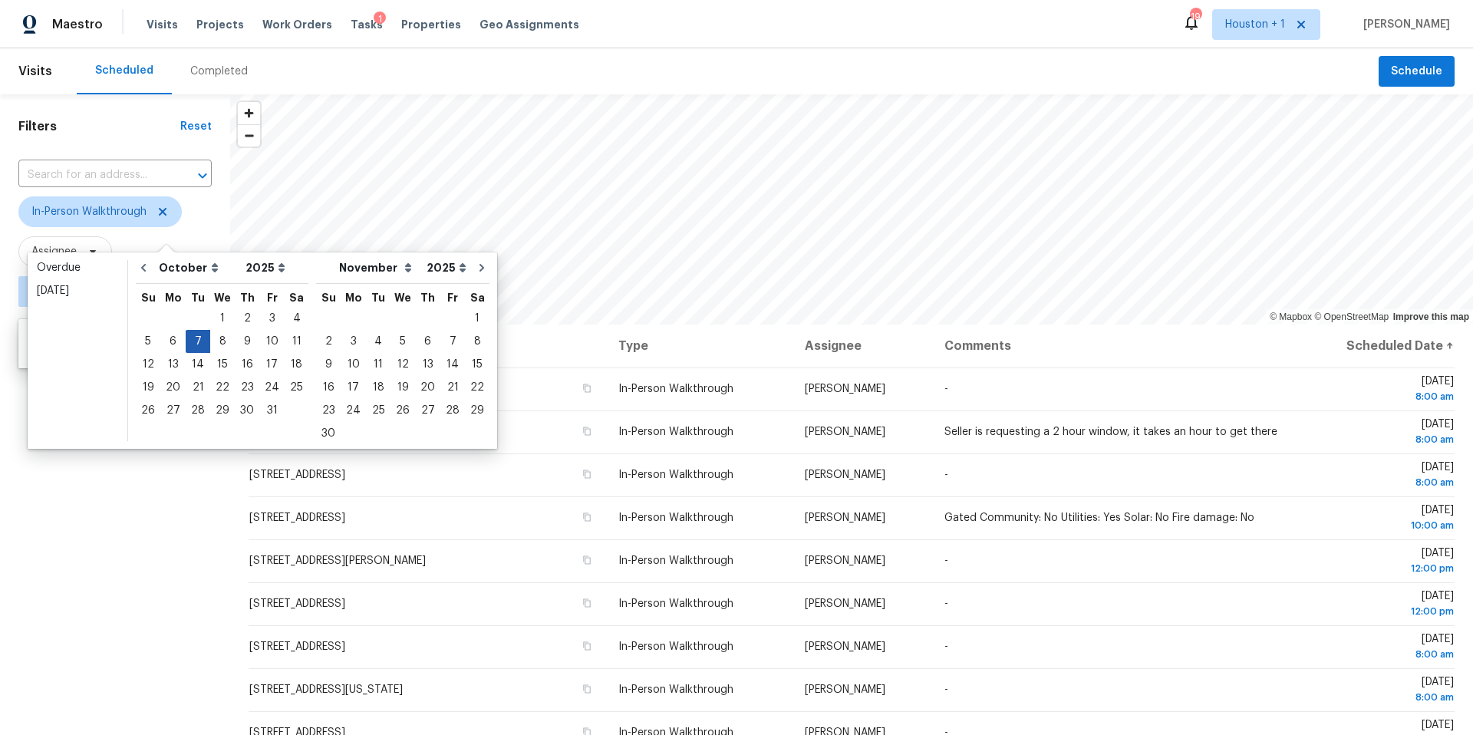
type input "Tue, Oct 07"
click at [198, 341] on div "7" at bounding box center [198, 341] width 25 height 21
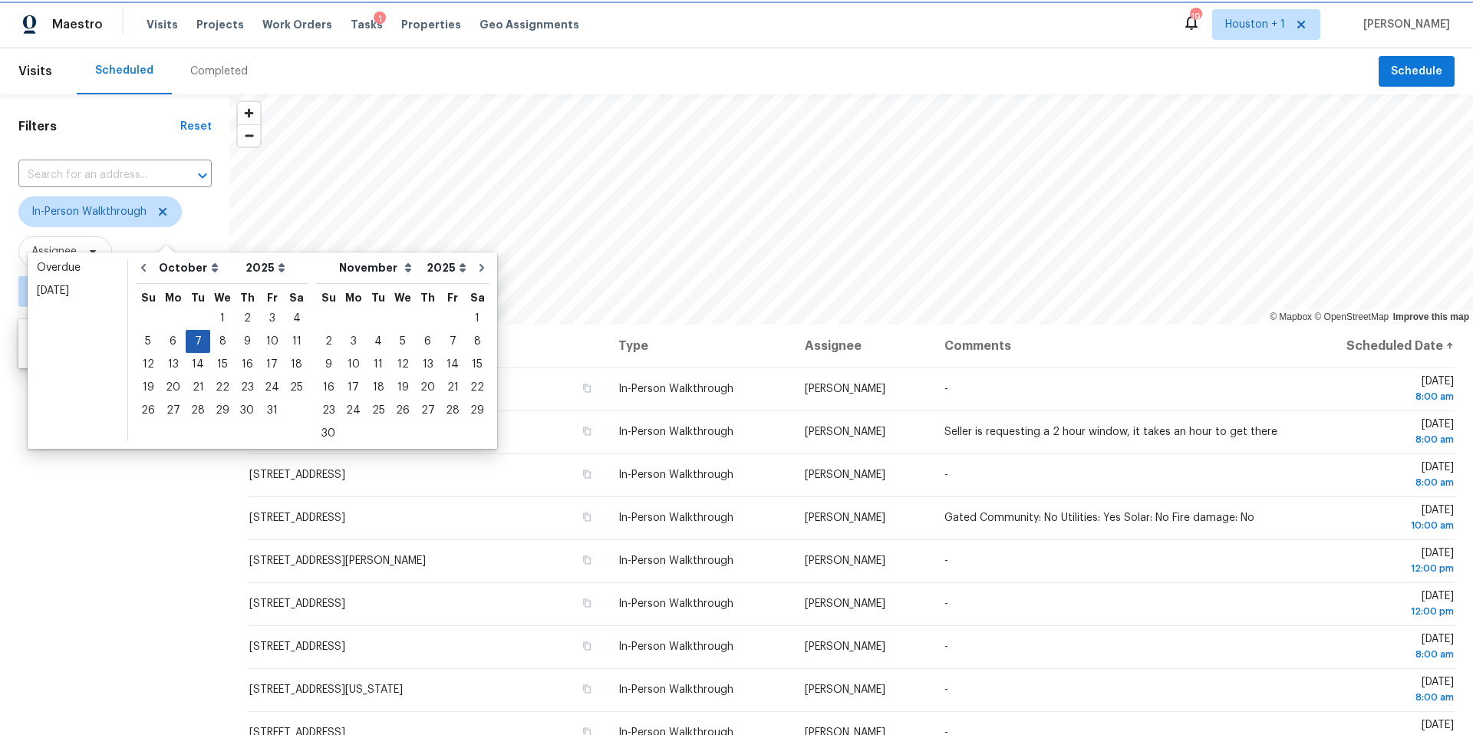
type input "Tue, Oct 07"
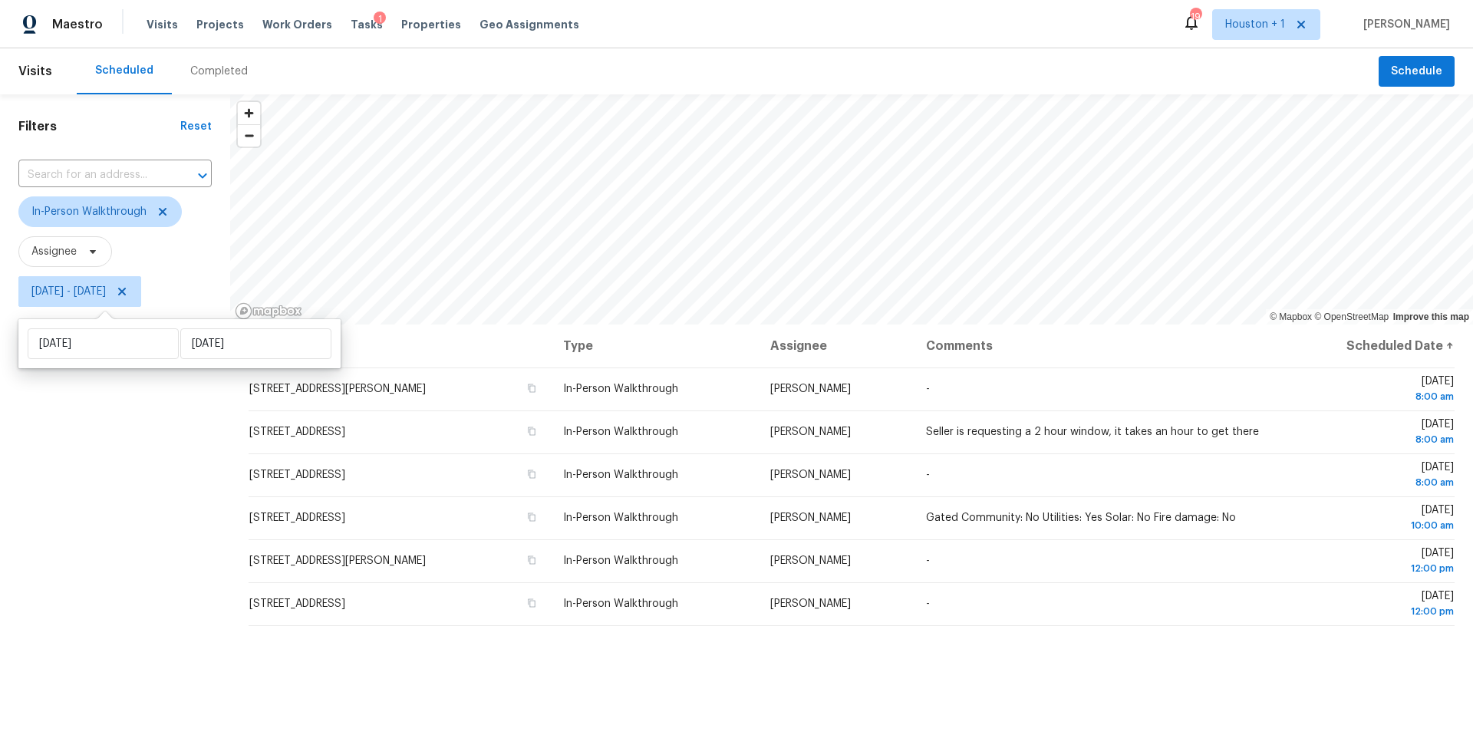
click at [129, 452] on div "Filters Reset ​ In-Person Walkthrough Assignee Tue, Oct 07 - Tue, Oct 07" at bounding box center [115, 503] width 230 height 818
click at [445, 31] on div "Maestro Visits Projects Work Orders Tasks 1 Properties Geo Assignments 19 Houst…" at bounding box center [736, 367] width 1473 height 735
click at [758, 139] on icon "Map marker" at bounding box center [756, 138] width 14 height 18
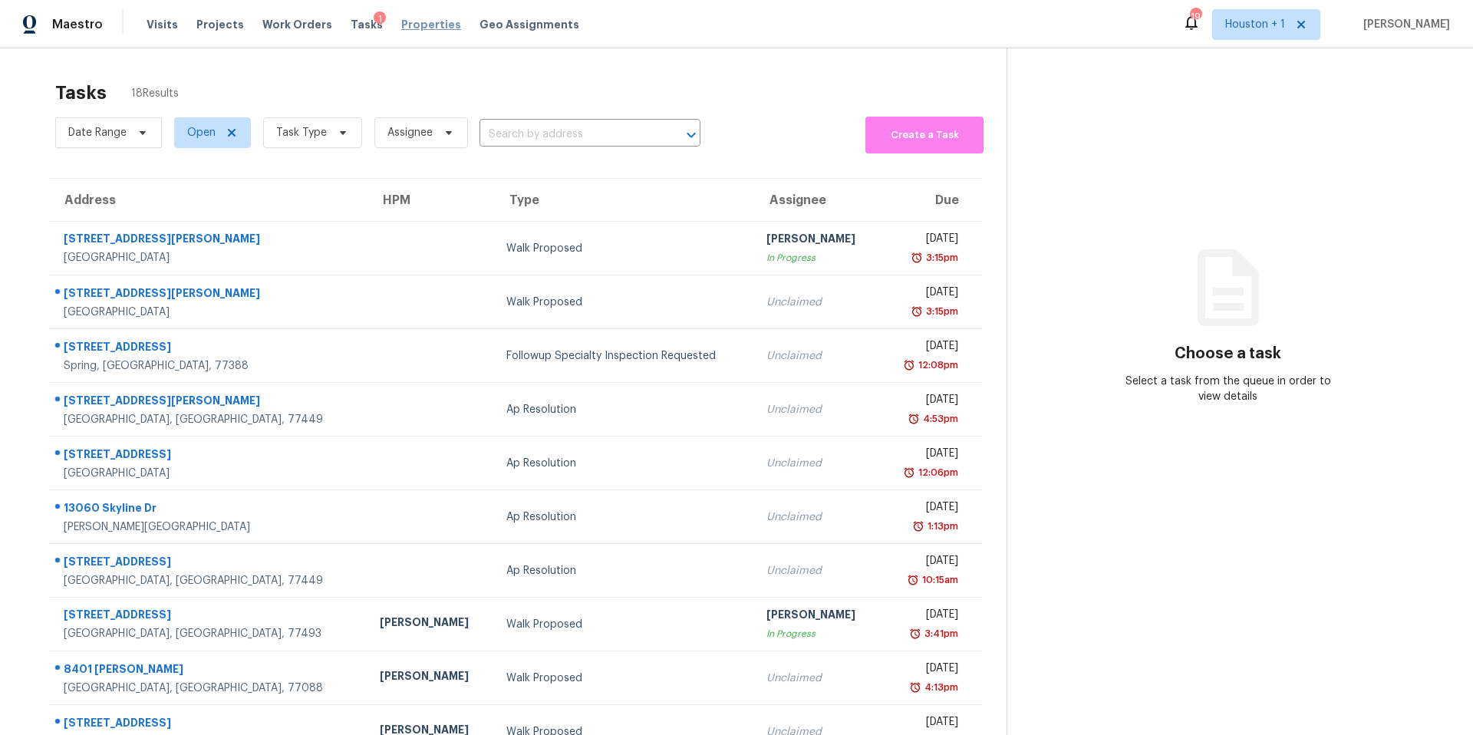
click at [406, 29] on span "Properties" at bounding box center [431, 24] width 60 height 15
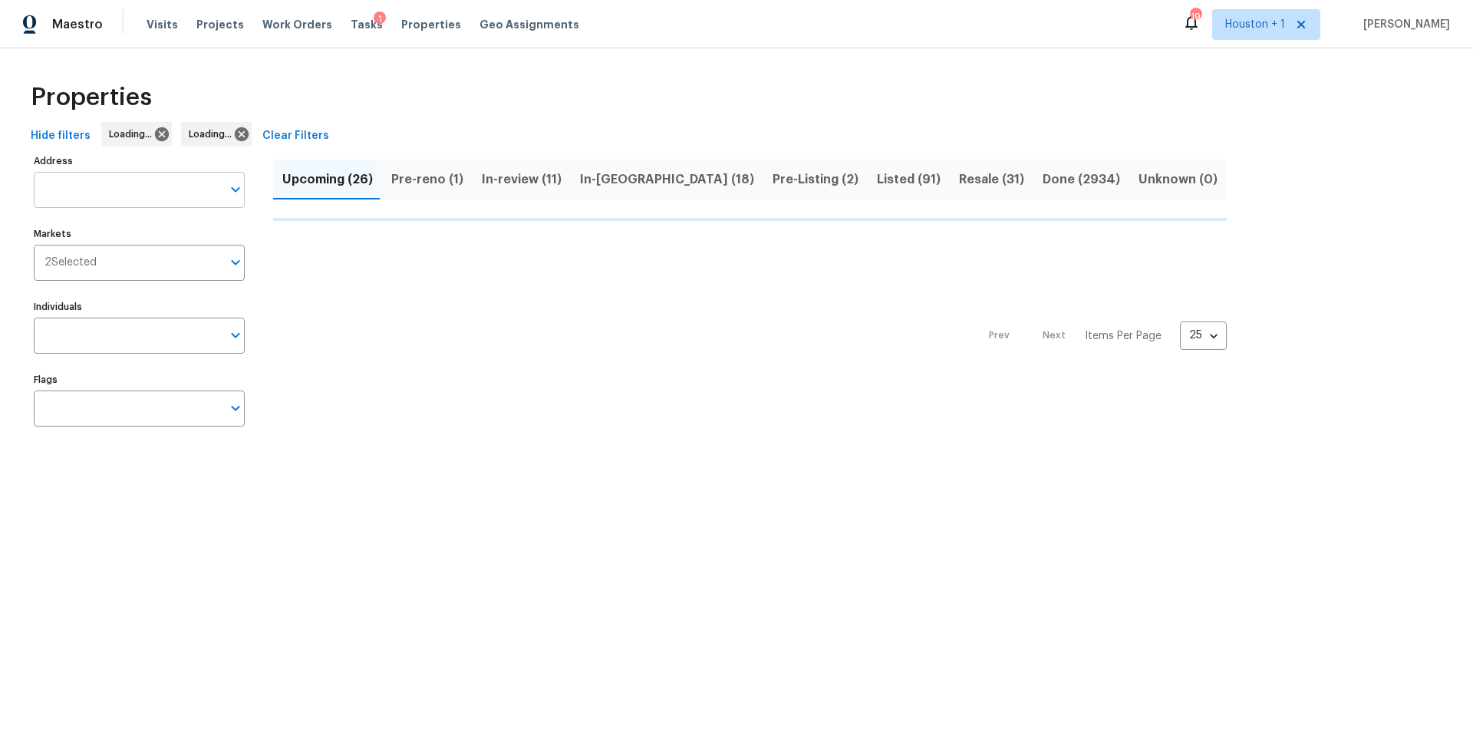
click at [92, 189] on input "Address" at bounding box center [128, 190] width 188 height 36
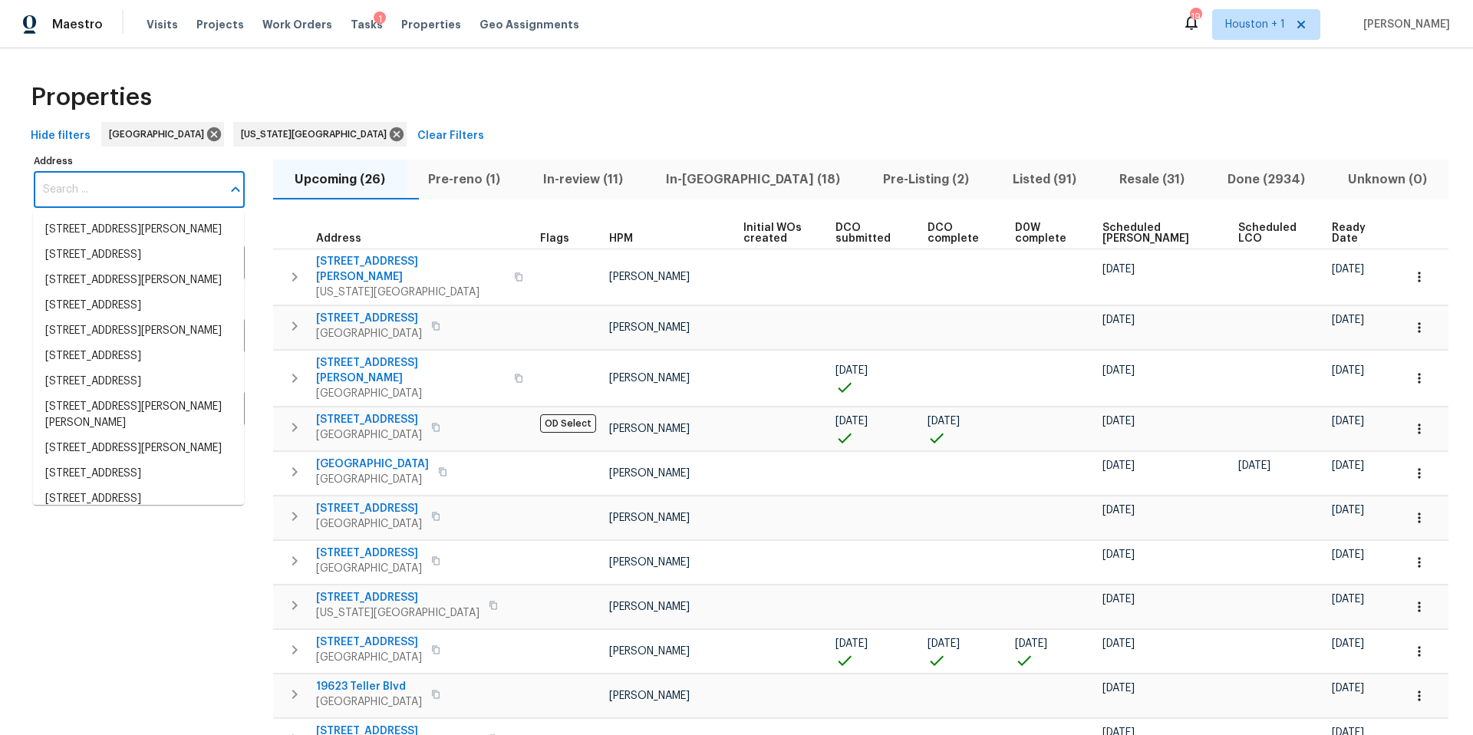
click at [61, 192] on input "Address" at bounding box center [128, 190] width 188 height 36
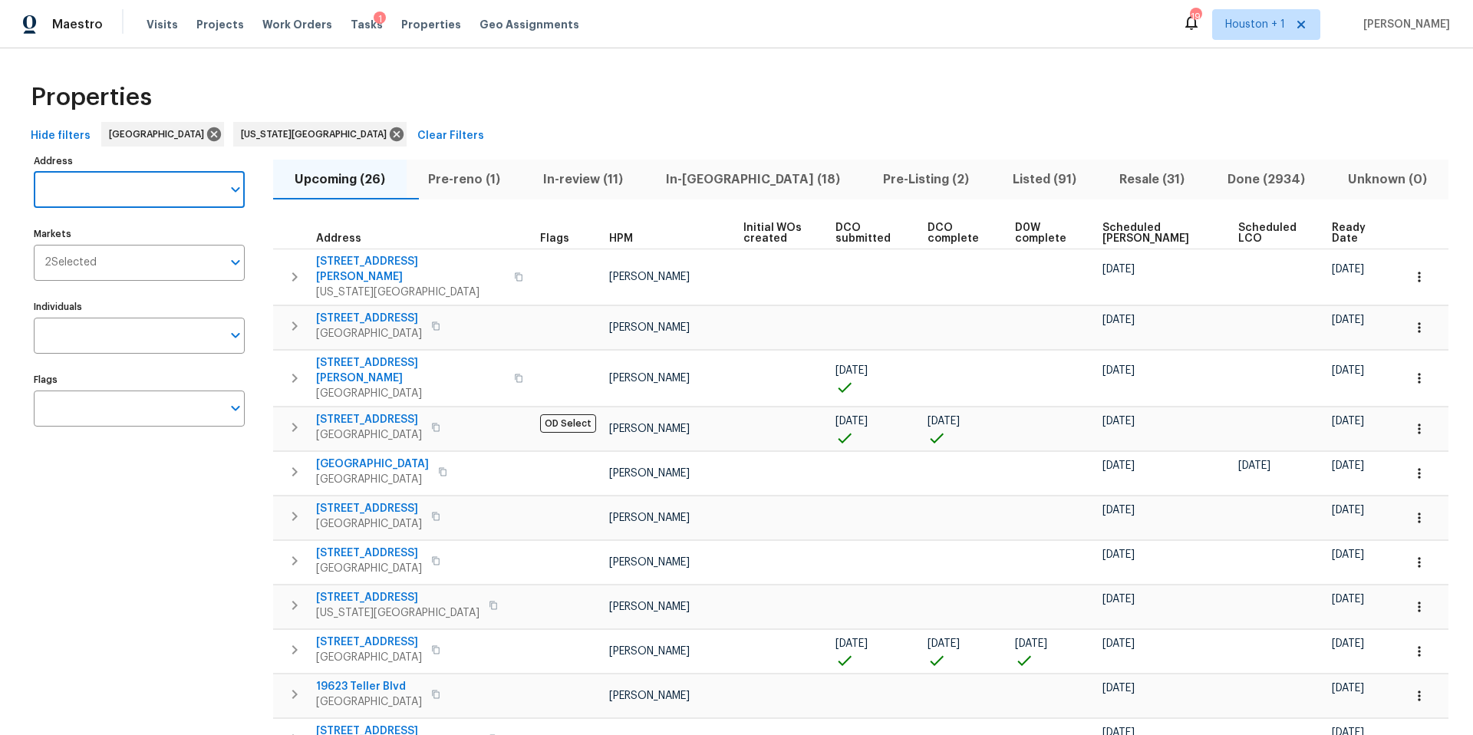
paste input "804 SW Murray Rd, Lees Summit, MO 64081"
type input "804 SW Murray Rd, Lees Summit, MO 64081"
click at [91, 242] on li "804 SW Murray Rd Lees Summit MO 64081" at bounding box center [138, 237] width 211 height 41
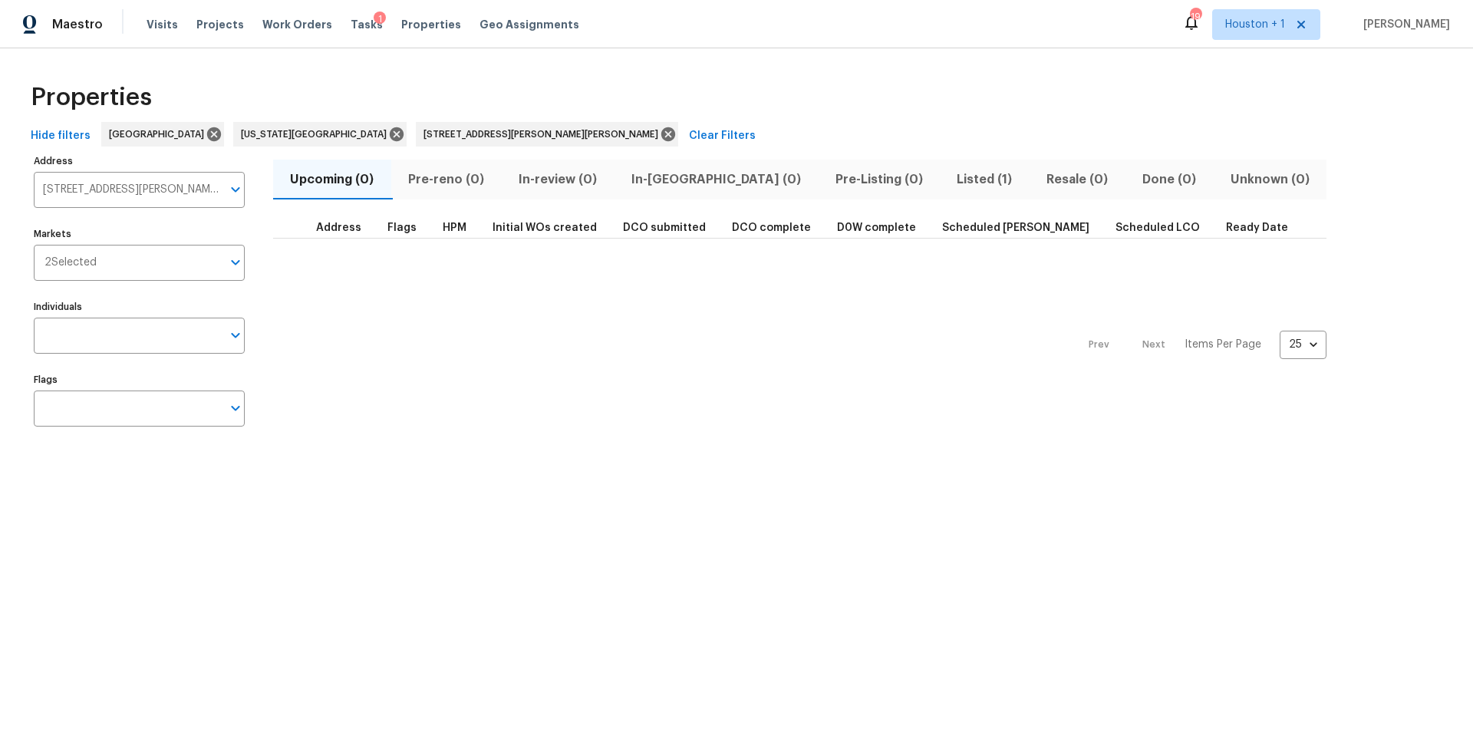
click at [949, 180] on span "Listed (1)" at bounding box center [984, 179] width 71 height 21
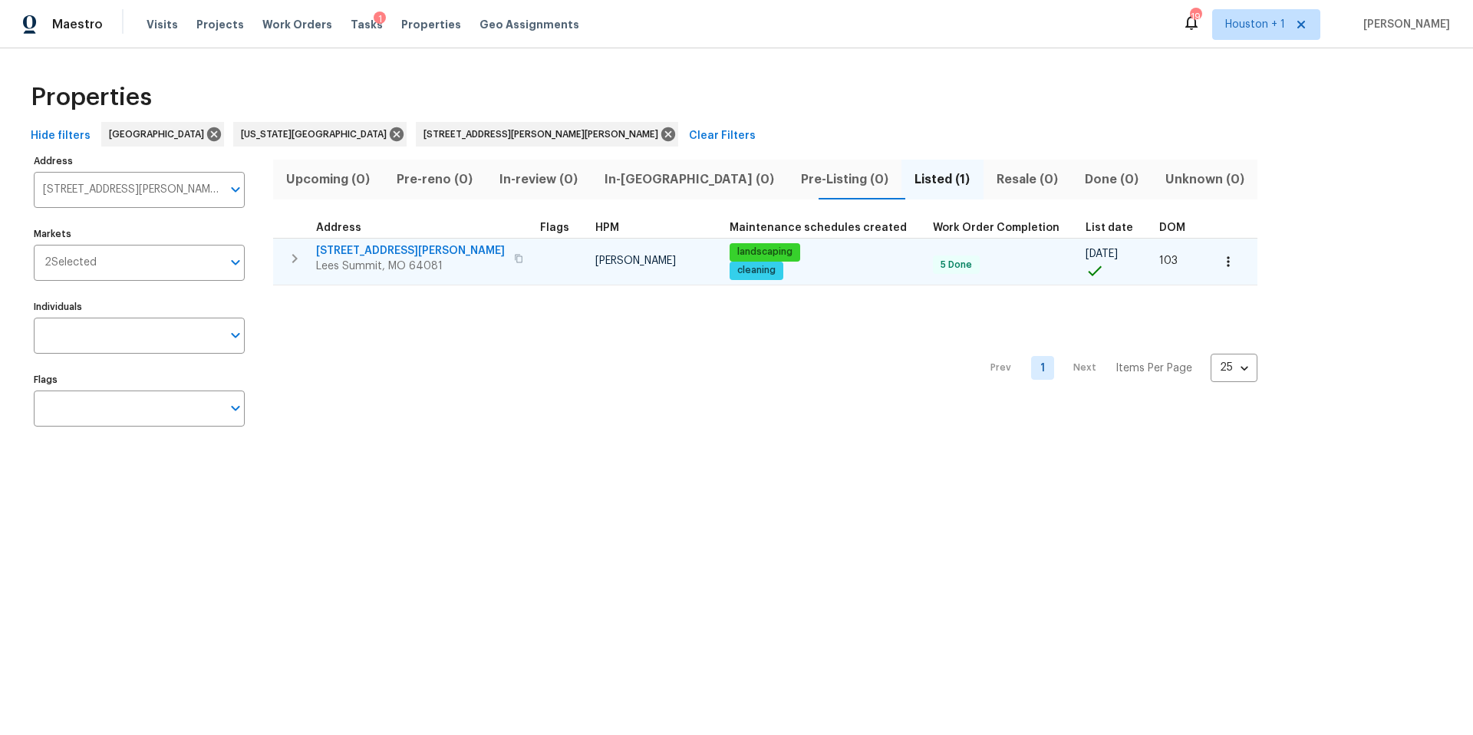
click at [363, 254] on span "804 SW Murray Rd" at bounding box center [410, 250] width 189 height 15
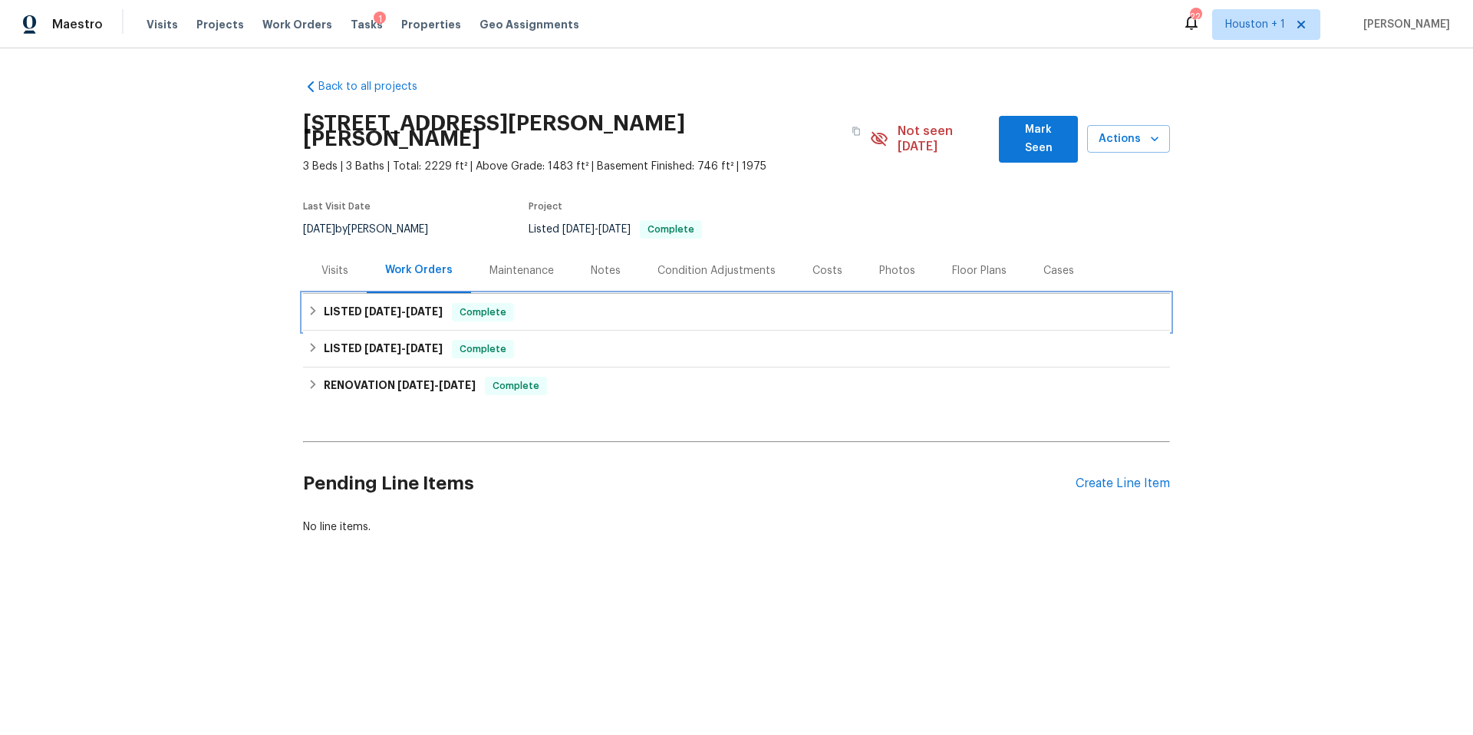
click at [346, 303] on h6 "LISTED [DATE] - [DATE]" at bounding box center [383, 312] width 119 height 18
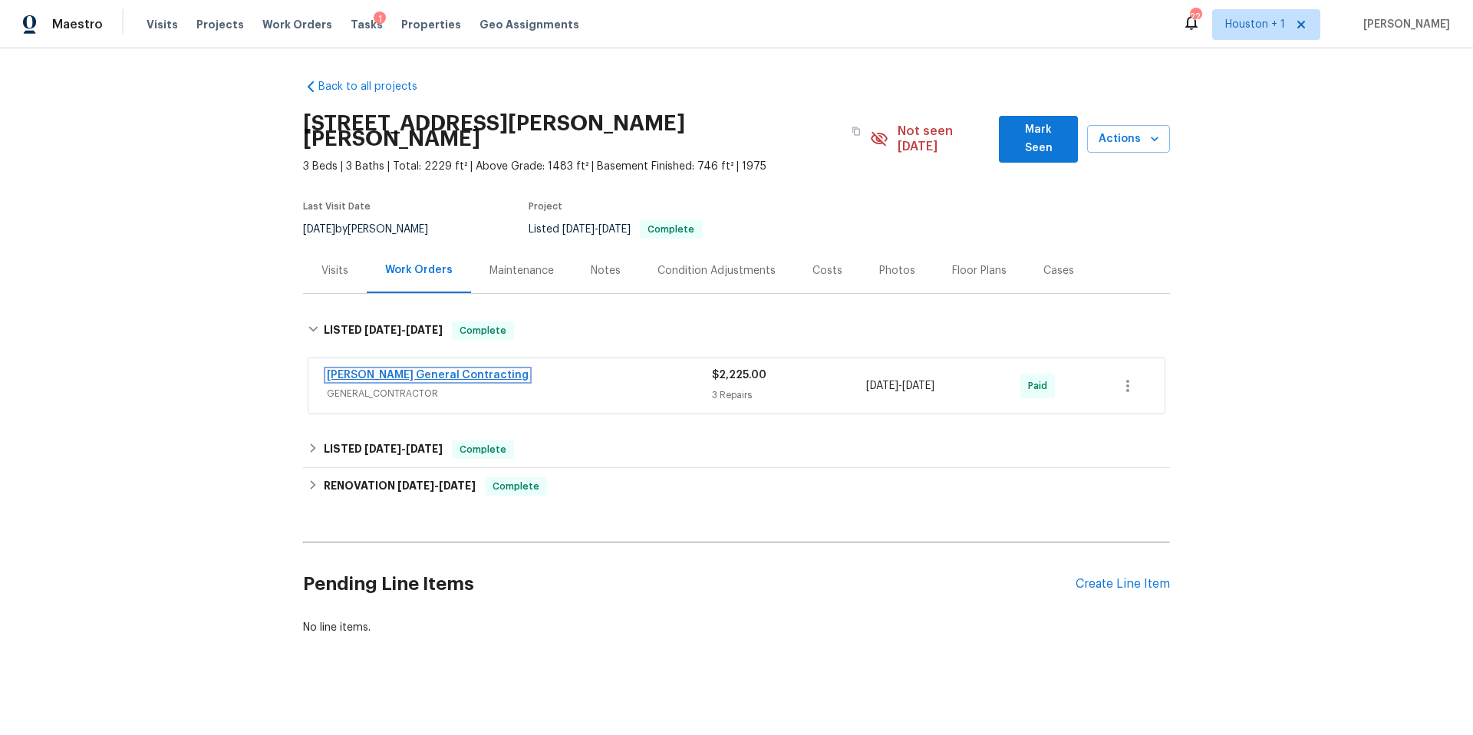
click at [427, 370] on link "[PERSON_NAME] General Contracting" at bounding box center [428, 375] width 202 height 11
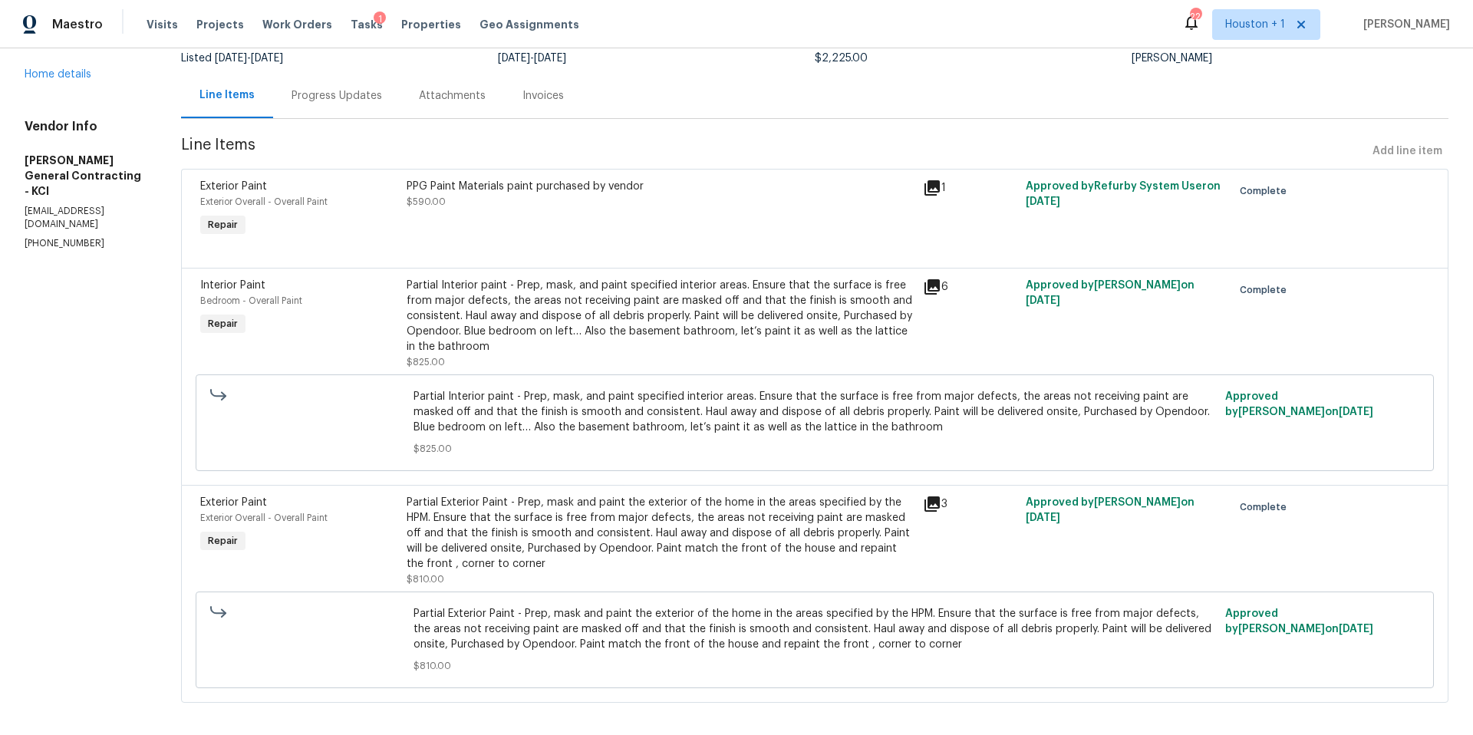
scroll to position [134, 0]
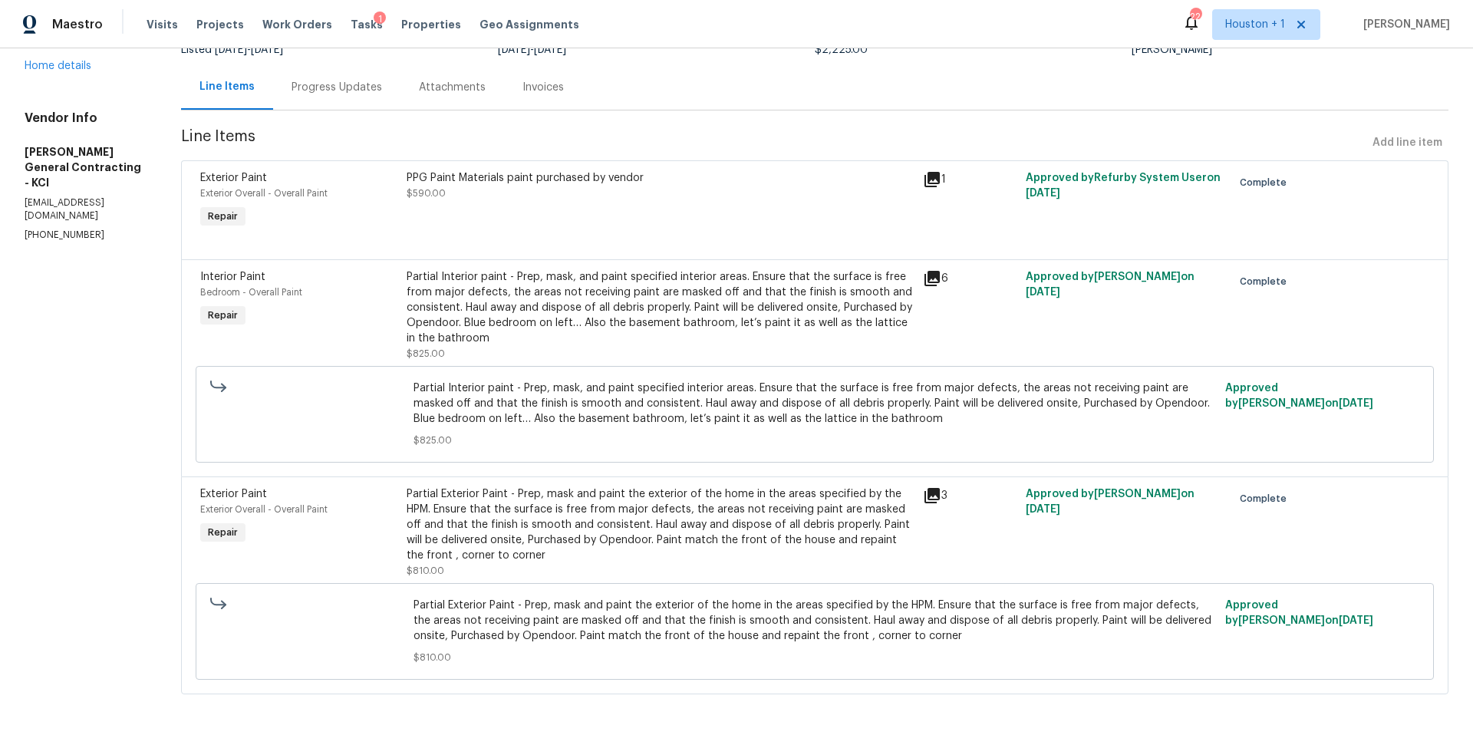
click at [939, 497] on icon at bounding box center [931, 495] width 15 height 15
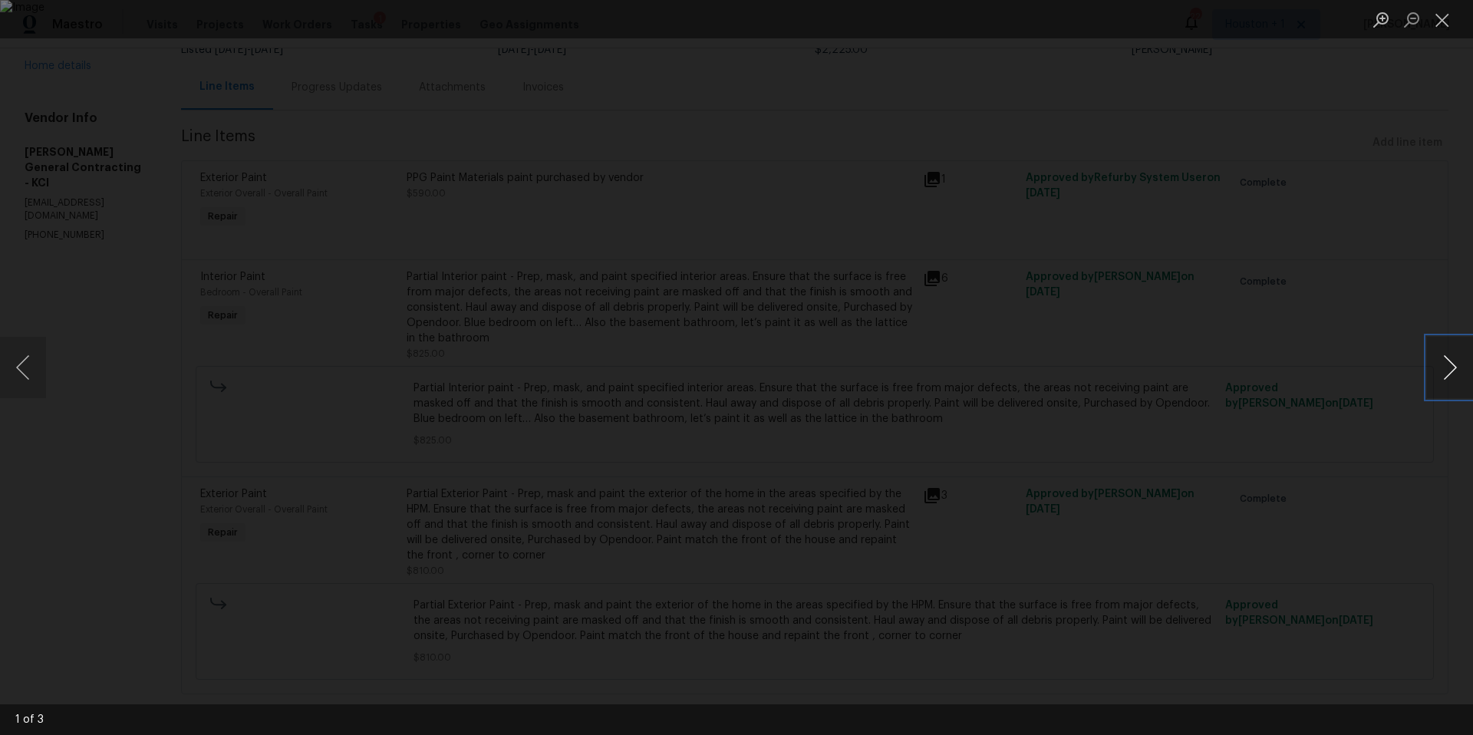
click at [1446, 356] on button "Next image" at bounding box center [1450, 367] width 46 height 61
click at [1361, 323] on div "Lightbox" at bounding box center [736, 367] width 1473 height 735
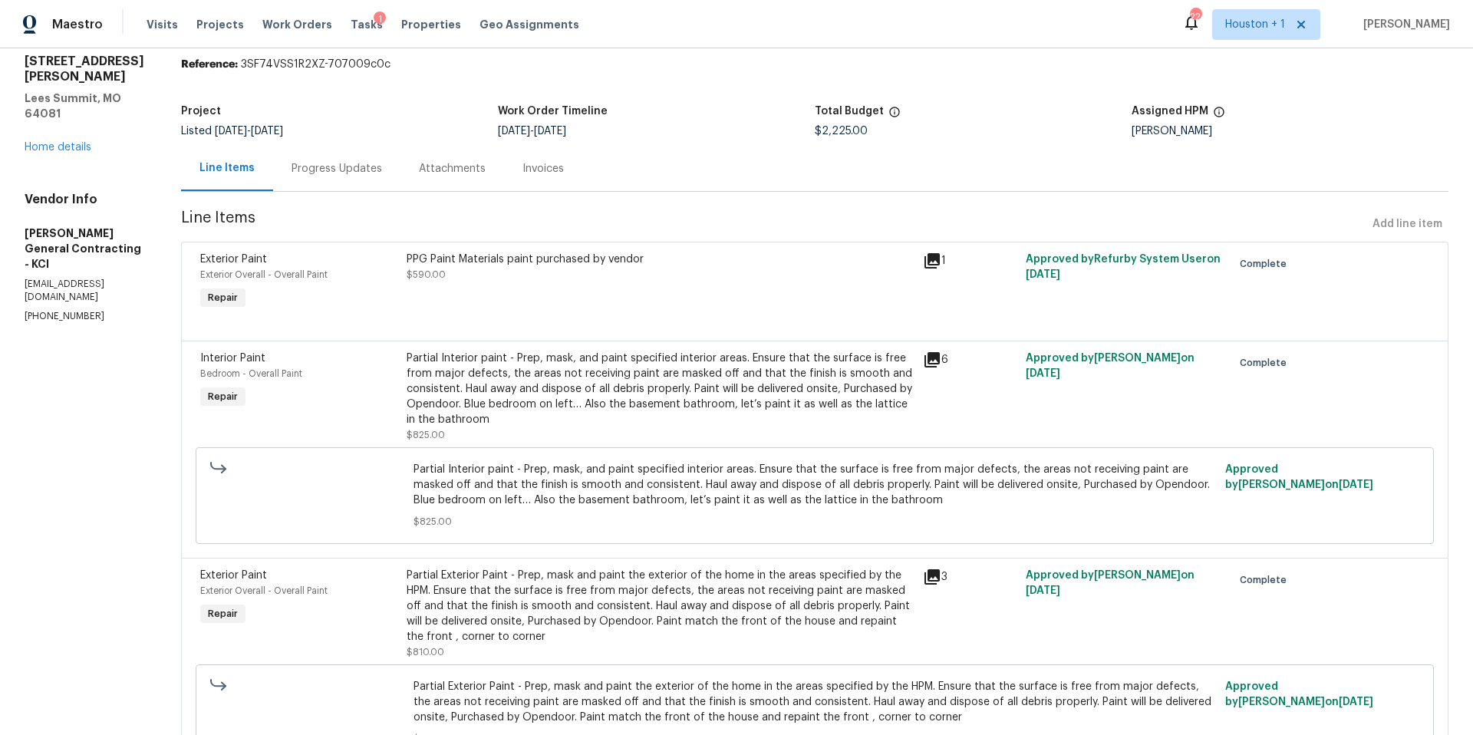
scroll to position [51, 0]
click at [941, 580] on icon at bounding box center [932, 578] width 18 height 18
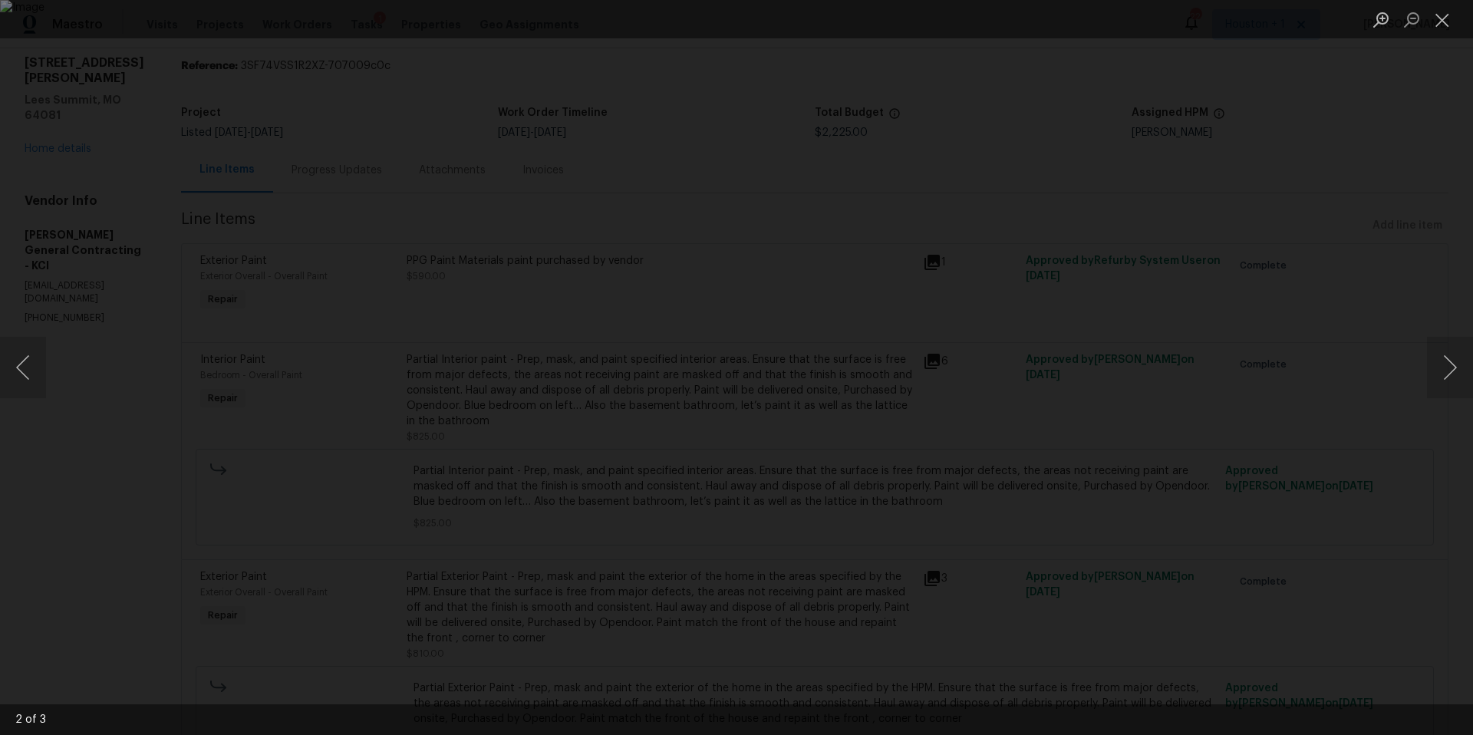
click at [1281, 292] on div "Lightbox" at bounding box center [736, 367] width 1473 height 735
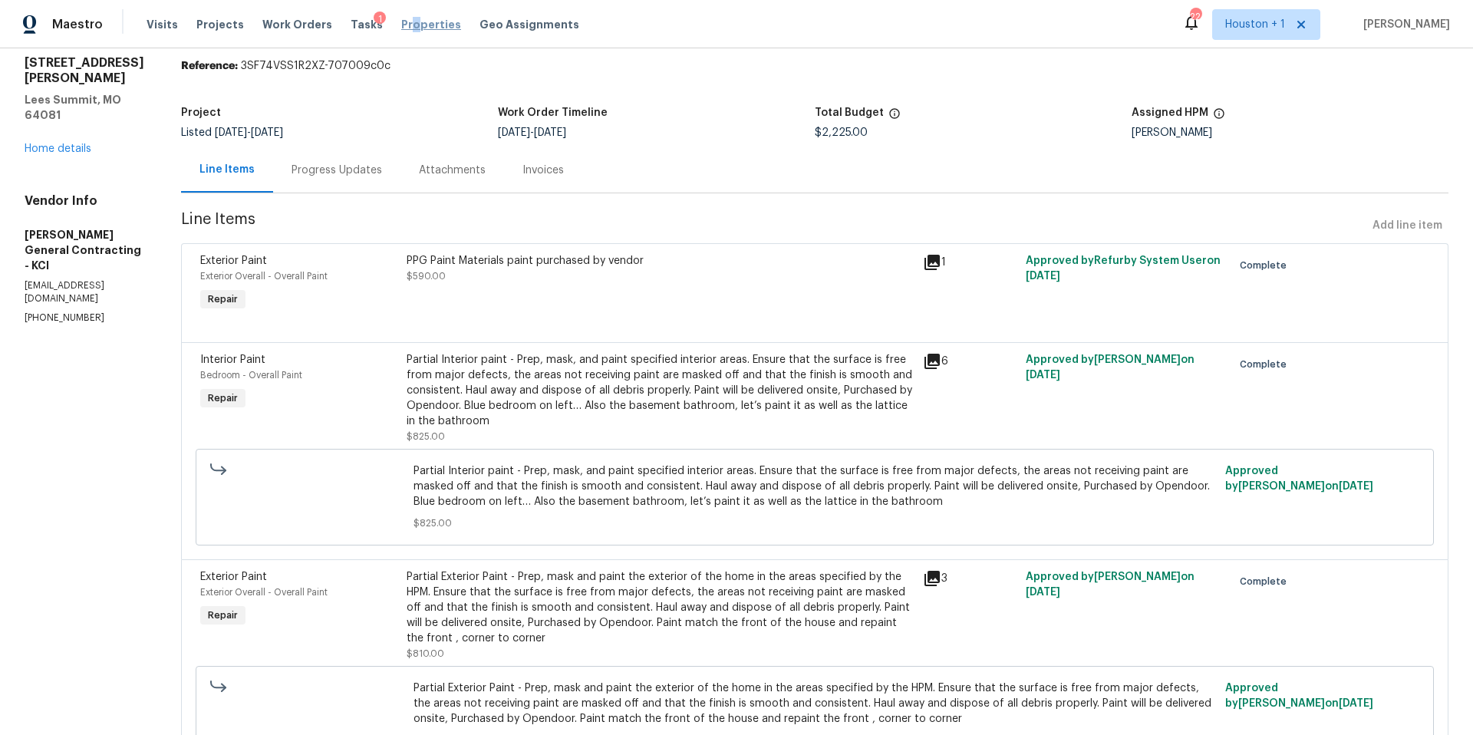
click at [401, 21] on span "Properties" at bounding box center [431, 24] width 60 height 15
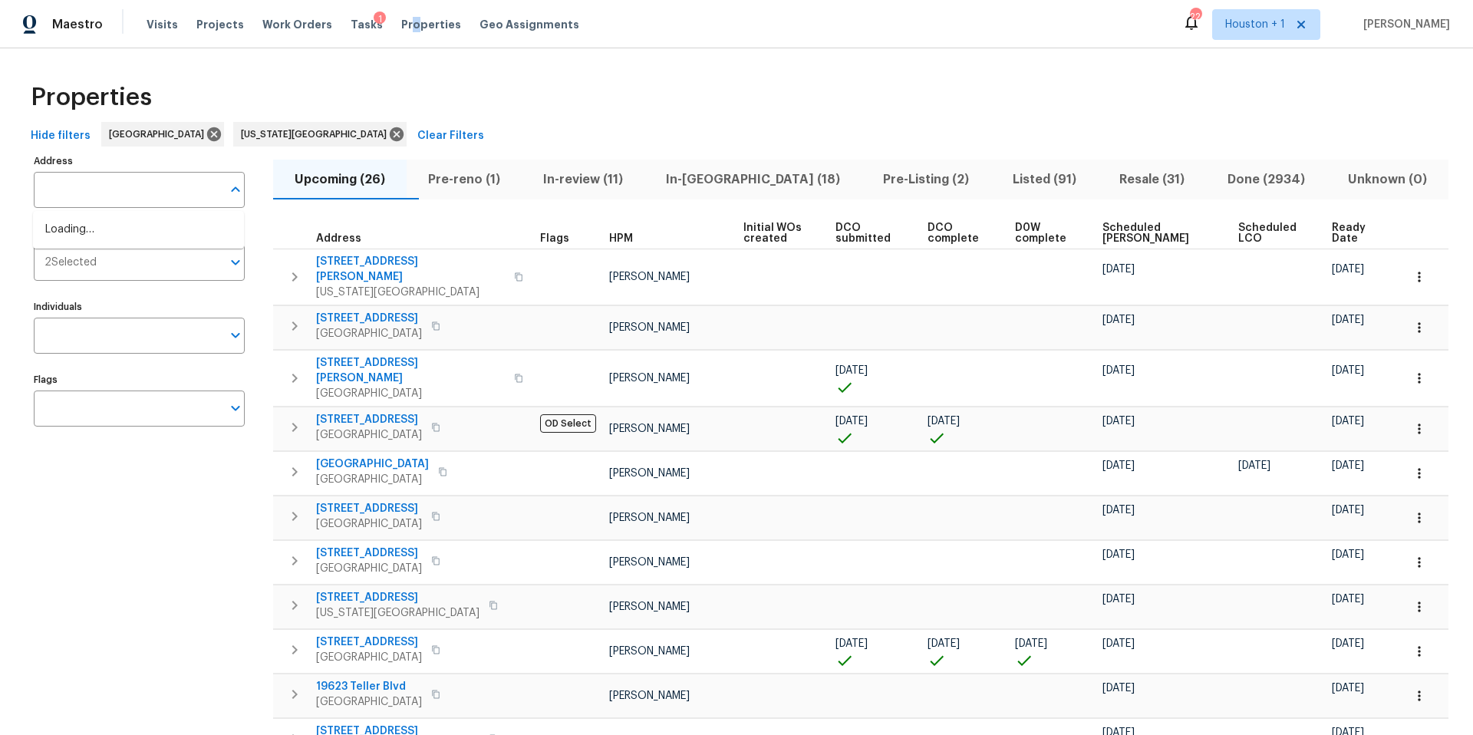
click at [74, 191] on input "text" at bounding box center [128, 190] width 188 height 36
paste input "[STREET_ADDRESS][US_STATE]"
type input "[STREET_ADDRESS][US_STATE]"
click at [95, 225] on li "13201 E 53rd St Kansas City MO 64133" at bounding box center [138, 229] width 211 height 25
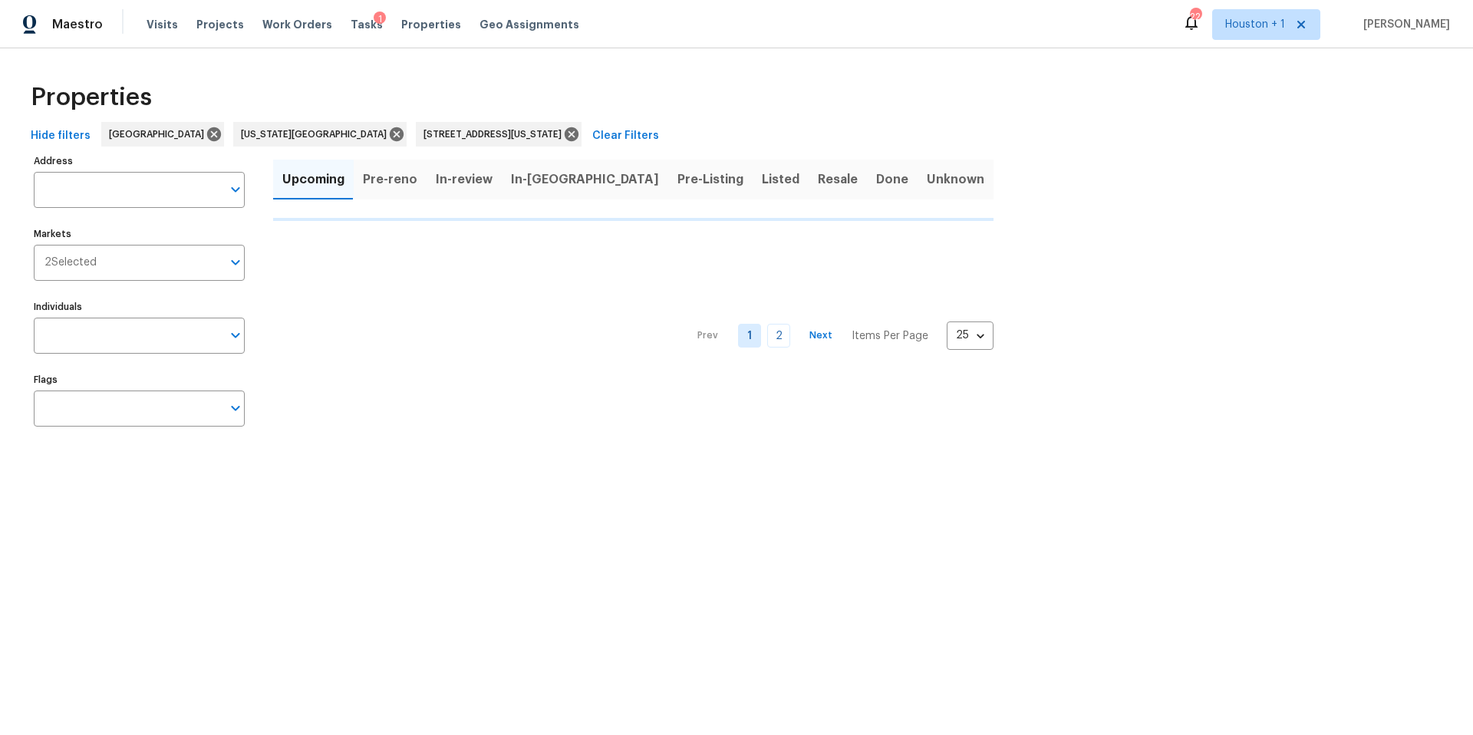
type input "13201 E 53rd St Kansas City MO 64133"
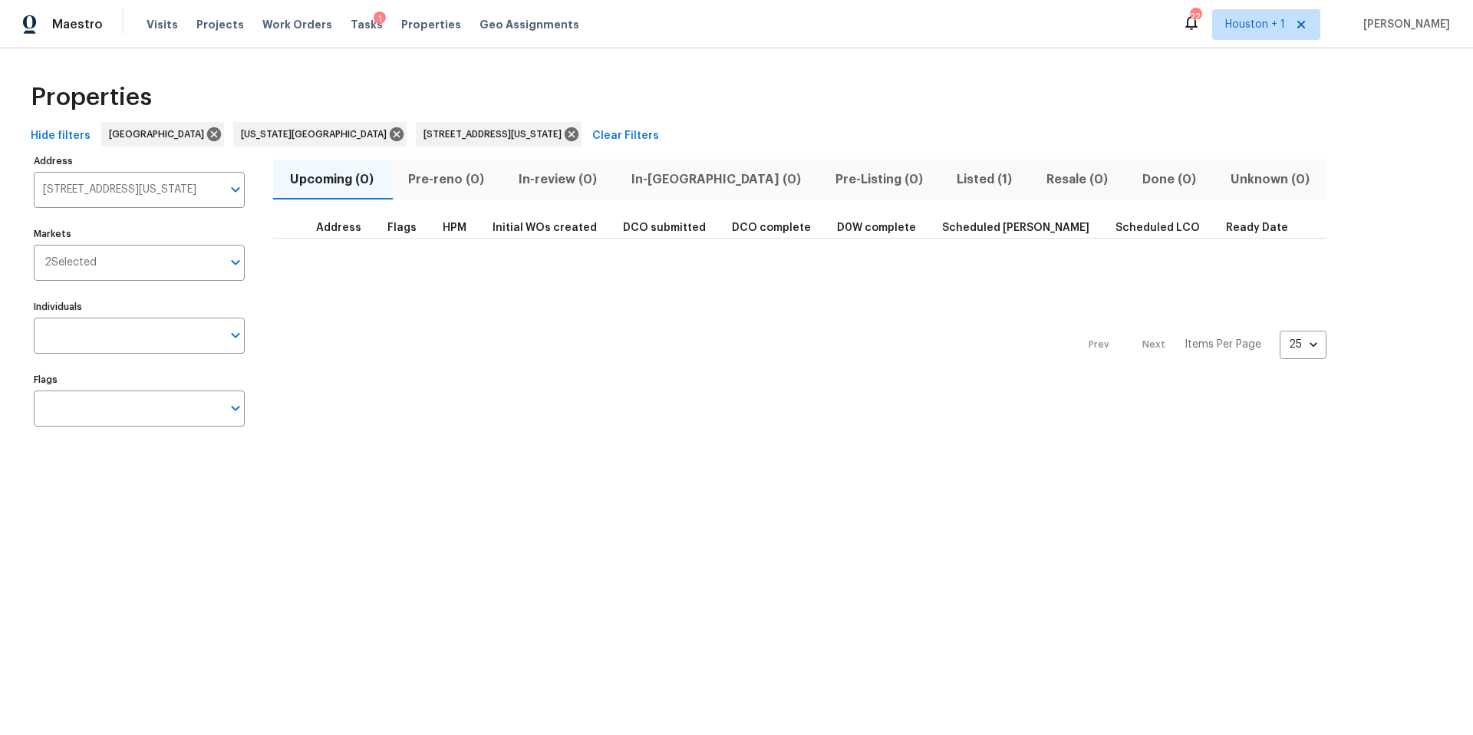
click at [949, 183] on span "Listed (1)" at bounding box center [984, 179] width 71 height 21
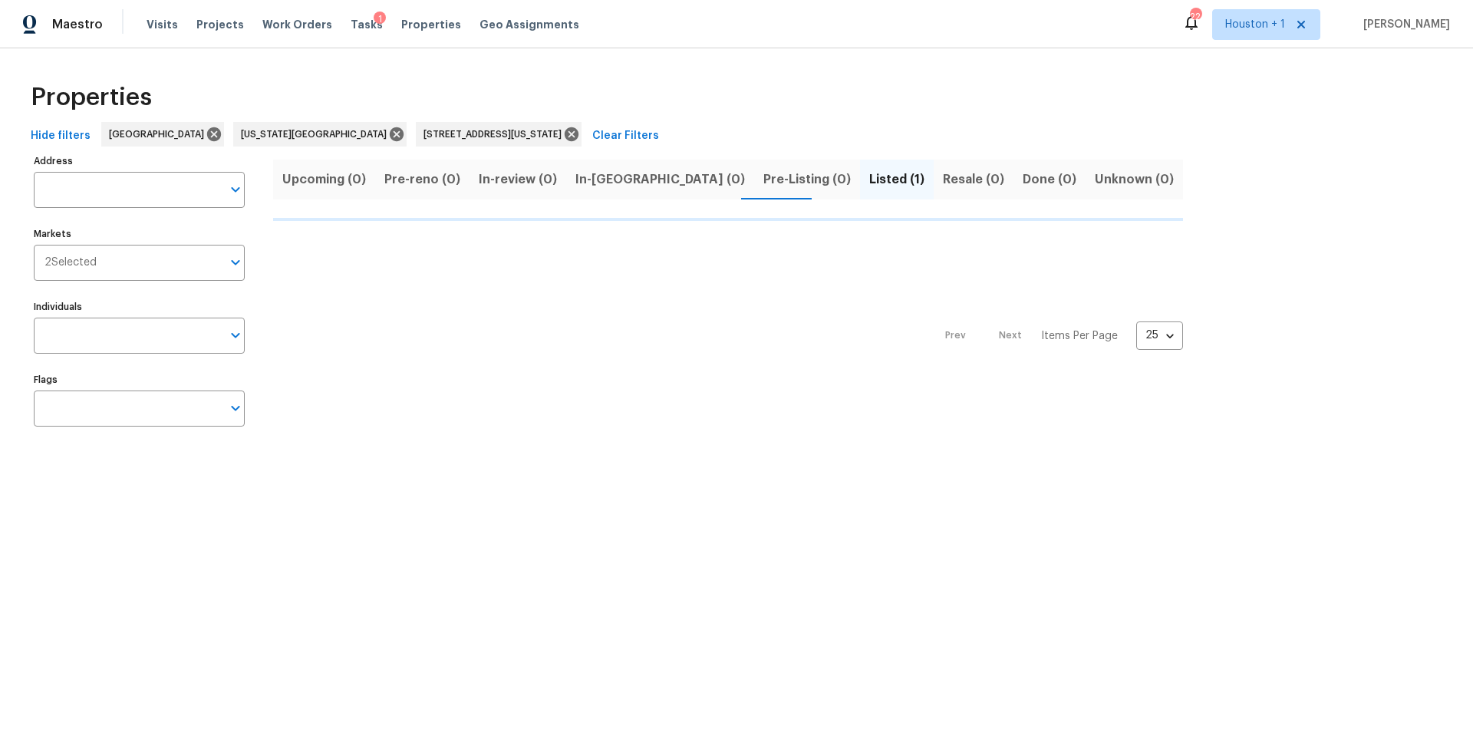
type input "13201 E 53rd St Kansas City MO 64133"
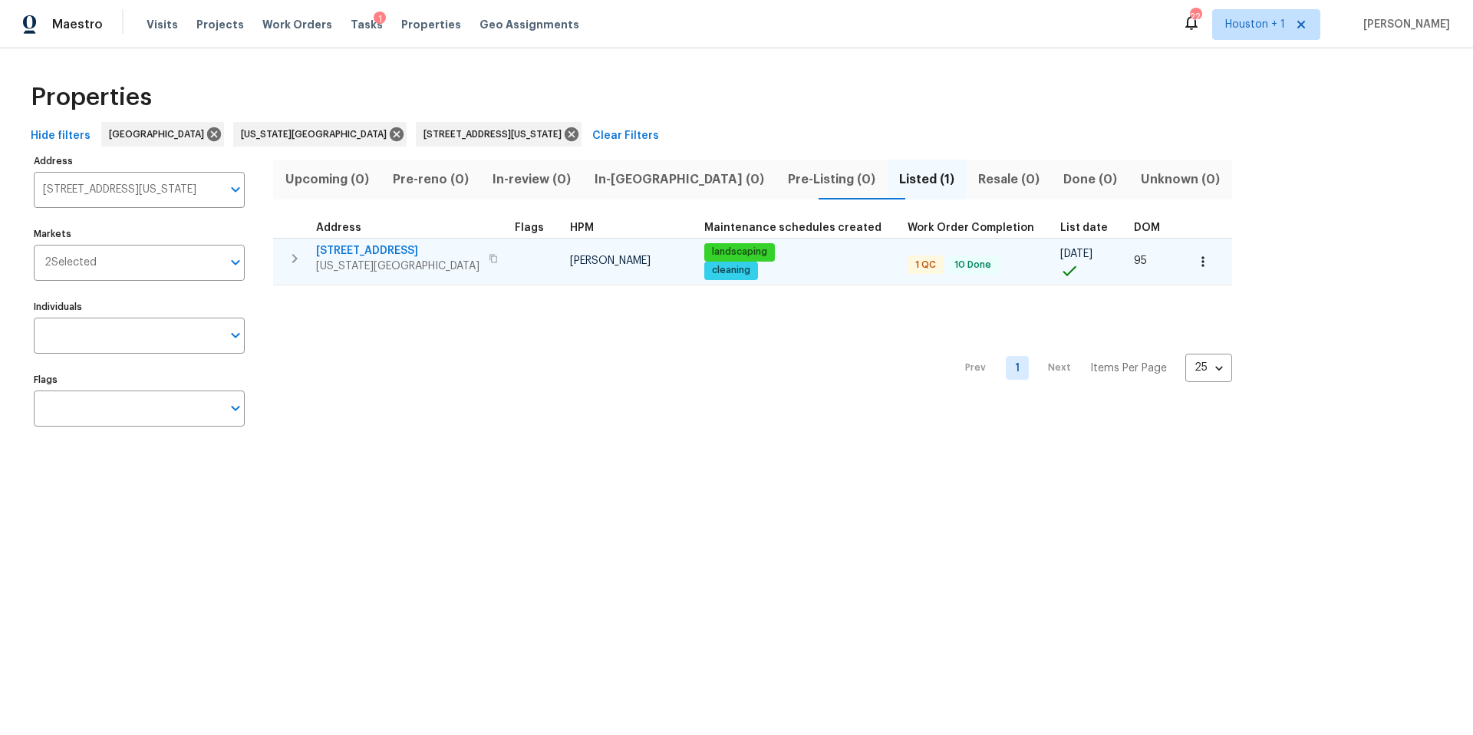
click at [380, 267] on span "Kansas City, MO 64133" at bounding box center [397, 265] width 163 height 15
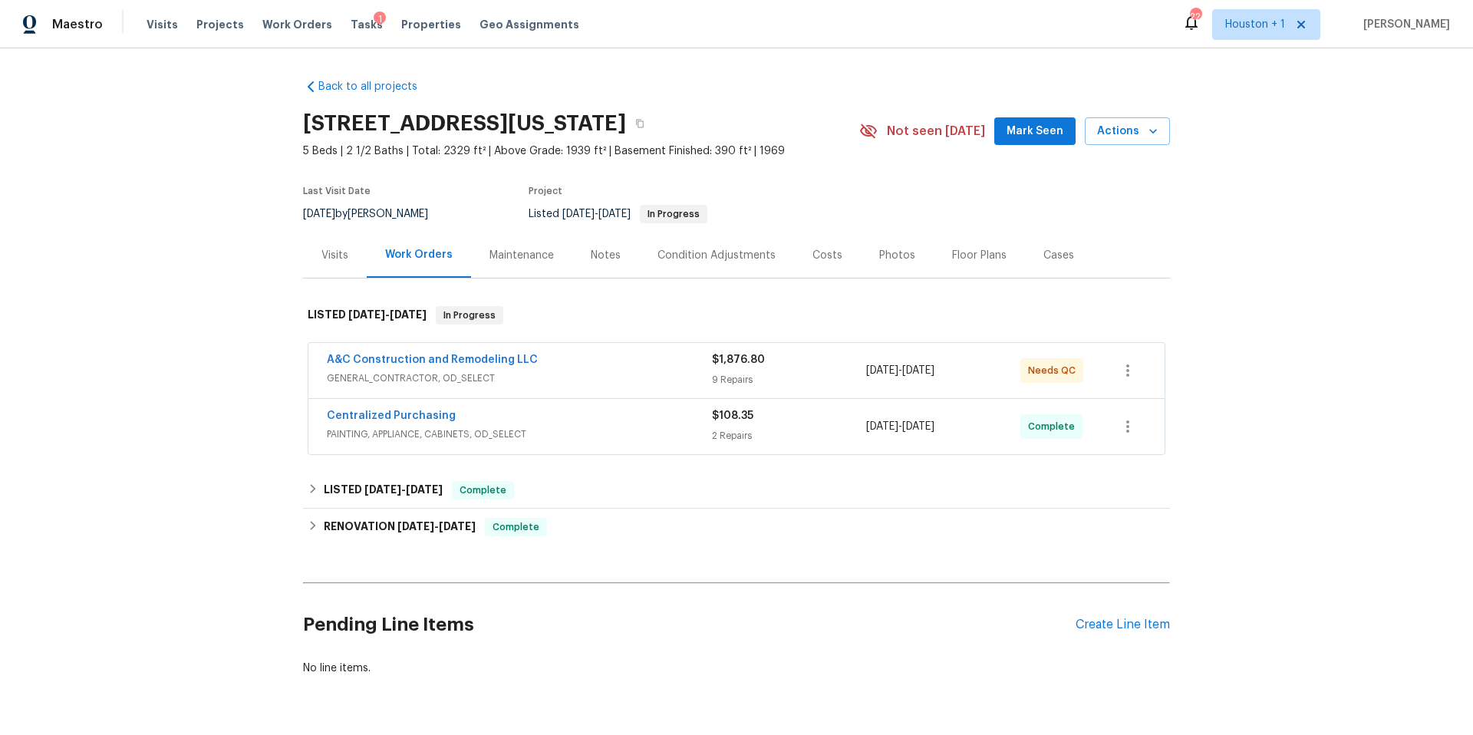
click at [382, 353] on span "A&C Construction and Remodeling LLC" at bounding box center [432, 359] width 211 height 15
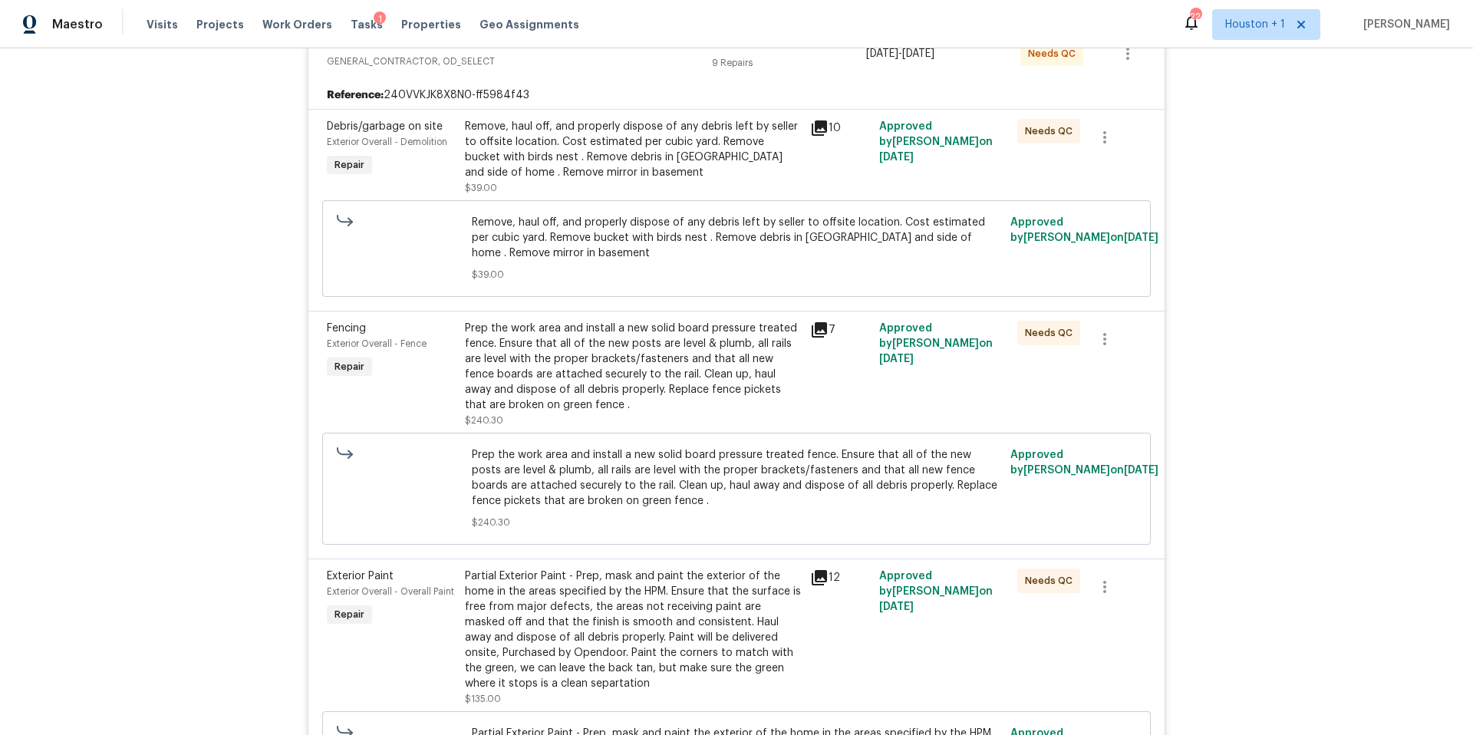
scroll to position [332, 0]
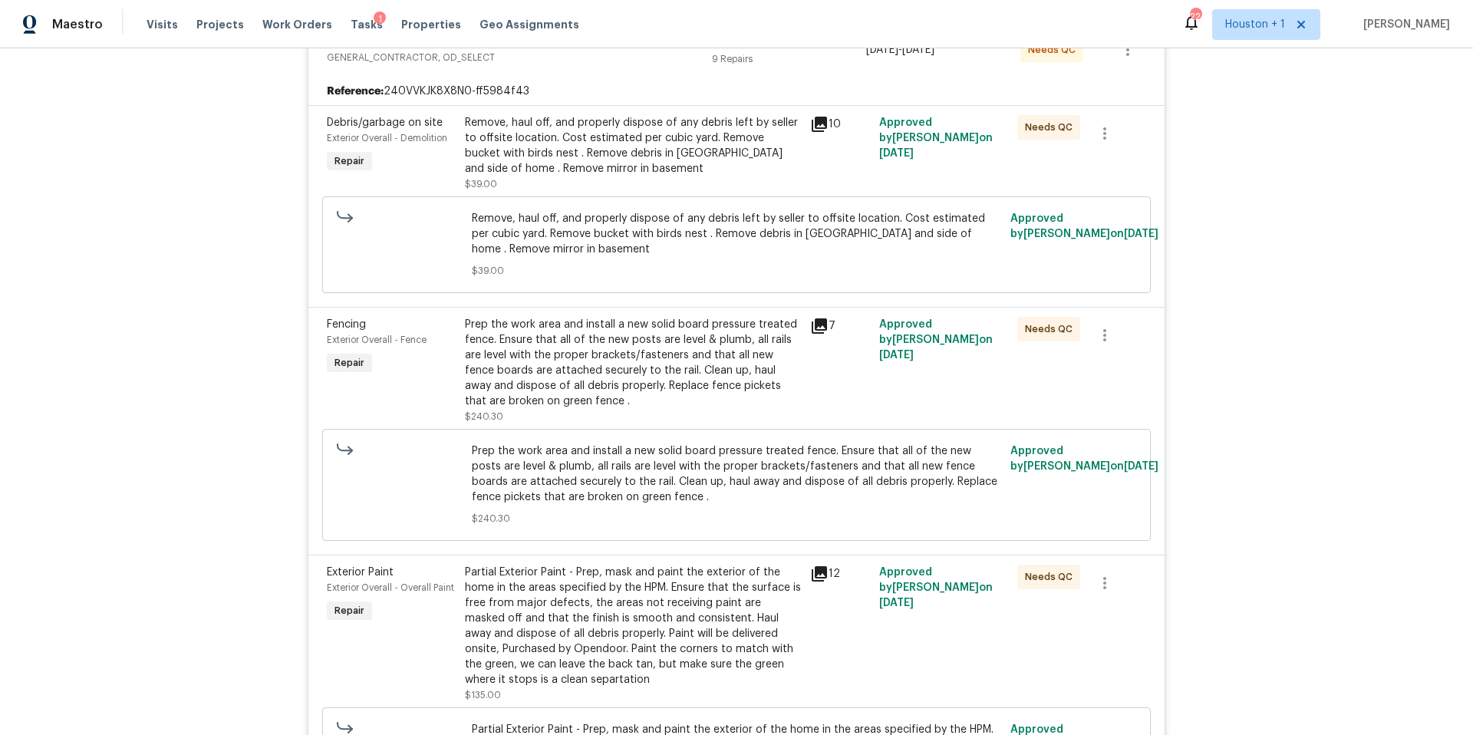
click at [823, 578] on icon at bounding box center [818, 573] width 15 height 15
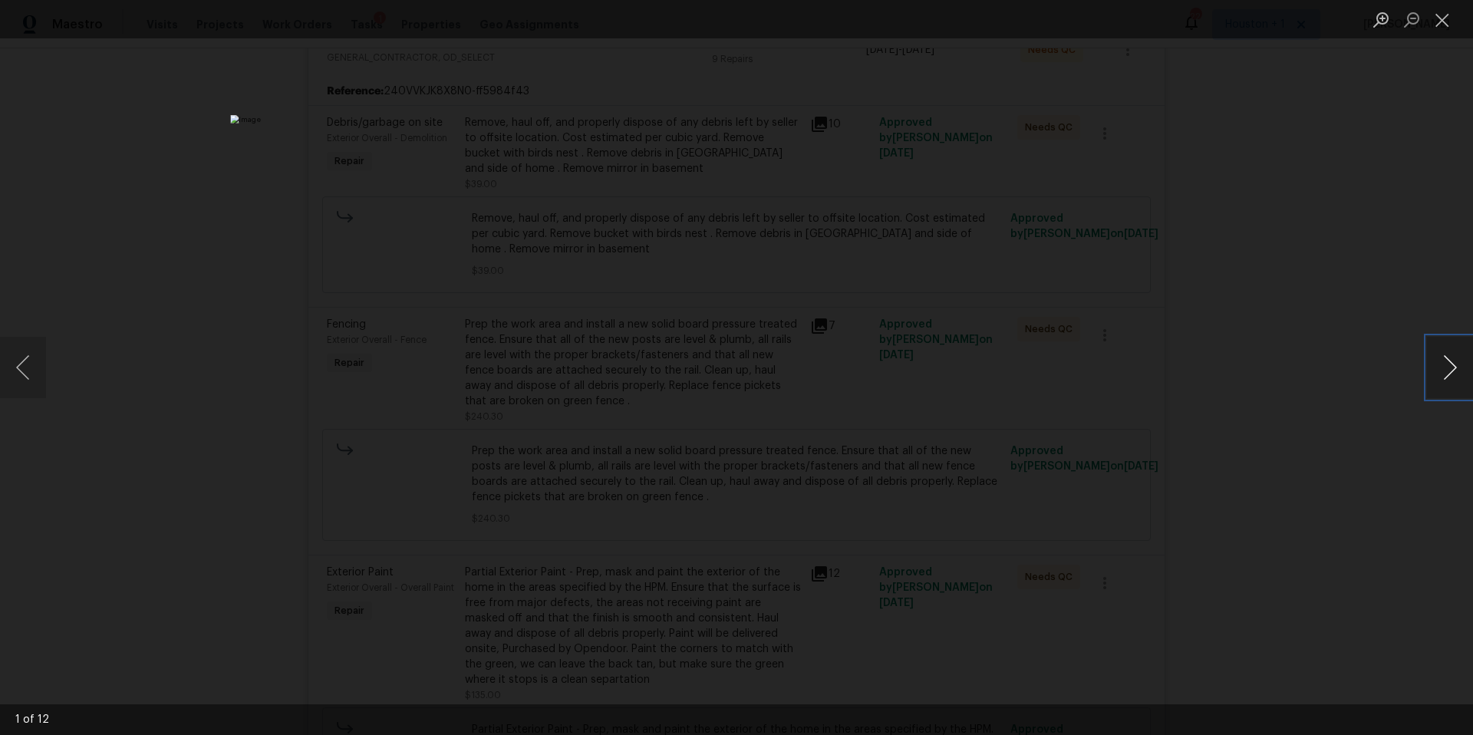
click at [1451, 366] on button "Next image" at bounding box center [1450, 367] width 46 height 61
click at [1383, 365] on div "Lightbox" at bounding box center [736, 367] width 1473 height 735
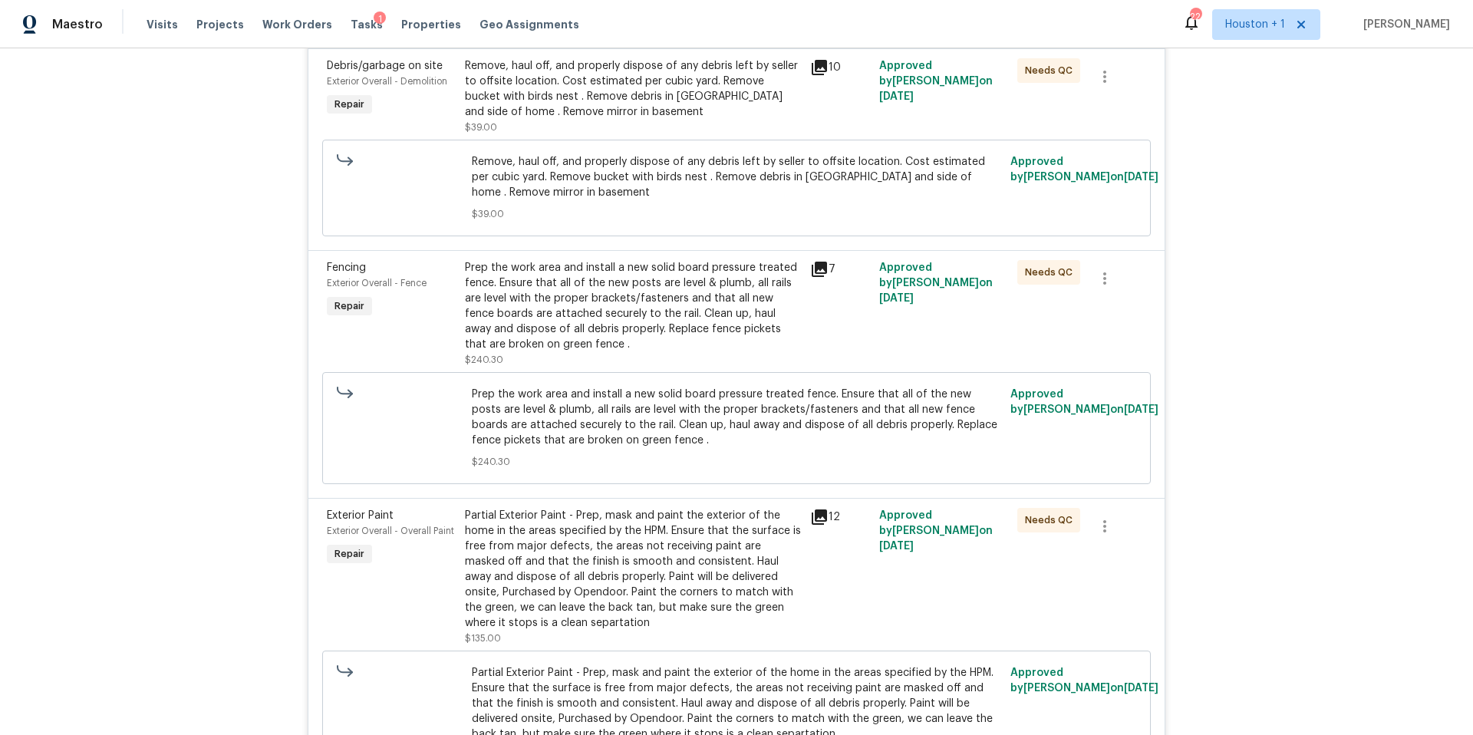
scroll to position [0, 0]
